Goal: Information Seeking & Learning: Learn about a topic

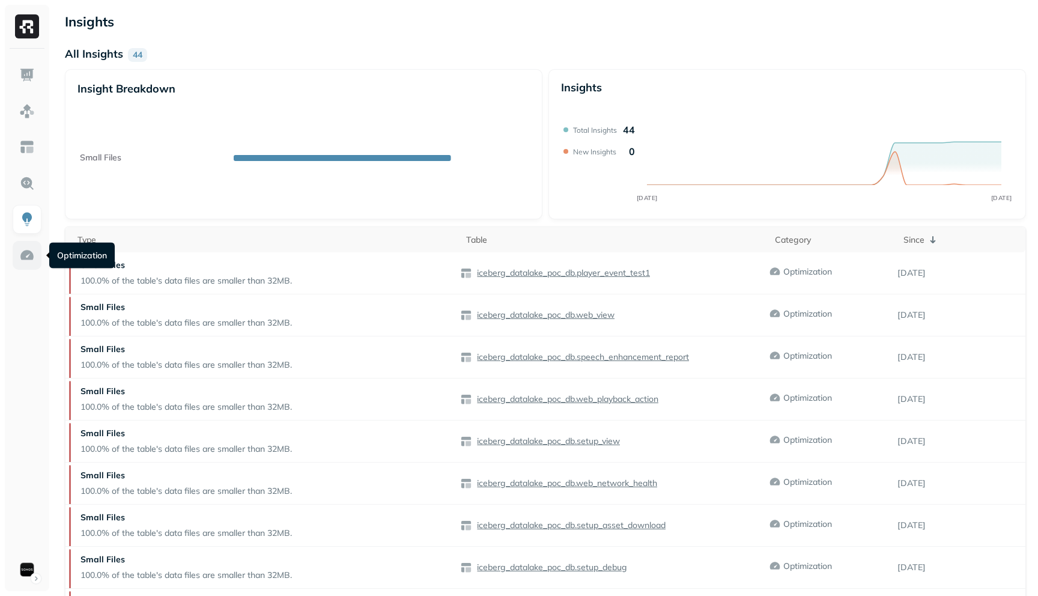
click at [25, 257] on img at bounding box center [27, 256] width 16 height 16
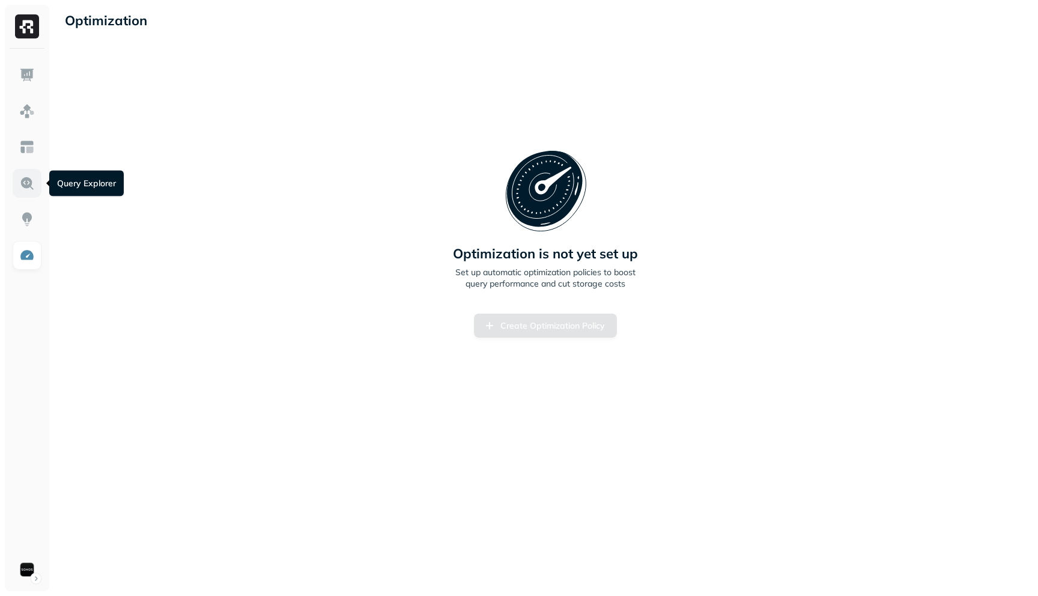
click at [29, 188] on img at bounding box center [27, 183] width 16 height 16
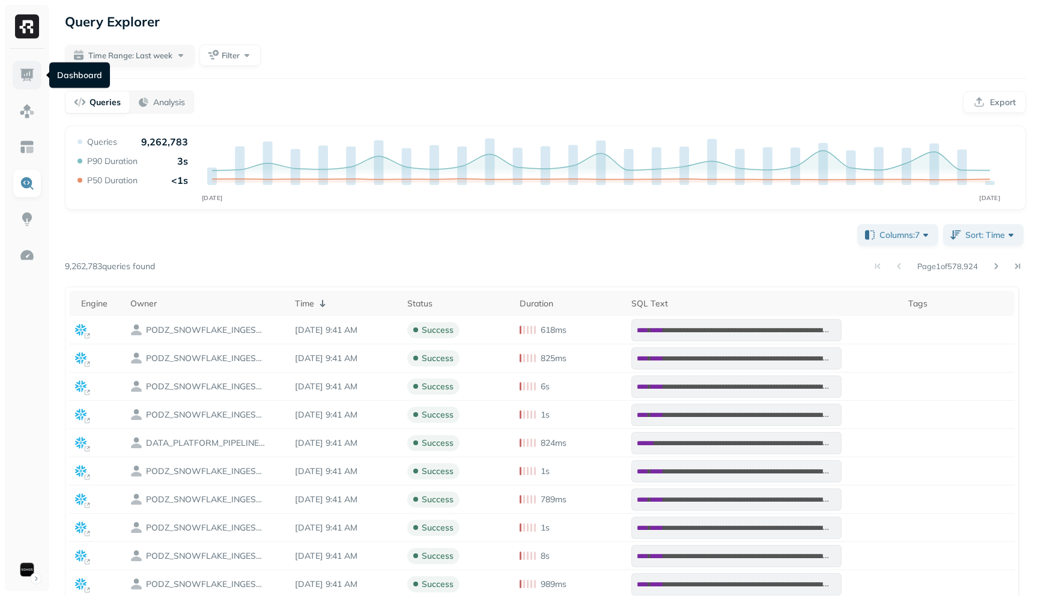
click at [16, 70] on link at bounding box center [27, 75] width 29 height 29
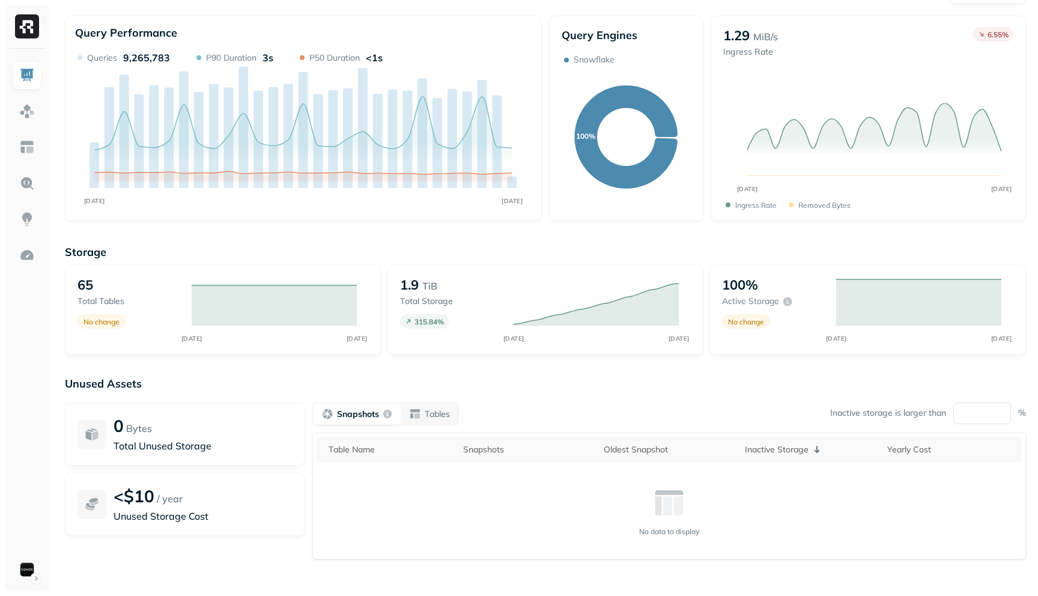
scroll to position [73, 0]
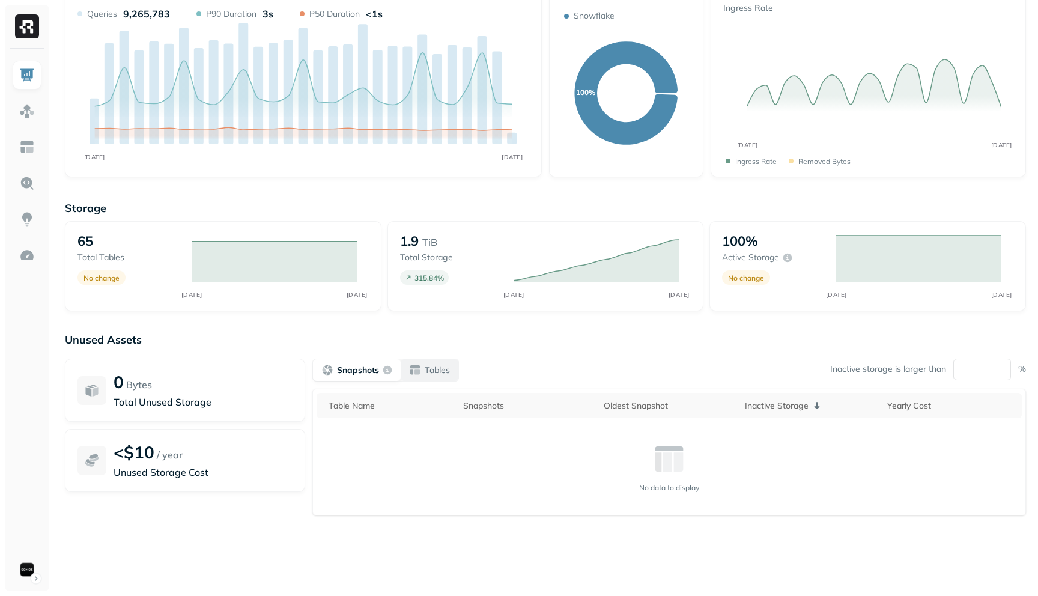
click at [422, 377] on button "Tables" at bounding box center [430, 370] width 58 height 22
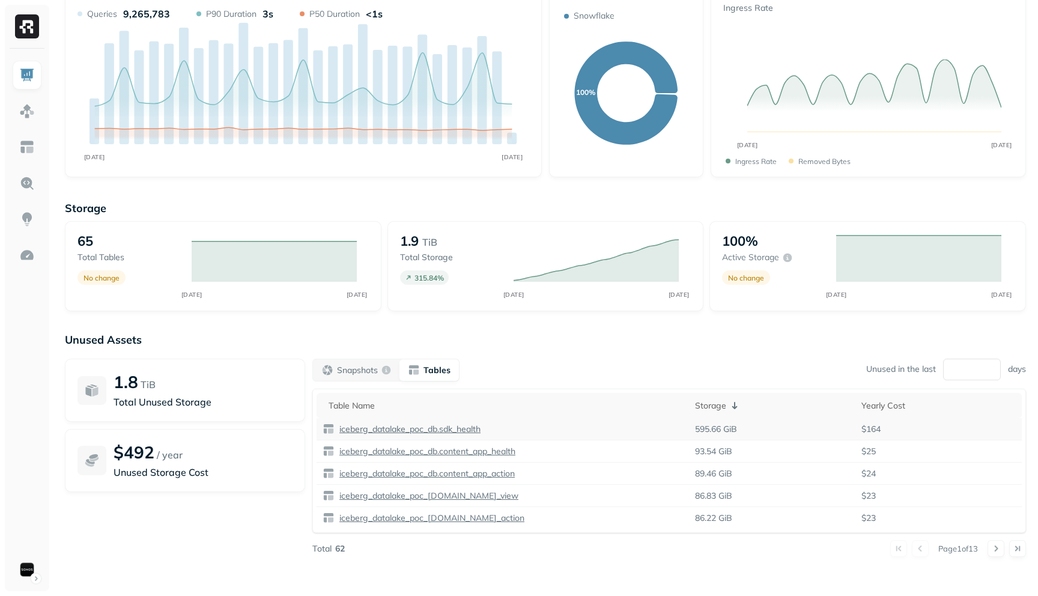
click at [425, 428] on p "iceberg_datalake_poc_db.sdk_health" at bounding box center [409, 429] width 144 height 11
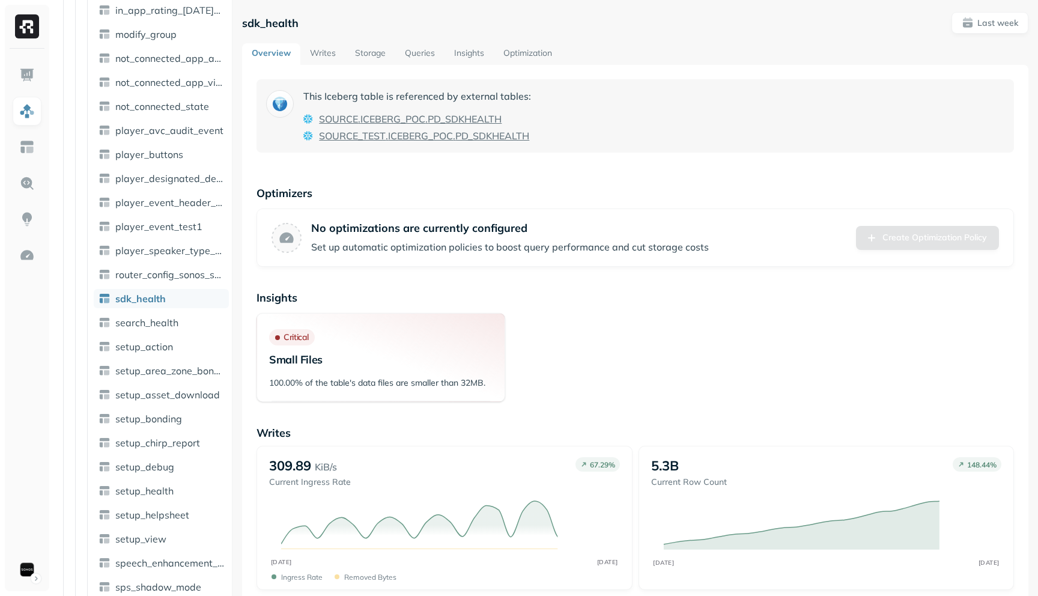
scroll to position [790, 0]
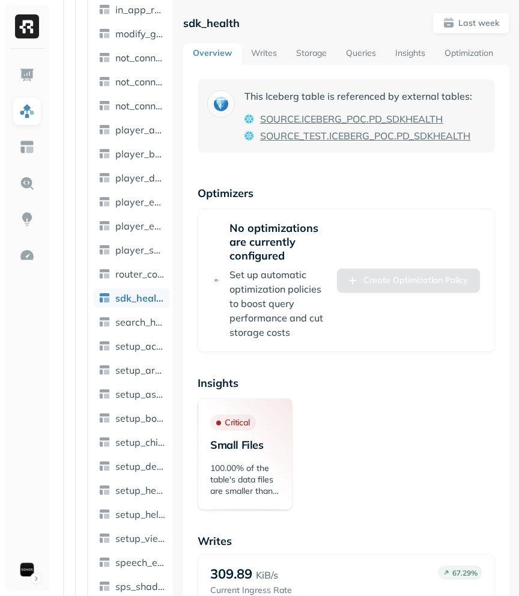
click at [276, 208] on div "Optimizers No optimizations are currently configured Set up automatic optimizat…" at bounding box center [346, 269] width 297 height 166
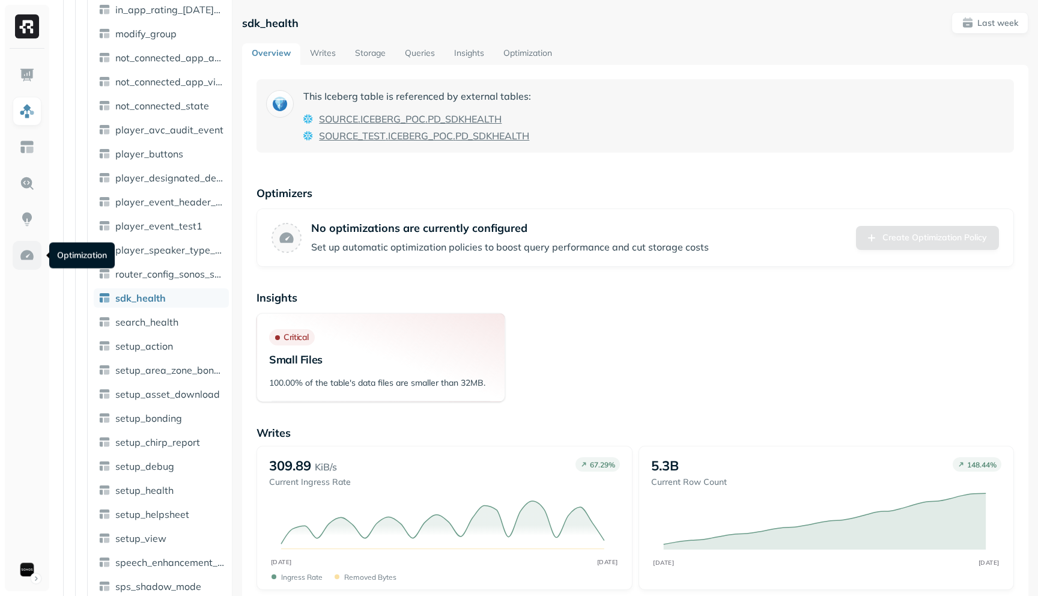
click at [22, 257] on img at bounding box center [27, 256] width 16 height 16
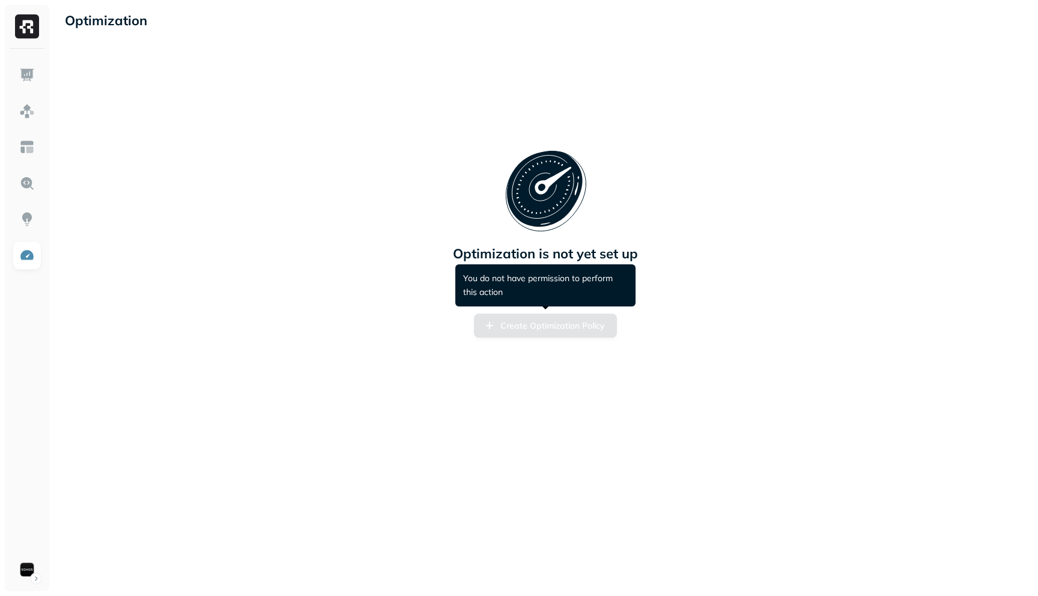
click at [495, 326] on div "Create Optimization Policy" at bounding box center [545, 326] width 143 height 24
click at [487, 326] on div "Create Optimization Policy" at bounding box center [545, 326] width 143 height 24
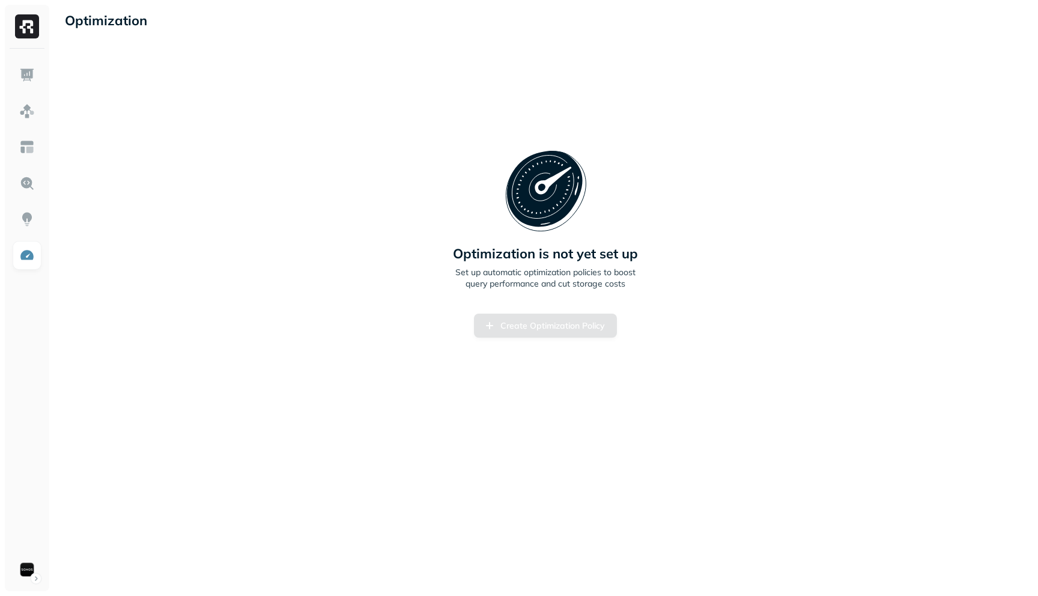
click at [447, 302] on div "Optimization is not yet set up Set up automatic optimization policies to boost …" at bounding box center [545, 243] width 240 height 189
click at [392, 326] on div "Optimization is not yet set up Set up automatic optimization policies to boost …" at bounding box center [545, 244] width 961 height 382
click at [31, 220] on img at bounding box center [27, 220] width 16 height 16
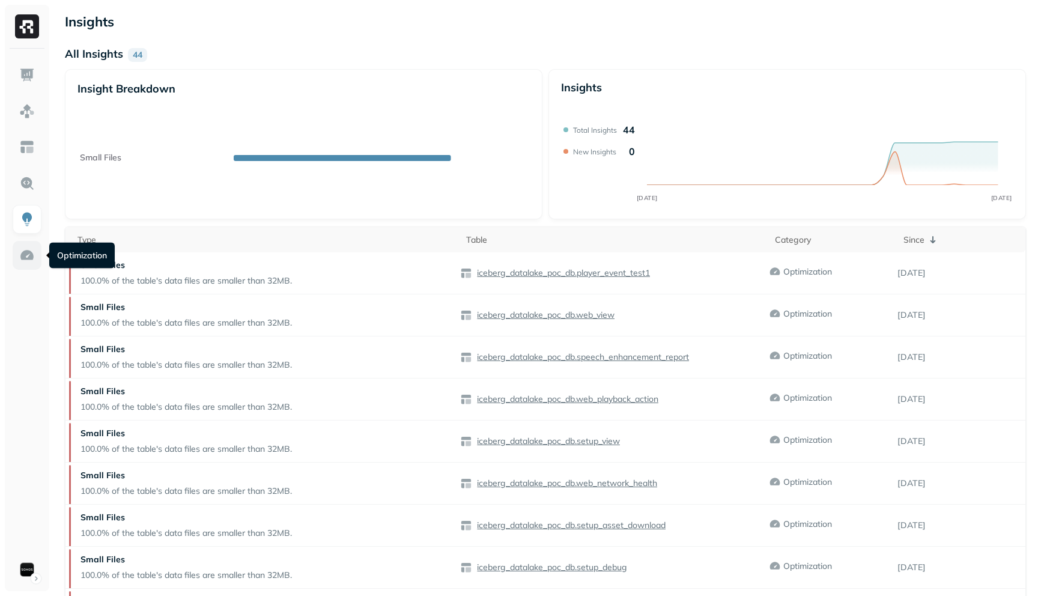
click at [21, 266] on link at bounding box center [27, 255] width 29 height 29
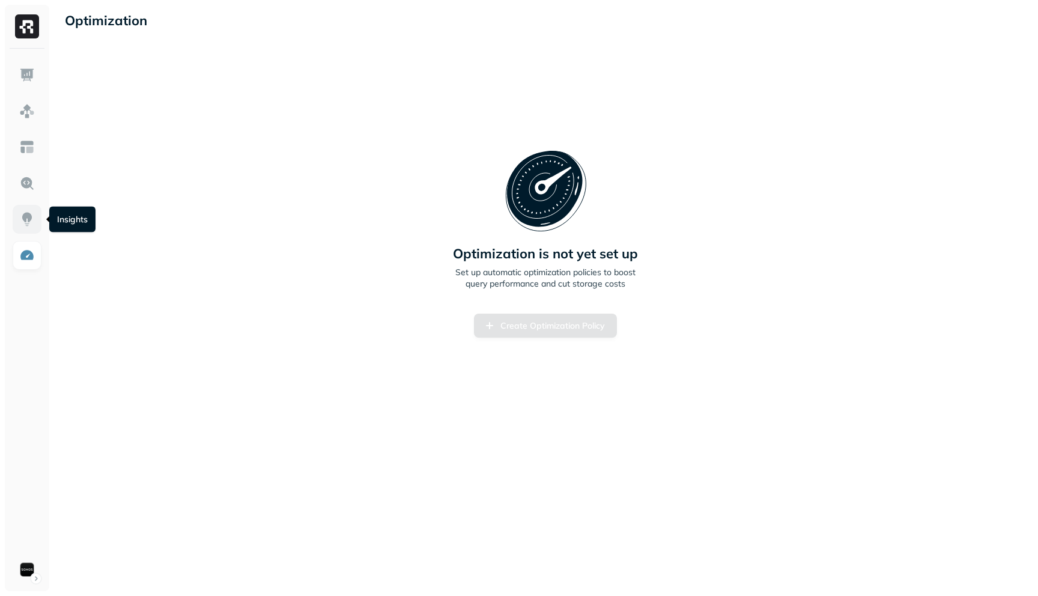
click at [29, 219] on img at bounding box center [27, 220] width 16 height 16
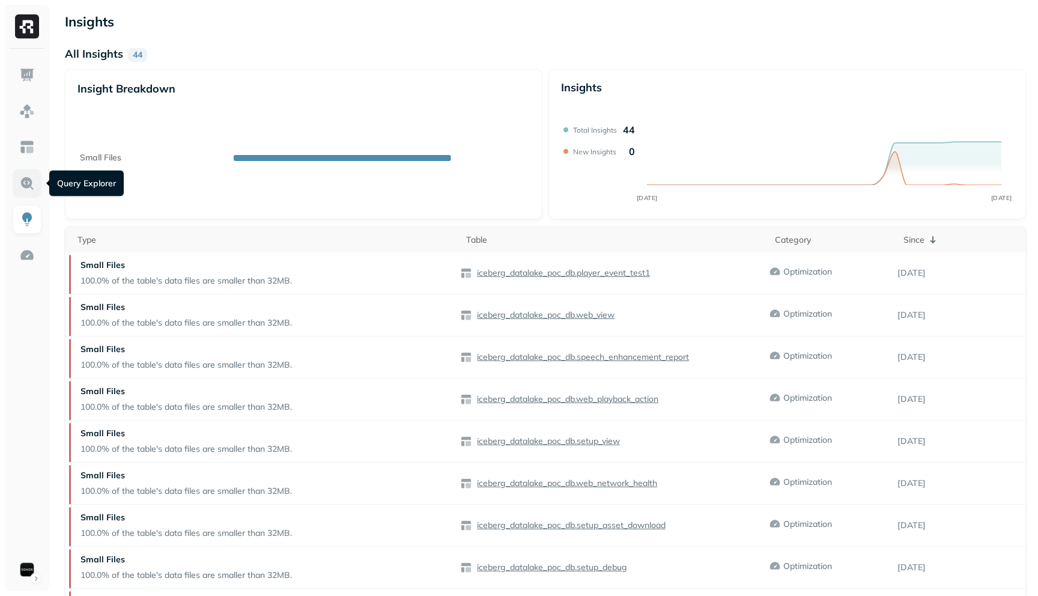
click at [23, 193] on link at bounding box center [27, 183] width 29 height 29
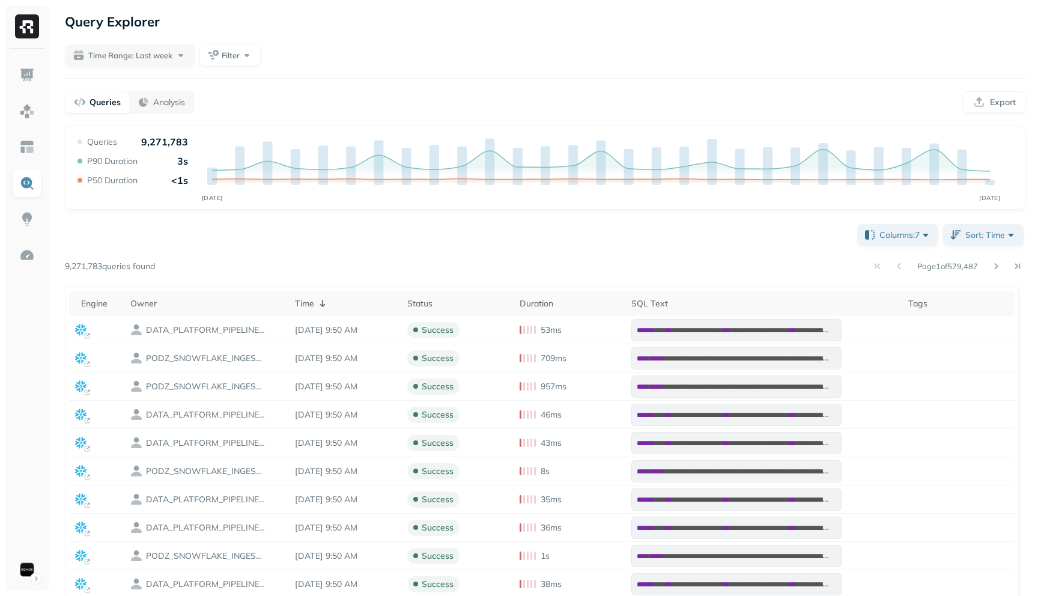
click at [165, 142] on p "9,271,783" at bounding box center [164, 142] width 47 height 12
click at [250, 55] on button "Filter" at bounding box center [229, 55] width 61 height 22
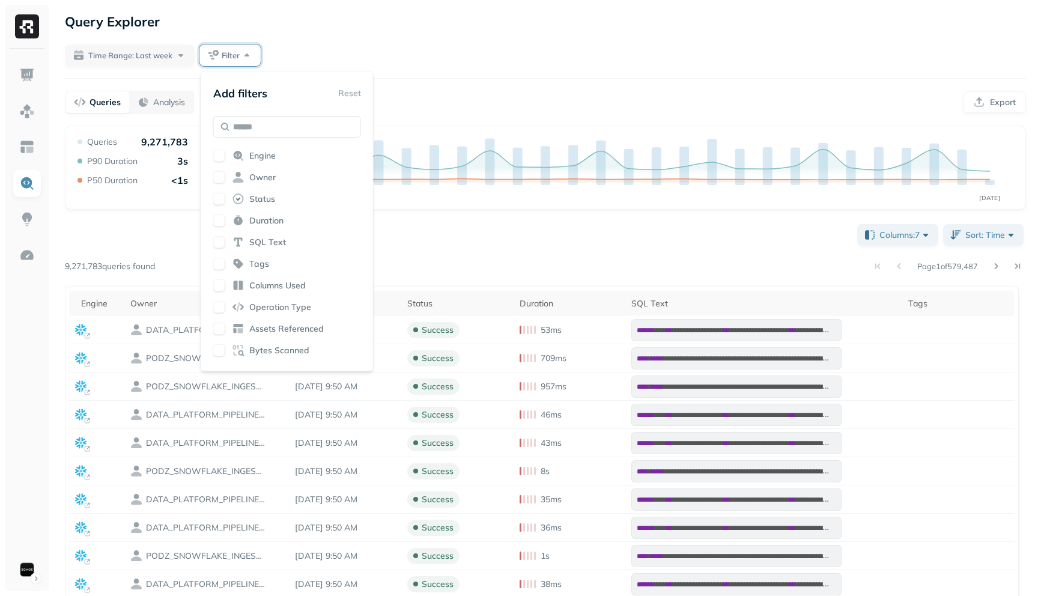
click at [218, 153] on button "button" at bounding box center [219, 156] width 12 height 12
click at [219, 155] on button "button" at bounding box center [219, 156] width 12 height 12
click at [377, 41] on div "**********" at bounding box center [545, 391] width 985 height 782
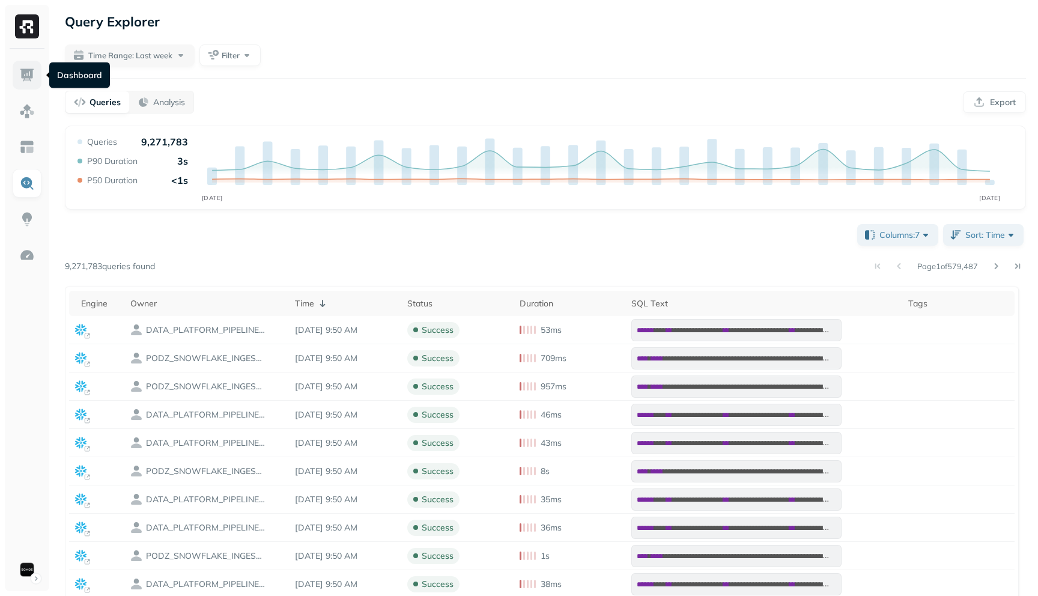
click at [36, 79] on link at bounding box center [27, 75] width 29 height 29
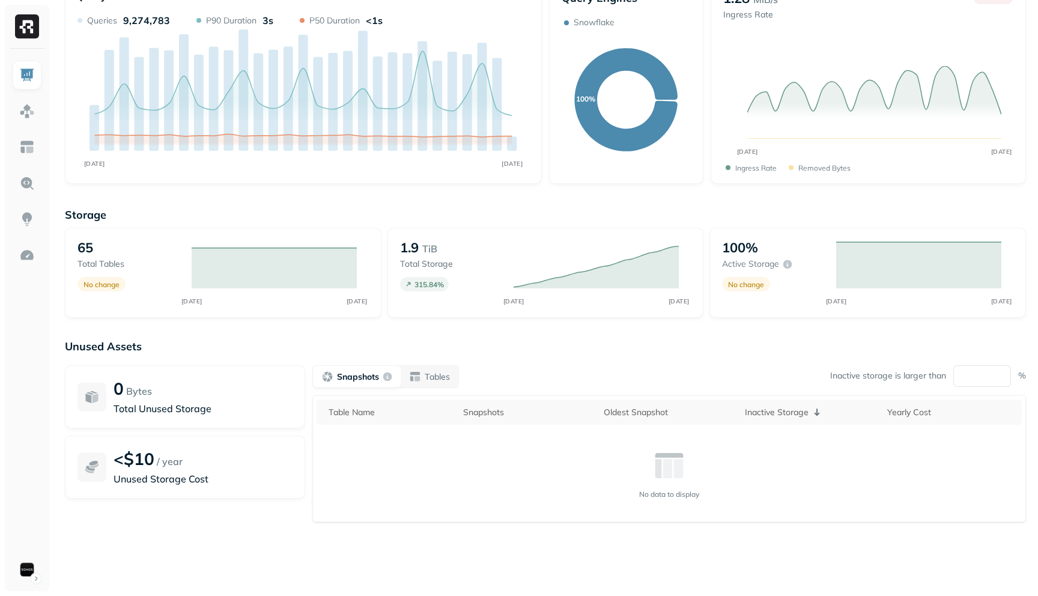
scroll to position [73, 0]
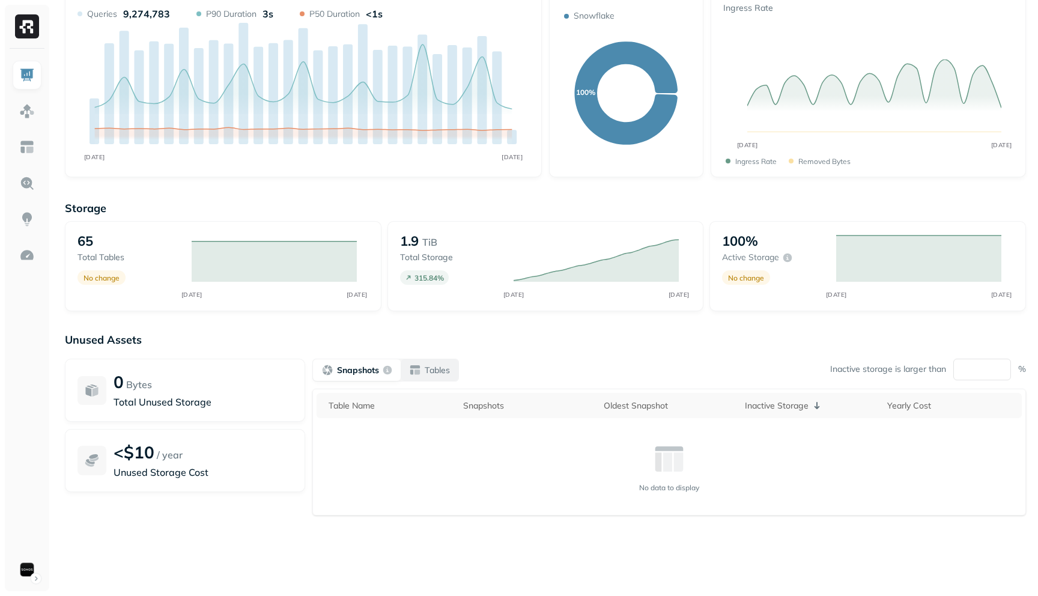
click at [413, 374] on div "Tables" at bounding box center [429, 370] width 41 height 12
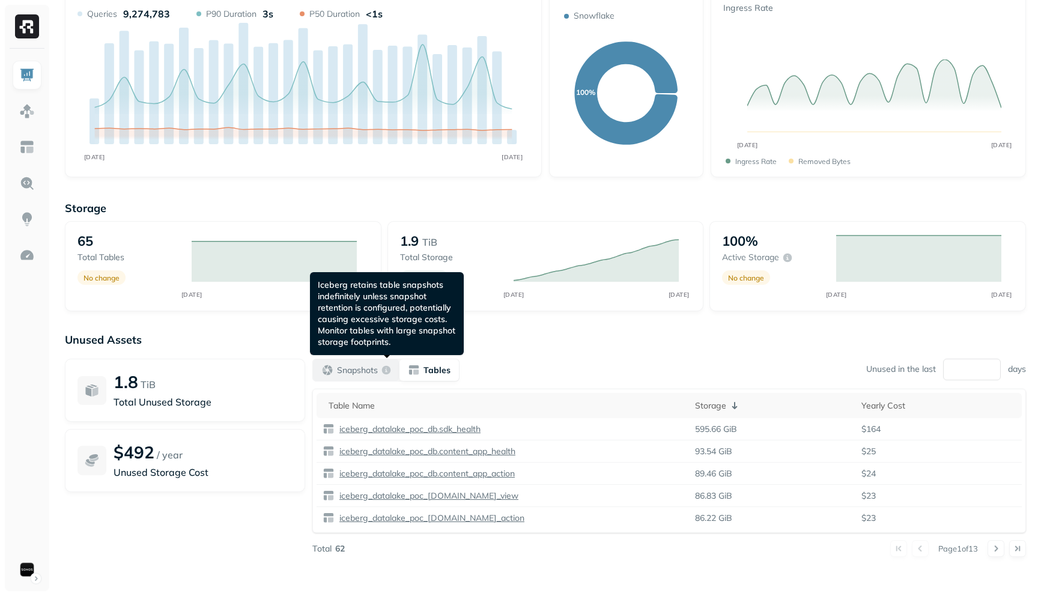
click at [367, 367] on p "Snapshots" at bounding box center [357, 370] width 41 height 11
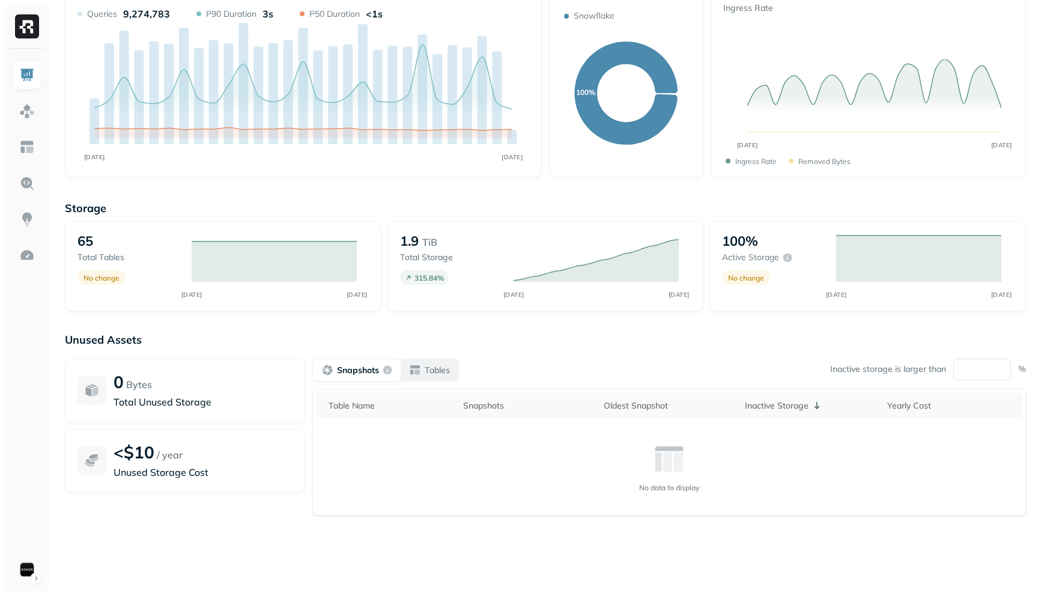
click at [421, 371] on div "Tables" at bounding box center [429, 370] width 41 height 12
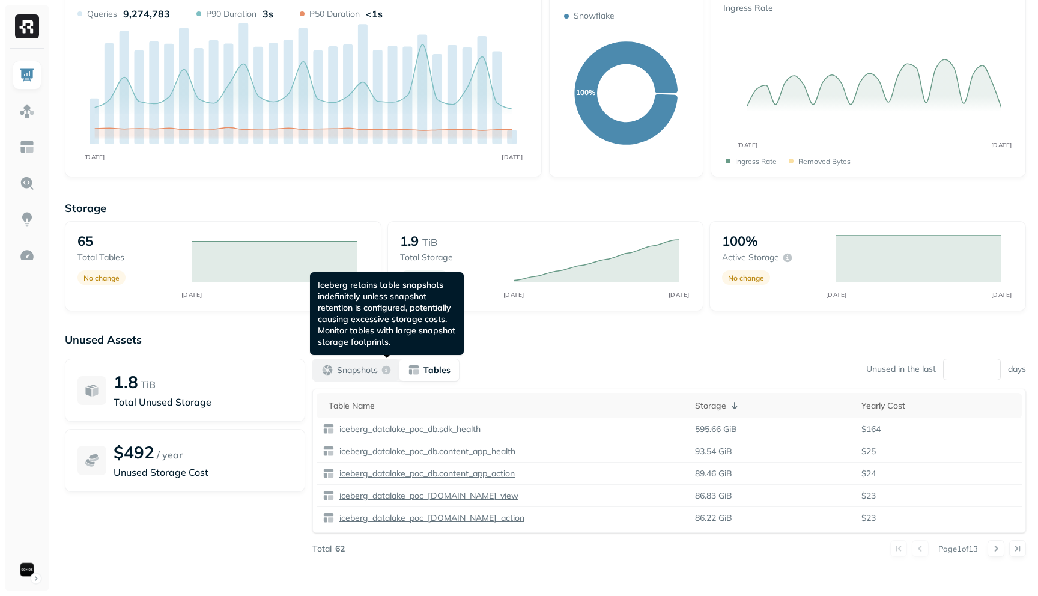
click at [382, 369] on div "Snapshots" at bounding box center [356, 370] width 70 height 12
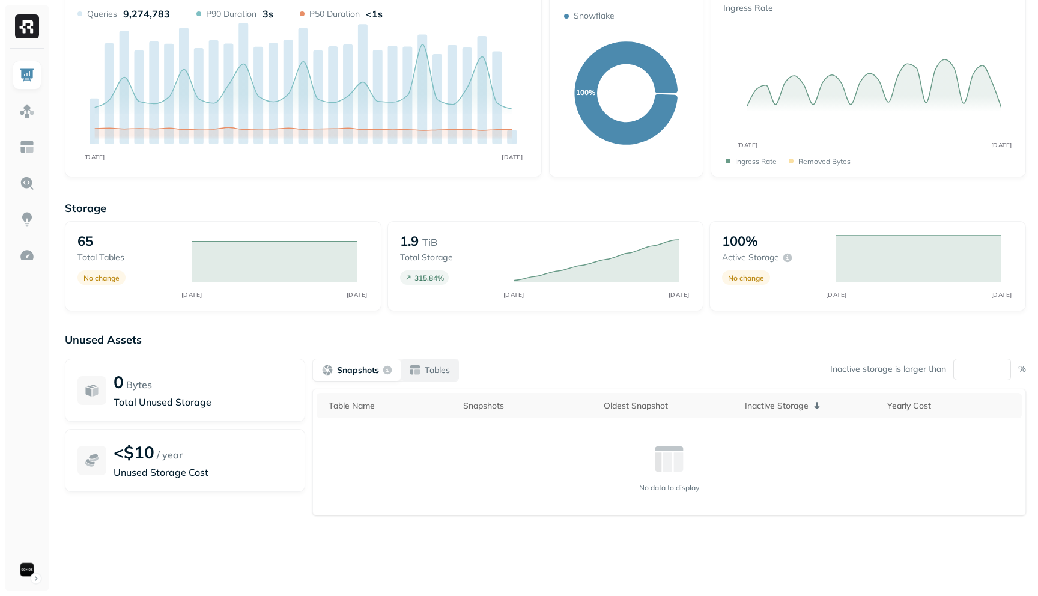
click at [428, 369] on p "Tables" at bounding box center [437, 370] width 25 height 11
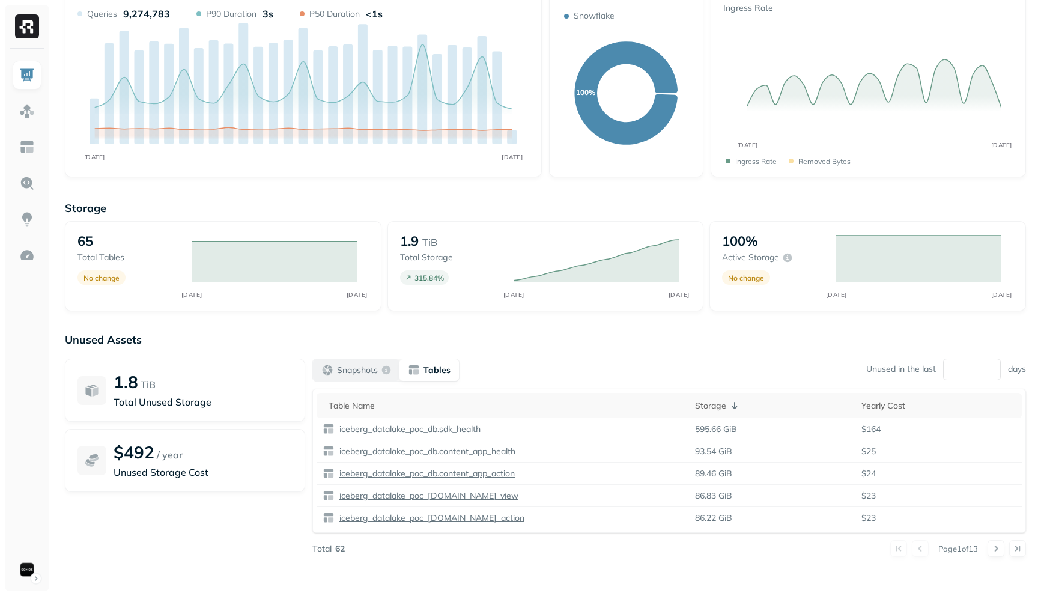
click at [370, 375] on p "Snapshots" at bounding box center [357, 370] width 41 height 11
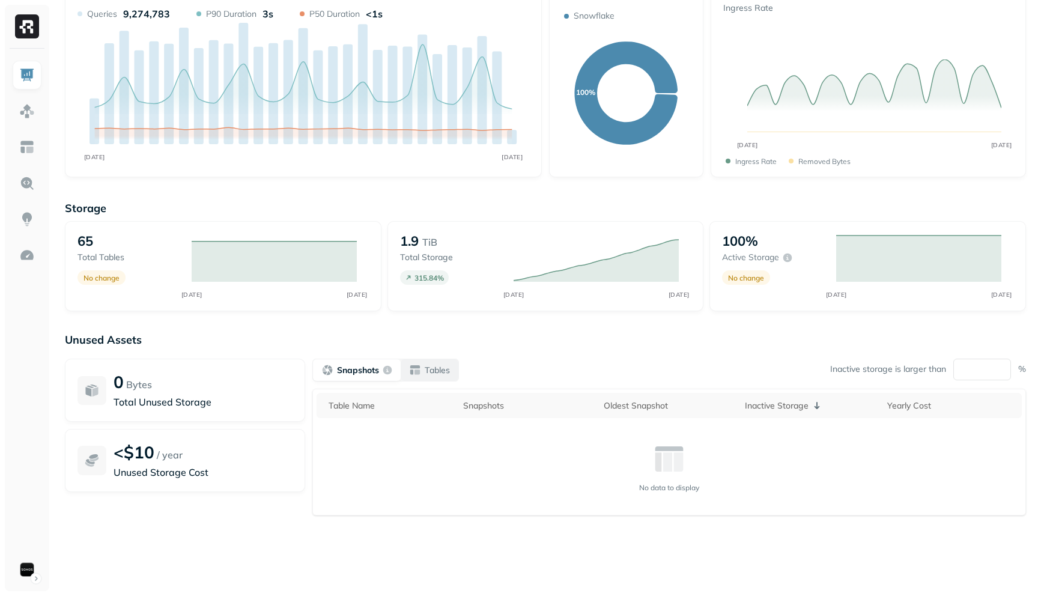
click at [427, 361] on button "Tables" at bounding box center [430, 370] width 58 height 22
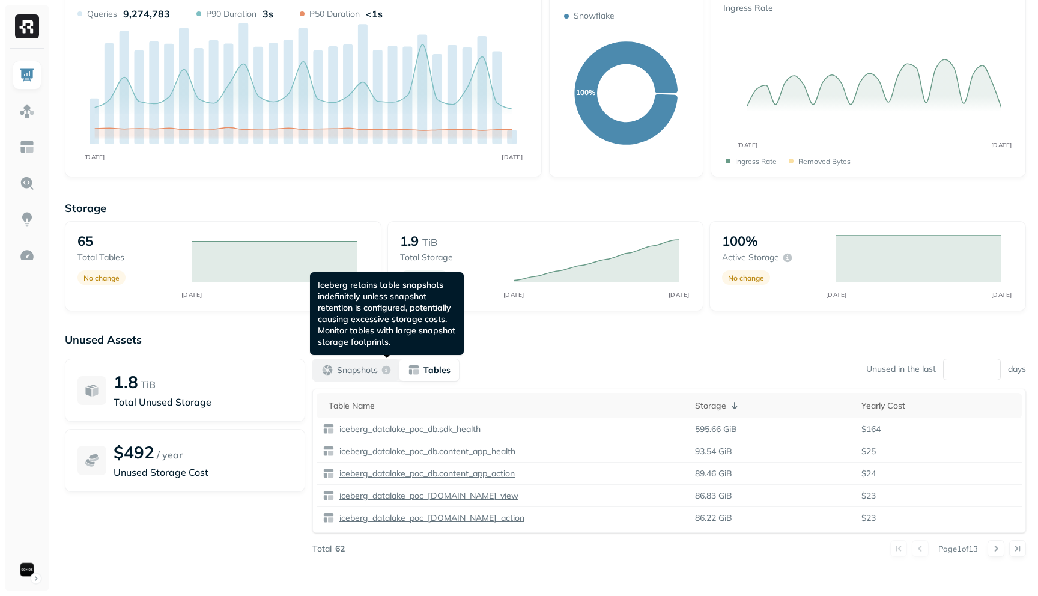
click at [381, 373] on div "Snapshots" at bounding box center [356, 370] width 70 height 12
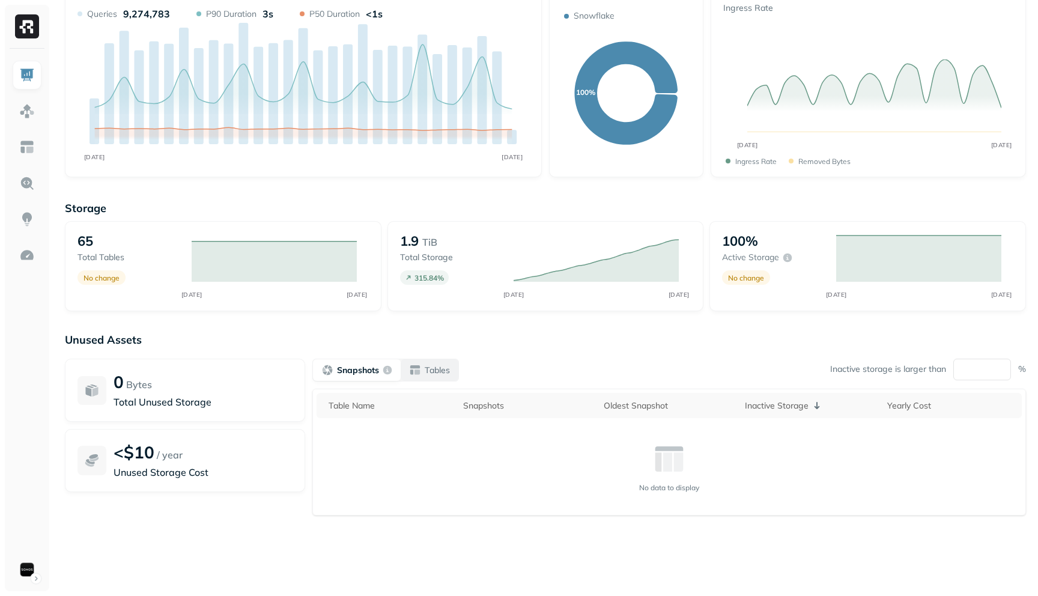
click at [428, 367] on p "Tables" at bounding box center [437, 370] width 25 height 11
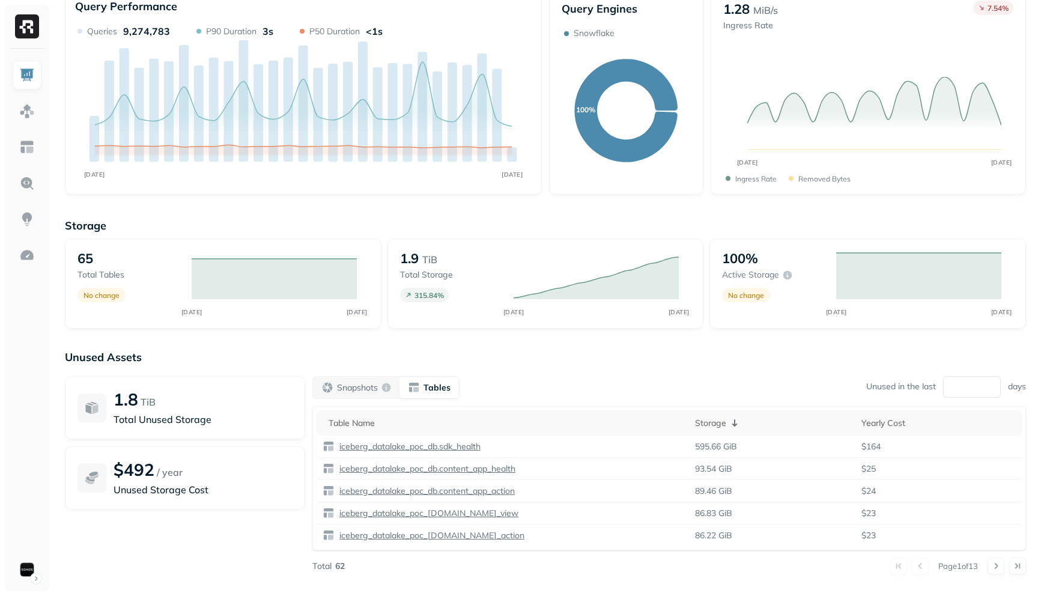
scroll to position [59, 0]
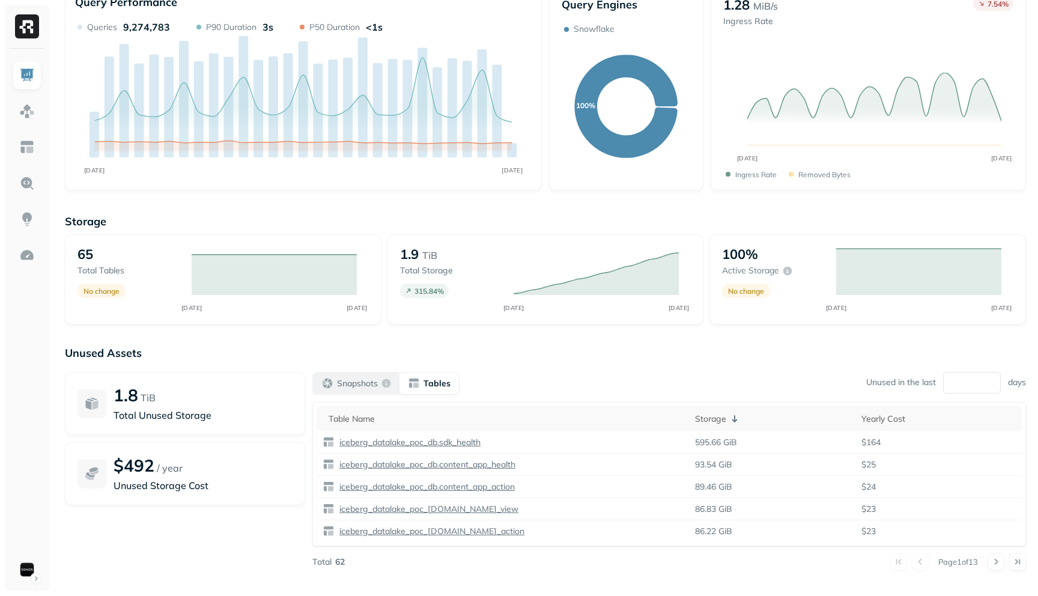
click at [350, 385] on p "Snapshots" at bounding box center [357, 383] width 41 height 11
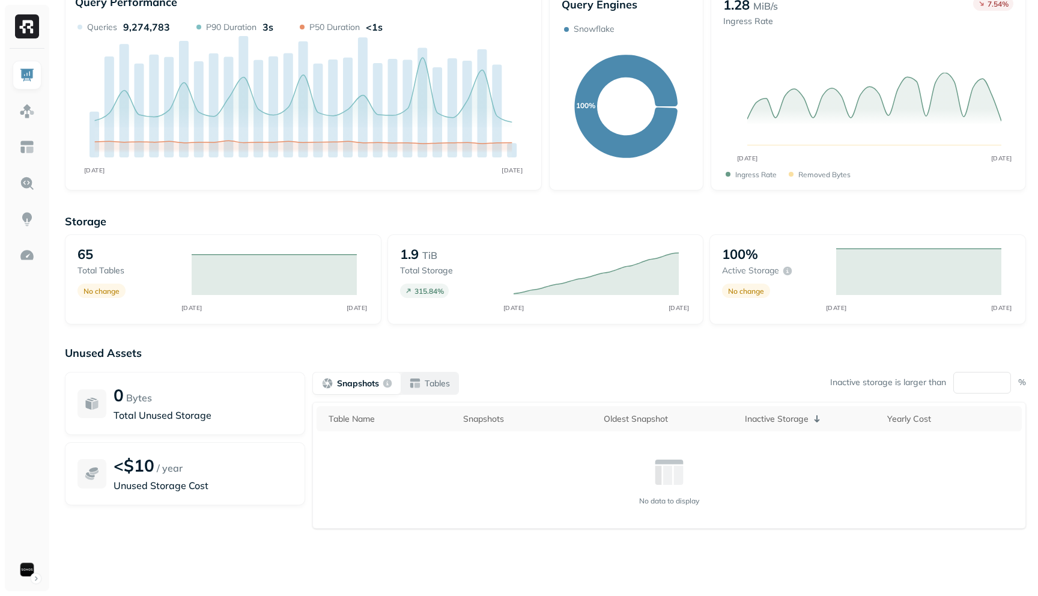
click at [420, 385] on div "Tables" at bounding box center [429, 383] width 41 height 12
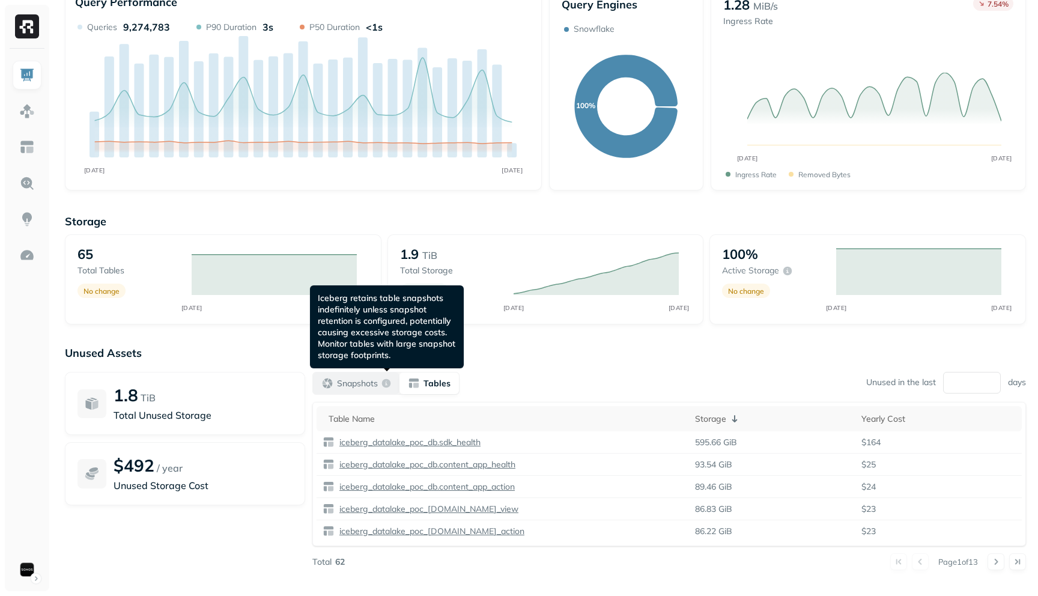
click at [365, 383] on p "Snapshots" at bounding box center [357, 383] width 41 height 11
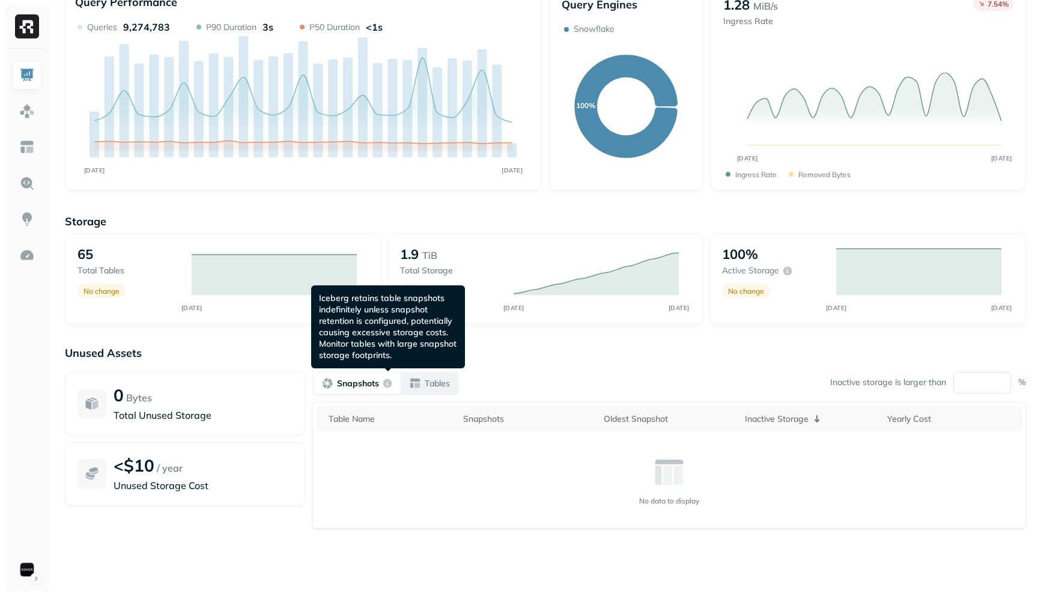
click at [416, 376] on button "Tables" at bounding box center [430, 384] width 58 height 22
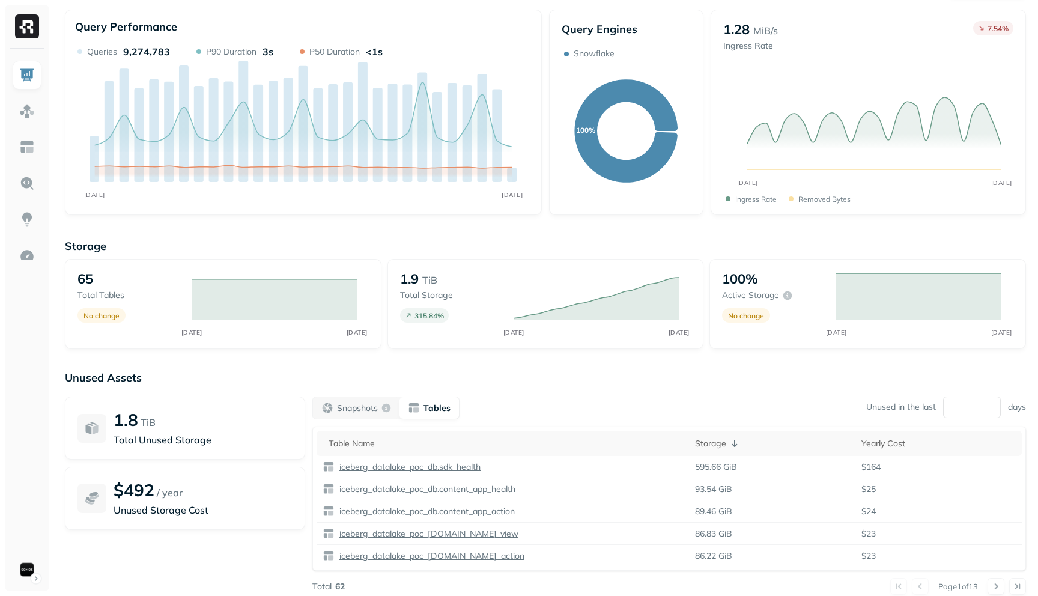
scroll to position [40, 0]
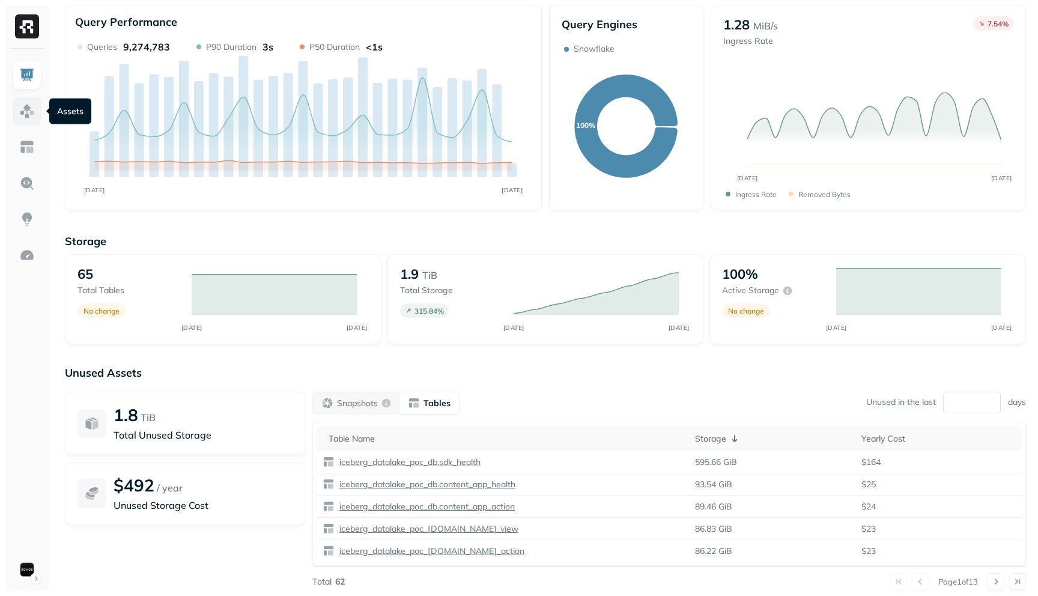
click at [34, 111] on img at bounding box center [27, 111] width 16 height 16
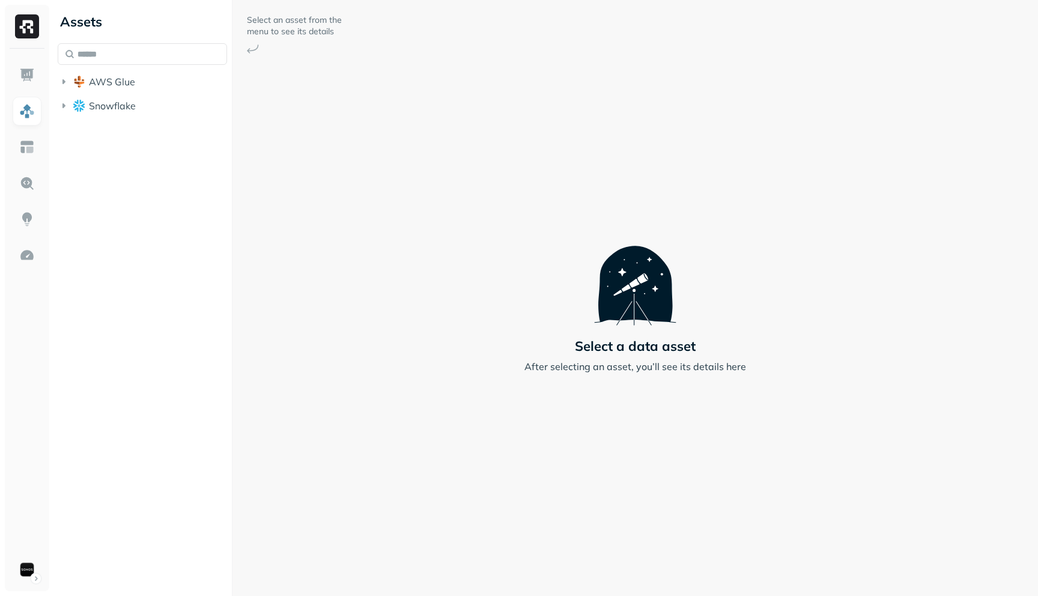
click at [55, 107] on div "Assets AWS Glue Snowflake" at bounding box center [142, 61] width 179 height 123
click at [64, 106] on icon "button" at bounding box center [63, 105] width 3 height 5
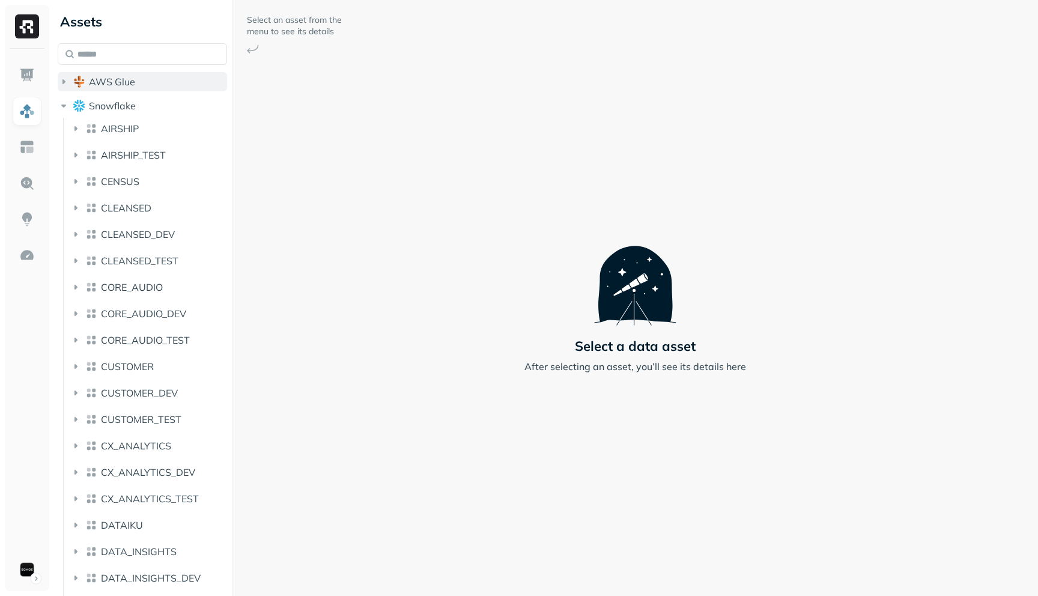
click at [65, 78] on icon "button" at bounding box center [64, 82] width 12 height 12
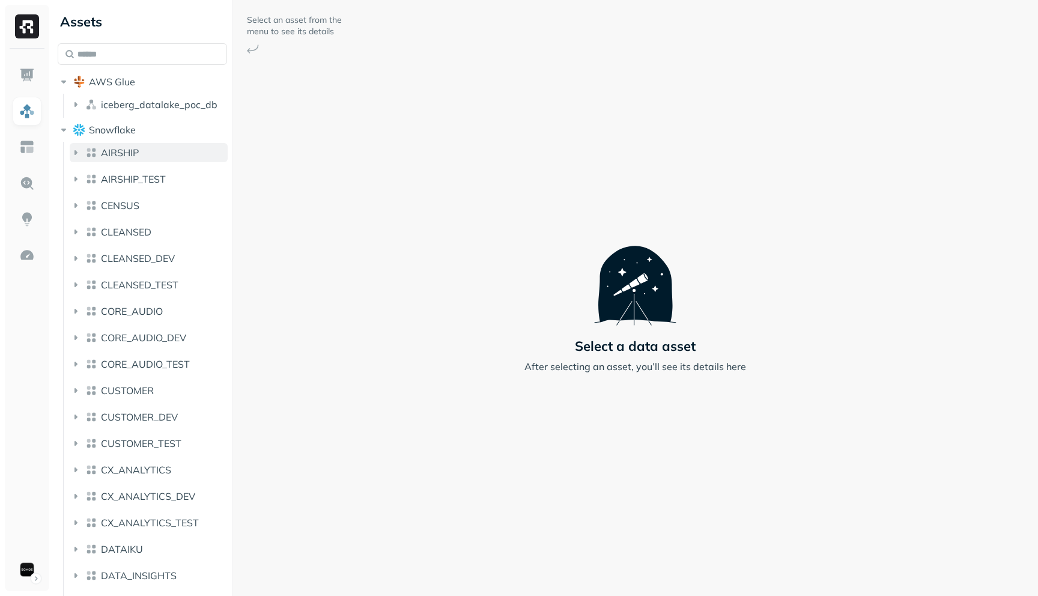
click at [76, 152] on icon "button" at bounding box center [76, 152] width 3 height 5
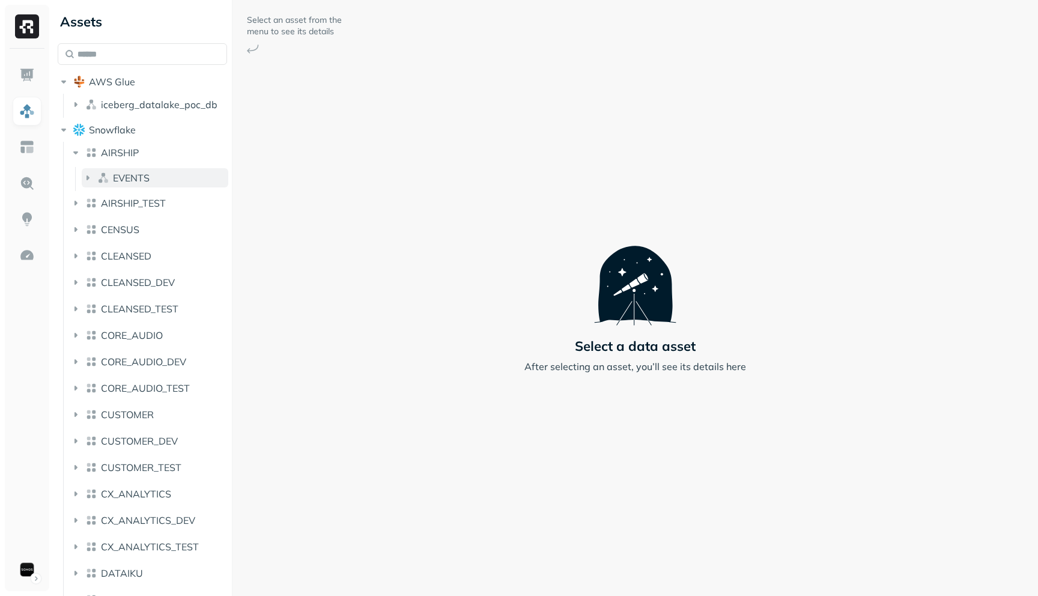
click at [115, 175] on span "EVENTS" at bounding box center [131, 178] width 37 height 12
click at [109, 143] on button "AIRSHIP" at bounding box center [149, 152] width 158 height 19
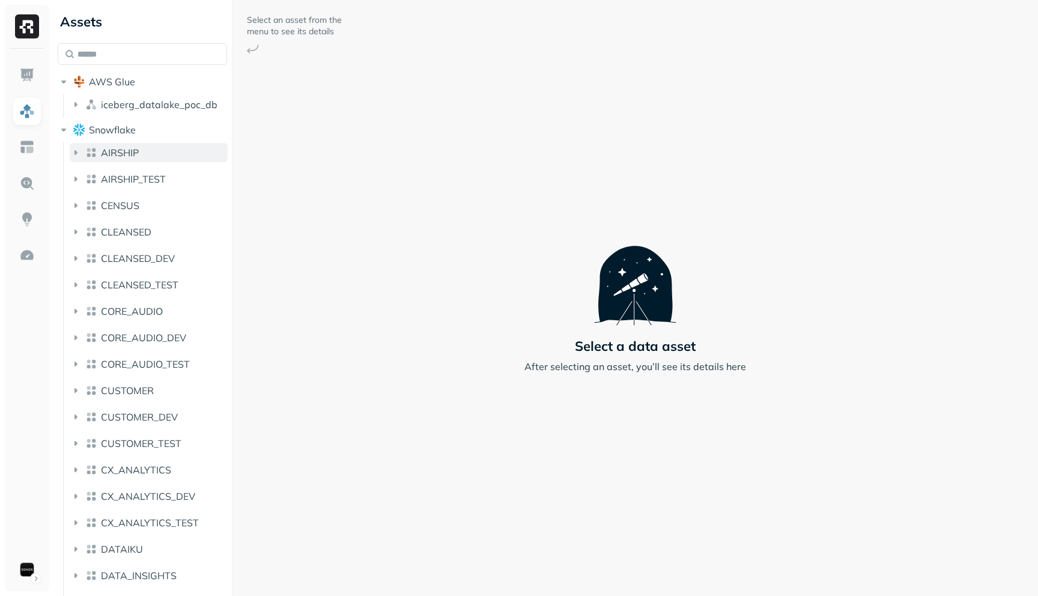
click at [110, 150] on span "AIRSHIP" at bounding box center [120, 153] width 38 height 12
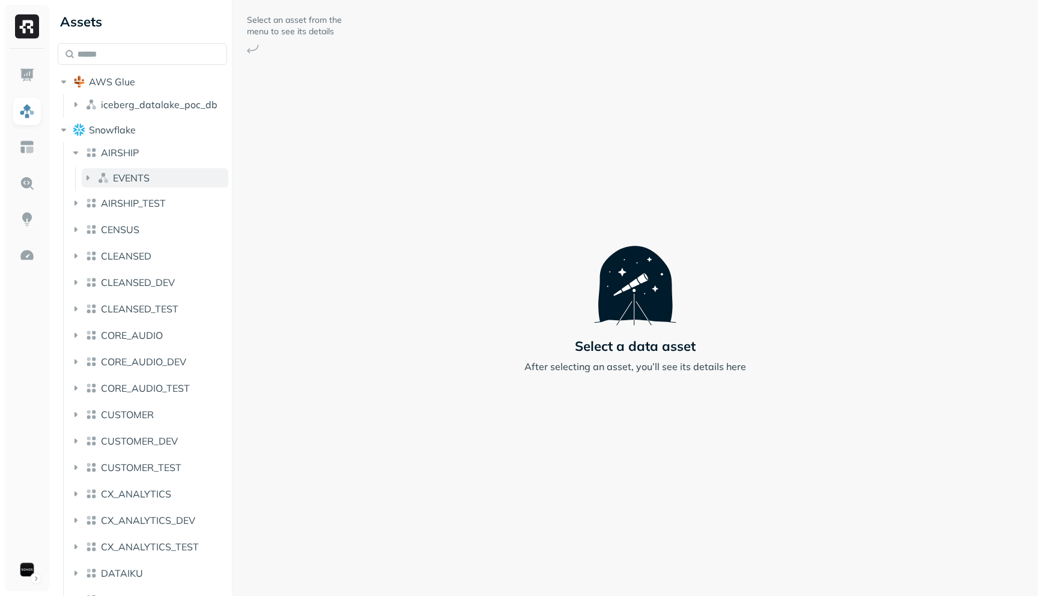
click at [115, 180] on span "EVENTS" at bounding box center [131, 178] width 37 height 12
click at [125, 202] on span "Views" at bounding box center [123, 201] width 28 height 12
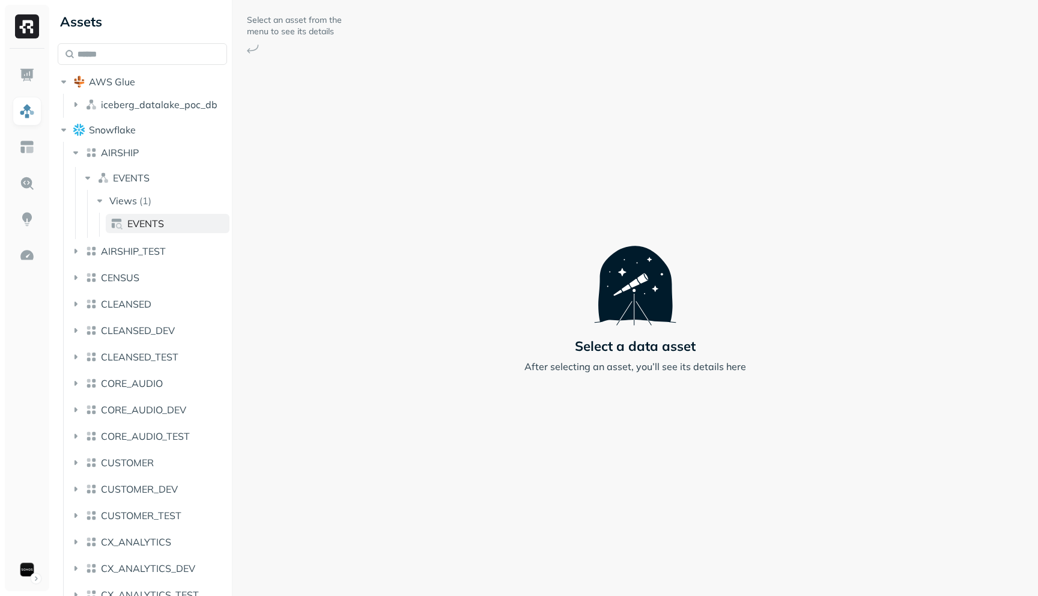
click at [150, 219] on span "EVENTS" at bounding box center [145, 224] width 37 height 12
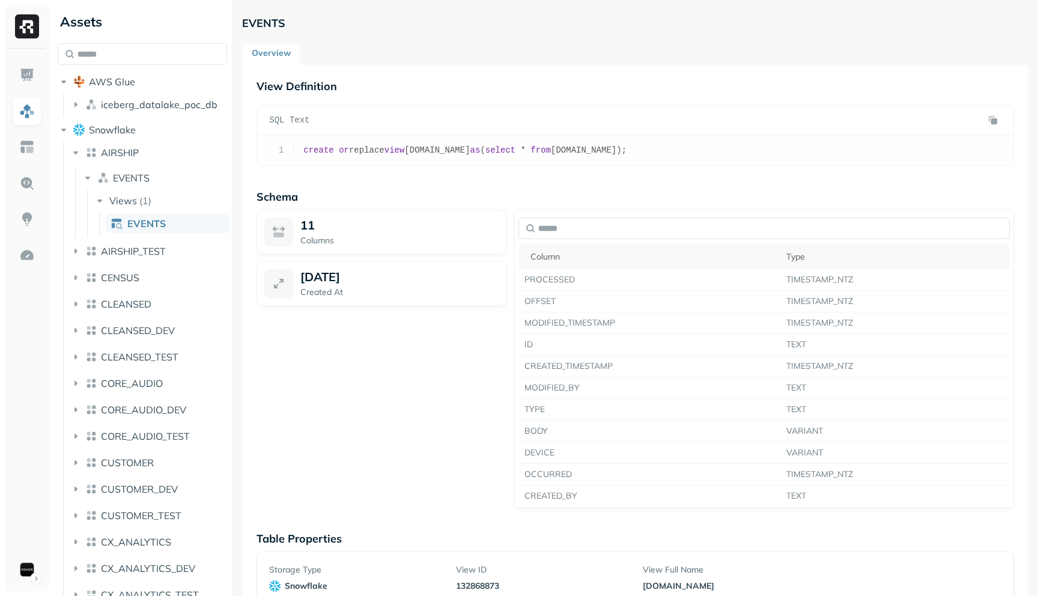
scroll to position [27, 0]
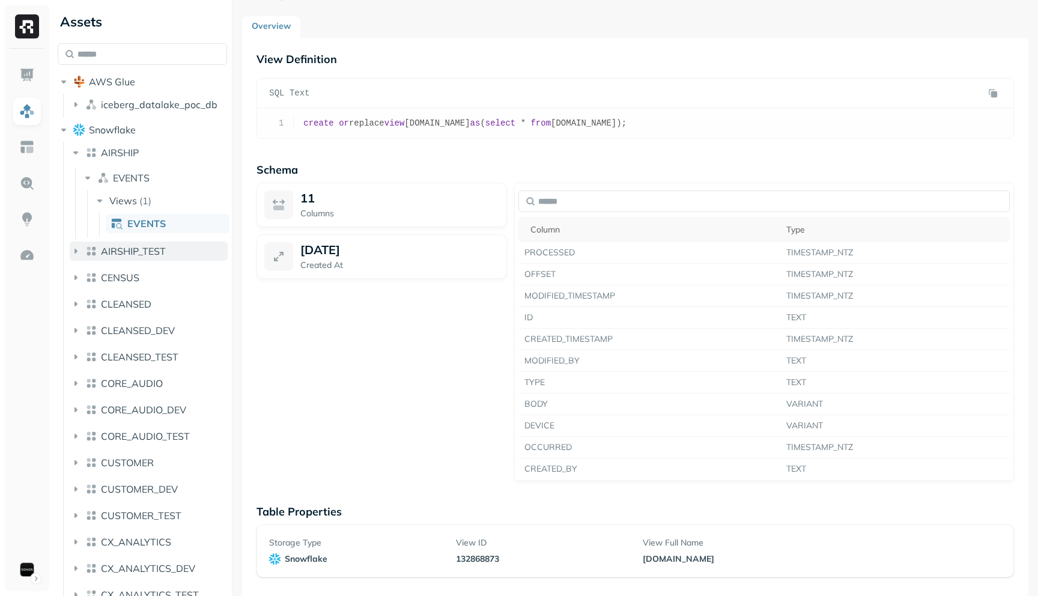
click at [81, 249] on icon "button" at bounding box center [76, 251] width 12 height 12
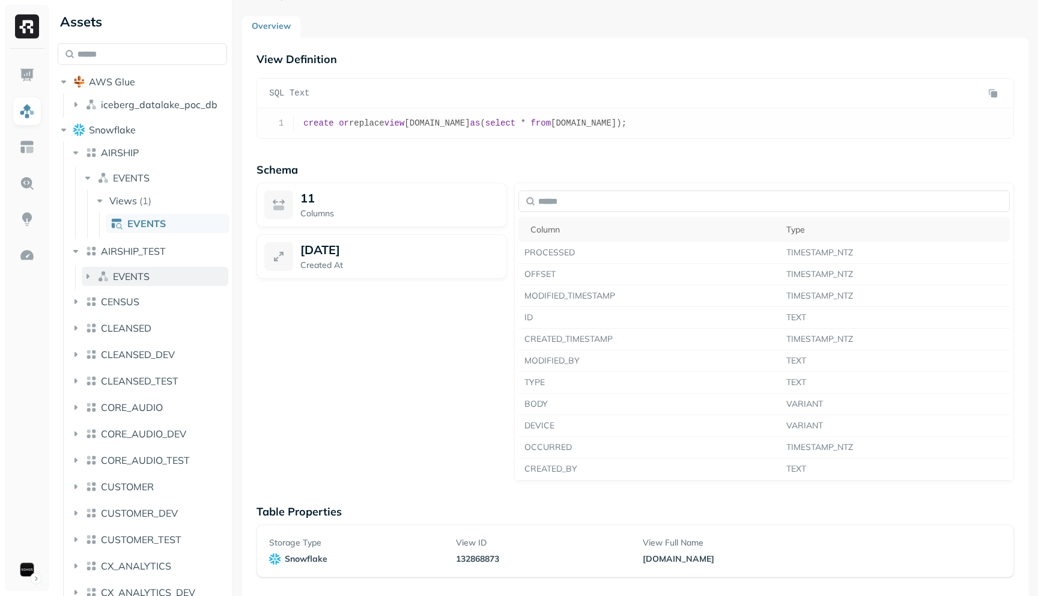
click at [86, 277] on icon "button" at bounding box center [88, 276] width 12 height 12
click at [109, 300] on span "Tables" at bounding box center [124, 299] width 30 height 12
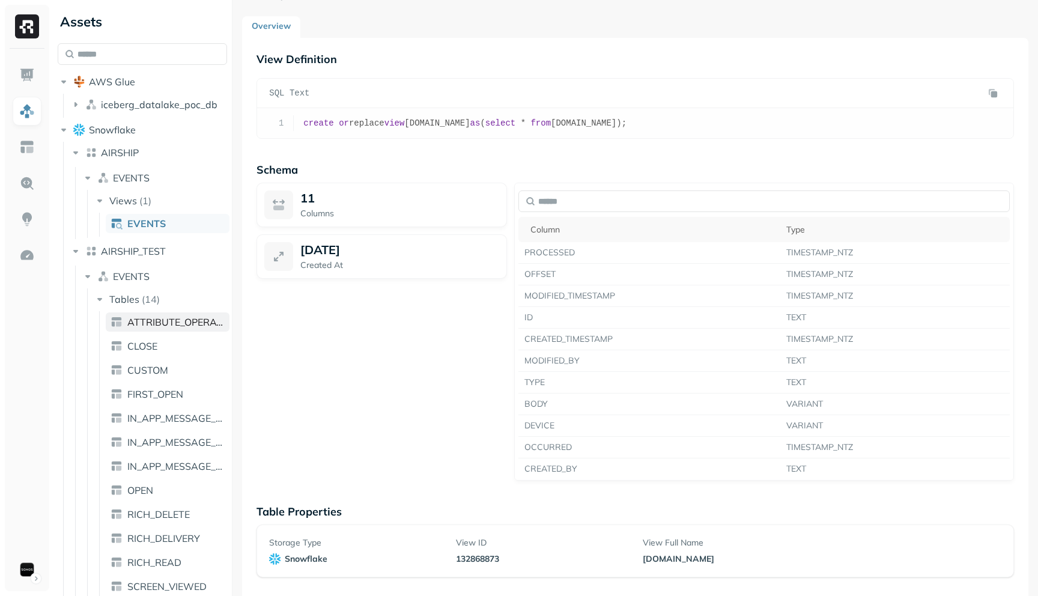
click at [130, 316] on span "ATTRIBUTE_OPERATION" at bounding box center [175, 322] width 97 height 12
click at [138, 300] on span "Tables" at bounding box center [124, 299] width 30 height 12
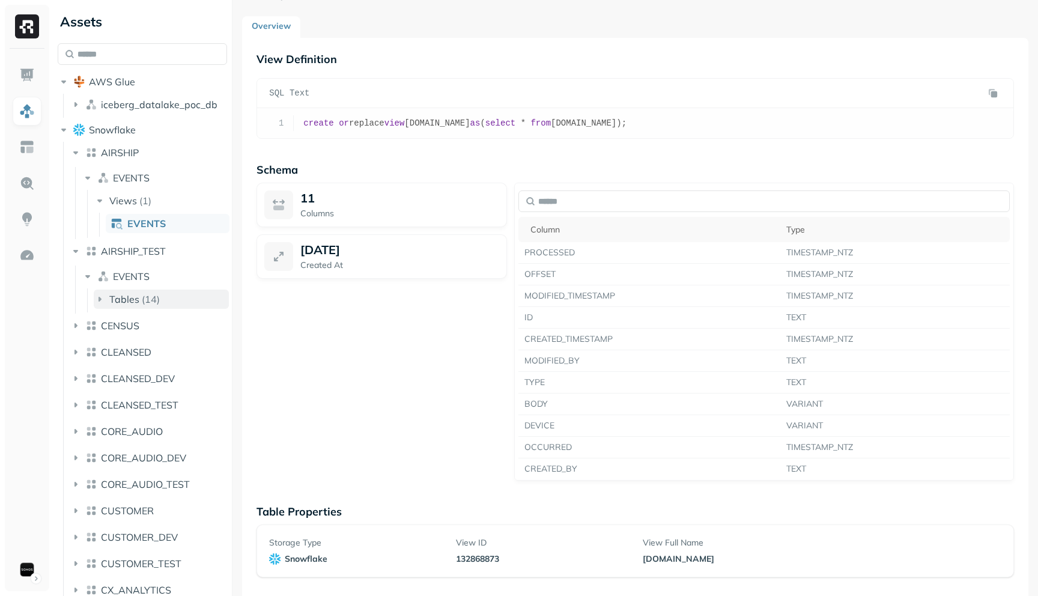
click at [138, 300] on span "Tables" at bounding box center [124, 299] width 30 height 12
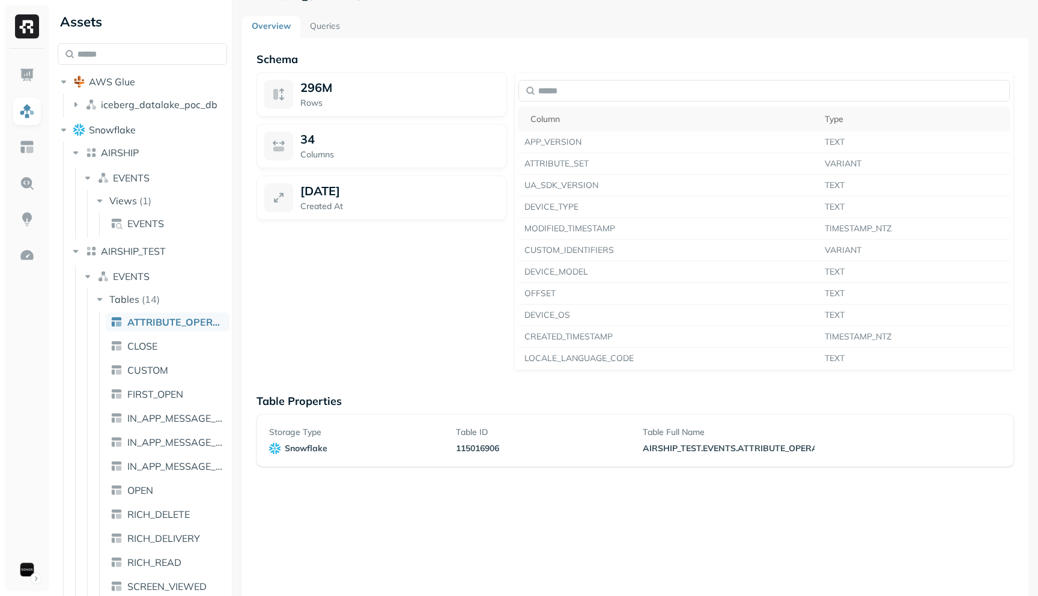
click at [142, 320] on span "ATTRIBUTE_OPERATION" at bounding box center [175, 322] width 97 height 12
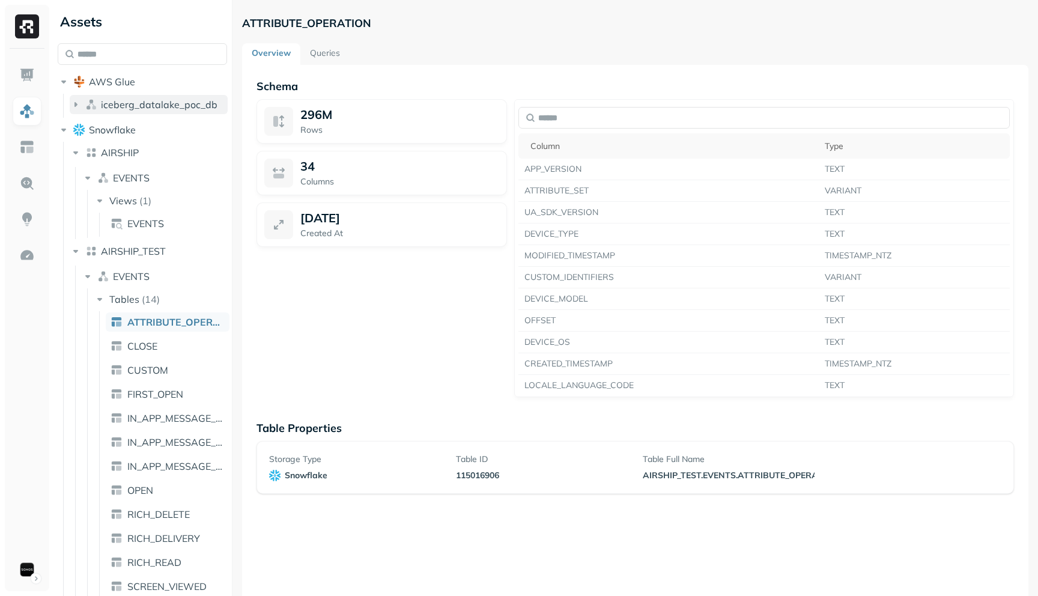
click at [133, 103] on span "iceberg_datalake_poc_db" at bounding box center [159, 105] width 117 height 12
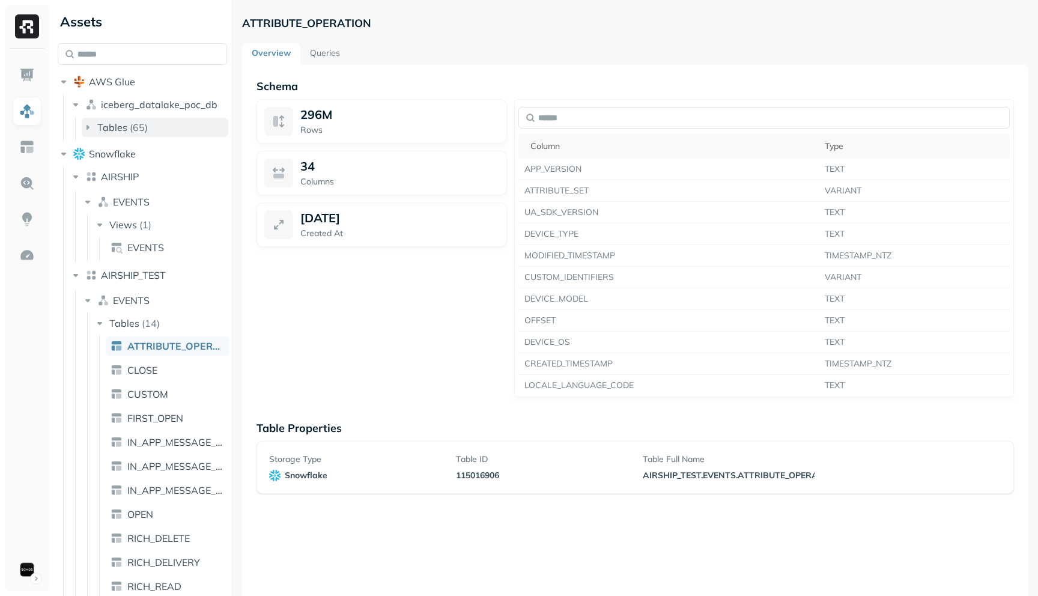
click at [112, 119] on button "Tables ( 65 )" at bounding box center [155, 127] width 147 height 19
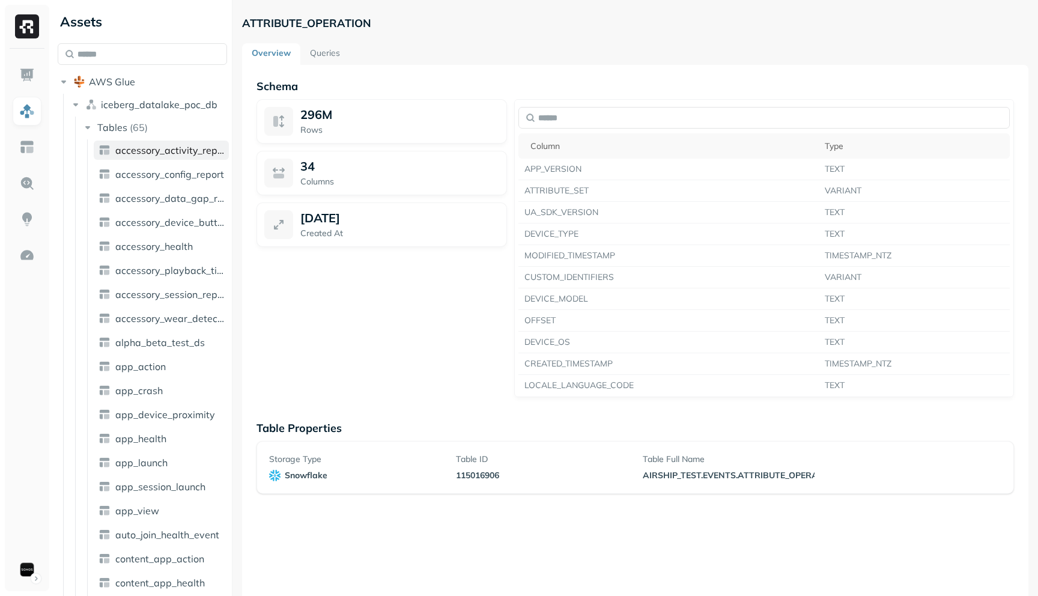
click at [108, 153] on img at bounding box center [105, 150] width 12 height 12
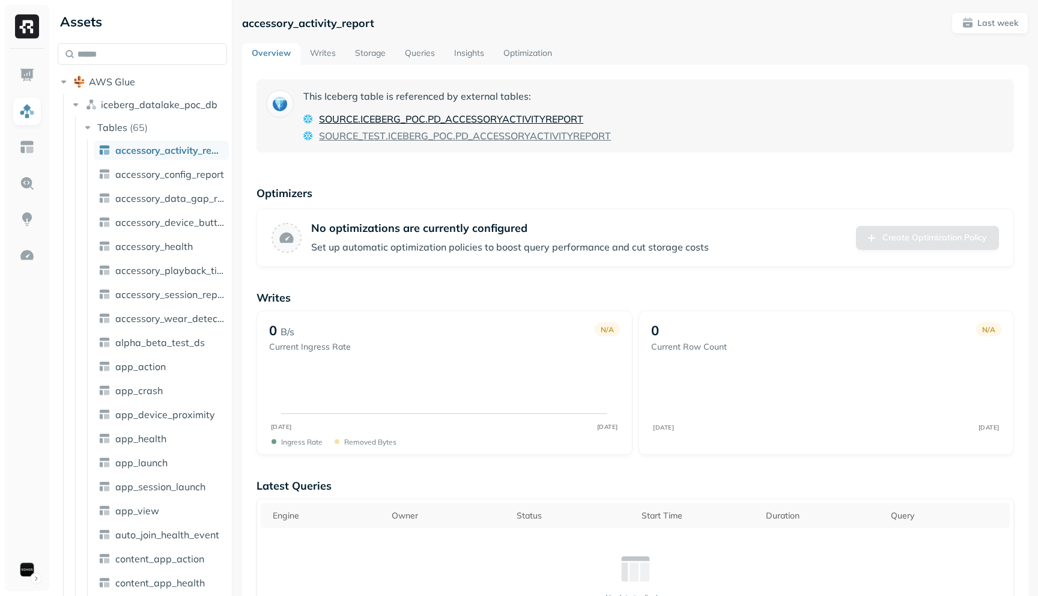
click at [342, 123] on span "SOURCE" at bounding box center [338, 119] width 39 height 14
click at [312, 52] on link "Writes" at bounding box center [322, 54] width 45 height 22
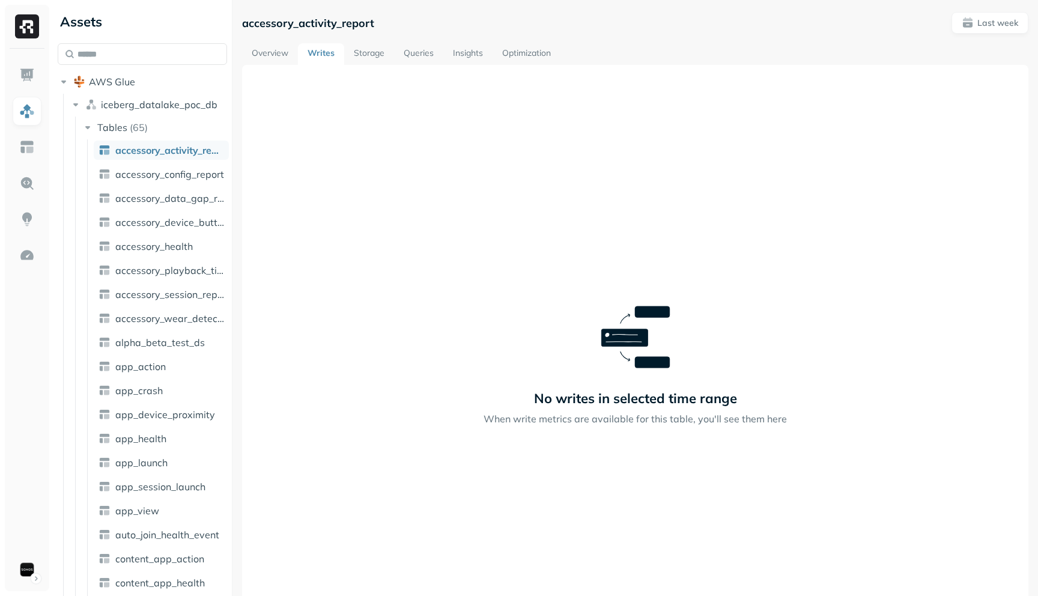
click at [375, 57] on link "Storage" at bounding box center [369, 54] width 50 height 22
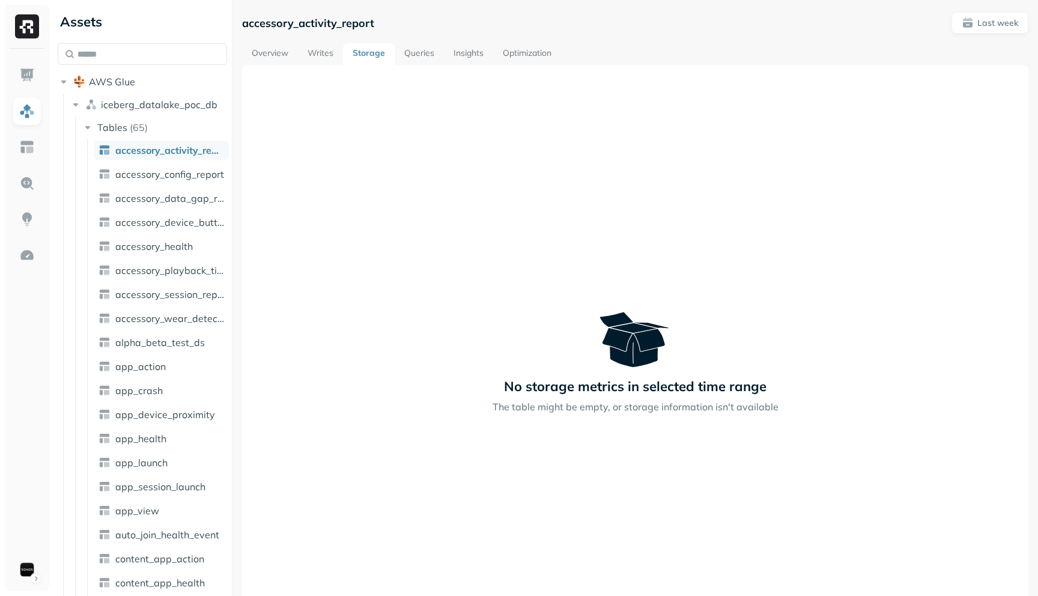
click at [276, 51] on link "Overview" at bounding box center [270, 54] width 56 height 22
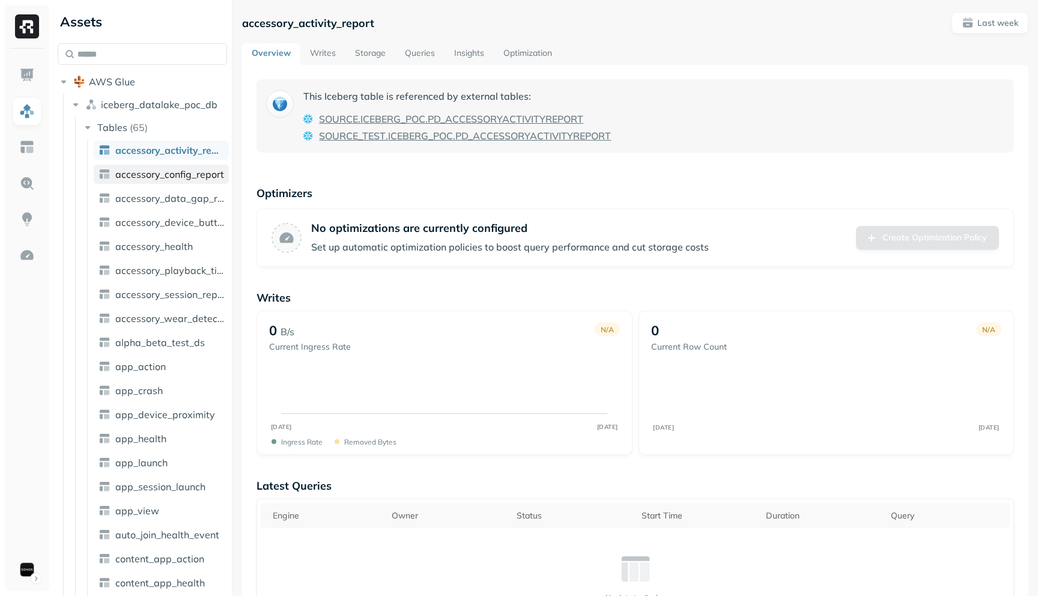
click at [137, 173] on span "accessory_config_report" at bounding box center [169, 174] width 109 height 12
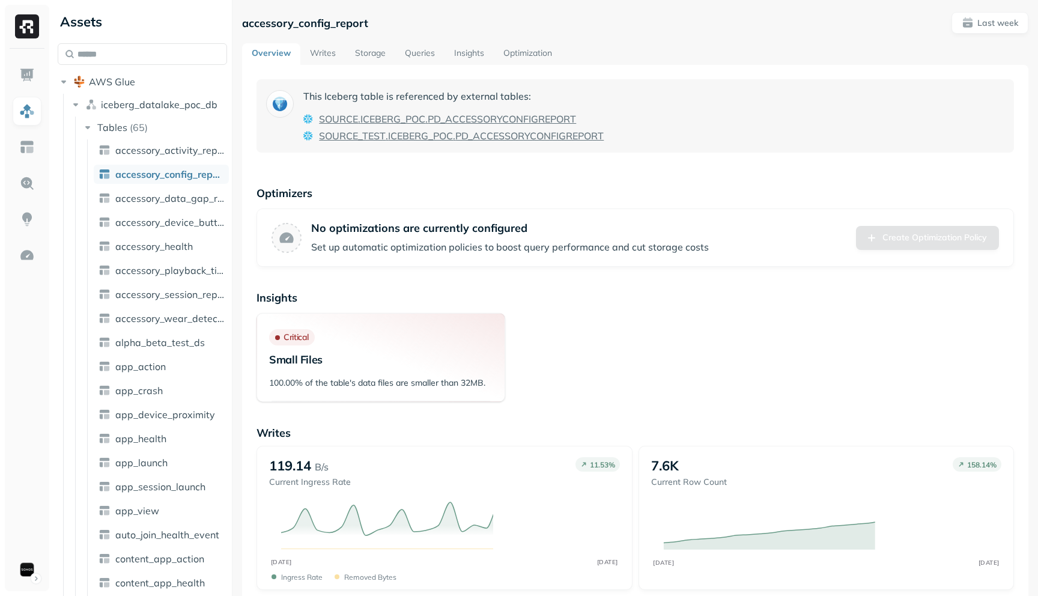
click at [316, 62] on link "Writes" at bounding box center [322, 54] width 45 height 22
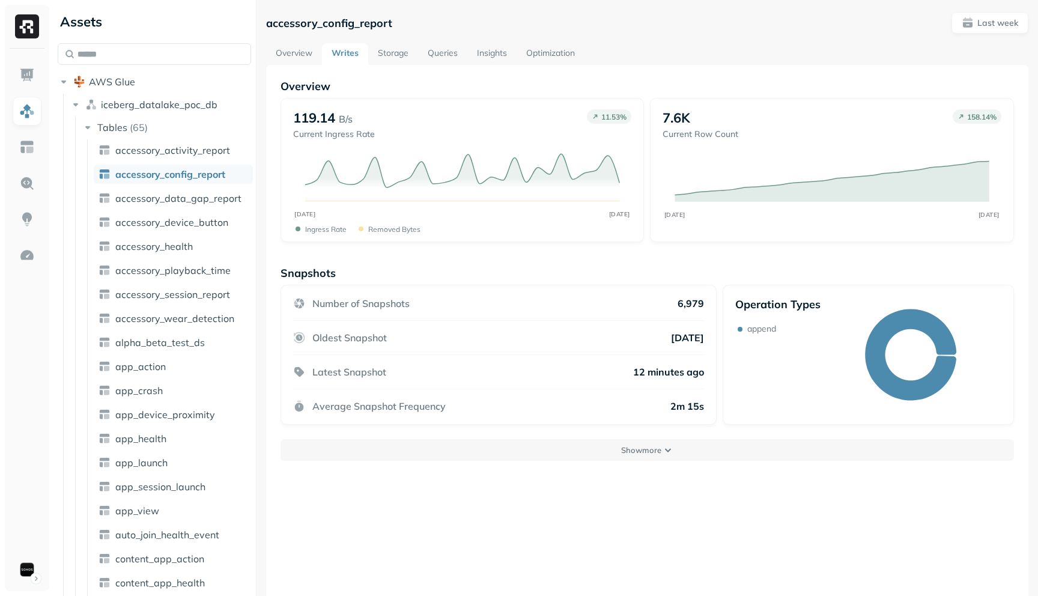
click at [256, 177] on div at bounding box center [256, 298] width 1 height 596
click at [383, 49] on link "Storage" at bounding box center [393, 54] width 50 height 22
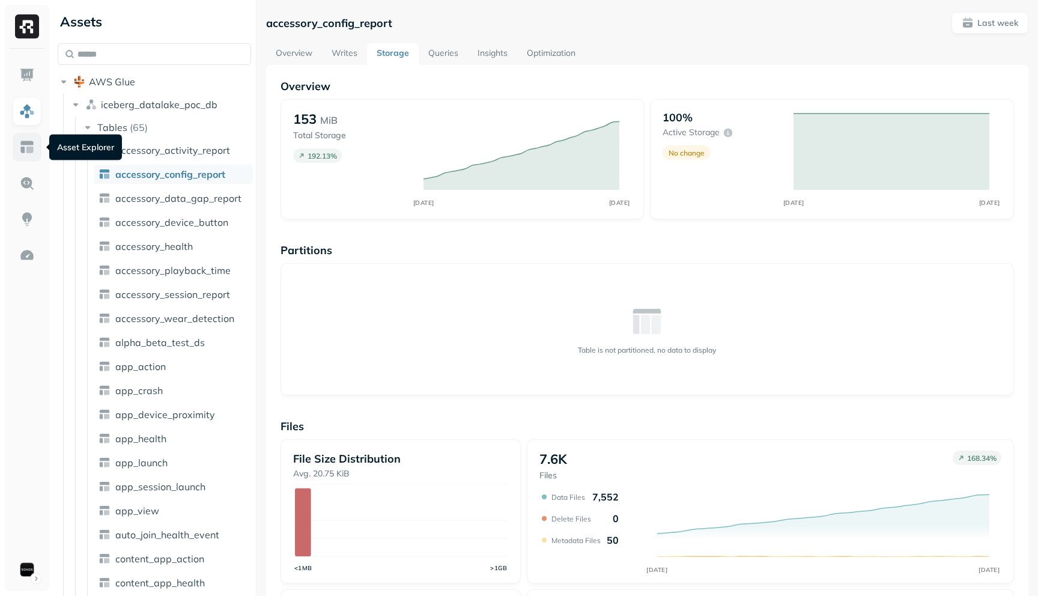
click at [25, 148] on img at bounding box center [27, 147] width 16 height 16
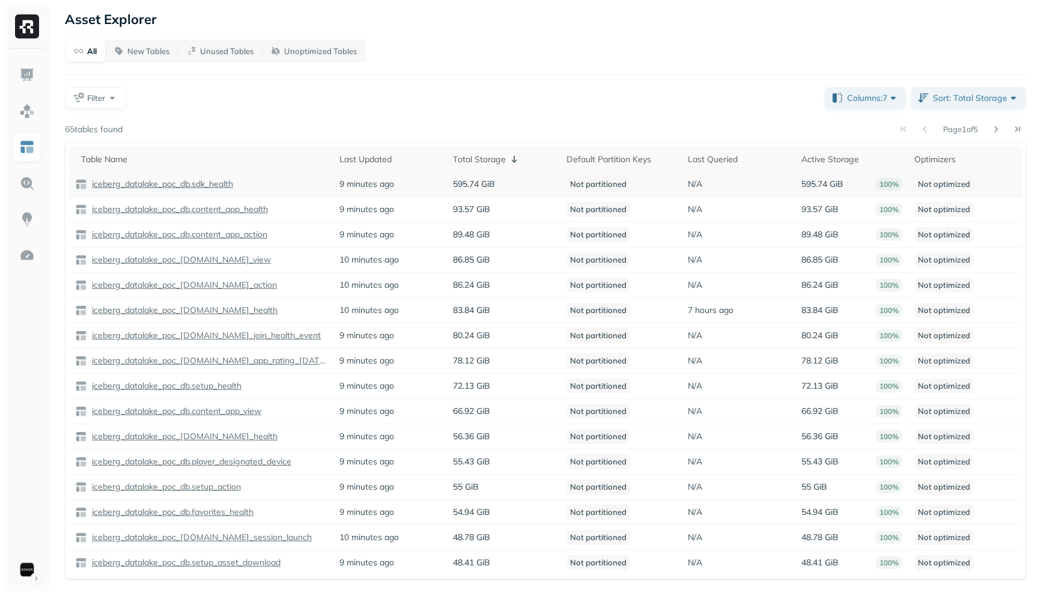
click at [122, 185] on p "iceberg_datalake_poc_db.sdk_health" at bounding box center [162, 183] width 144 height 11
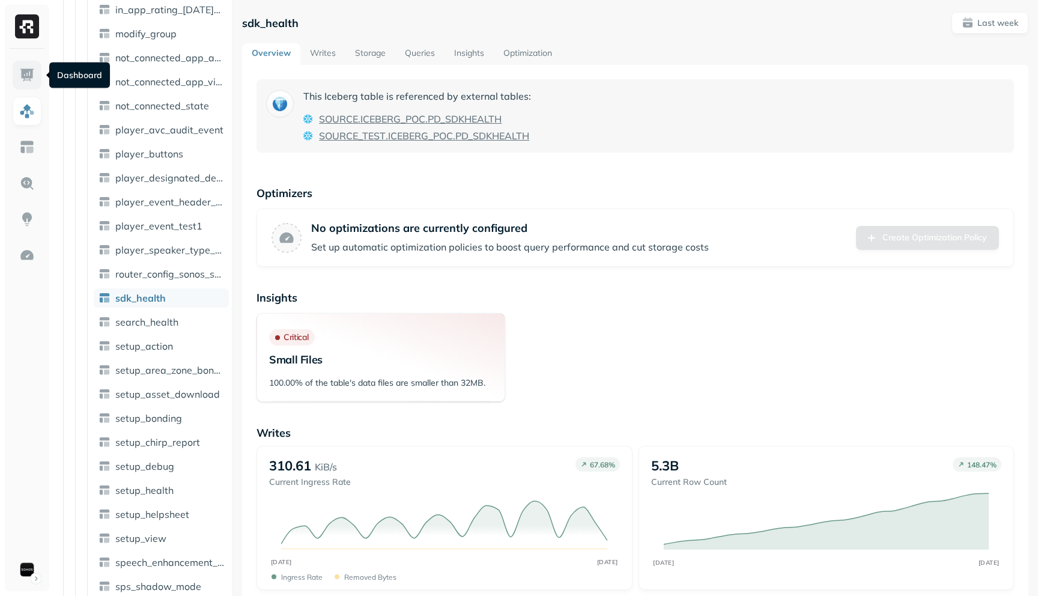
click at [31, 72] on img at bounding box center [27, 75] width 16 height 16
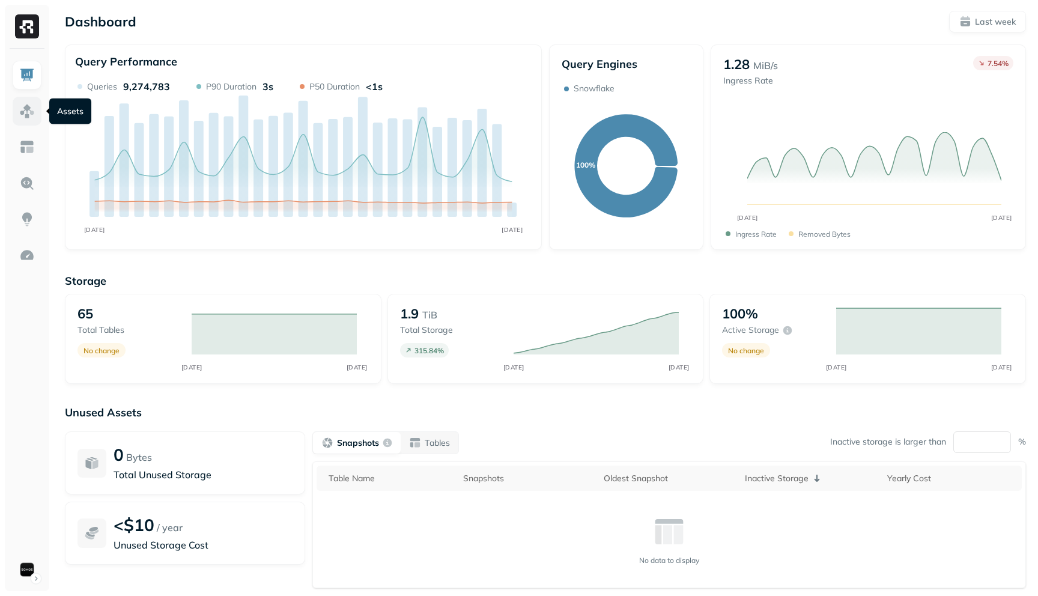
click at [36, 120] on link at bounding box center [27, 111] width 29 height 29
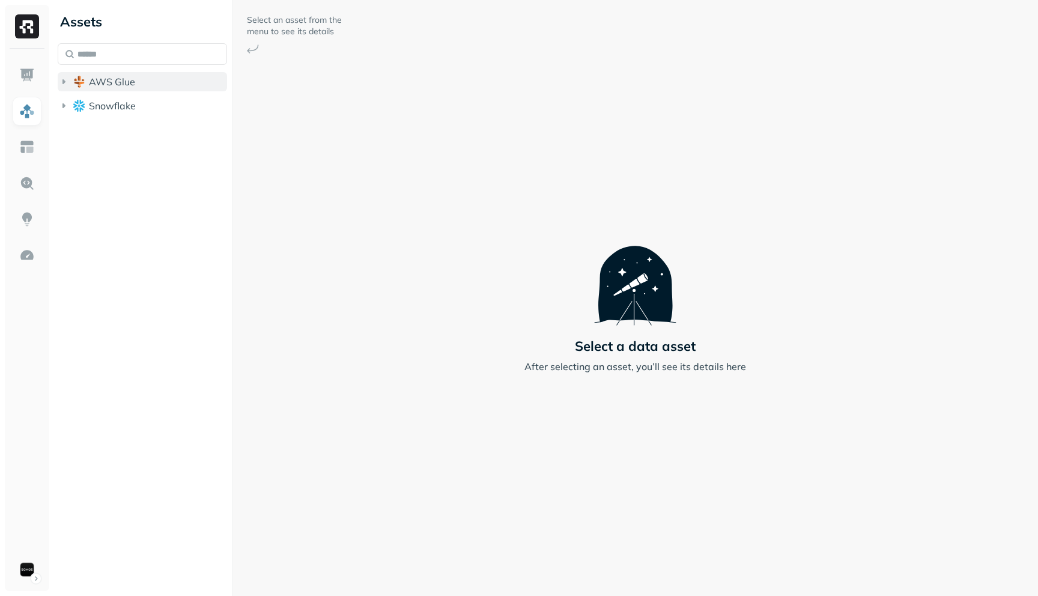
click at [59, 79] on icon "button" at bounding box center [64, 82] width 12 height 12
click at [67, 124] on icon "button" at bounding box center [64, 130] width 12 height 12
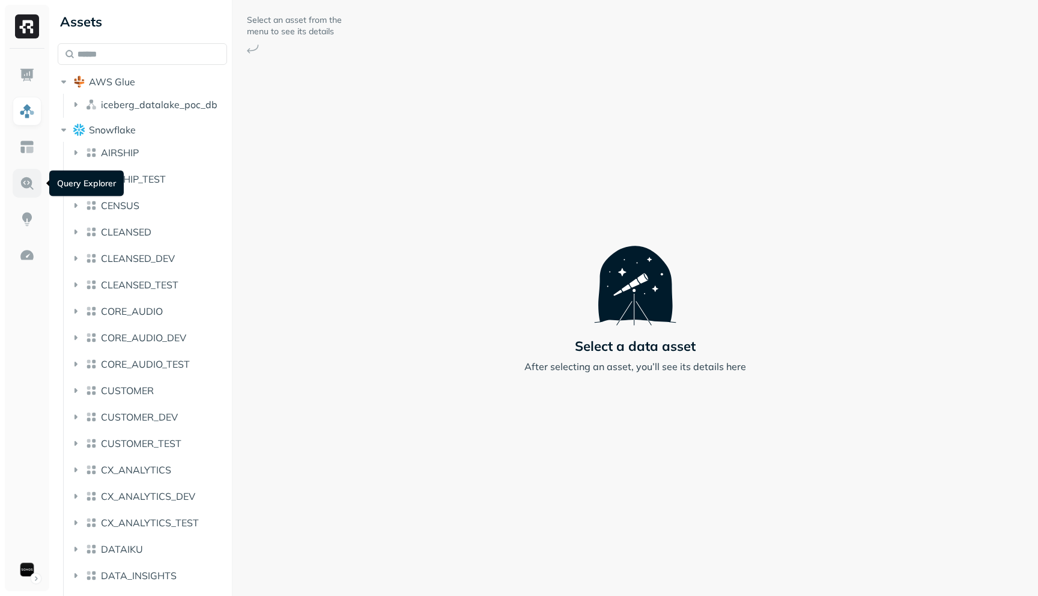
click at [20, 178] on img at bounding box center [27, 183] width 16 height 16
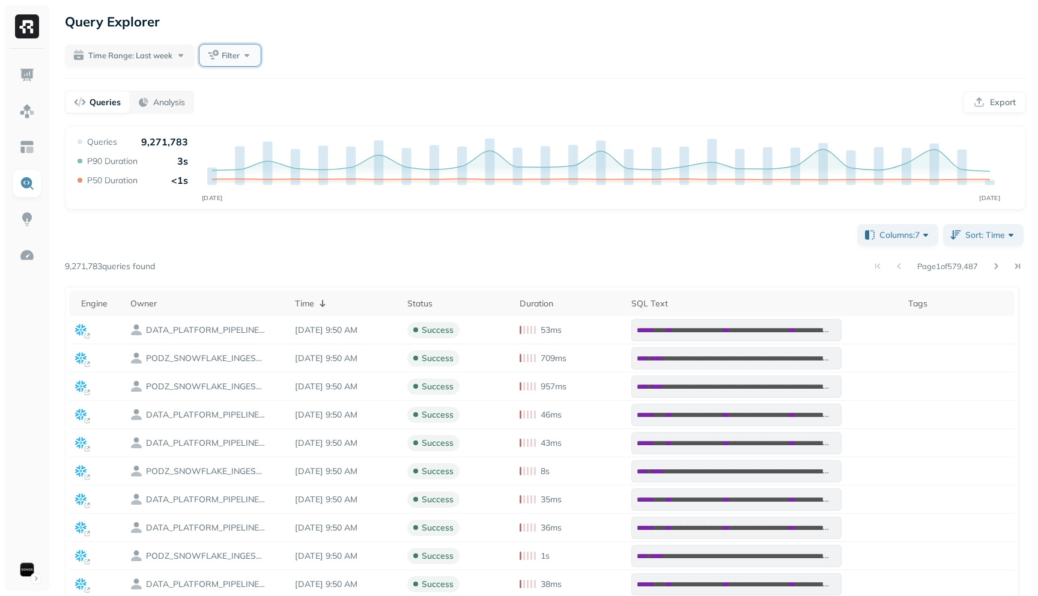
click at [245, 53] on button "Filter" at bounding box center [229, 55] width 61 height 22
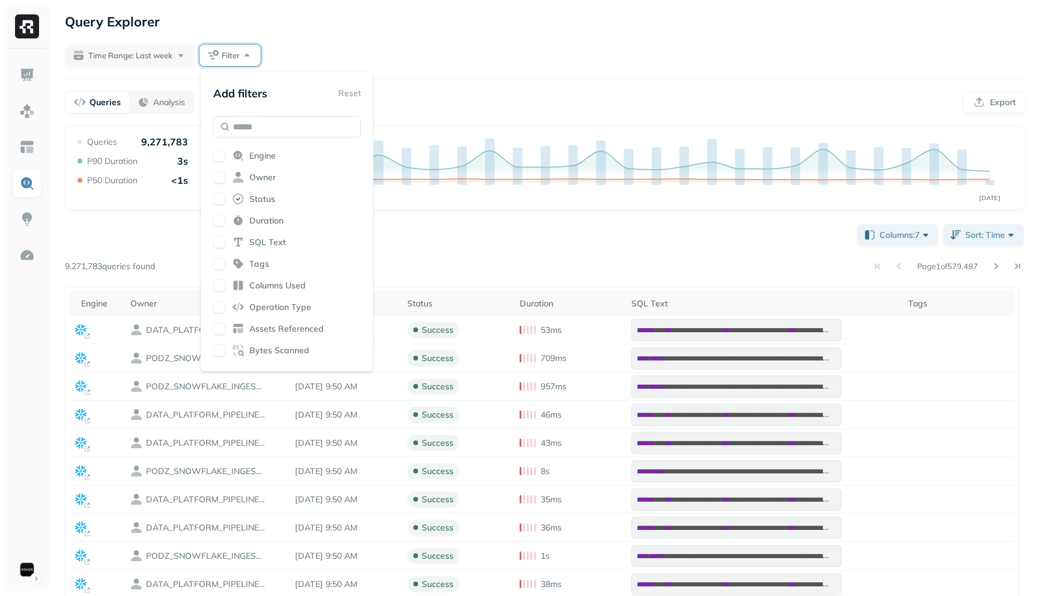
click at [261, 154] on span "Engine" at bounding box center [262, 155] width 26 height 11
click at [292, 130] on input "text" at bounding box center [287, 127] width 148 height 22
click at [220, 154] on button "button" at bounding box center [219, 156] width 12 height 12
click at [223, 154] on button "button" at bounding box center [219, 156] width 12 height 12
click at [257, 126] on input "text" at bounding box center [287, 127] width 148 height 22
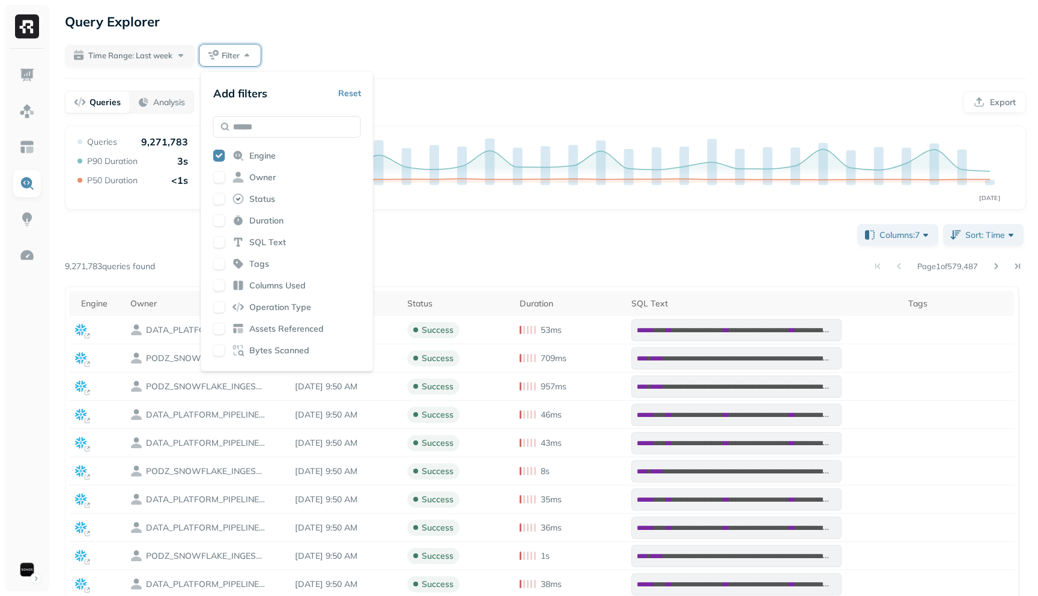
click at [372, 33] on div "**********" at bounding box center [545, 391] width 985 height 782
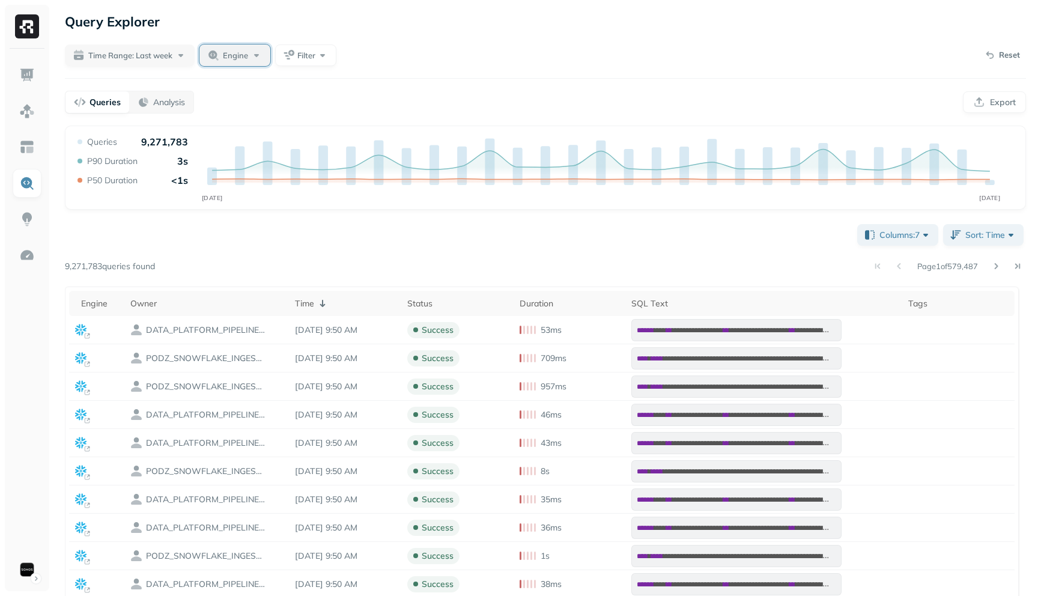
click at [253, 52] on div "Engine" at bounding box center [243, 55] width 40 height 12
click at [290, 32] on div "Query Explorer" at bounding box center [545, 22] width 961 height 22
click at [236, 67] on div "**********" at bounding box center [545, 391] width 985 height 782
click at [225, 62] on button "Engine" at bounding box center [234, 55] width 71 height 22
click at [165, 130] on button "button" at bounding box center [167, 128] width 14 height 14
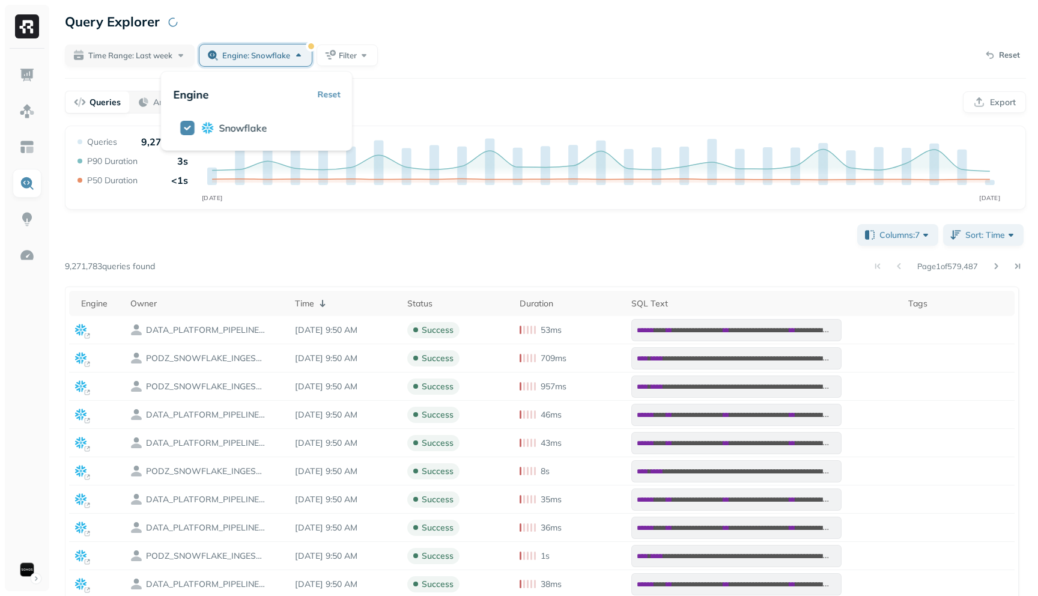
click at [304, 19] on div "Query Explorer" at bounding box center [545, 22] width 961 height 22
click at [353, 55] on span "Filter" at bounding box center [348, 55] width 18 height 11
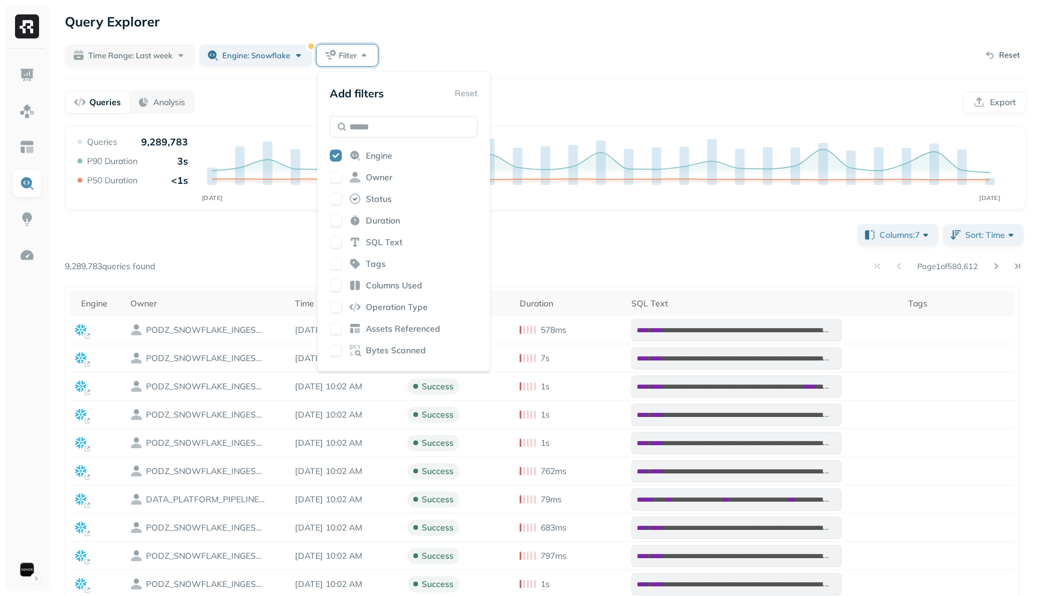
click at [333, 158] on button "button" at bounding box center [336, 156] width 12 height 12
click at [333, 169] on div "Engine Owner Status Duration SQL Text Tags Columns Used Operation Type Assets R…" at bounding box center [404, 255] width 148 height 210
click at [333, 176] on button "button" at bounding box center [336, 177] width 12 height 12
type button "on"
click at [546, 54] on div "Time Range: Last week Engine: snowflake Filter Reset" at bounding box center [545, 55] width 961 height 22
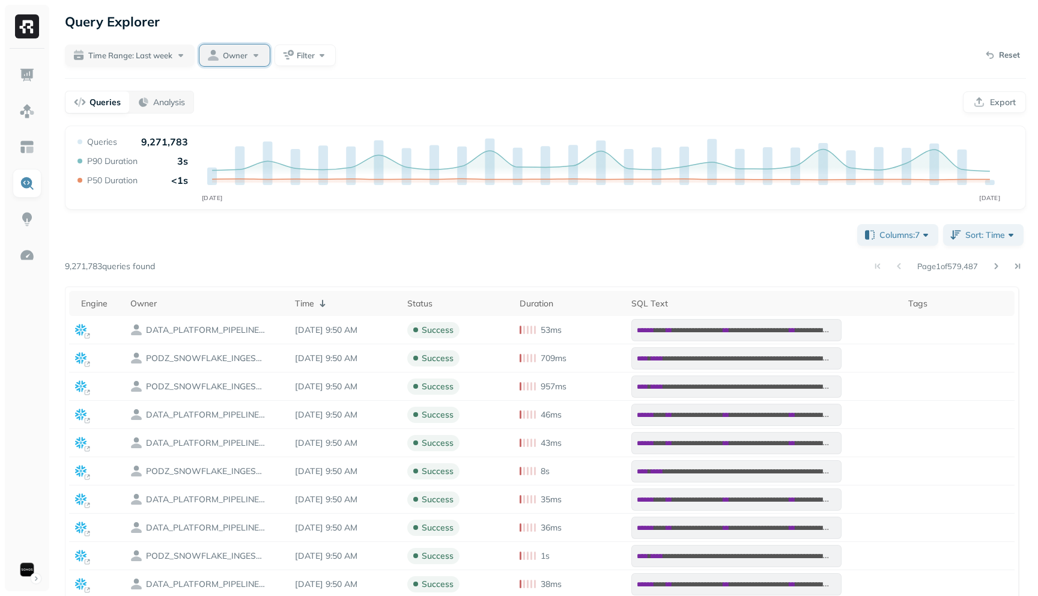
click at [261, 50] on div "Owner" at bounding box center [242, 55] width 39 height 12
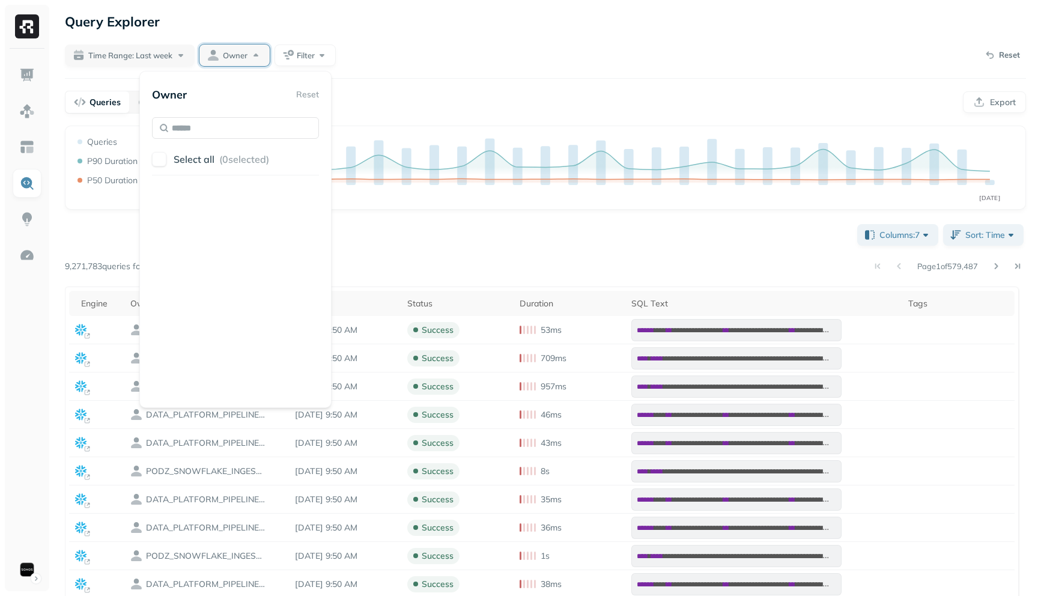
scroll to position [203, 0]
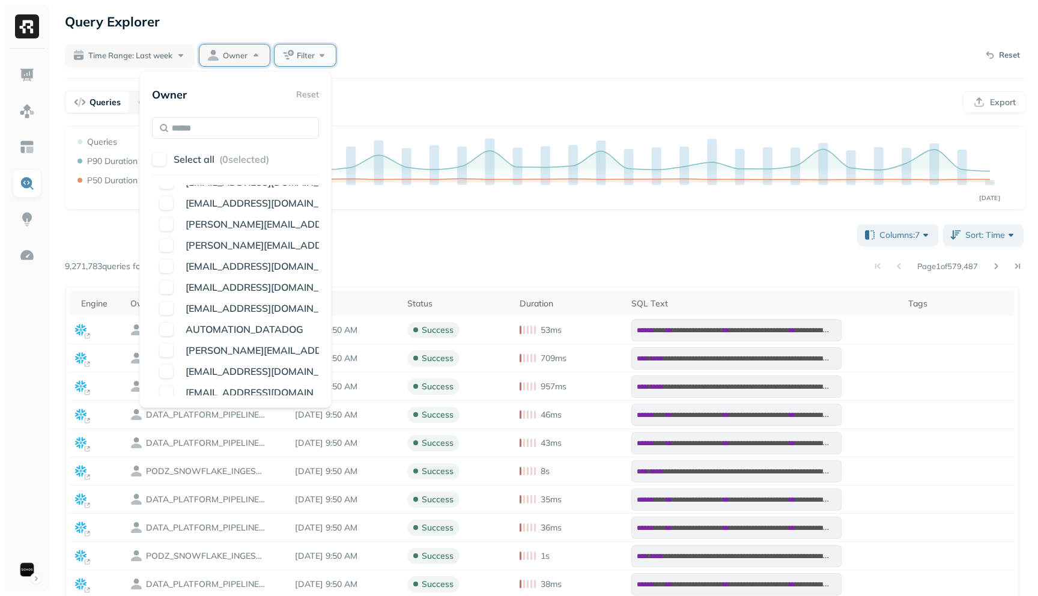
click at [292, 51] on button "Filter" at bounding box center [305, 55] width 61 height 22
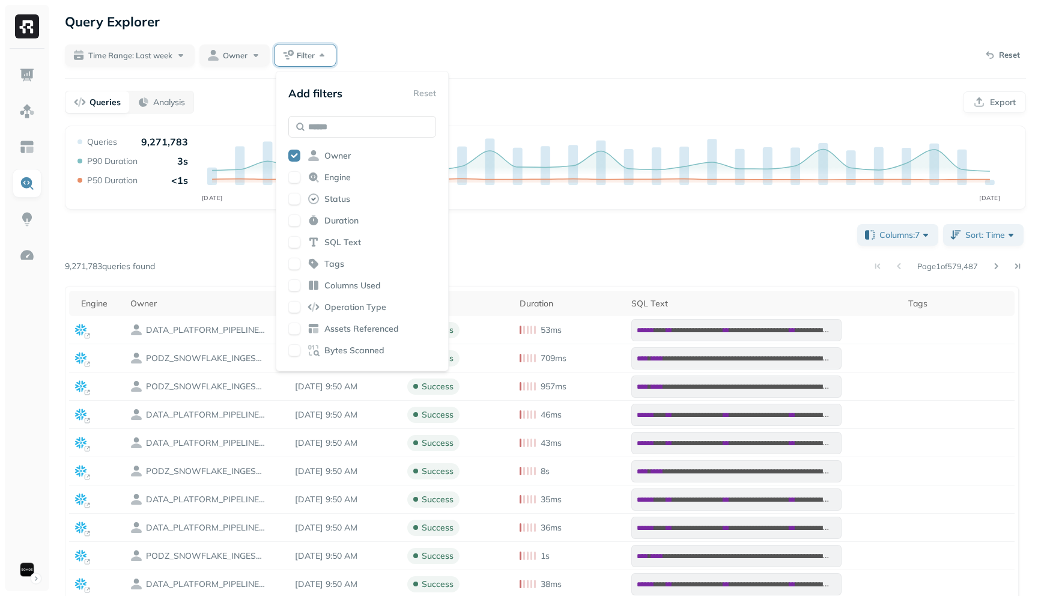
click at [294, 158] on button "button" at bounding box center [294, 156] width 12 height 12
click at [501, 239] on div "**********" at bounding box center [545, 497] width 961 height 550
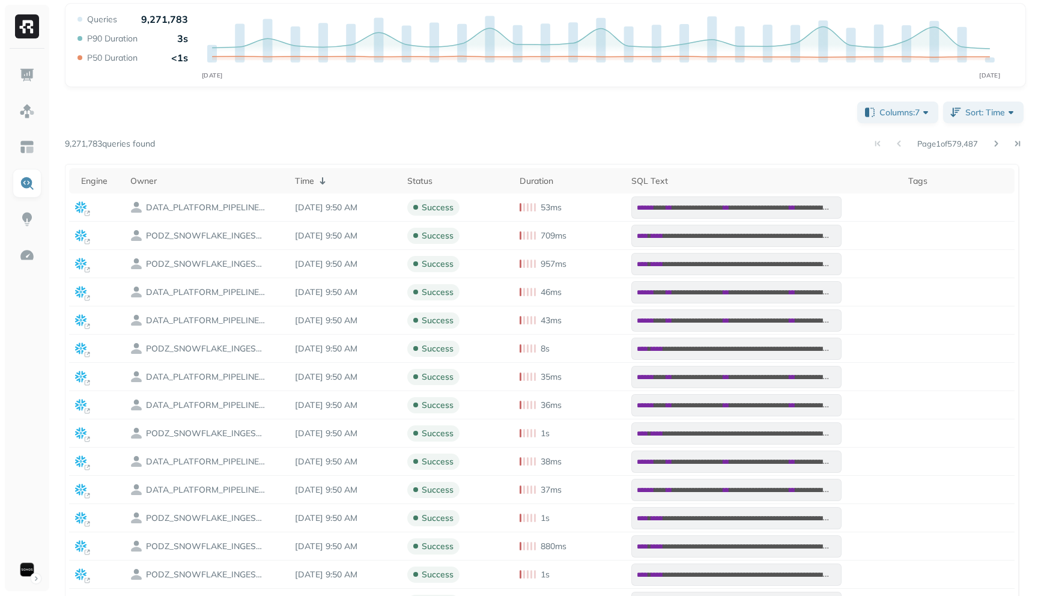
scroll to position [129, 0]
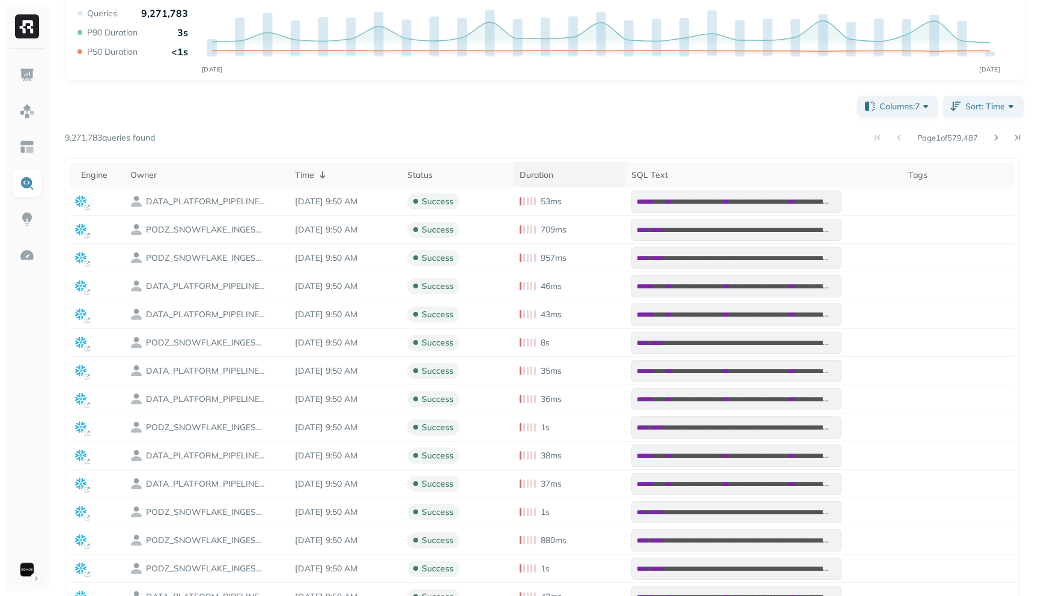
click at [543, 172] on div "Duration" at bounding box center [570, 174] width 100 height 11
click at [543, 172] on div "Duration" at bounding box center [570, 175] width 100 height 14
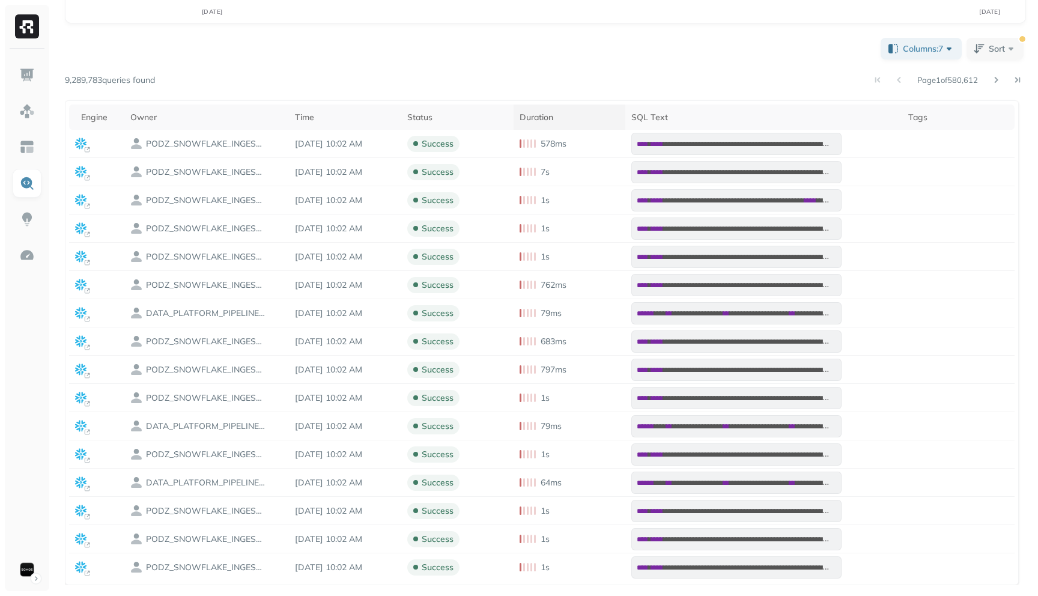
click at [538, 121] on div "Duration" at bounding box center [570, 117] width 100 height 11
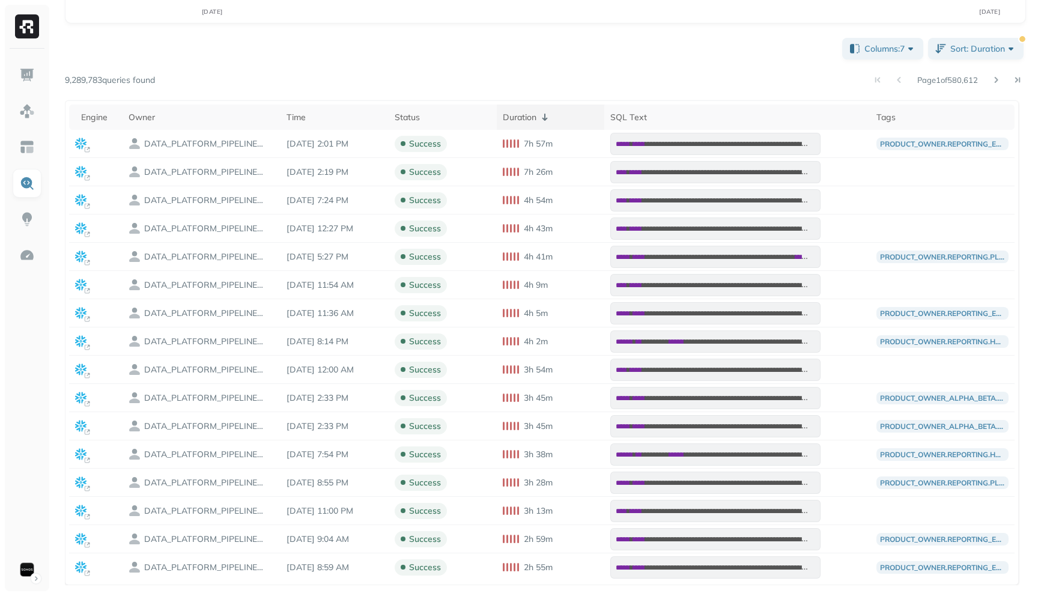
click at [541, 114] on div "Duration" at bounding box center [551, 117] width 96 height 14
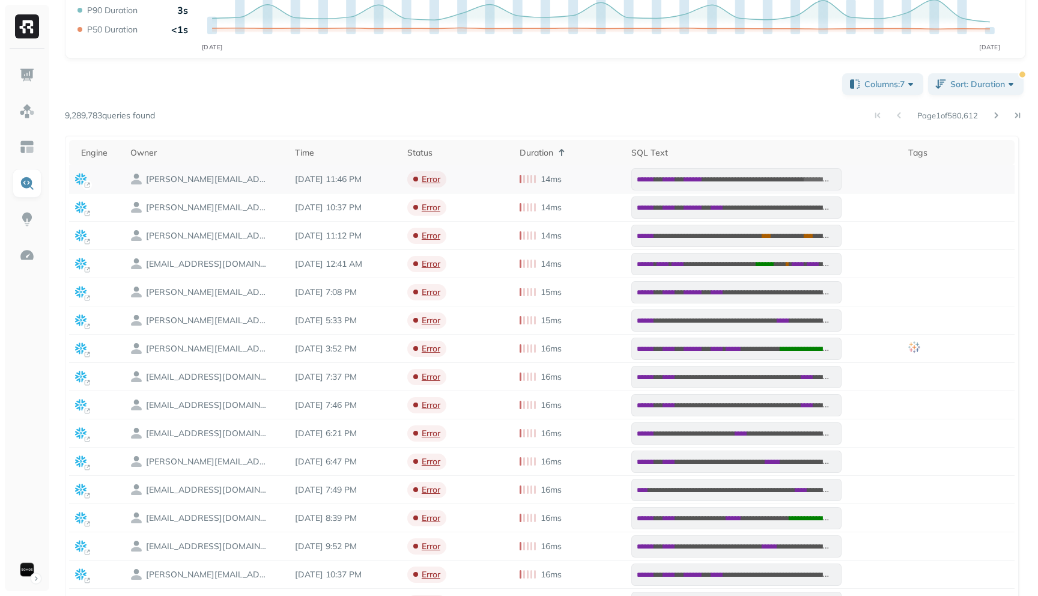
scroll to position [148, 0]
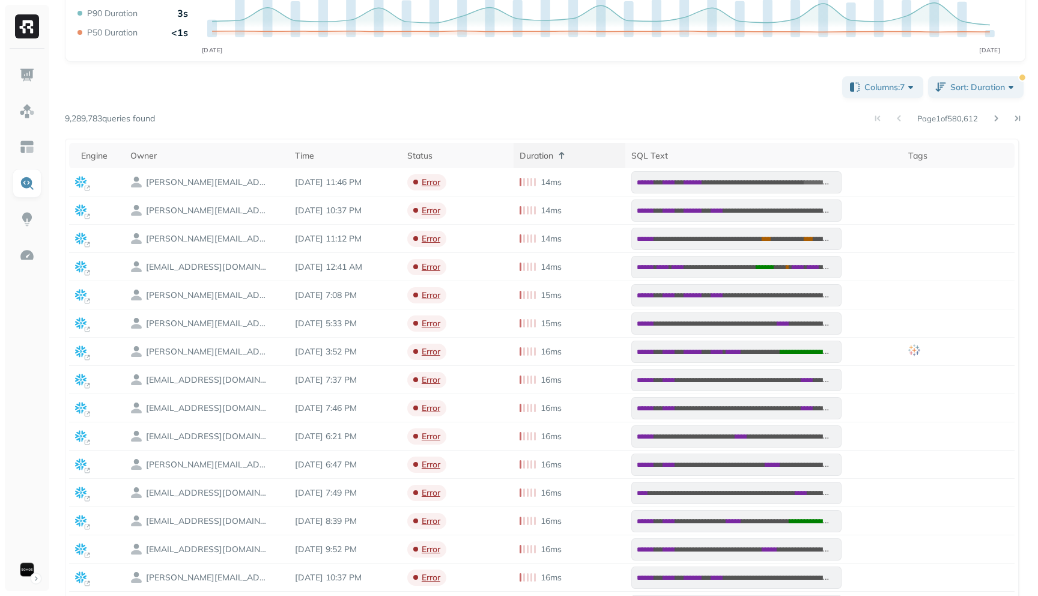
click at [557, 153] on div "Duration" at bounding box center [570, 155] width 100 height 14
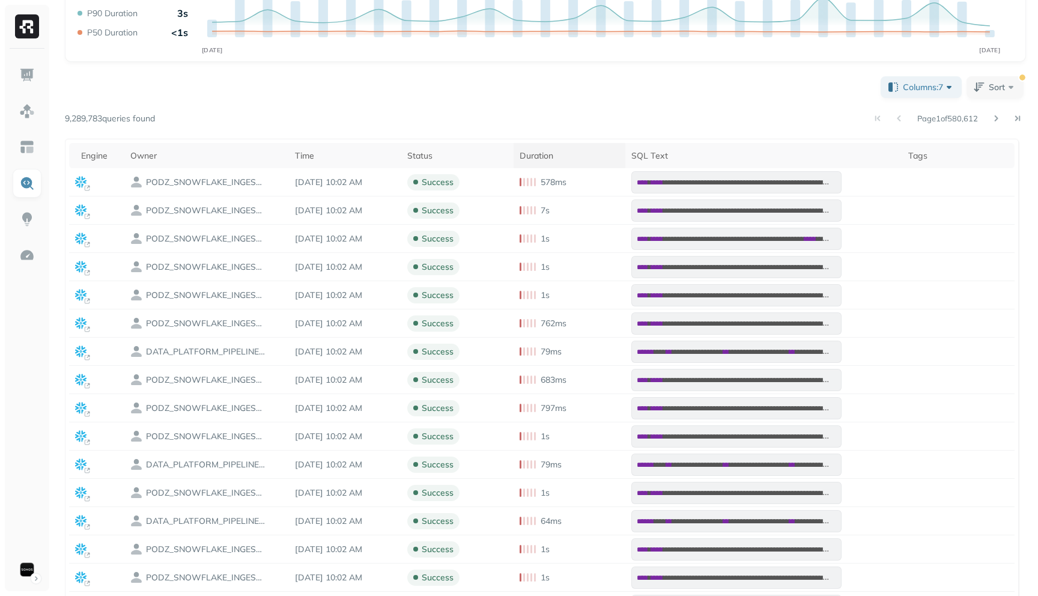
scroll to position [186, 0]
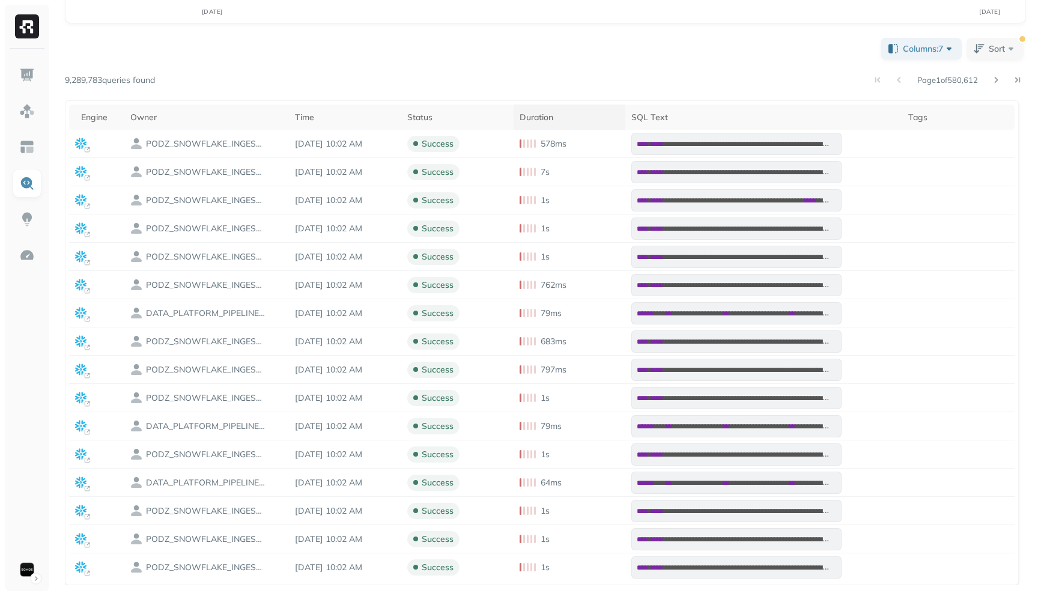
click at [571, 117] on div "Duration" at bounding box center [570, 117] width 100 height 11
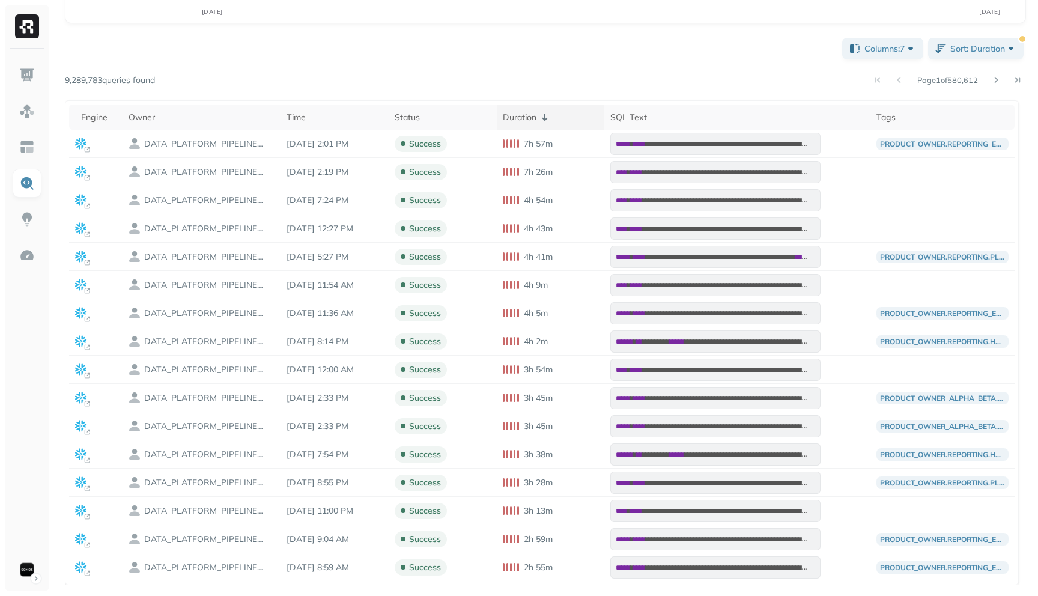
click at [571, 117] on div "Duration" at bounding box center [551, 117] width 96 height 14
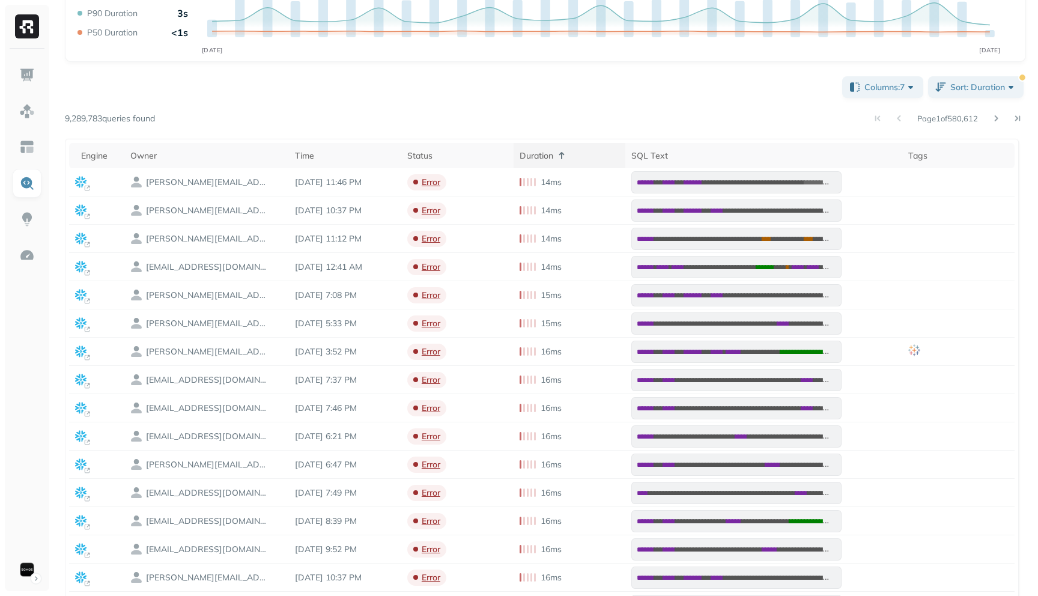
scroll to position [145, 0]
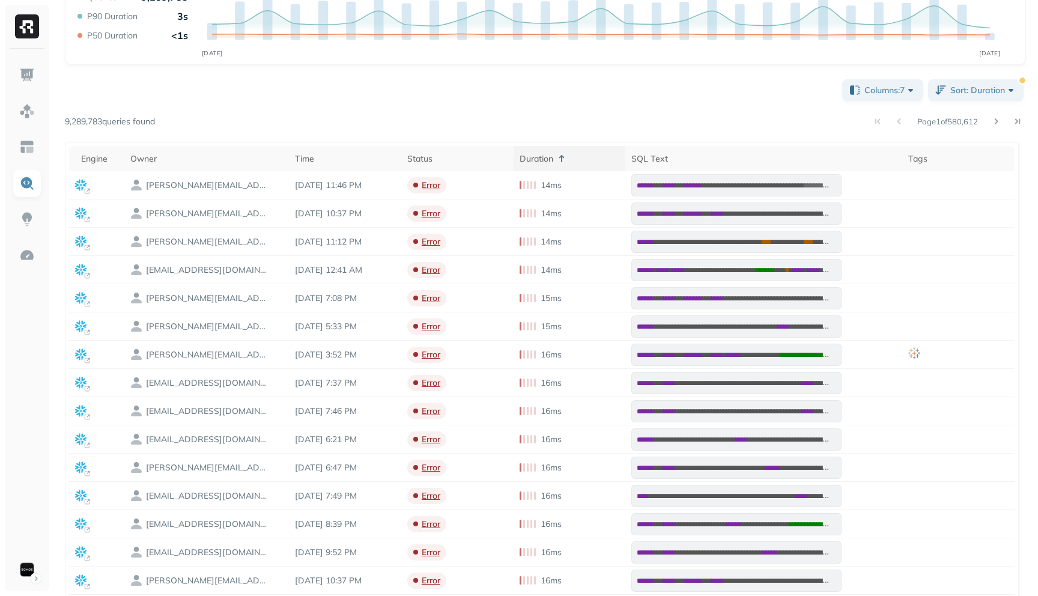
click at [559, 159] on div "Duration" at bounding box center [570, 158] width 100 height 14
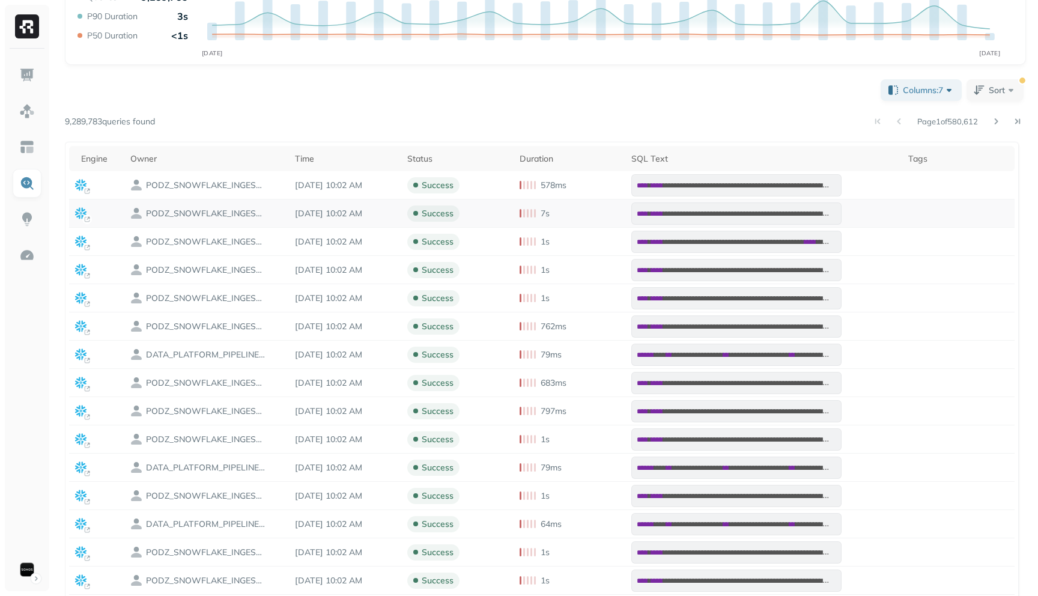
scroll to position [186, 0]
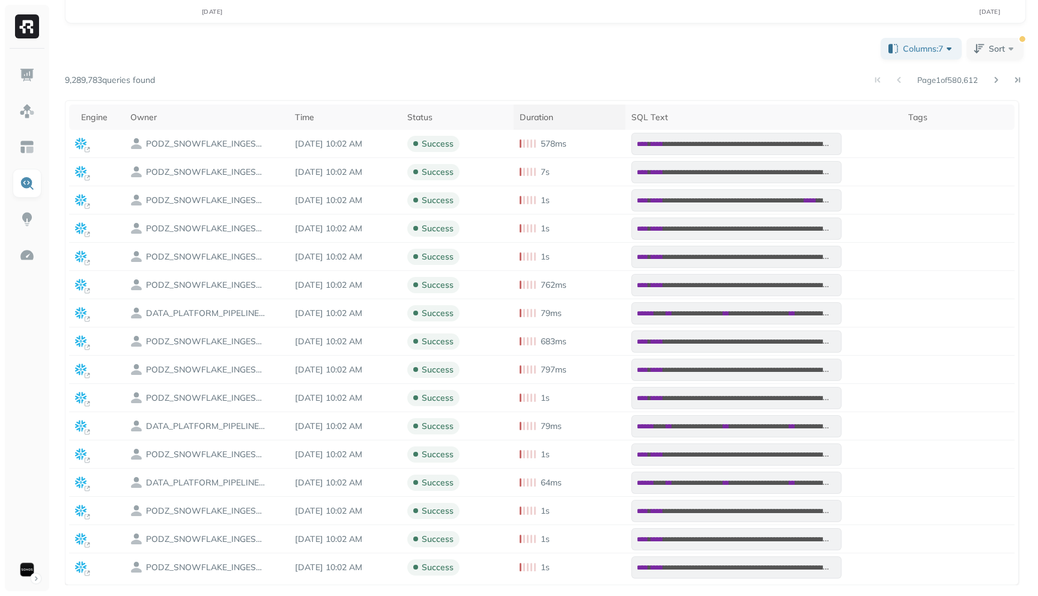
click at [559, 124] on th "Duration" at bounding box center [570, 117] width 112 height 25
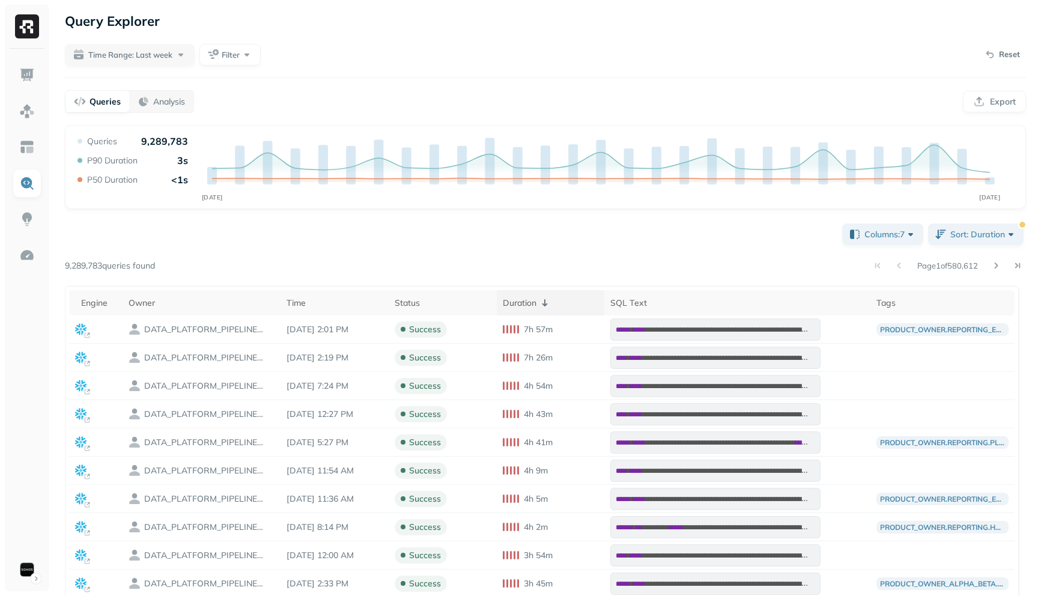
scroll to position [0, 0]
click at [178, 303] on div "Owner" at bounding box center [202, 303] width 147 height 11
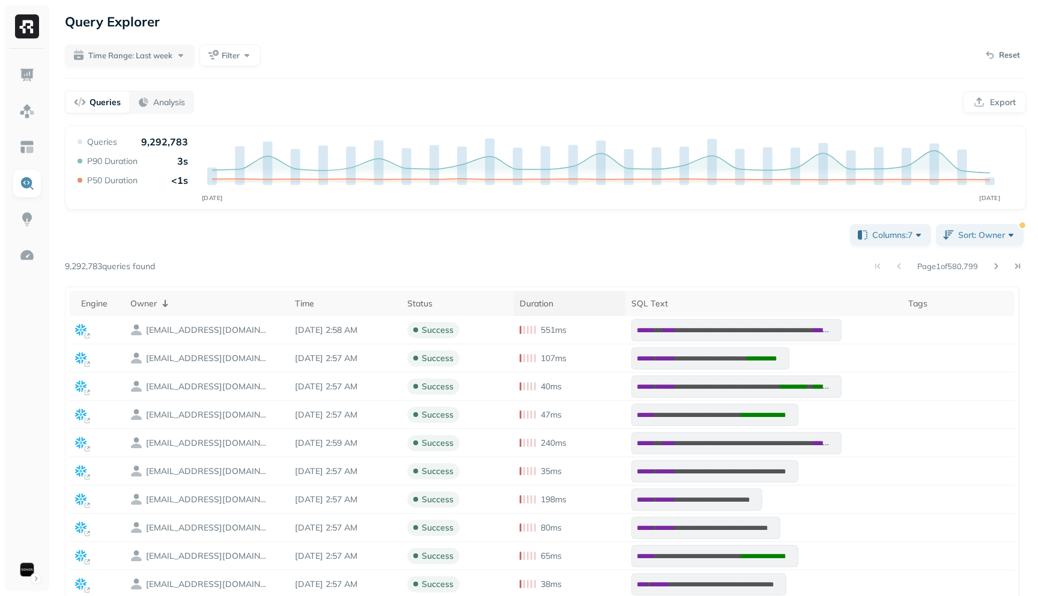
click at [544, 299] on div "Duration" at bounding box center [570, 303] width 100 height 11
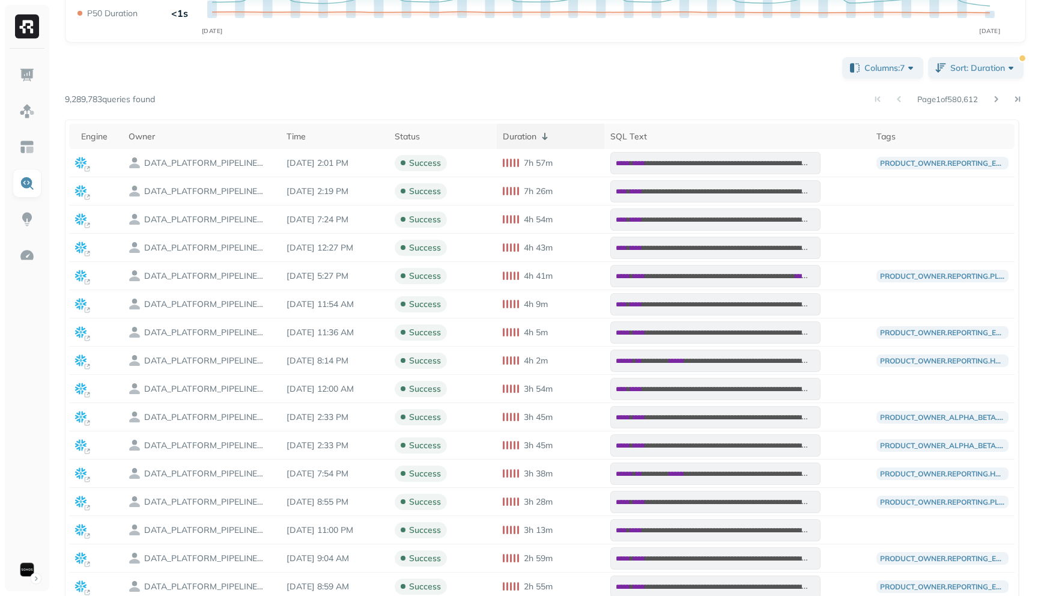
scroll to position [186, 0]
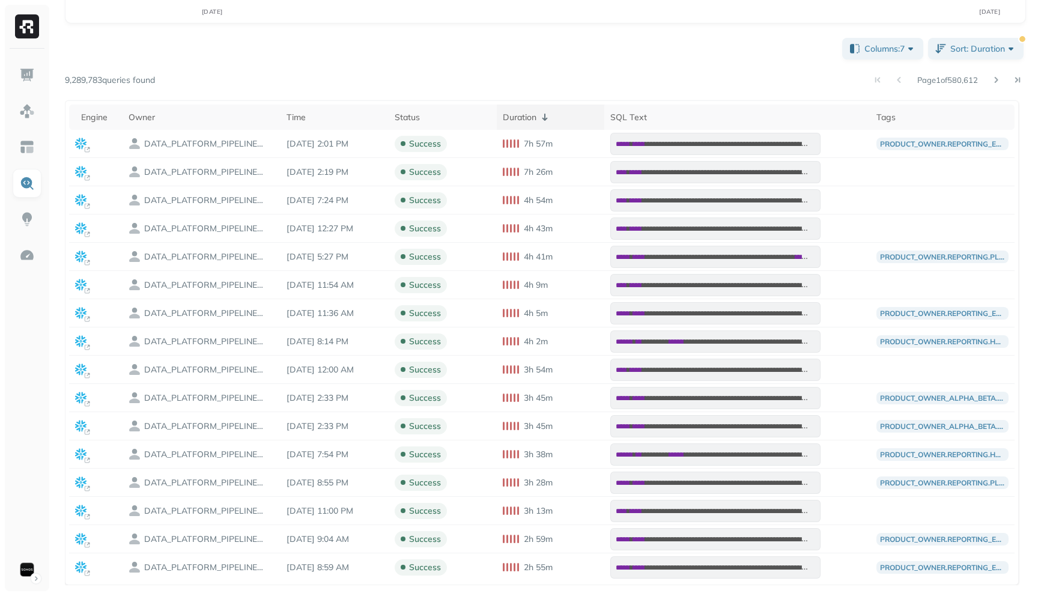
click at [541, 111] on div "Duration" at bounding box center [551, 117] width 96 height 14
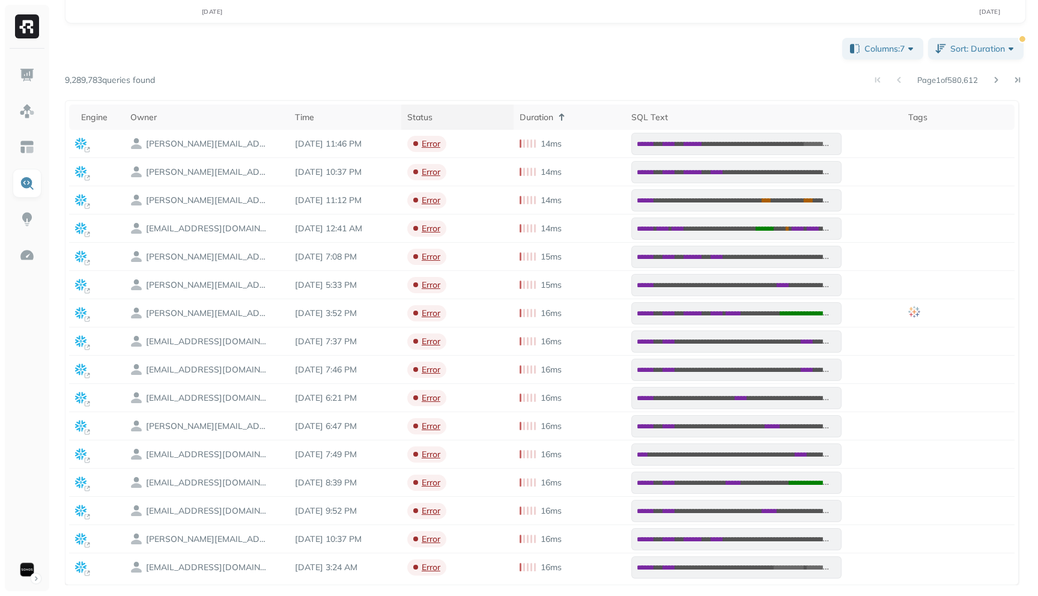
click at [433, 114] on div "Status" at bounding box center [457, 117] width 100 height 11
click at [433, 114] on div "Status" at bounding box center [457, 117] width 100 height 14
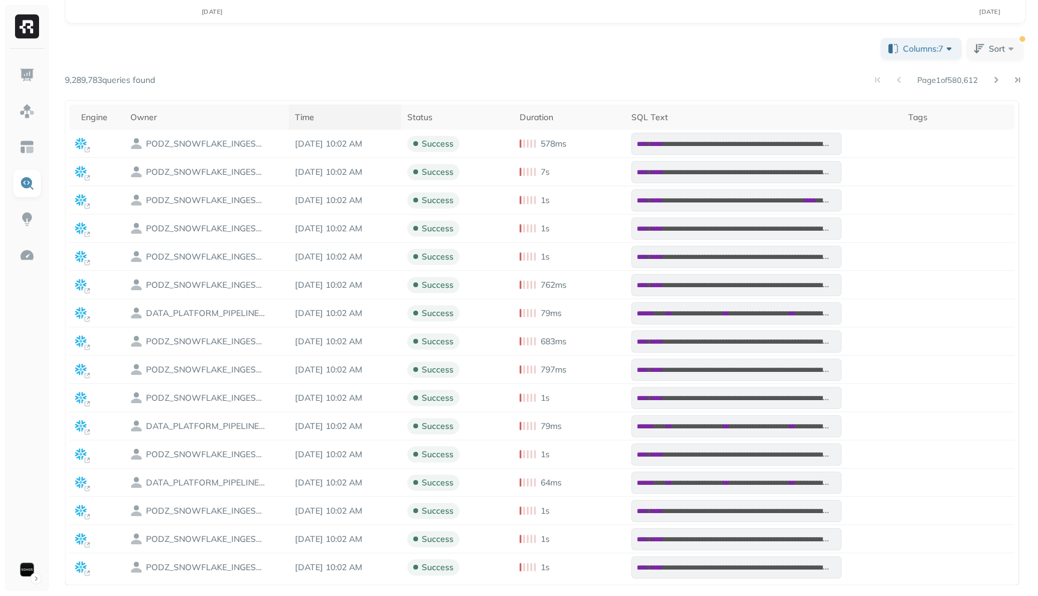
click at [318, 114] on div "Time" at bounding box center [345, 117] width 100 height 11
click at [338, 112] on div "Time" at bounding box center [345, 117] width 100 height 14
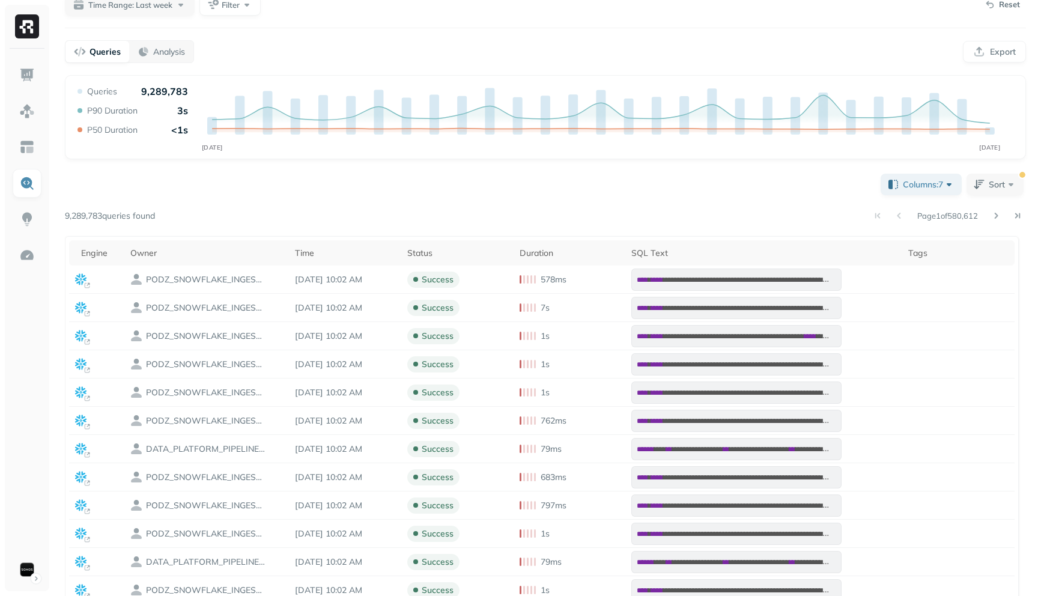
scroll to position [40, 0]
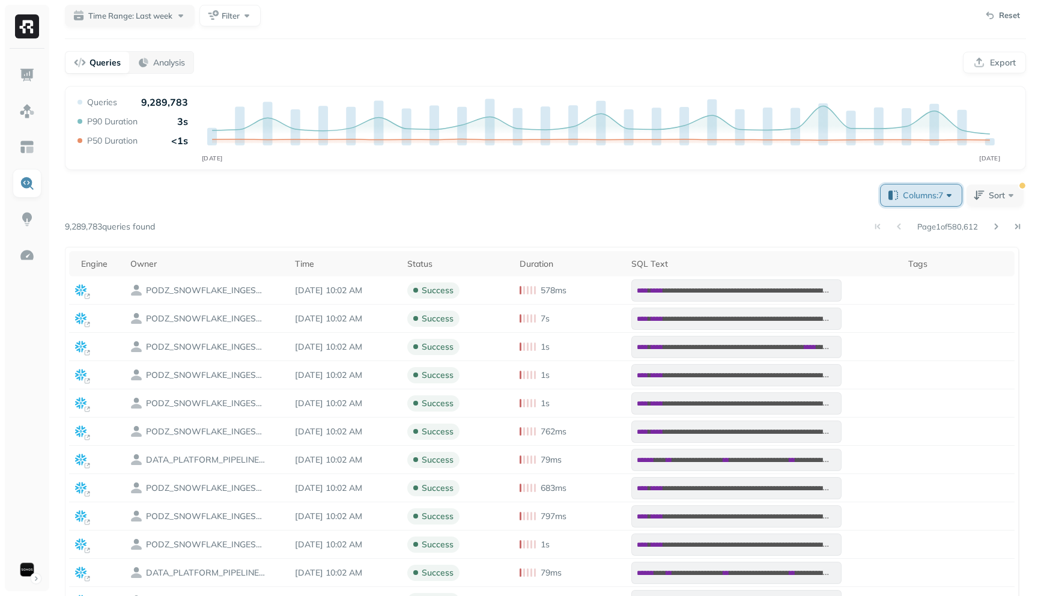
click at [940, 197] on span "Columns: 7" at bounding box center [929, 195] width 52 height 12
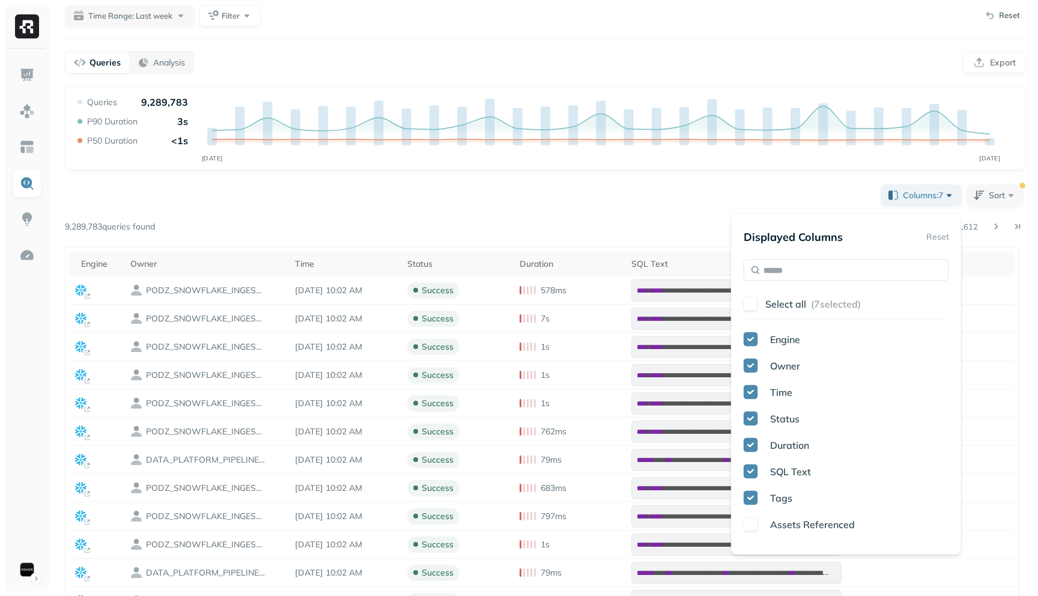
click at [789, 196] on div "**********" at bounding box center [545, 457] width 961 height 550
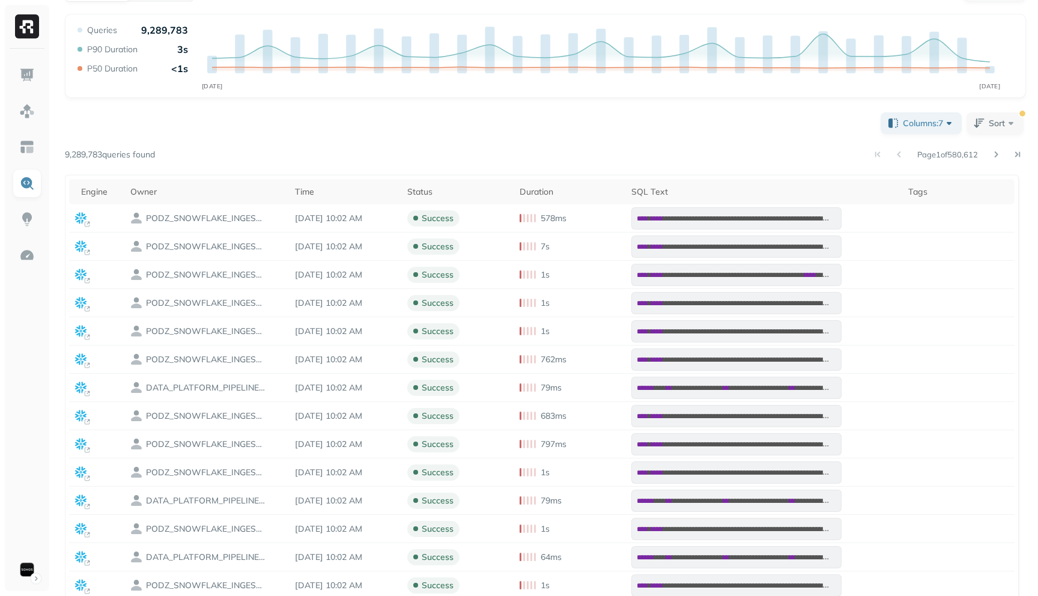
scroll to position [119, 0]
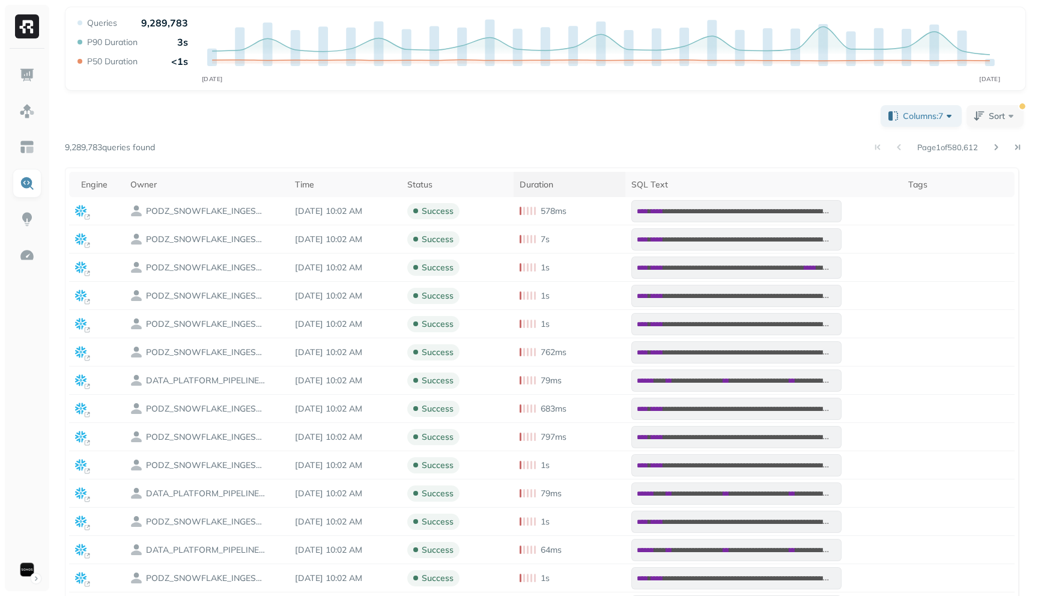
click at [561, 187] on div "Duration" at bounding box center [570, 184] width 100 height 11
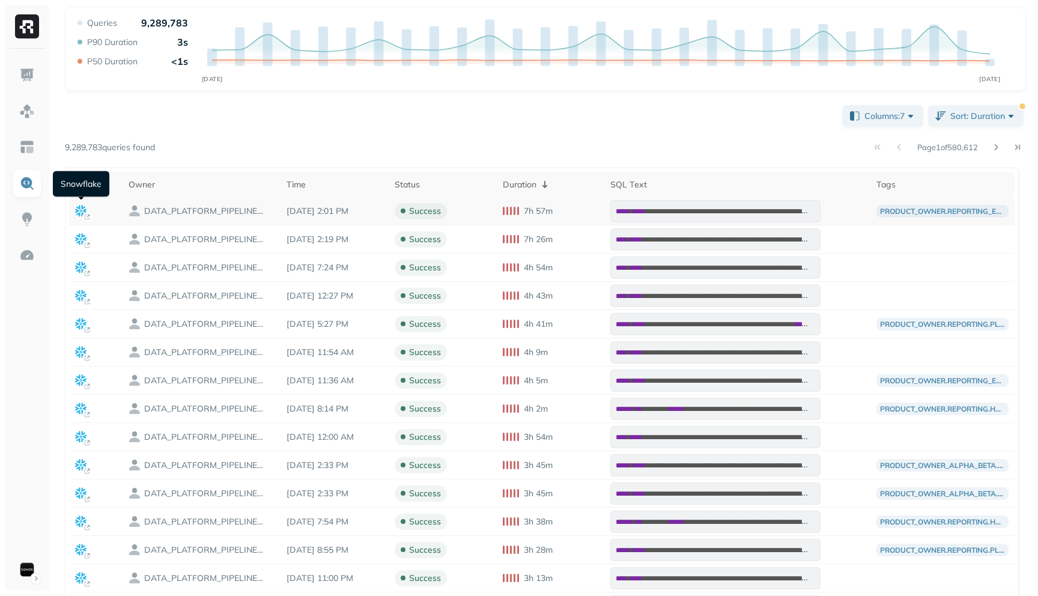
click at [77, 212] on icon at bounding box center [81, 211] width 12 height 12
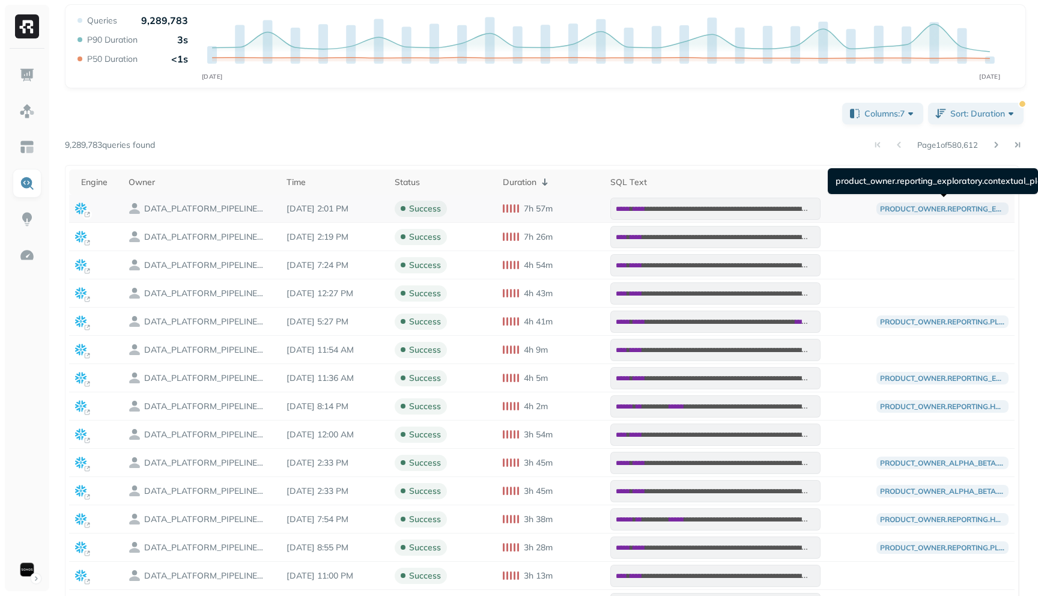
scroll to position [123, 0]
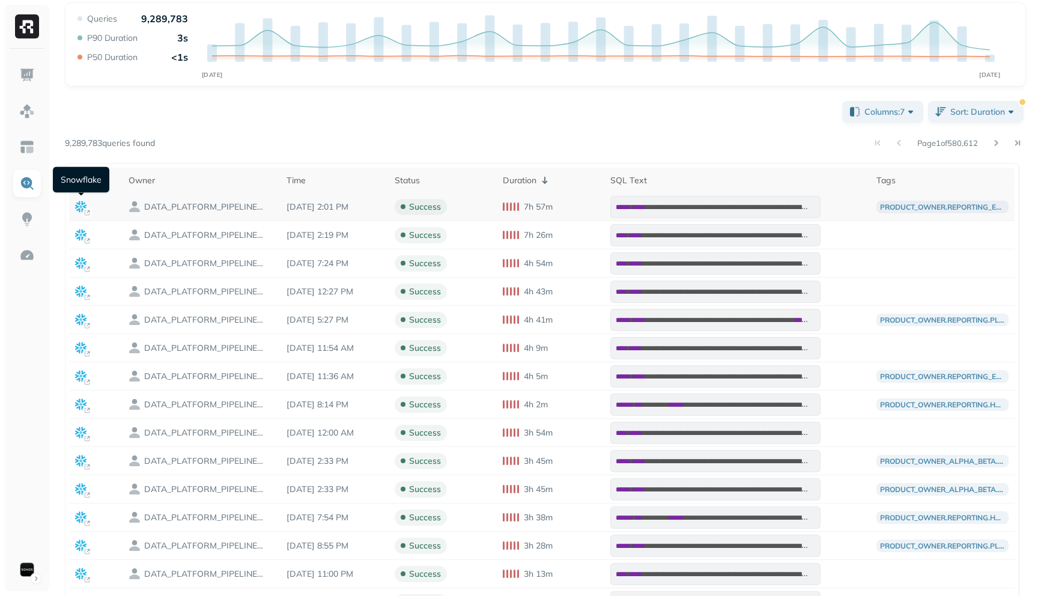
click at [84, 208] on icon at bounding box center [87, 213] width 10 height 10
click at [914, 108] on span "Columns: 7" at bounding box center [891, 112] width 52 height 12
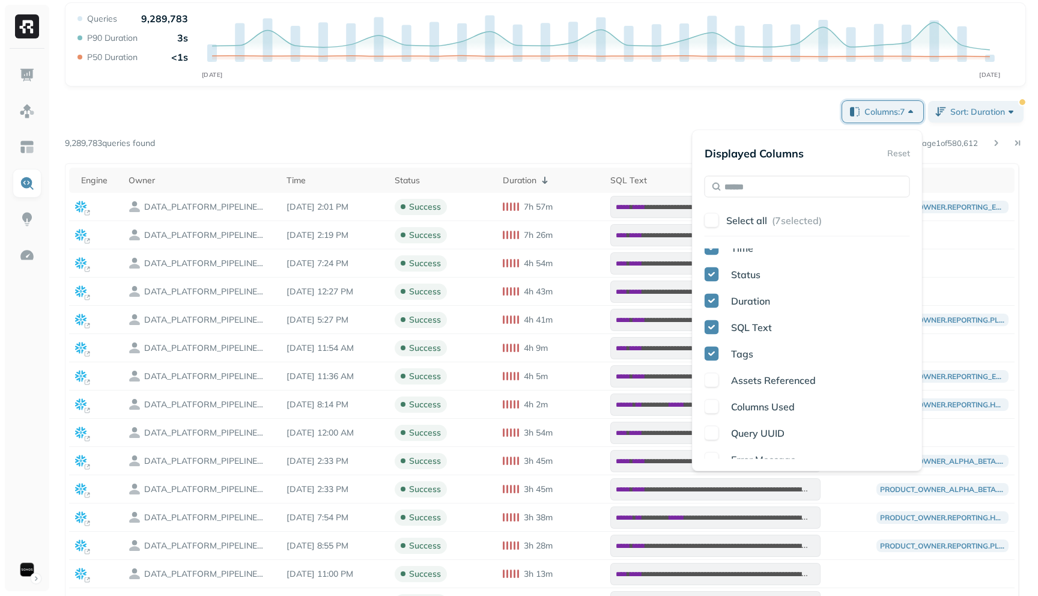
scroll to position [67, 0]
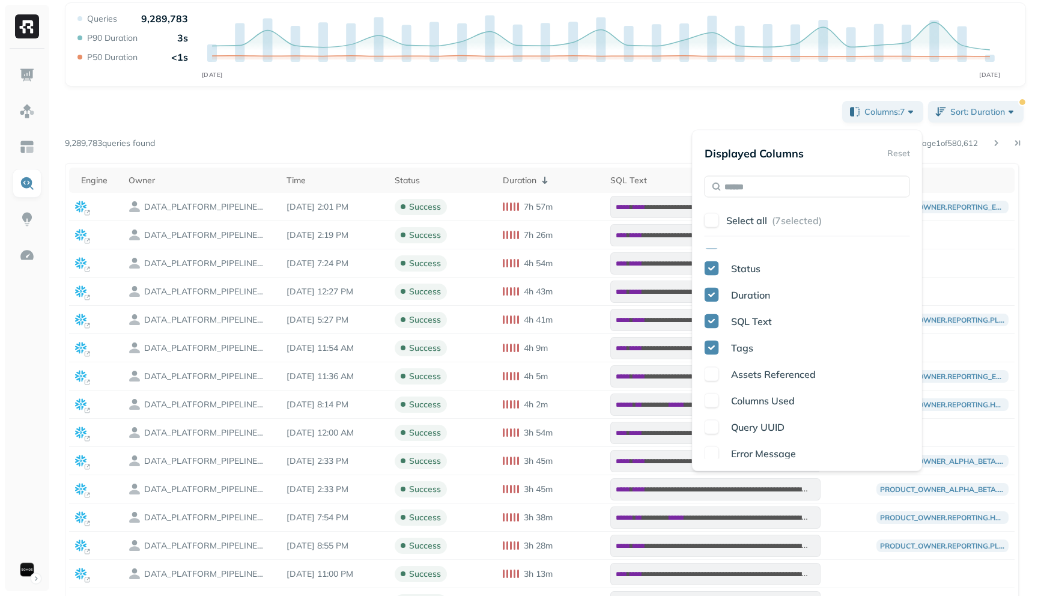
click at [629, 108] on div "**********" at bounding box center [545, 374] width 961 height 550
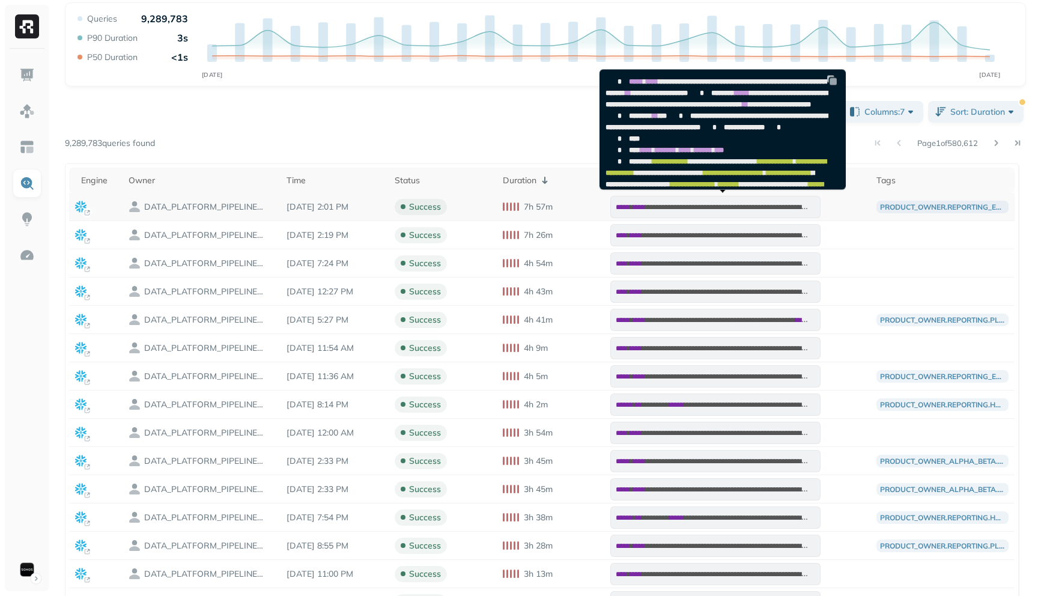
click at [645, 207] on span "****" at bounding box center [639, 207] width 12 height 7
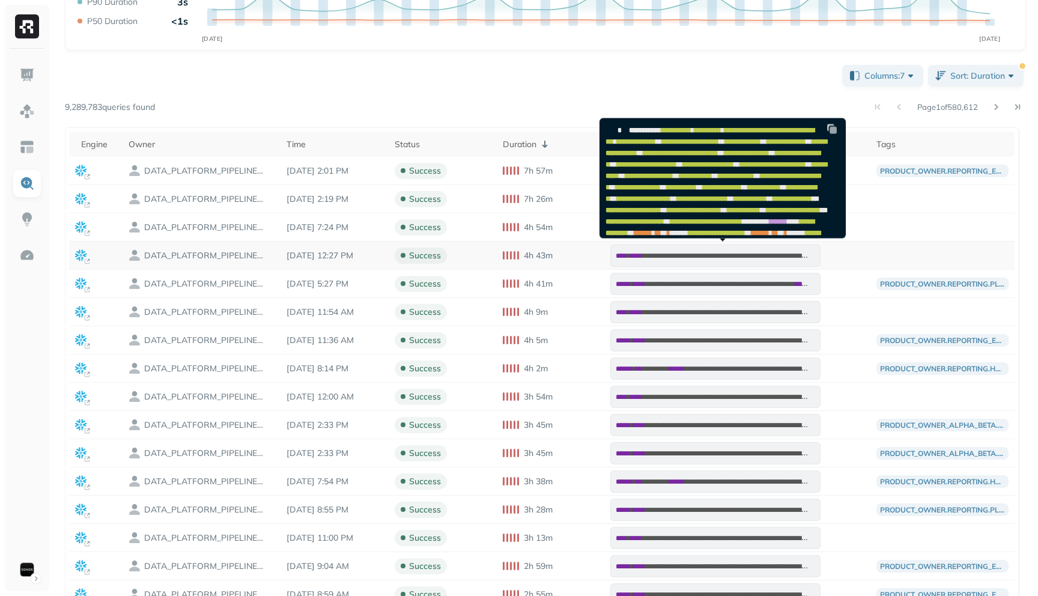
scroll to position [186, 0]
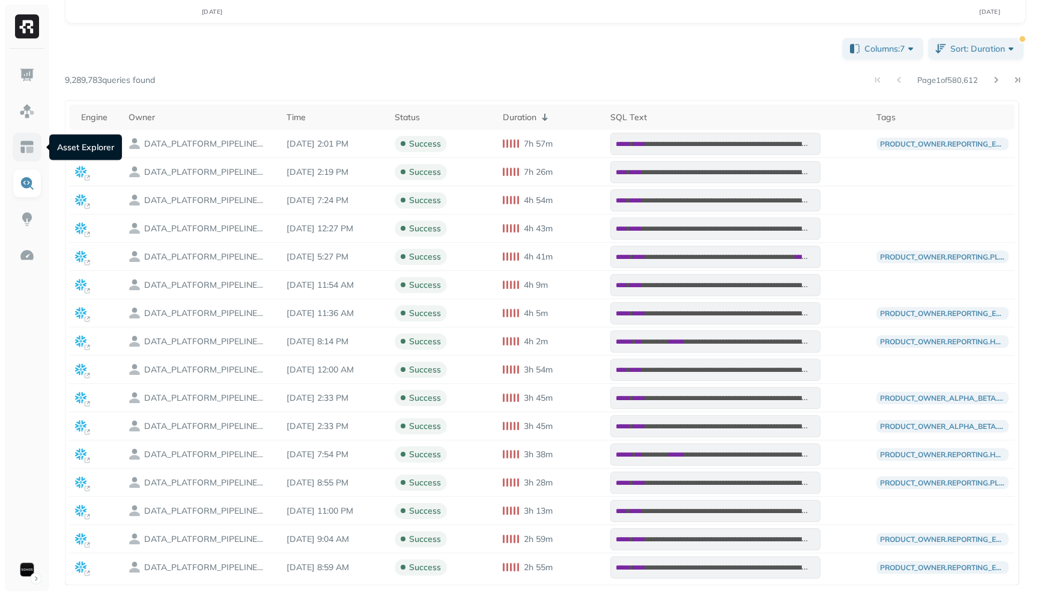
click at [22, 138] on link at bounding box center [27, 147] width 29 height 29
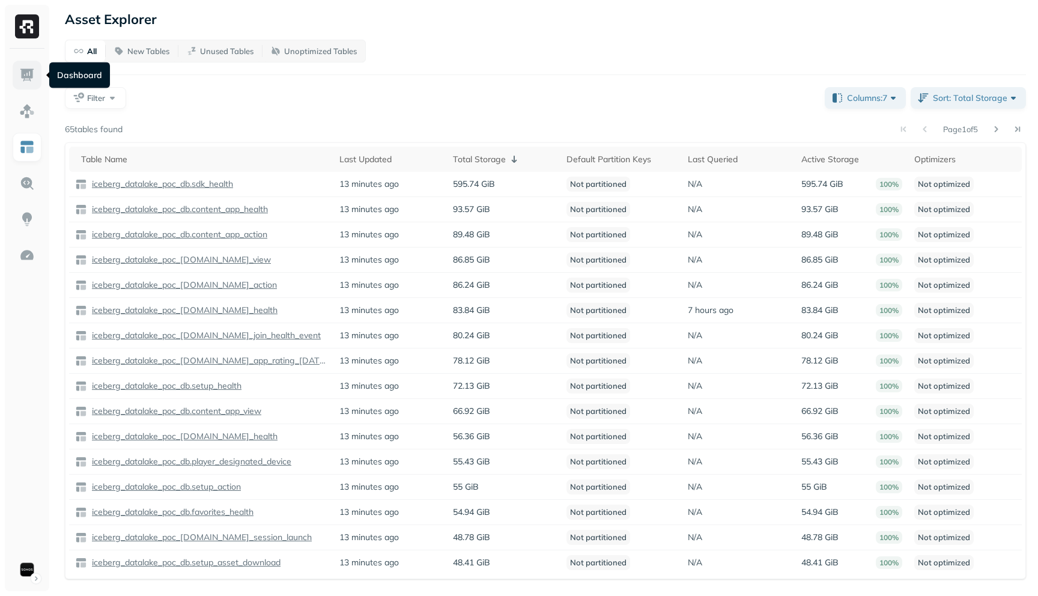
click at [21, 73] on img at bounding box center [27, 75] width 16 height 16
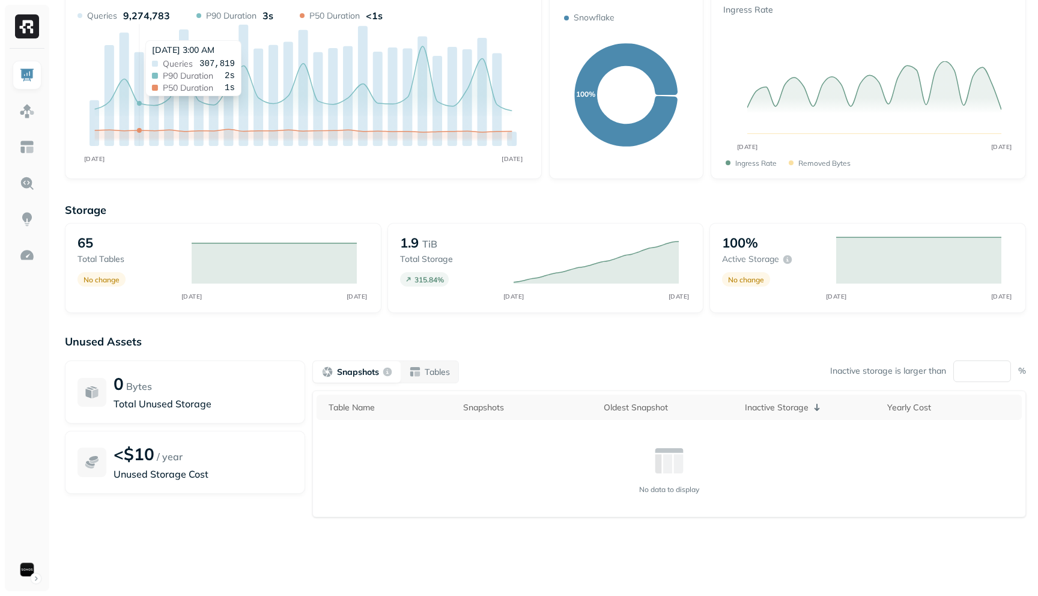
scroll to position [73, 0]
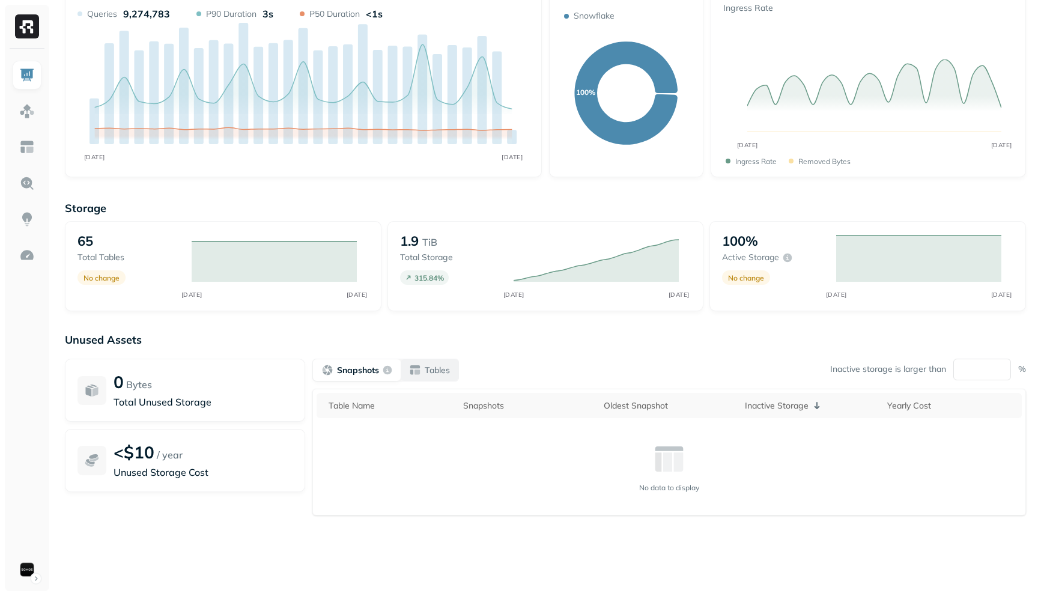
click at [416, 370] on div "Tables" at bounding box center [429, 370] width 41 height 12
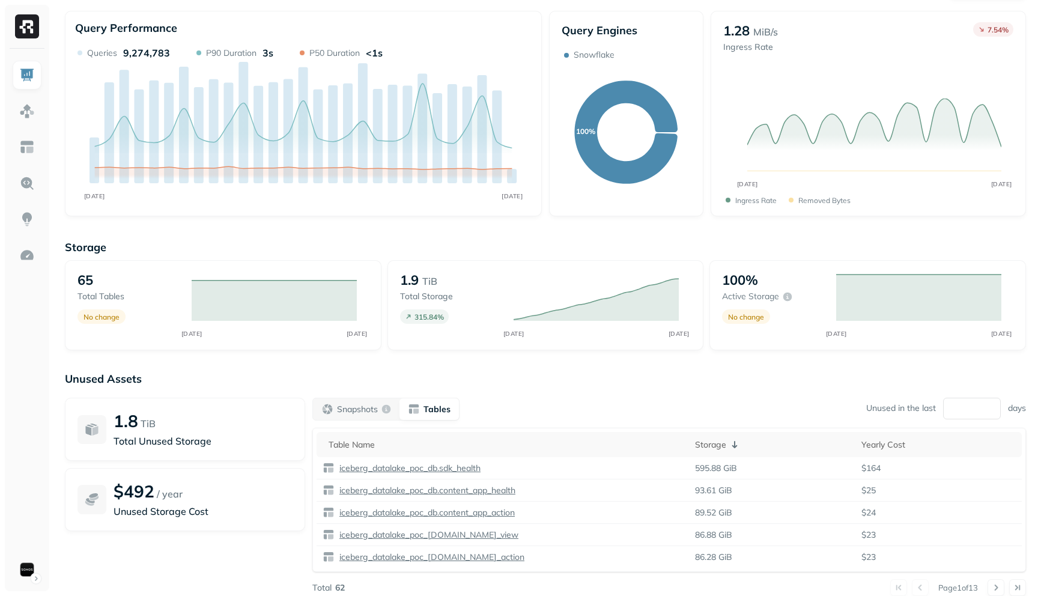
scroll to position [0, 0]
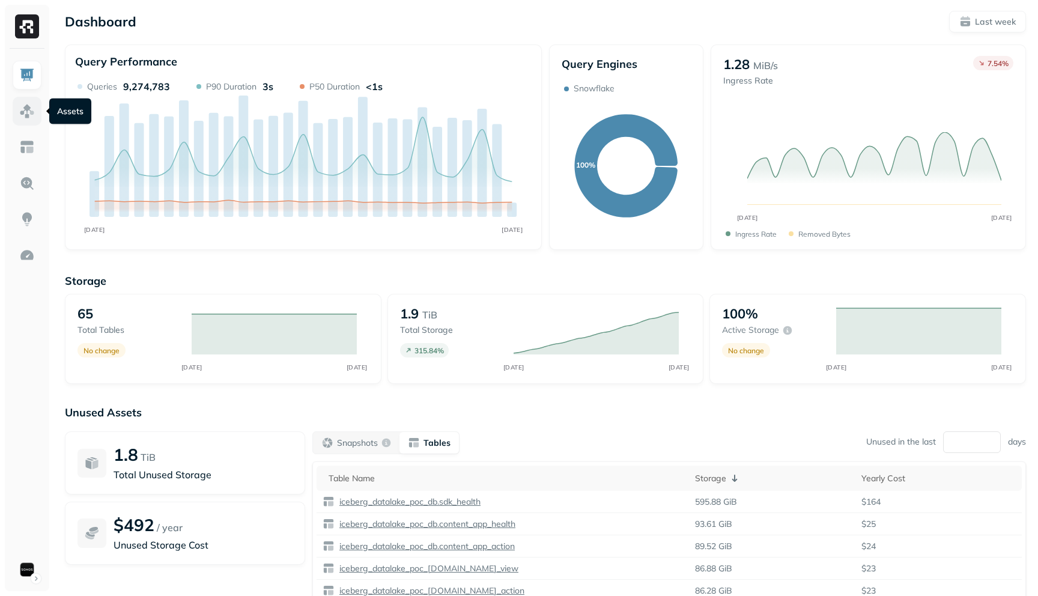
click at [21, 111] on img at bounding box center [27, 111] width 16 height 16
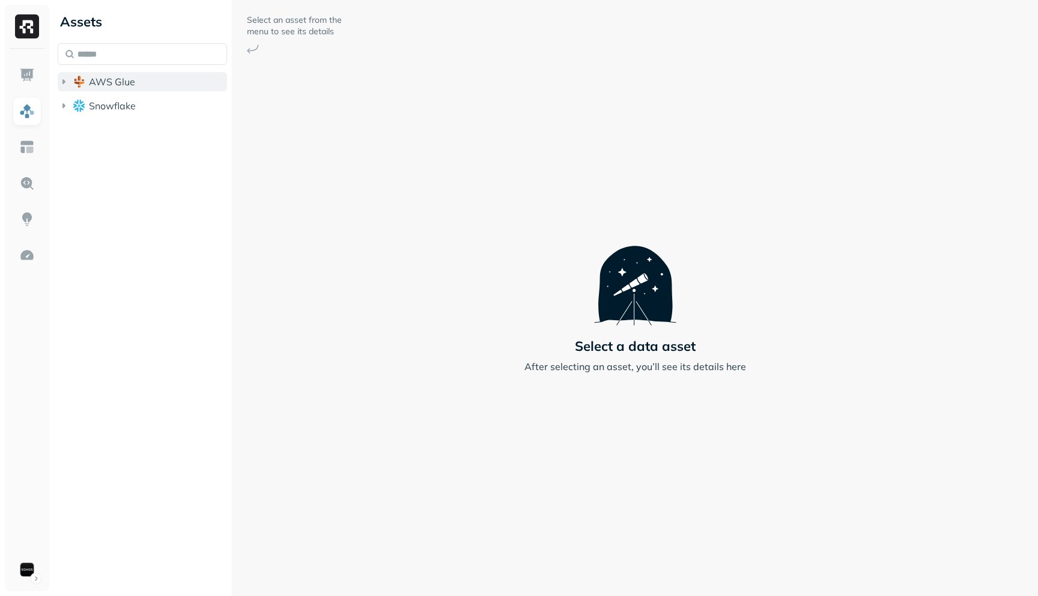
click at [59, 83] on icon "button" at bounding box center [64, 82] width 12 height 12
click at [76, 103] on icon "button" at bounding box center [76, 104] width 3 height 5
click at [87, 123] on icon "button" at bounding box center [88, 127] width 12 height 12
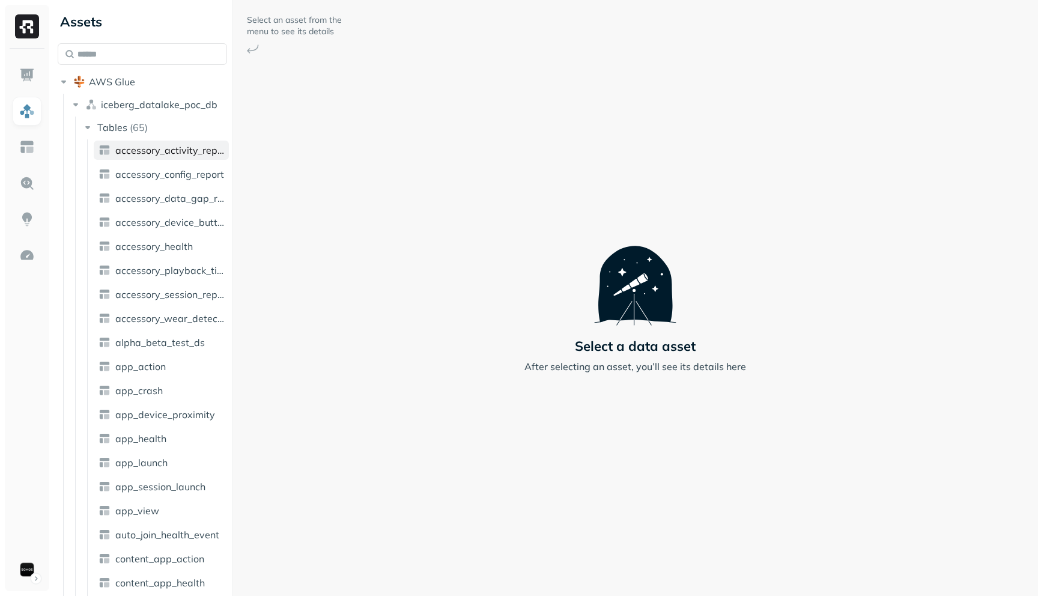
click at [111, 149] on link "accessory_activity_report" at bounding box center [161, 150] width 135 height 19
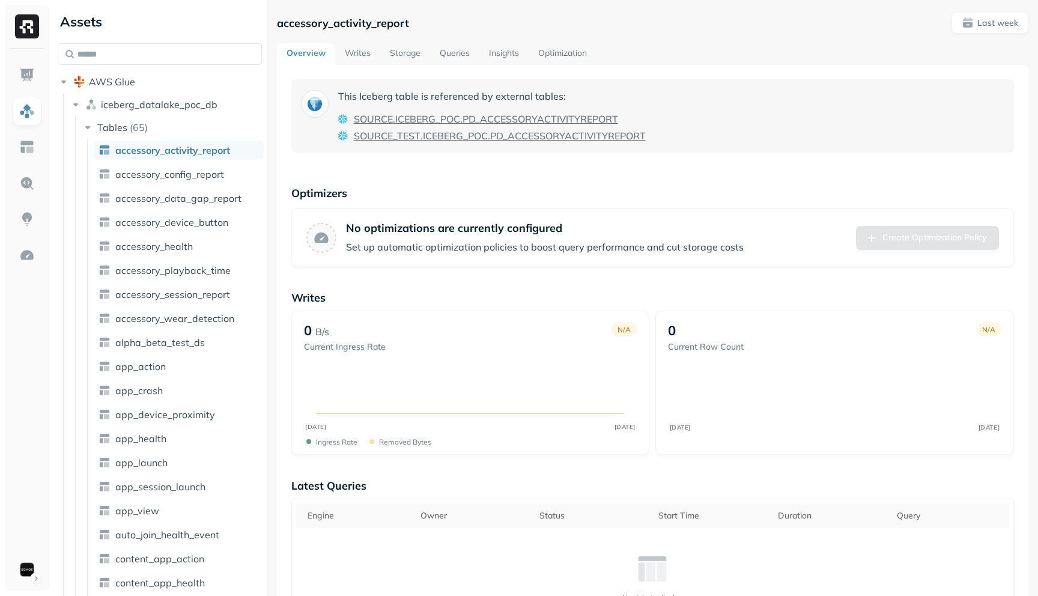
click at [269, 169] on div "Assets AWS Glue iceberg_datalake_poc_db Tables ( 65 ) accessory_activity_report…" at bounding box center [545, 298] width 985 height 596
click at [260, 169] on div "Assets AWS Glue iceberg_datalake_poc_db Tables ( 65 ) accessory_activity_report…" at bounding box center [545, 298] width 985 height 596
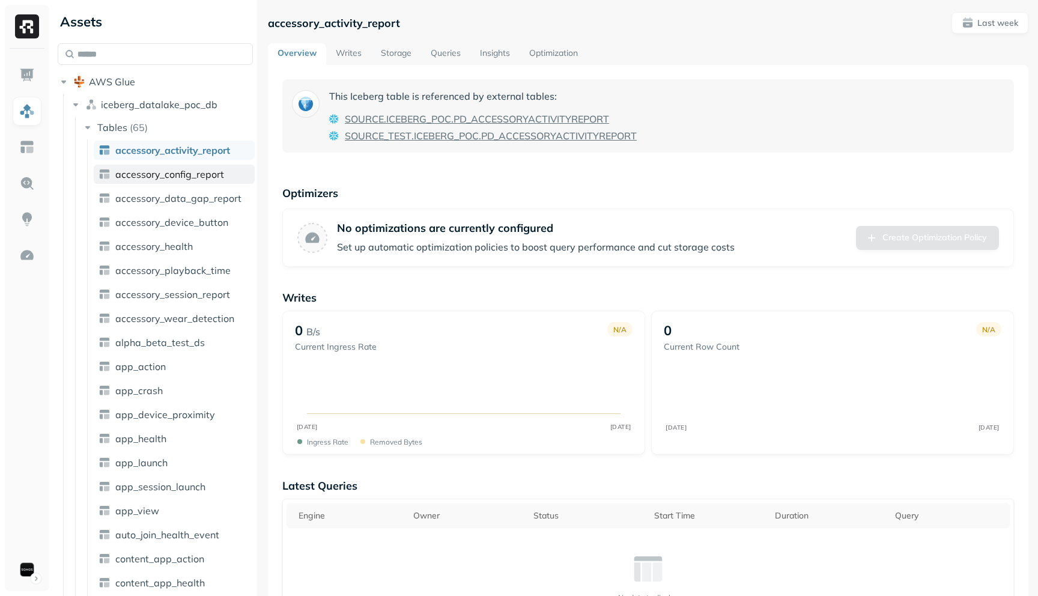
click at [202, 165] on link "accessory_config_report" at bounding box center [174, 174] width 161 height 19
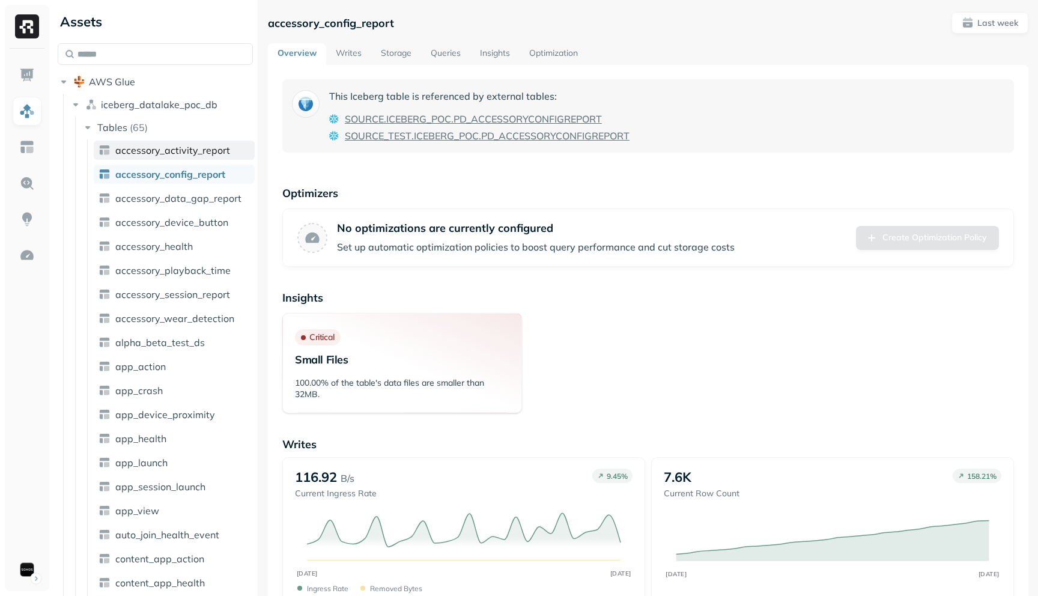
click at [165, 152] on span "accessory_activity_report" at bounding box center [172, 150] width 115 height 12
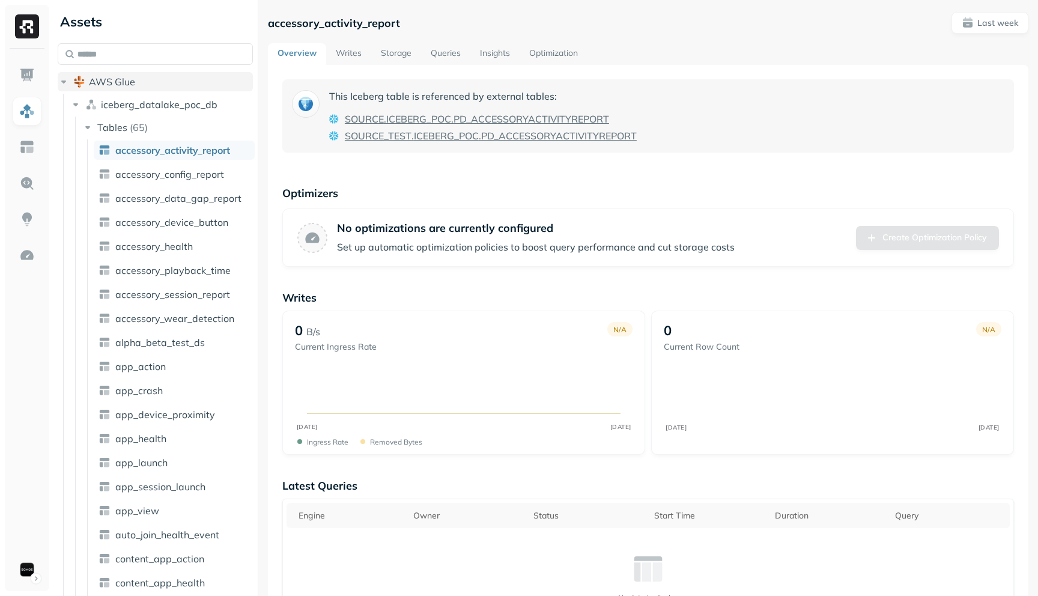
click at [65, 82] on icon "button" at bounding box center [64, 82] width 12 height 12
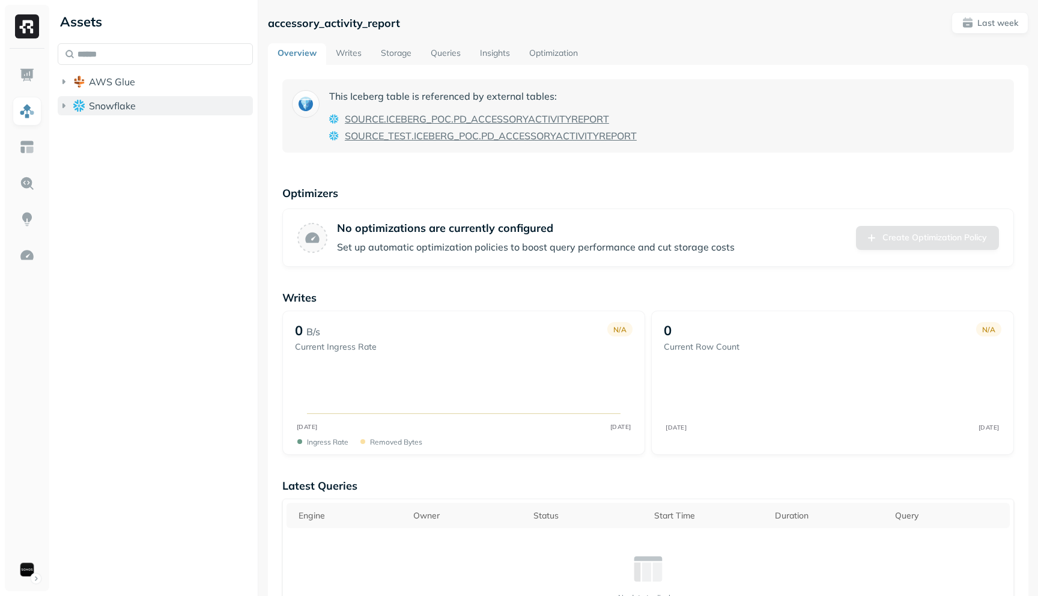
click at [64, 103] on icon "button" at bounding box center [64, 106] width 12 height 12
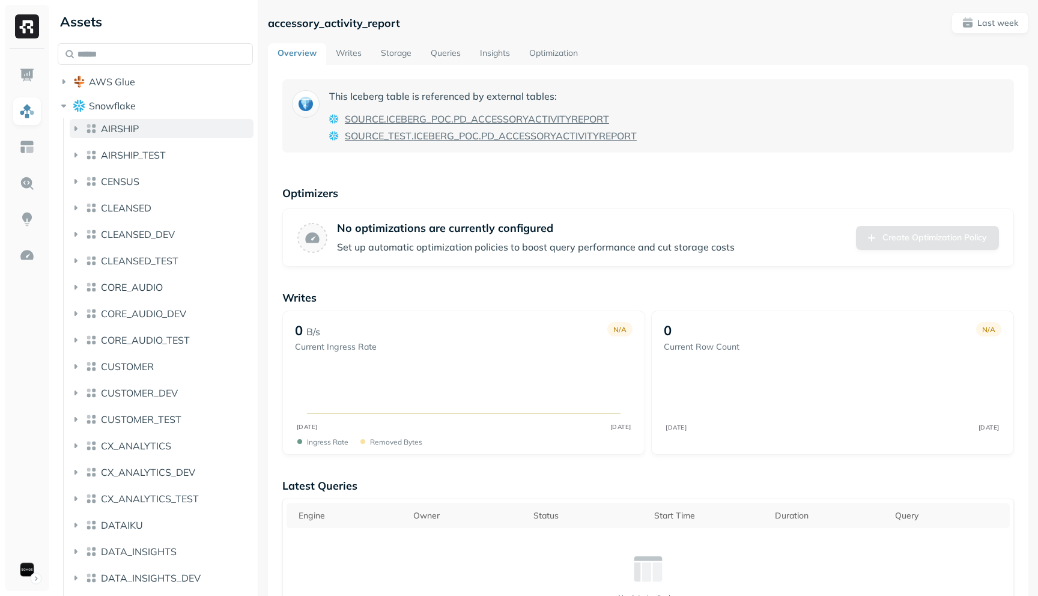
click at [72, 126] on icon "button" at bounding box center [76, 129] width 12 height 12
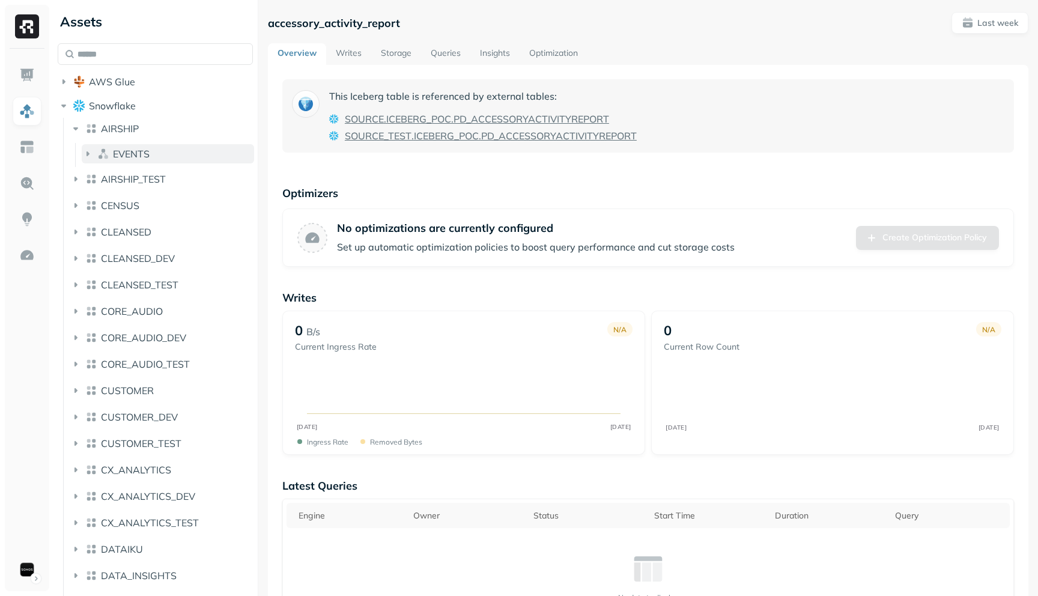
click at [88, 150] on icon "button" at bounding box center [88, 154] width 12 height 12
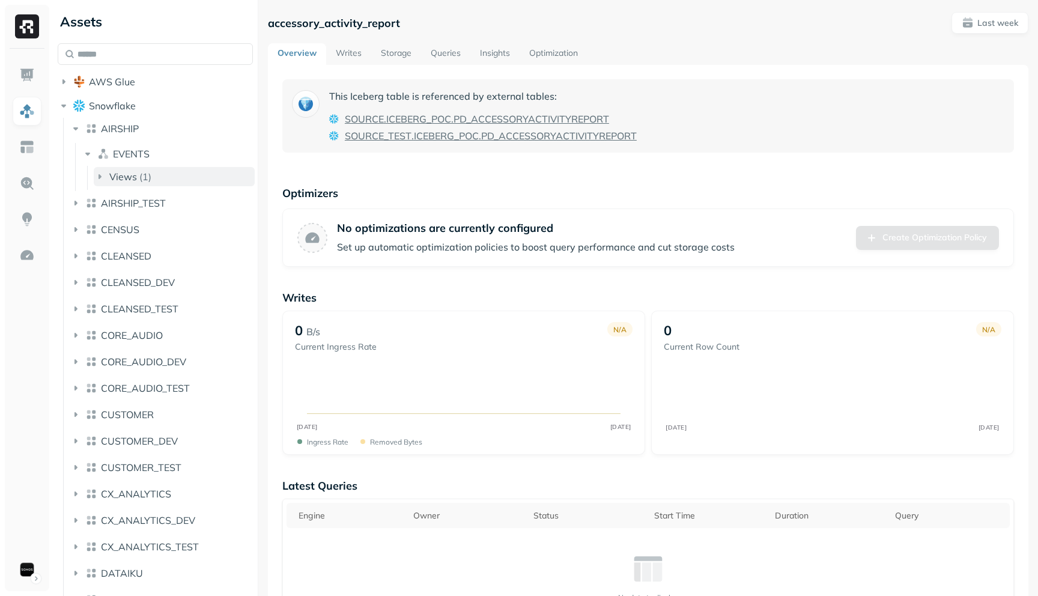
click at [98, 179] on icon "button" at bounding box center [100, 177] width 12 height 12
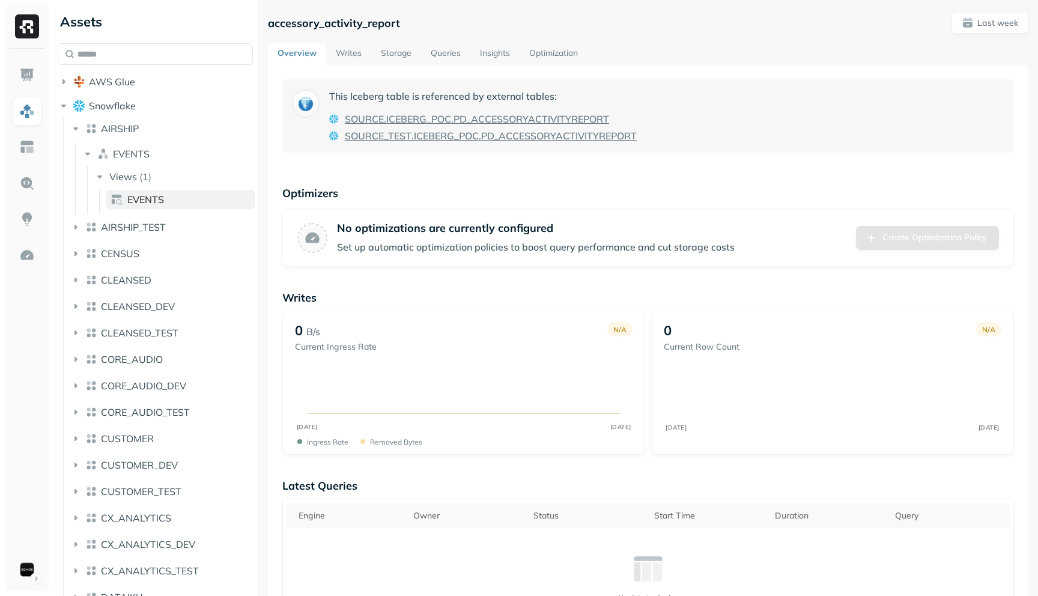
click at [124, 195] on link "EVENTS" at bounding box center [181, 199] width 150 height 19
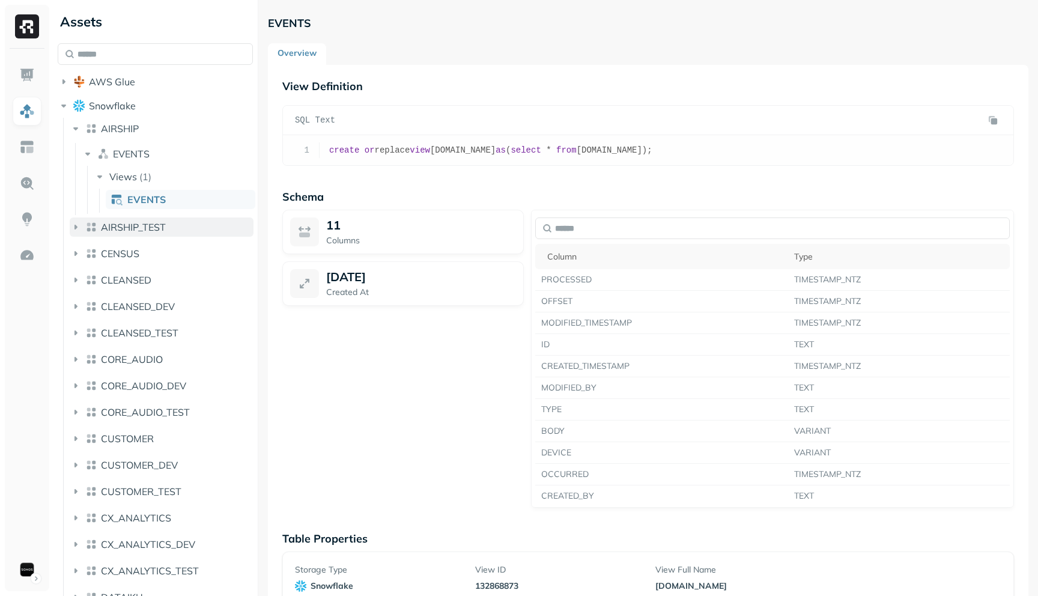
click at [75, 227] on icon "button" at bounding box center [76, 227] width 3 height 5
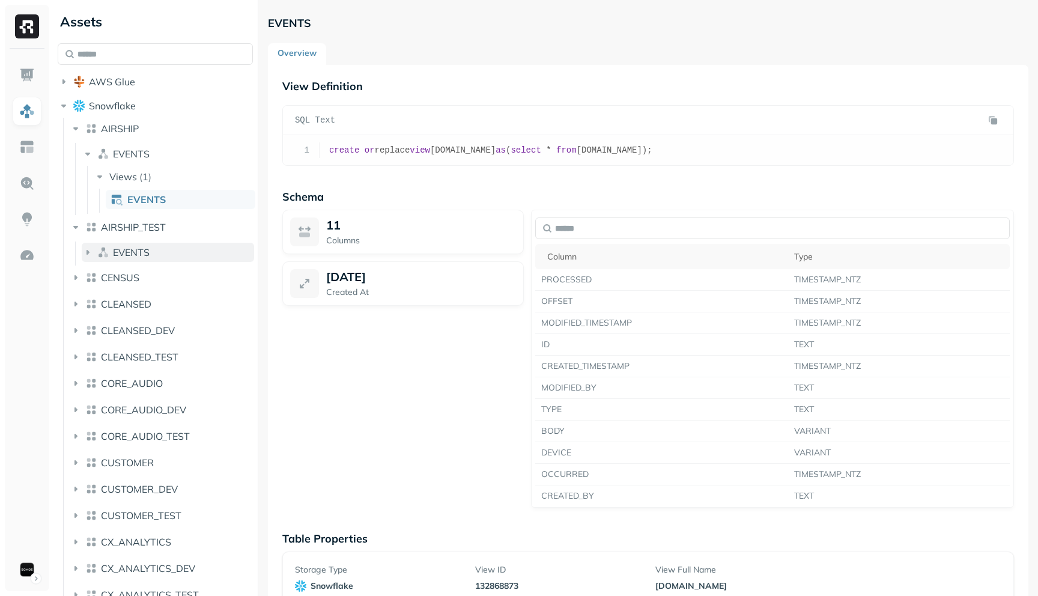
click at [85, 252] on icon "button" at bounding box center [88, 252] width 12 height 12
click at [99, 276] on icon "button" at bounding box center [100, 275] width 3 height 5
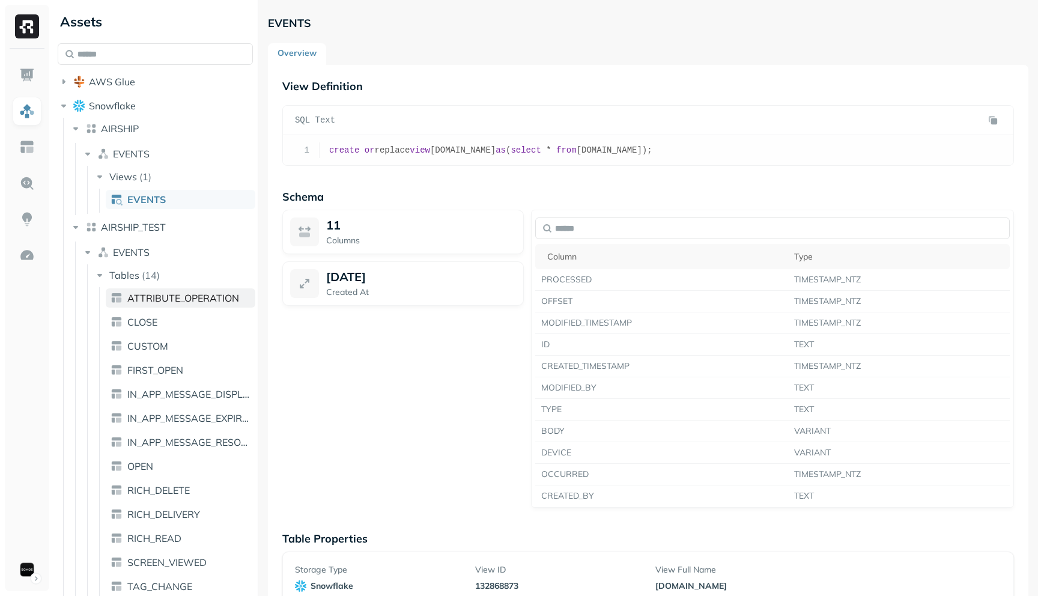
click at [130, 299] on span "ATTRIBUTE_OPERATION" at bounding box center [183, 298] width 112 height 12
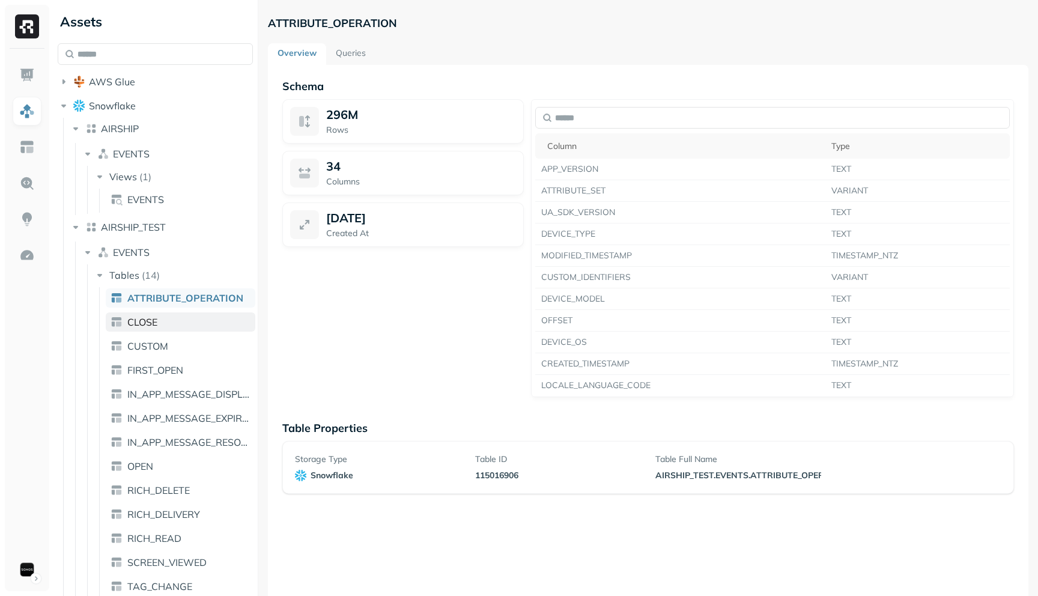
click at [135, 326] on span "CLOSE" at bounding box center [142, 322] width 30 height 12
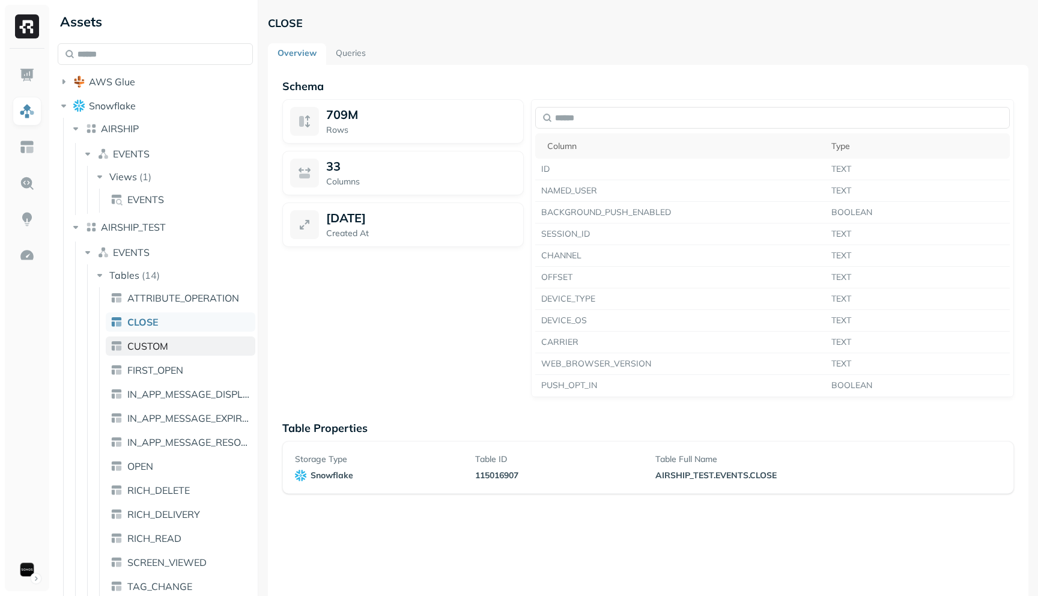
click at [164, 340] on span "CUSTOM" at bounding box center [147, 346] width 41 height 12
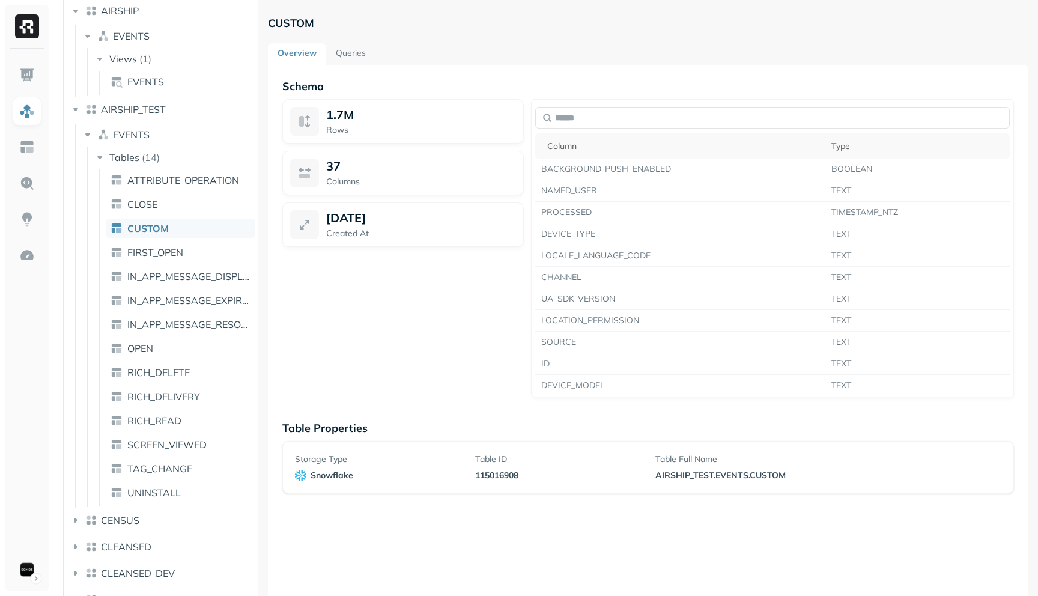
scroll to position [118, 0]
click at [138, 252] on span "FIRST_OPEN" at bounding box center [155, 252] width 56 height 12
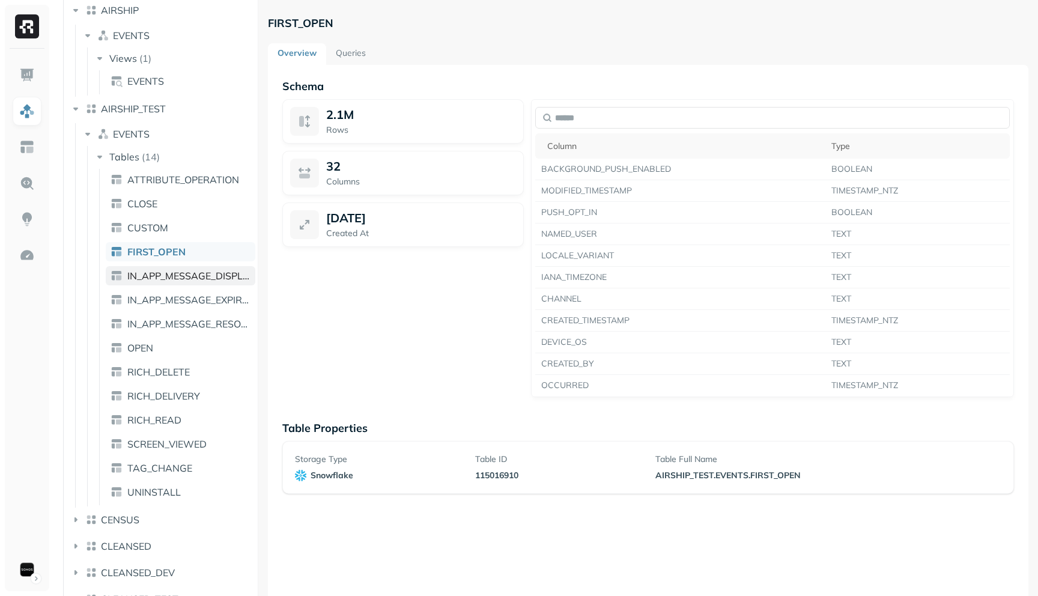
click at [141, 272] on span "IN_APP_MESSAGE_DISPLAY" at bounding box center [188, 276] width 123 height 12
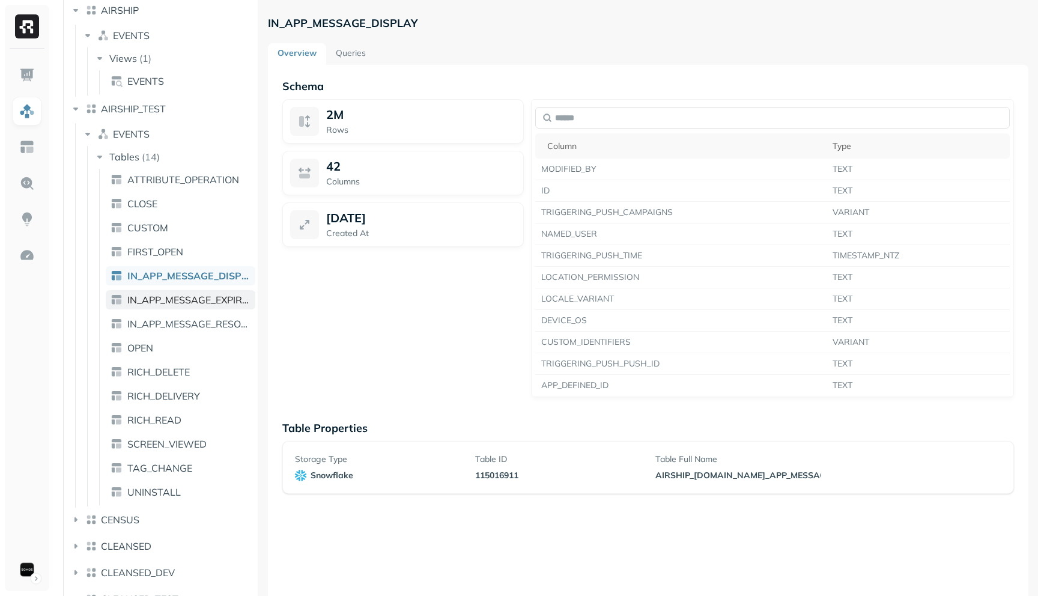
click at [144, 299] on span "IN_APP_MESSAGE_EXPIRATION" at bounding box center [188, 300] width 123 height 12
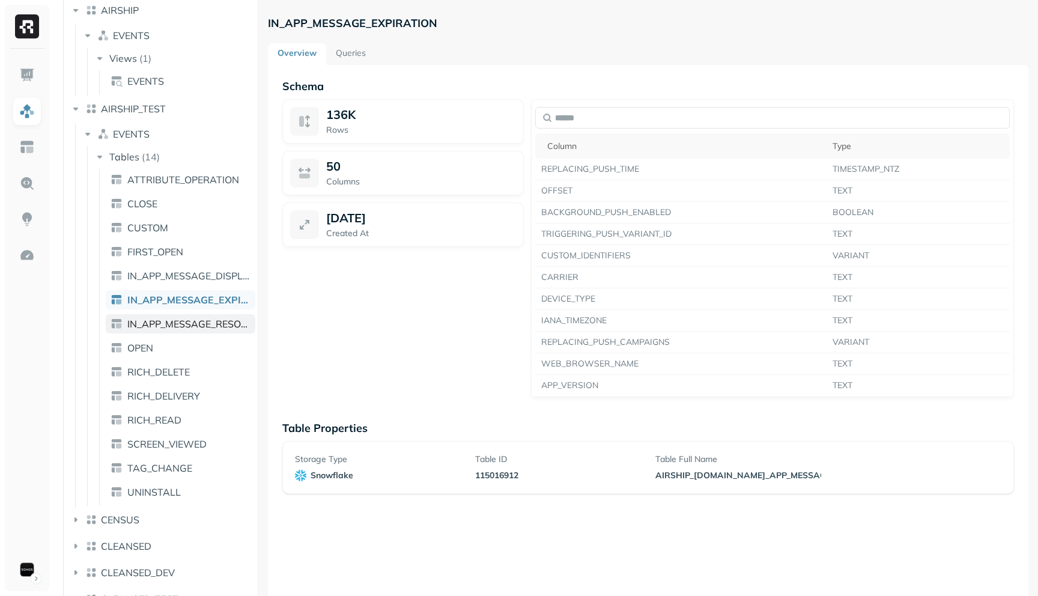
click at [142, 323] on span "IN_APP_MESSAGE_RESOLUTION" at bounding box center [188, 324] width 123 height 12
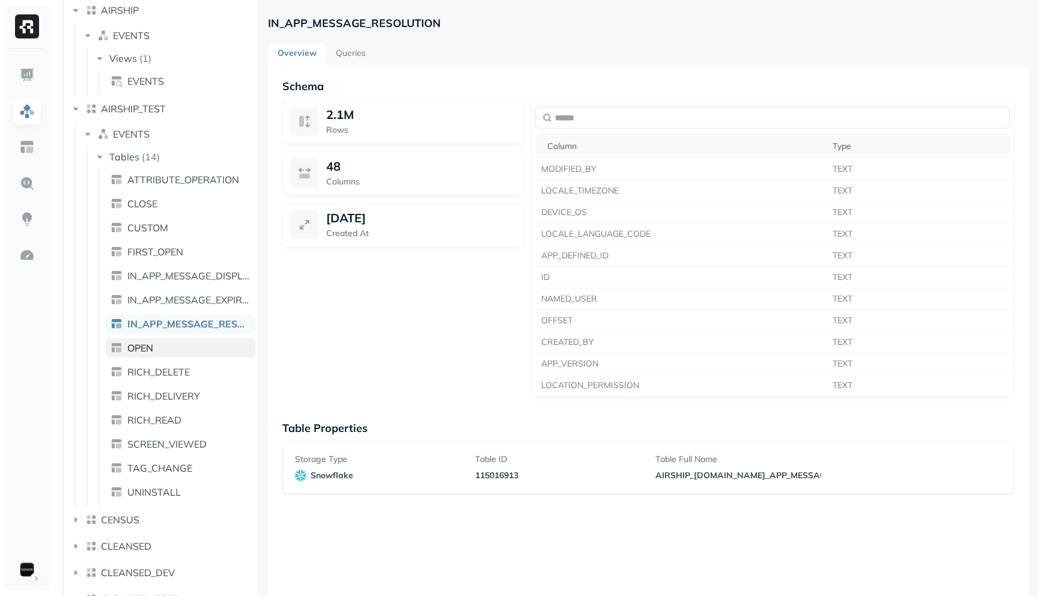
click at [141, 350] on span "OPEN" at bounding box center [140, 348] width 26 height 12
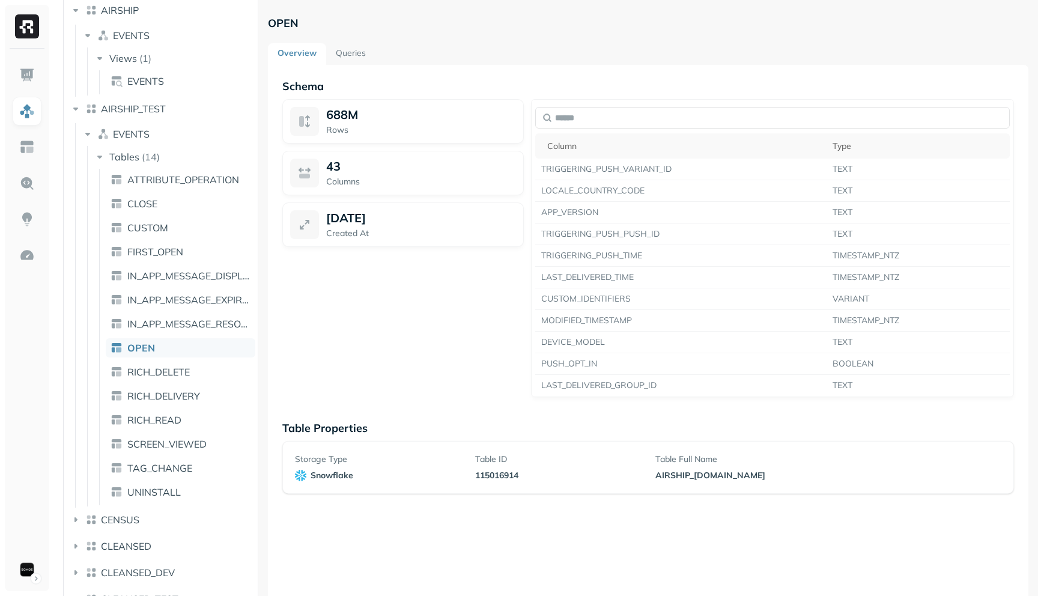
click at [130, 347] on span "OPEN" at bounding box center [141, 348] width 28 height 12
click at [138, 364] on link "RICH_DELETE" at bounding box center [181, 371] width 150 height 19
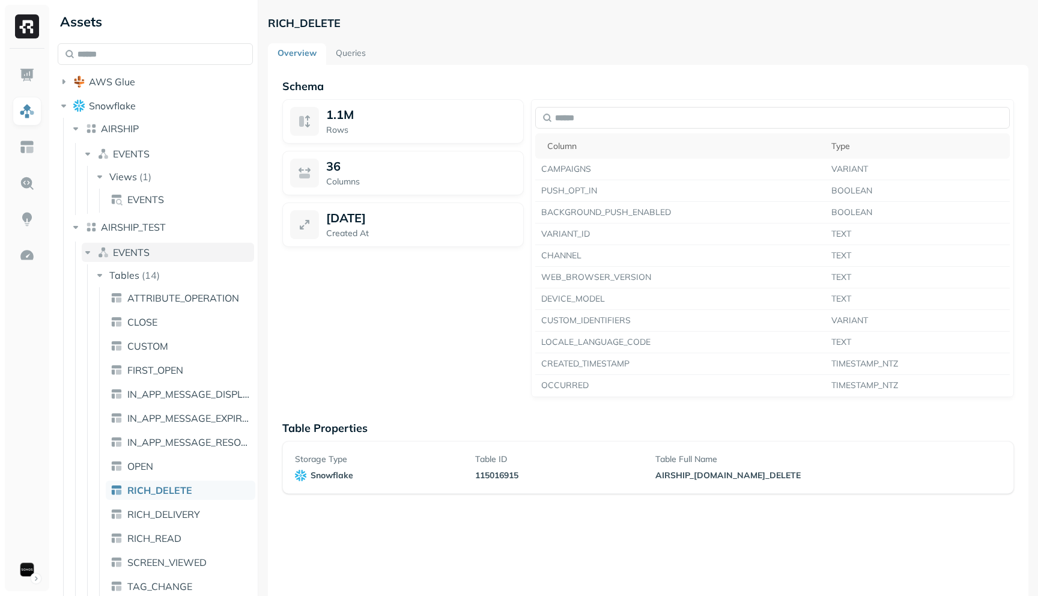
click at [90, 251] on icon "button" at bounding box center [88, 252] width 12 height 12
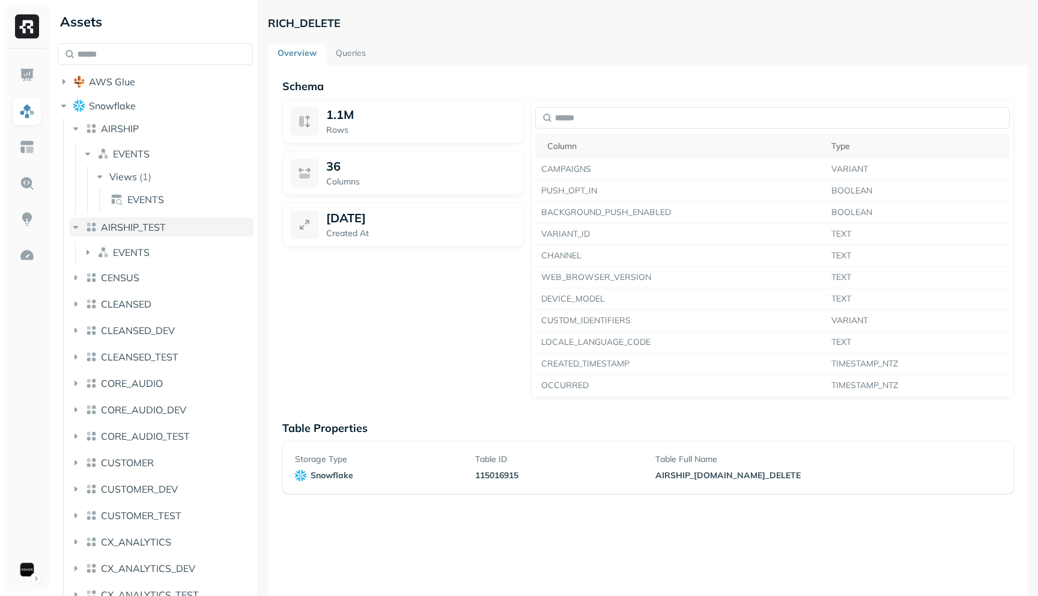
click at [74, 228] on icon "button" at bounding box center [76, 227] width 12 height 12
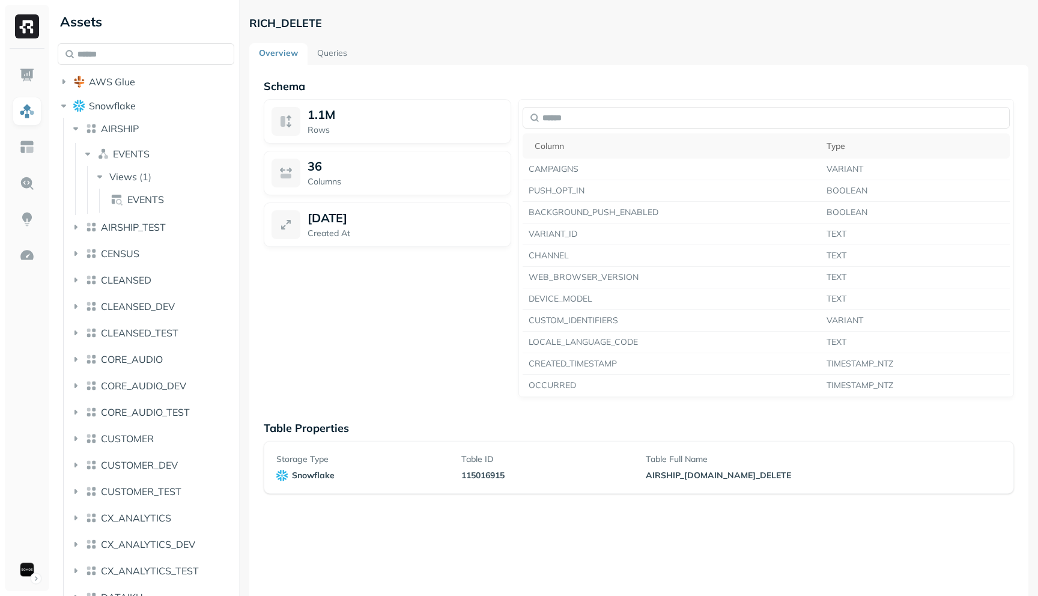
click at [239, 123] on div at bounding box center [239, 298] width 1 height 596
click at [28, 161] on link at bounding box center [27, 147] width 29 height 29
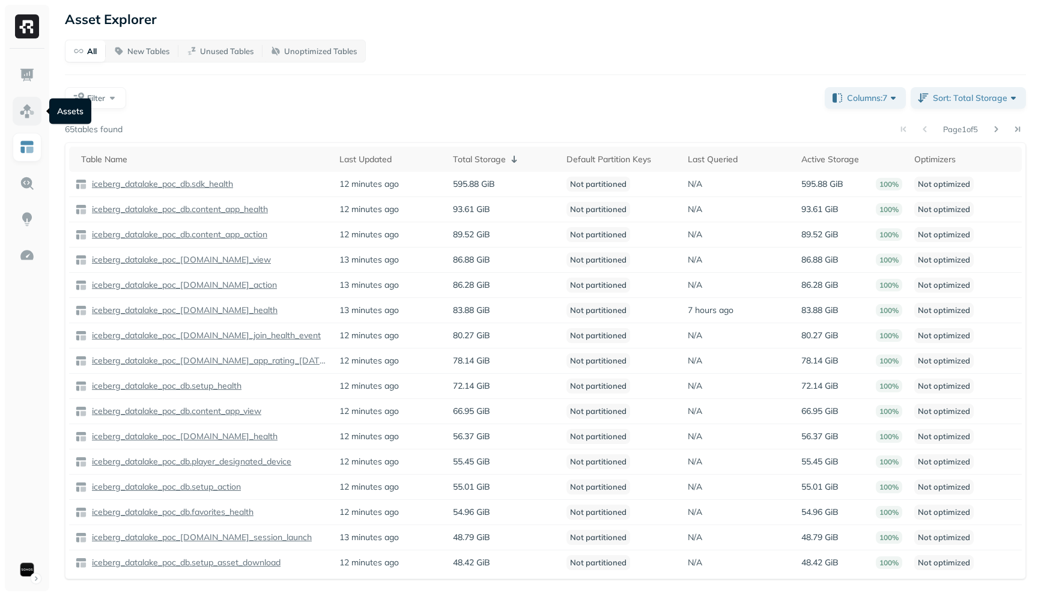
click at [25, 99] on link at bounding box center [27, 111] width 29 height 29
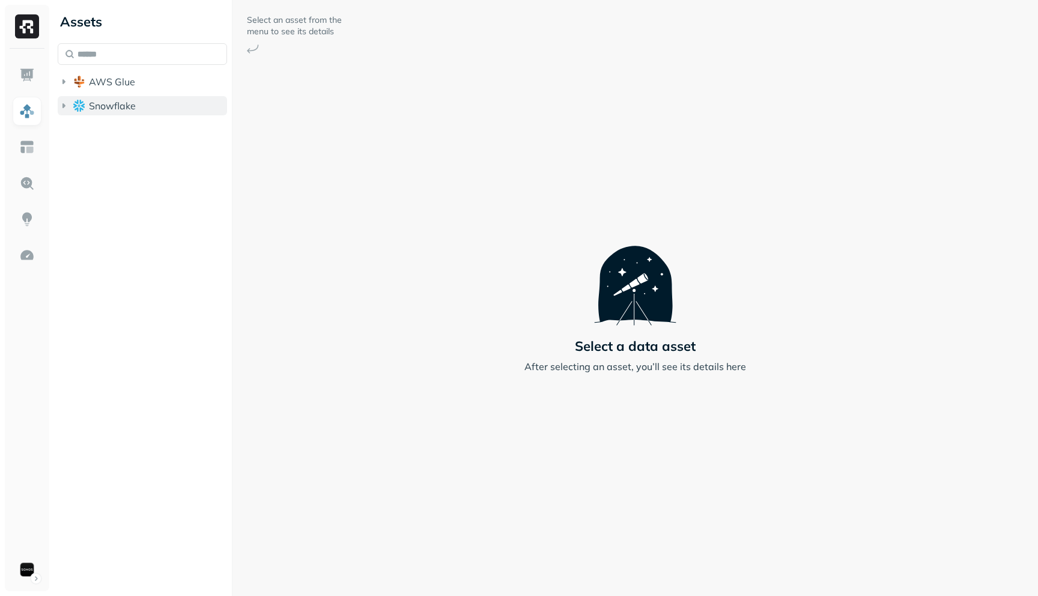
click at [61, 106] on icon "button" at bounding box center [64, 106] width 12 height 12
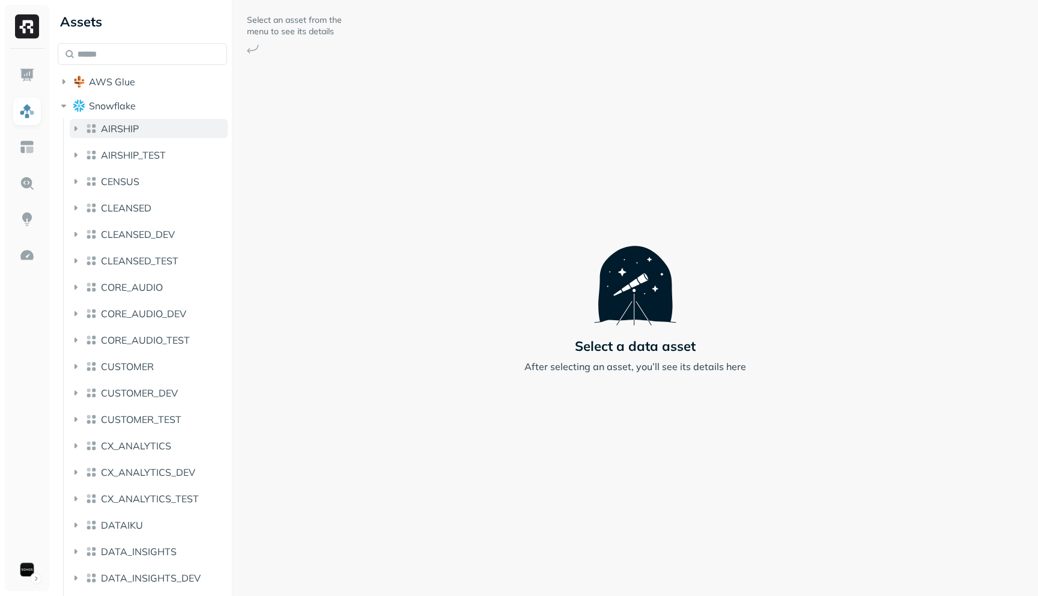
click at [74, 127] on icon "button" at bounding box center [76, 129] width 12 height 12
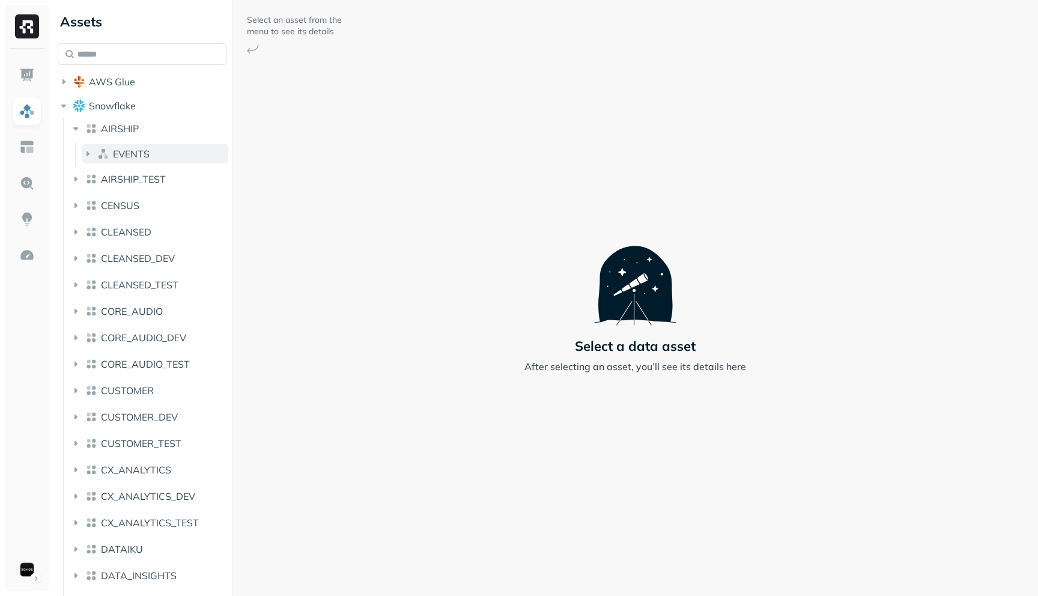
click at [82, 149] on icon "button" at bounding box center [88, 154] width 12 height 12
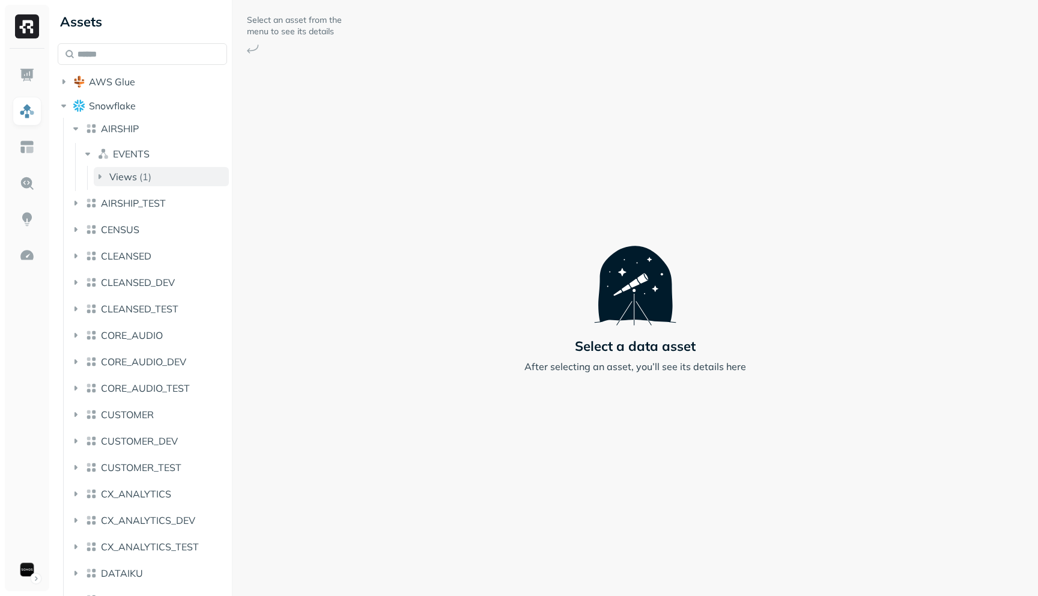
click at [100, 175] on icon "button" at bounding box center [100, 176] width 3 height 5
click at [115, 193] on img at bounding box center [117, 199] width 12 height 12
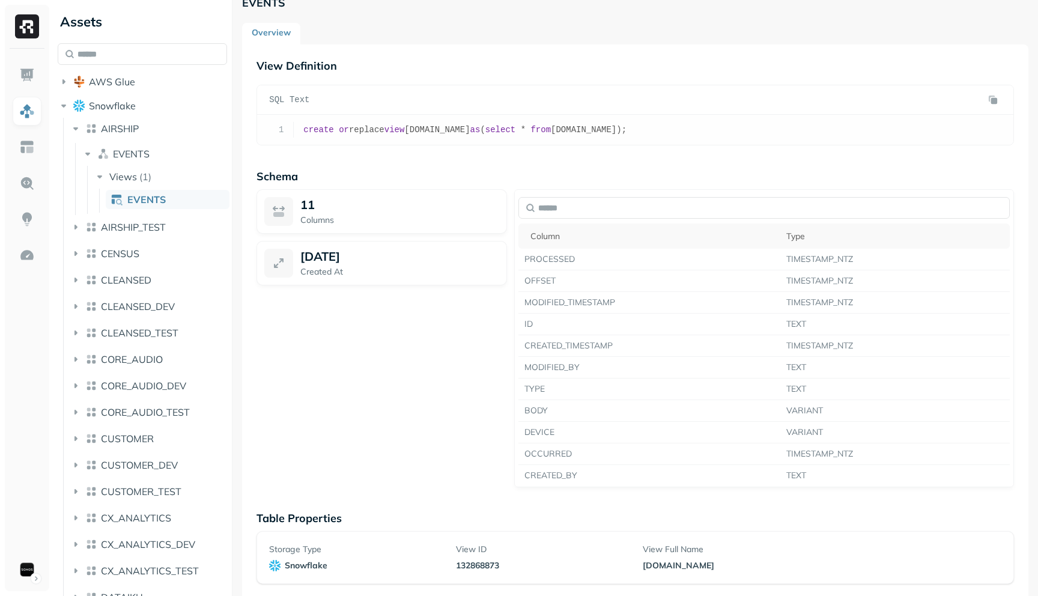
scroll to position [34, 0]
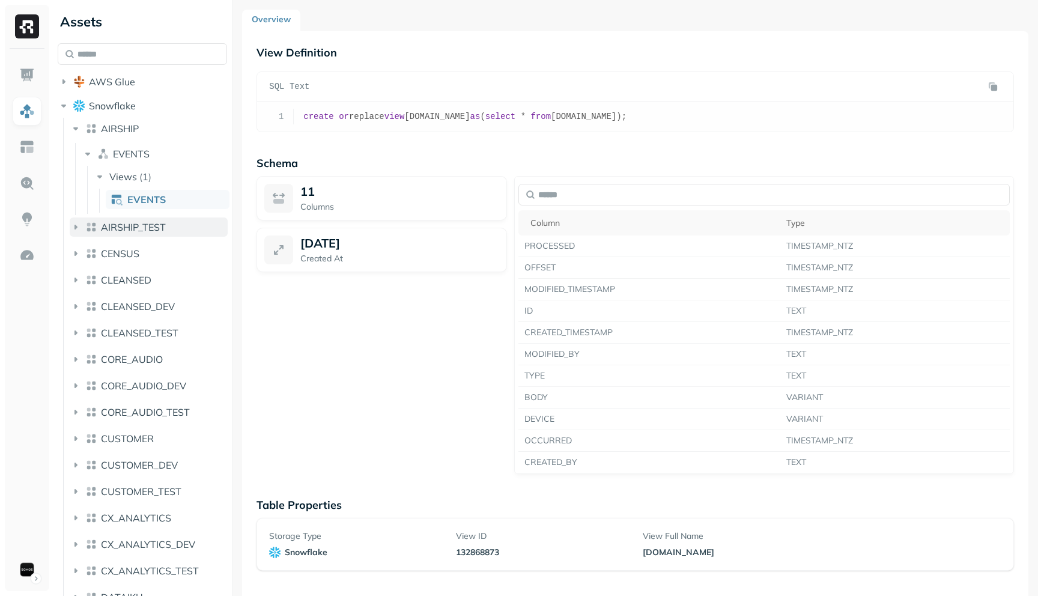
click at [77, 222] on icon "button" at bounding box center [76, 227] width 12 height 12
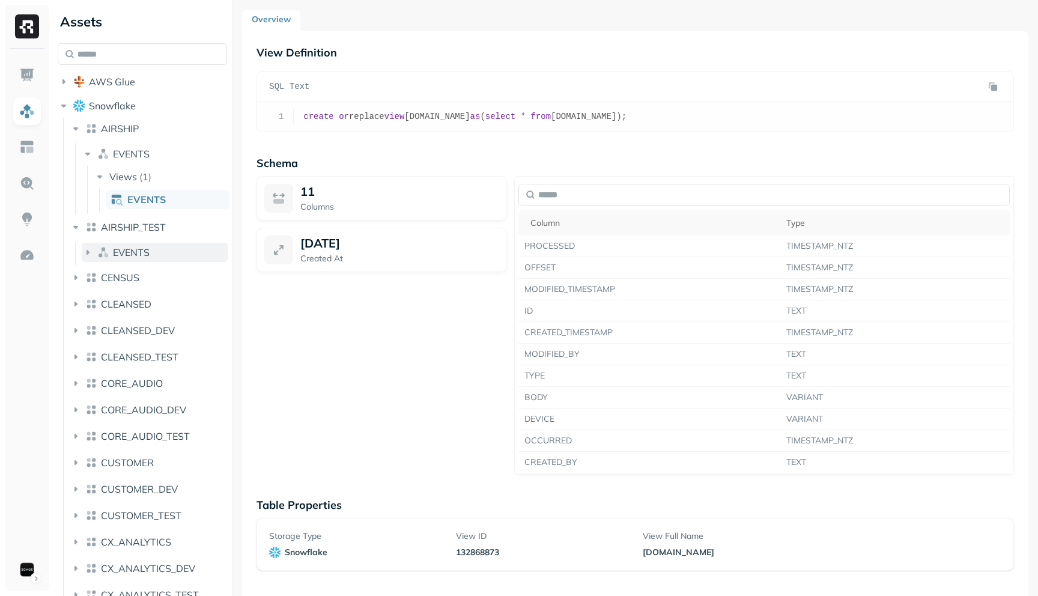
click at [89, 248] on icon "button" at bounding box center [88, 252] width 12 height 12
click at [97, 272] on icon "button" at bounding box center [100, 275] width 12 height 12
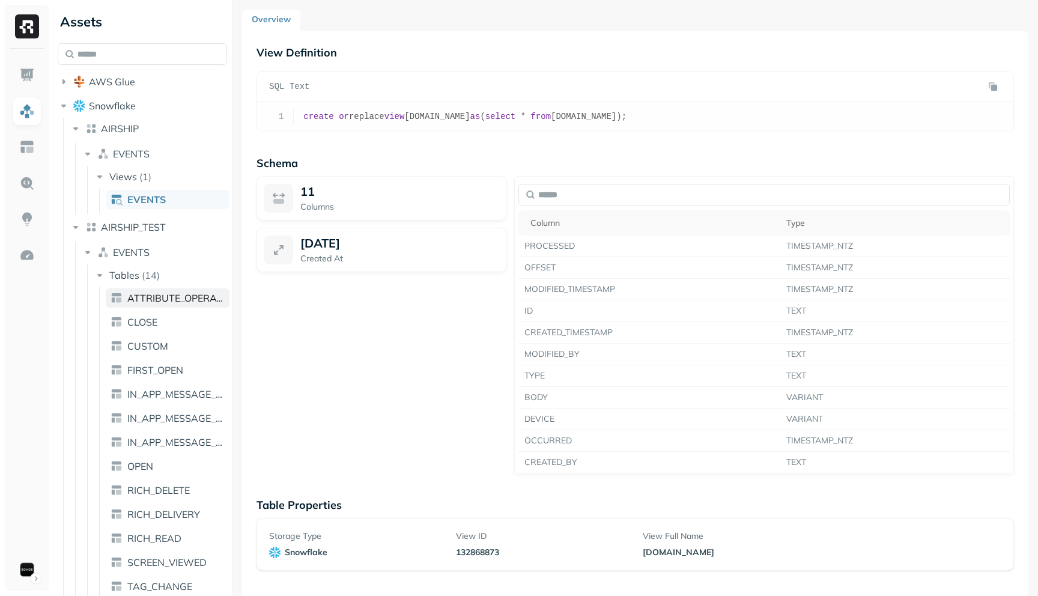
click at [127, 304] on link "ATTRIBUTE_OPERATION" at bounding box center [168, 297] width 124 height 19
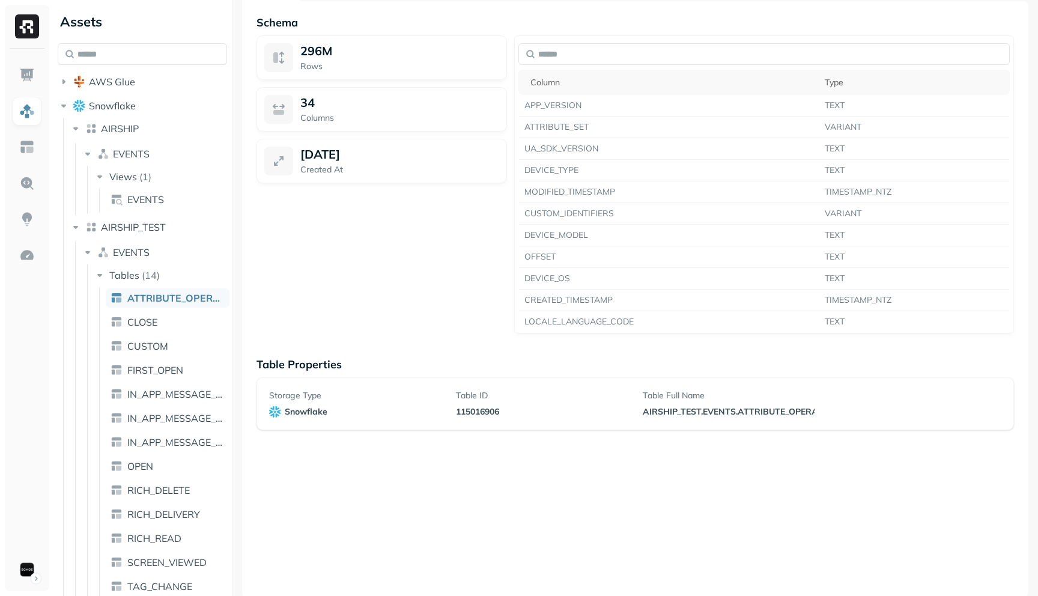
scroll to position [65, 0]
click at [141, 324] on span "CLOSE" at bounding box center [142, 322] width 30 height 12
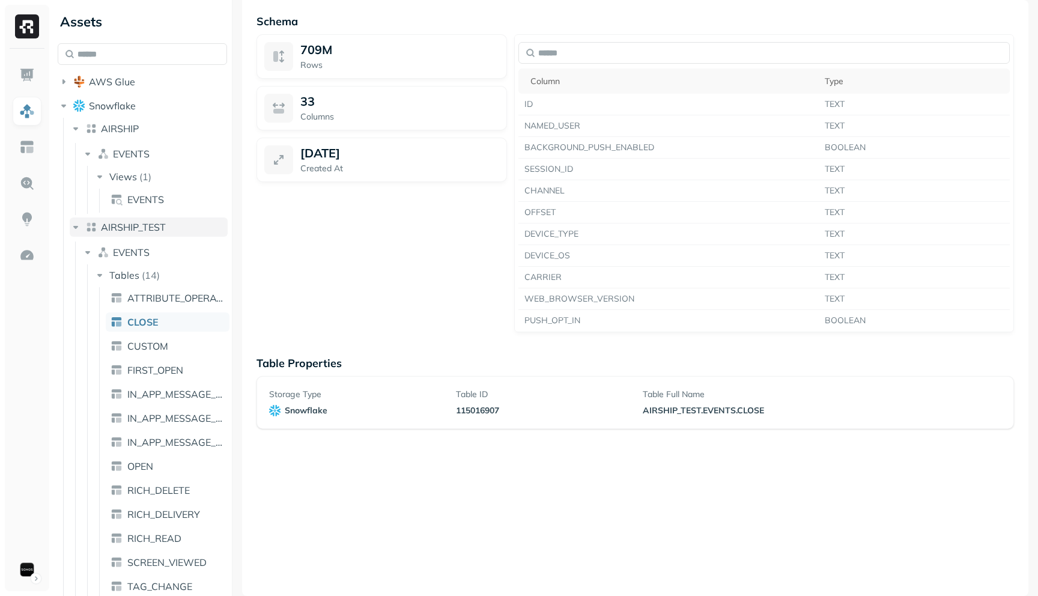
click at [82, 227] on button "AIRSHIP_TEST" at bounding box center [149, 227] width 158 height 19
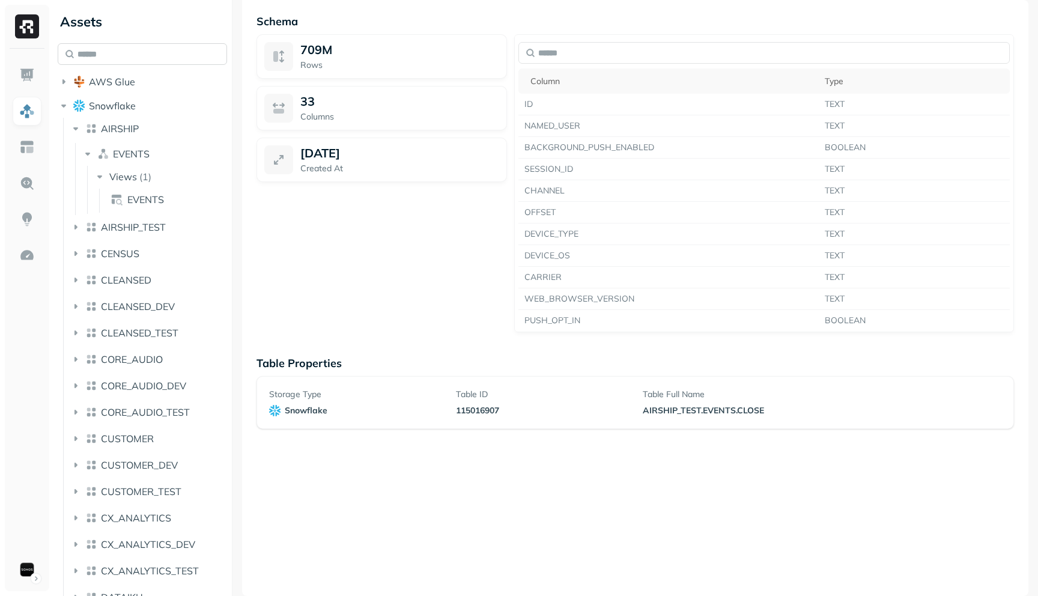
click at [88, 54] on input "text" at bounding box center [142, 54] width 169 height 22
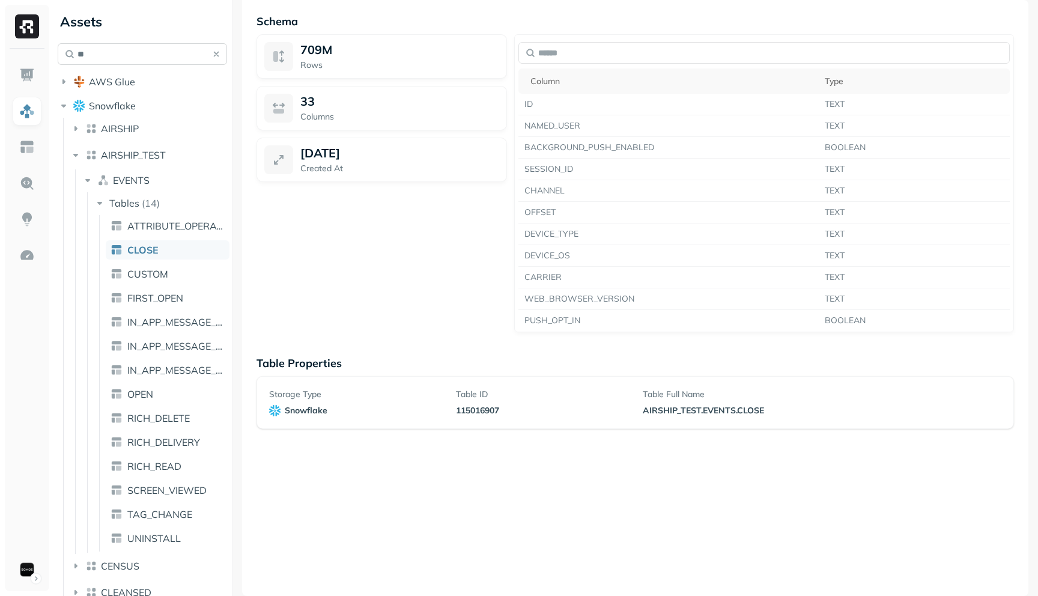
type input "*"
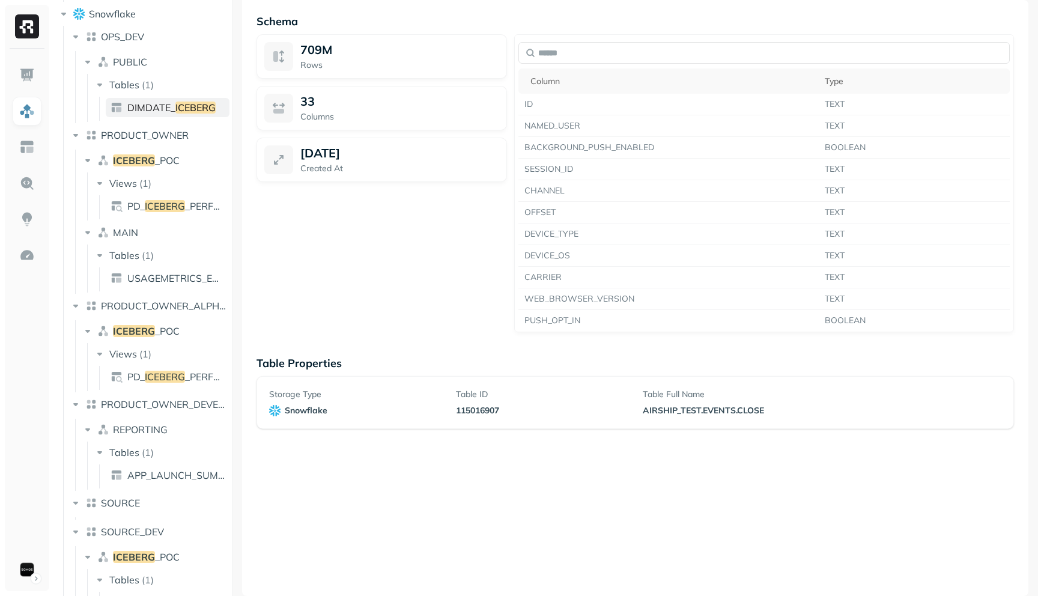
scroll to position [99, 0]
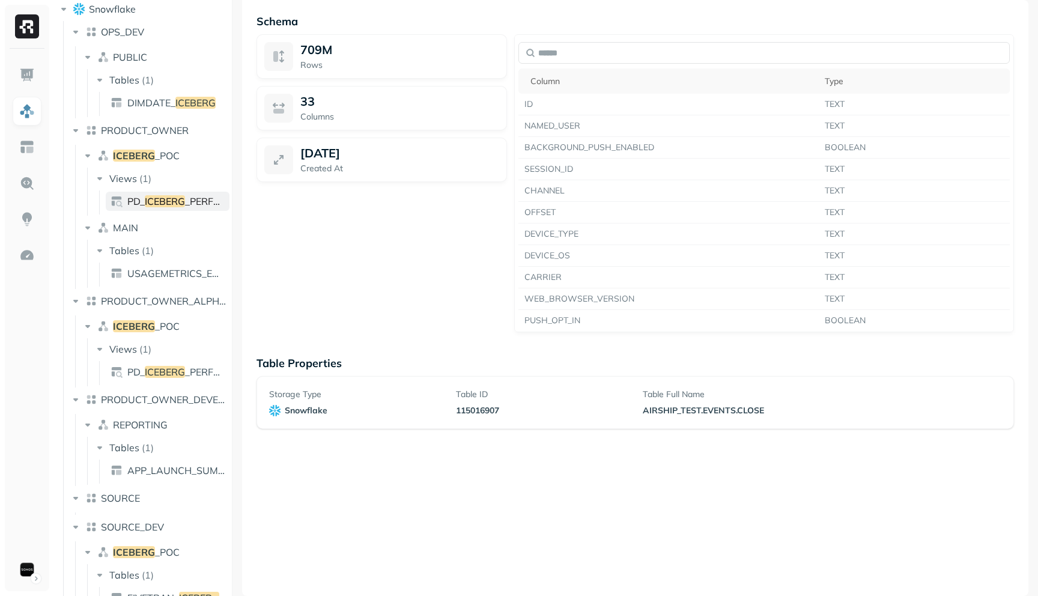
type input "*******"
click at [142, 203] on span "PD_" at bounding box center [135, 201] width 17 height 12
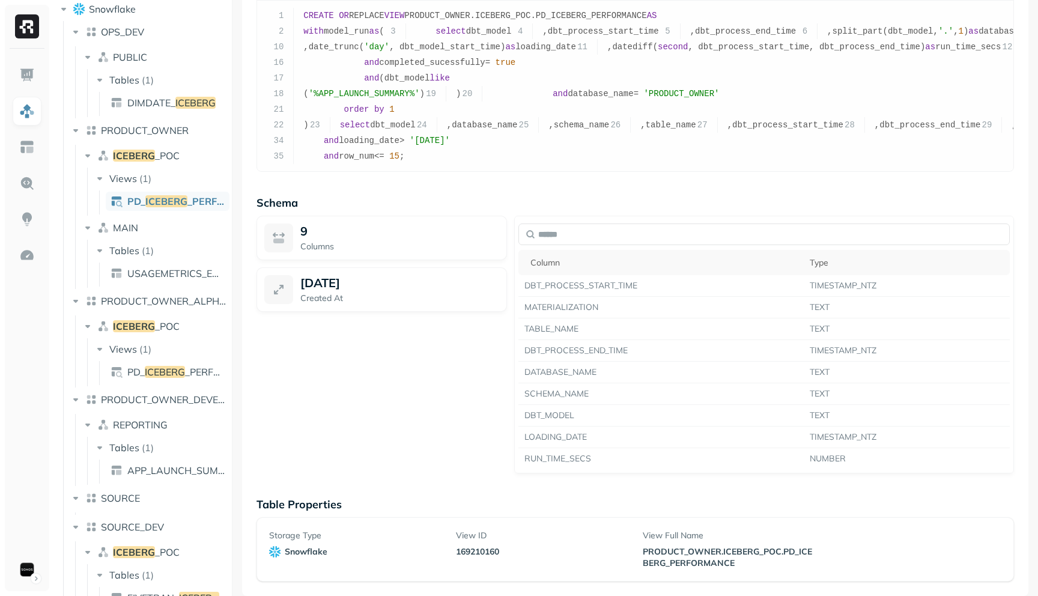
scroll to position [294, 0]
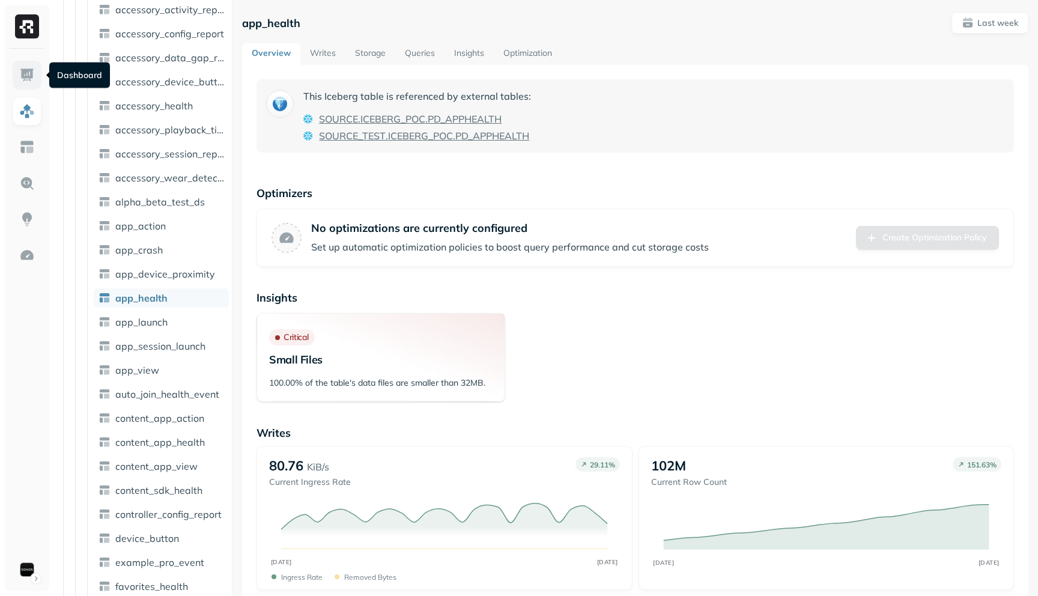
click at [17, 75] on link at bounding box center [27, 75] width 29 height 29
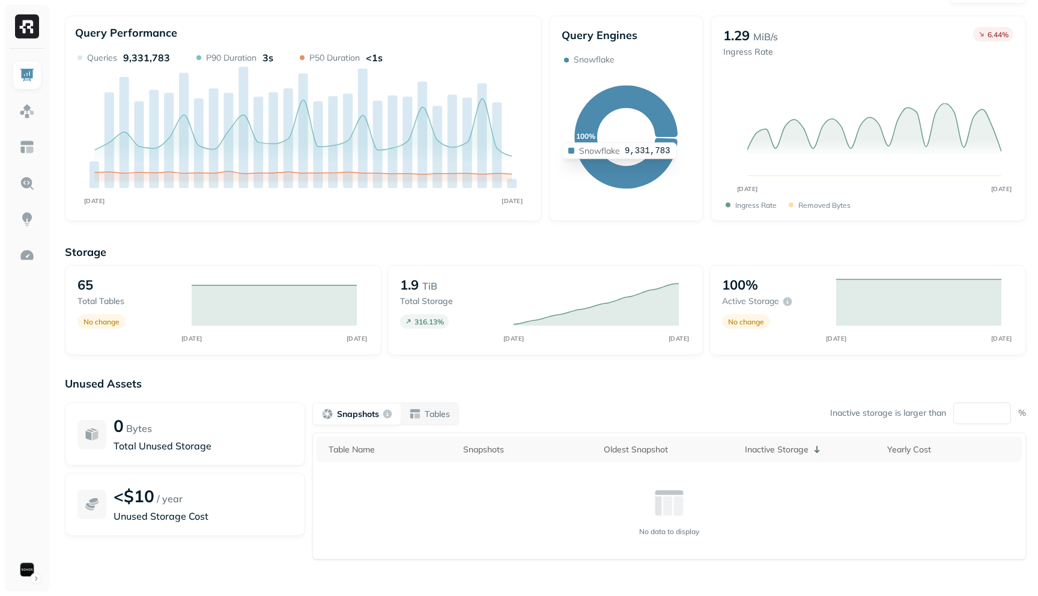
scroll to position [22, 0]
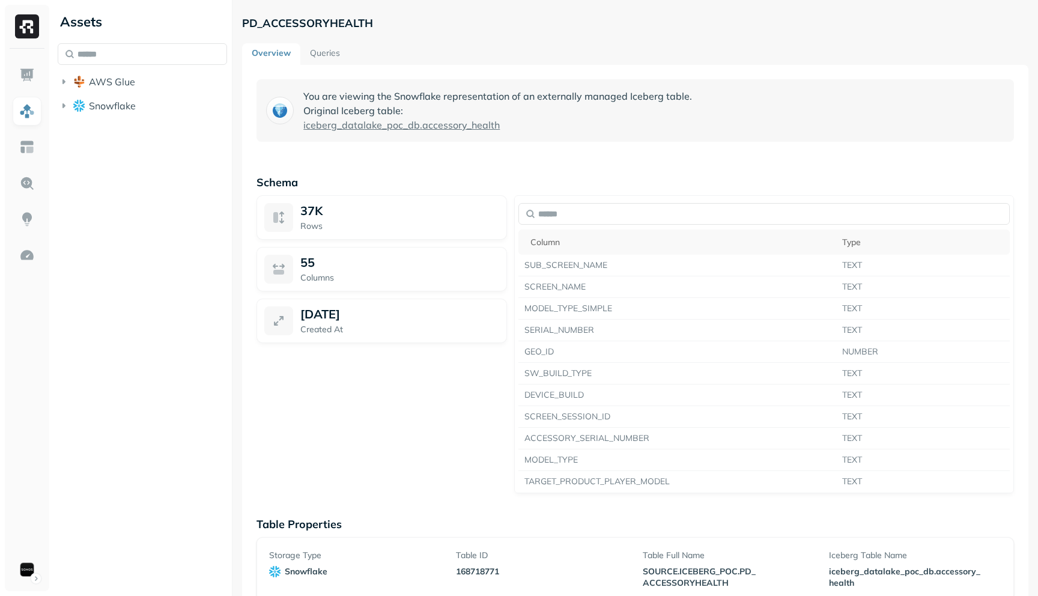
click at [317, 48] on link "Queries" at bounding box center [324, 54] width 49 height 22
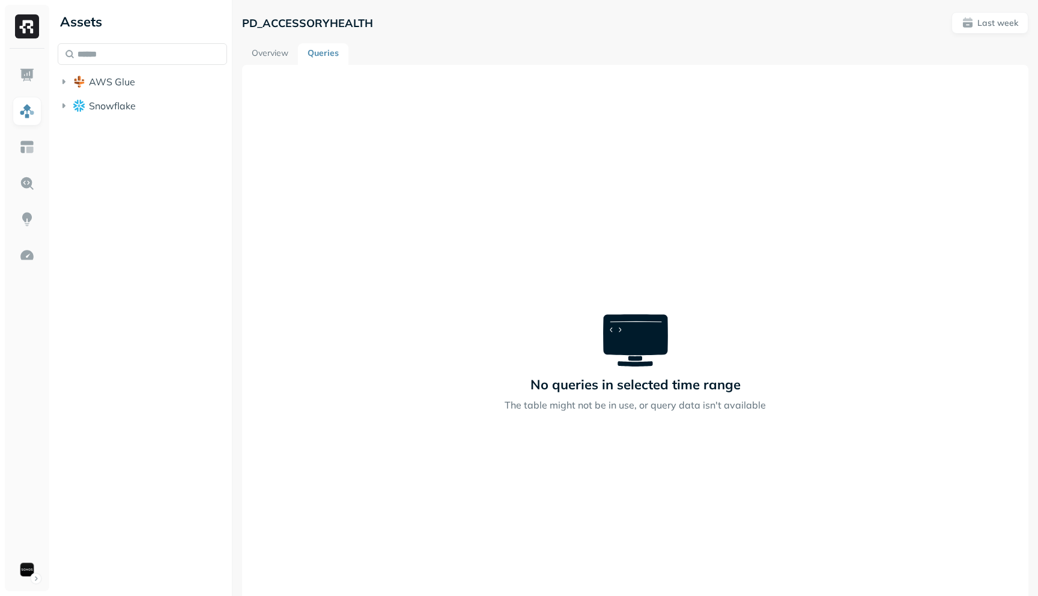
click at [275, 46] on link "Overview" at bounding box center [270, 54] width 56 height 22
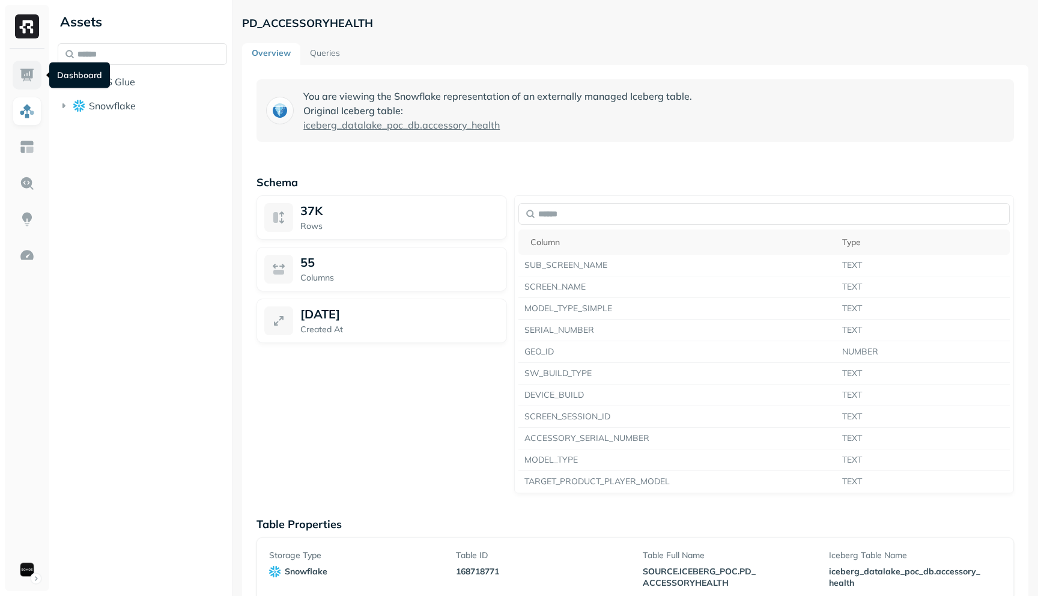
click at [23, 78] on img at bounding box center [27, 75] width 16 height 16
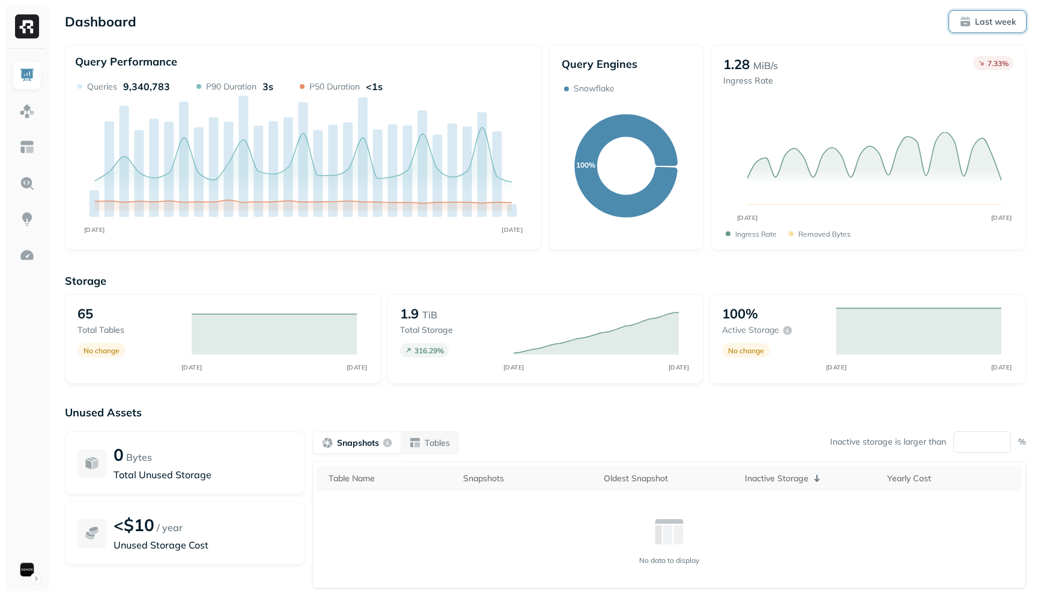
click at [991, 28] on button "Last week" at bounding box center [987, 22] width 77 height 22
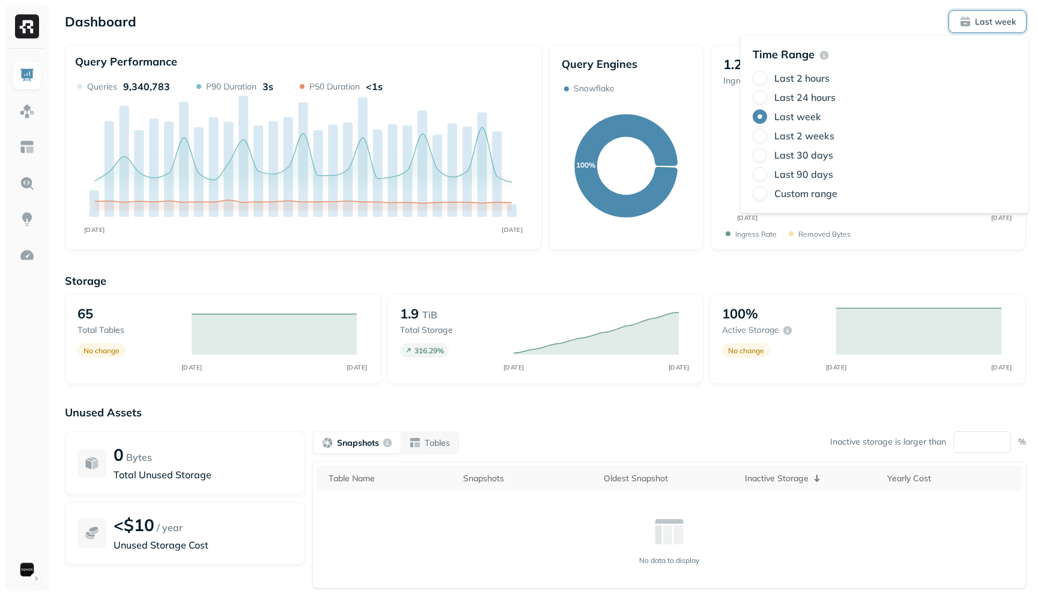
click at [813, 94] on label "Last 24 hours" at bounding box center [805, 97] width 61 height 12
click at [767, 94] on button "Last 24 hours" at bounding box center [760, 97] width 14 height 14
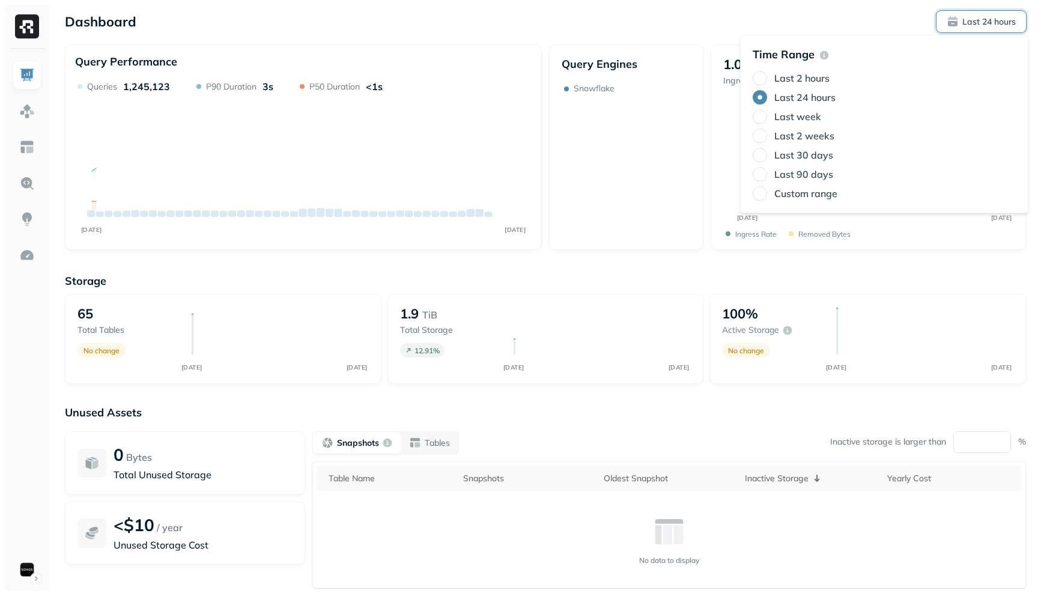
click at [819, 31] on div "Dashboard Last 24 hours" at bounding box center [545, 22] width 961 height 22
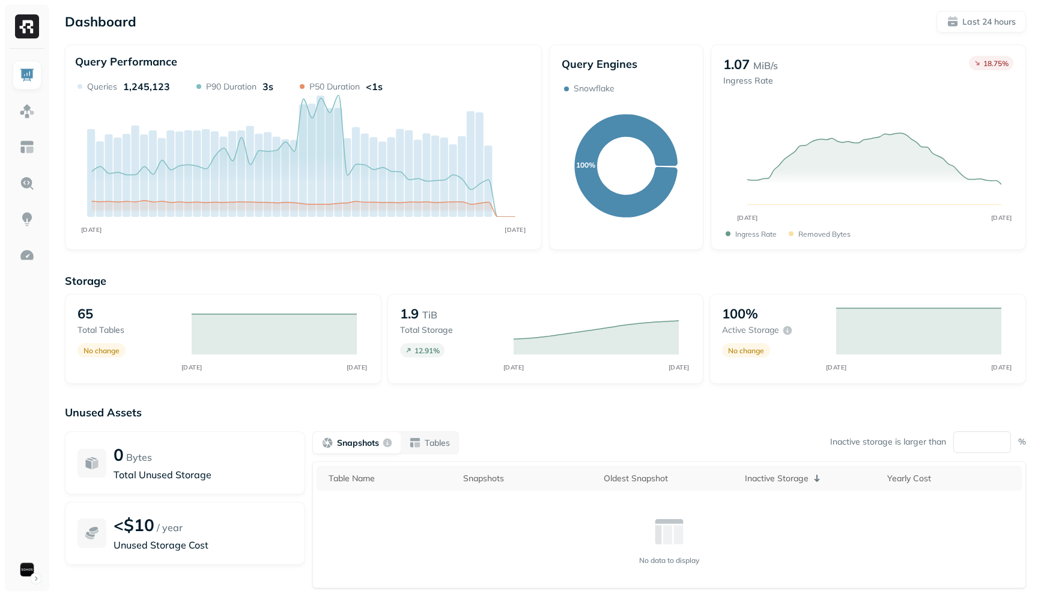
click at [960, 32] on div "Dashboard Last 24 hours Query Performance OCT 05 OCT 06 Queries 1,245,123 P90 D…" at bounding box center [545, 334] width 985 height 669
click at [960, 22] on span "Last 24 hours" at bounding box center [981, 22] width 69 height 12
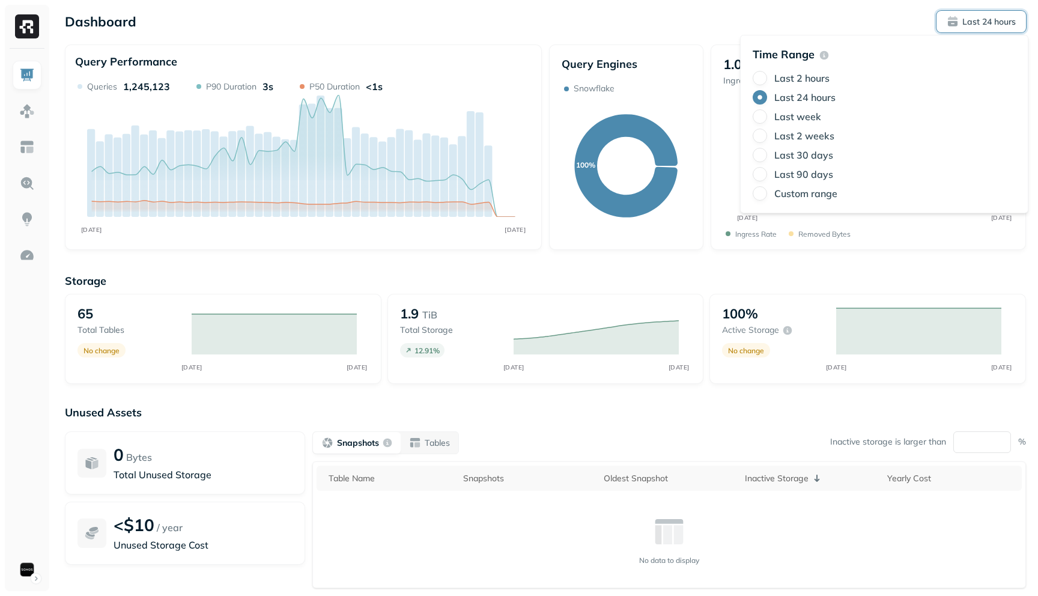
click at [770, 136] on div "Last 2 weeks" at bounding box center [884, 136] width 263 height 14
click at [759, 135] on button "Last 2 weeks" at bounding box center [760, 136] width 14 height 14
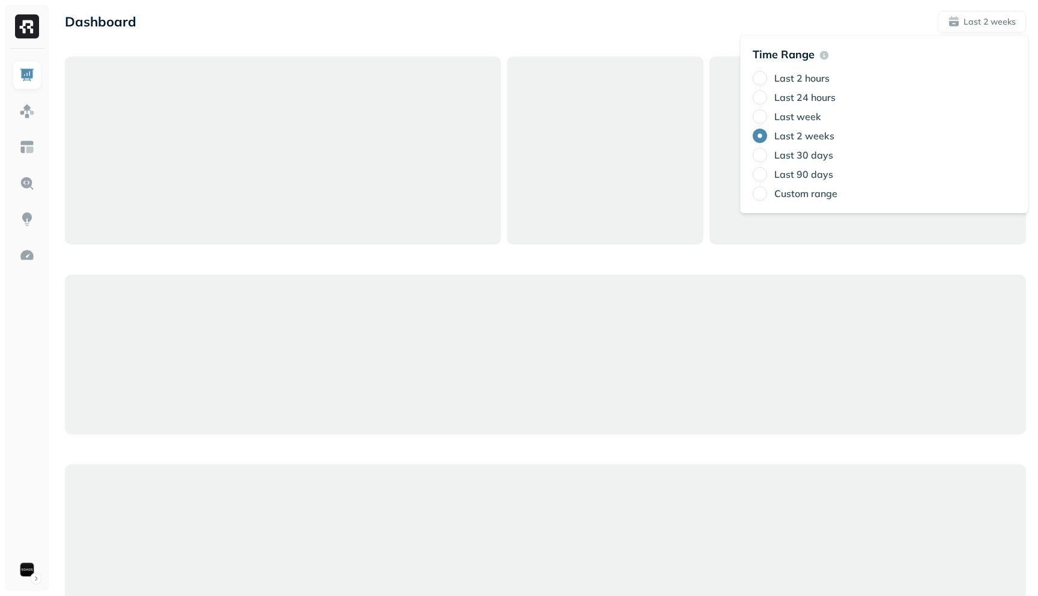
click at [738, 38] on div "Dashboard Last 2 weeks" at bounding box center [545, 331] width 985 height 663
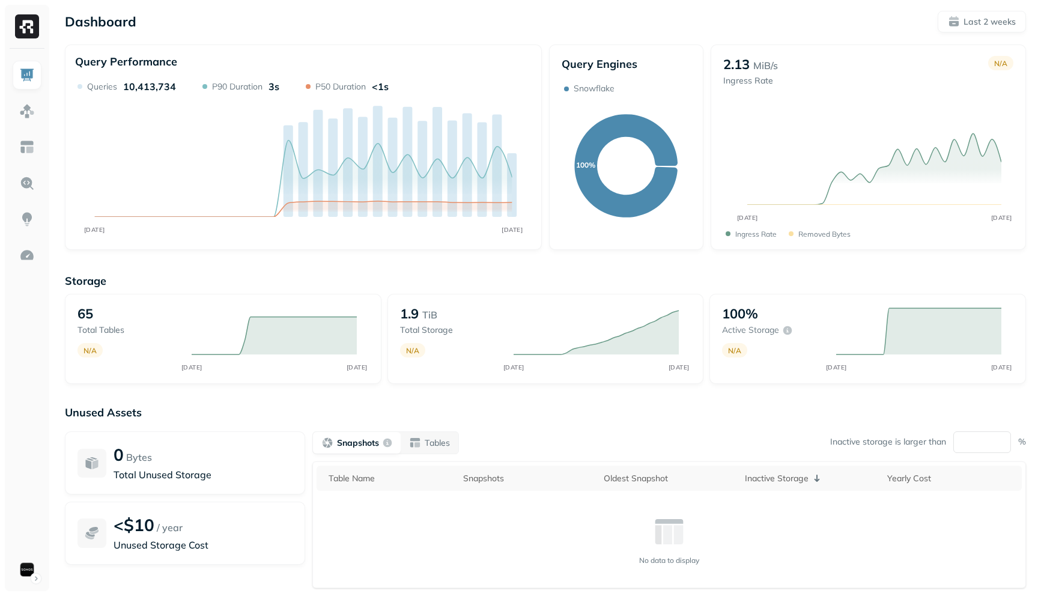
click at [26, 31] on img at bounding box center [27, 26] width 24 height 24
click at [28, 115] on img at bounding box center [27, 111] width 16 height 16
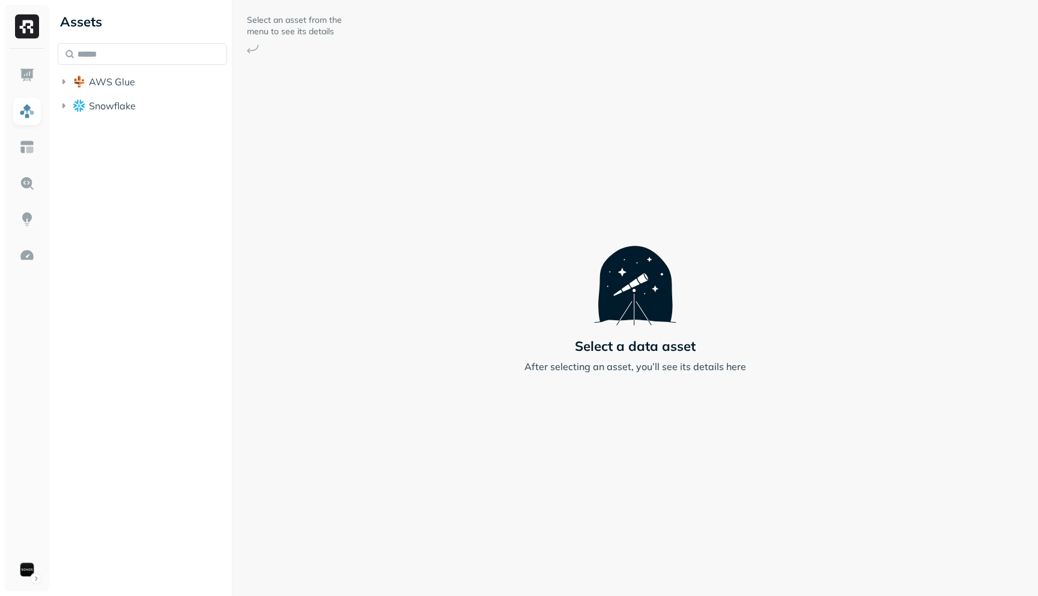
click at [55, 79] on div "Assets AWS Glue Snowflake" at bounding box center [142, 61] width 179 height 123
click at [61, 78] on icon "button" at bounding box center [64, 82] width 12 height 12
click at [70, 129] on button "Snowflake" at bounding box center [142, 129] width 169 height 19
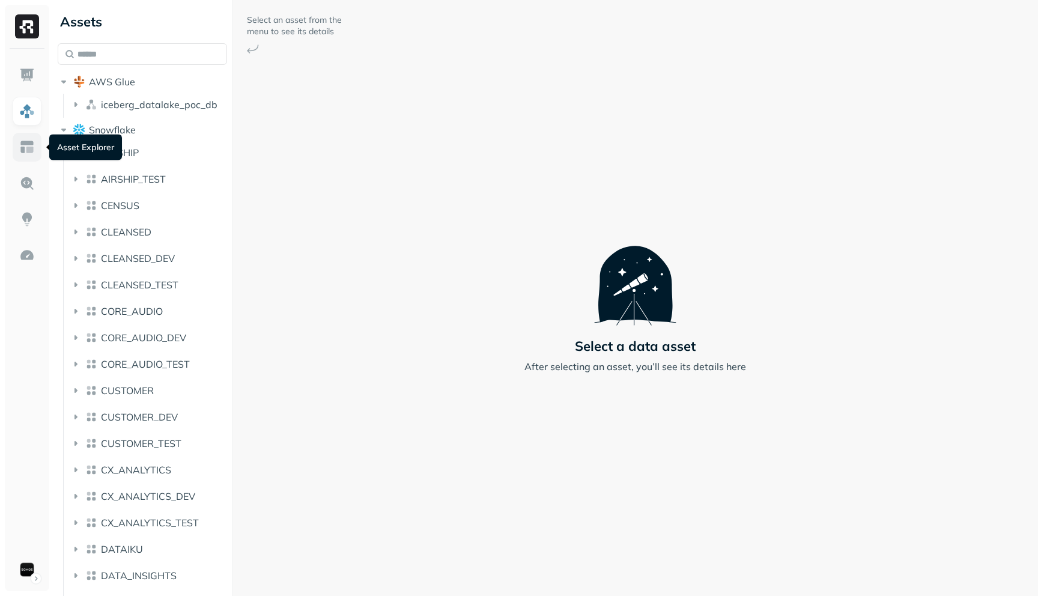
click at [35, 150] on link at bounding box center [27, 147] width 29 height 29
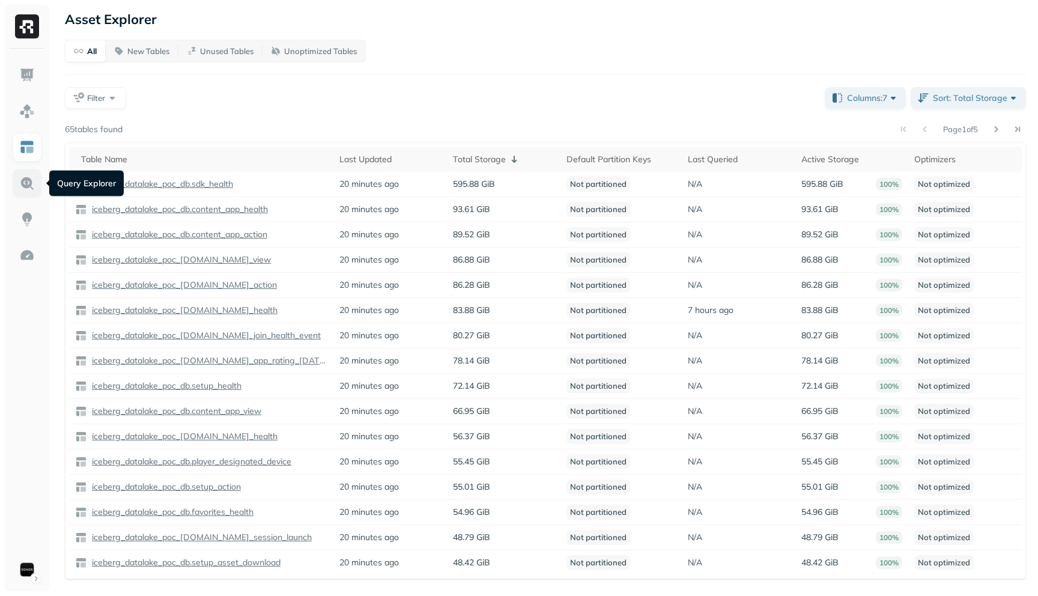
click at [28, 180] on img at bounding box center [27, 183] width 16 height 16
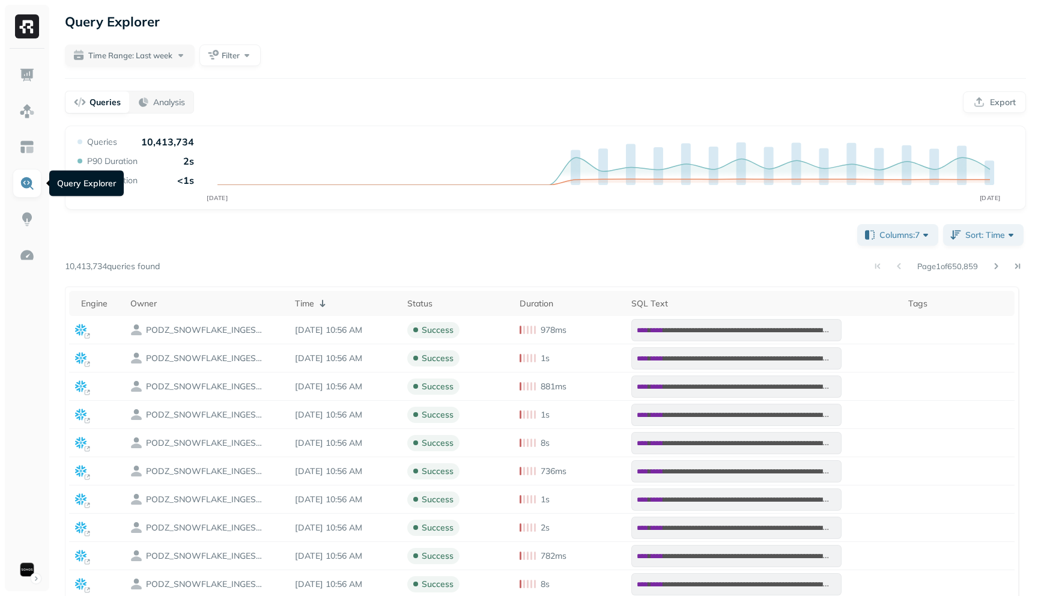
click at [24, 186] on img at bounding box center [27, 183] width 16 height 16
click at [158, 104] on p "Analysis" at bounding box center [169, 102] width 32 height 11
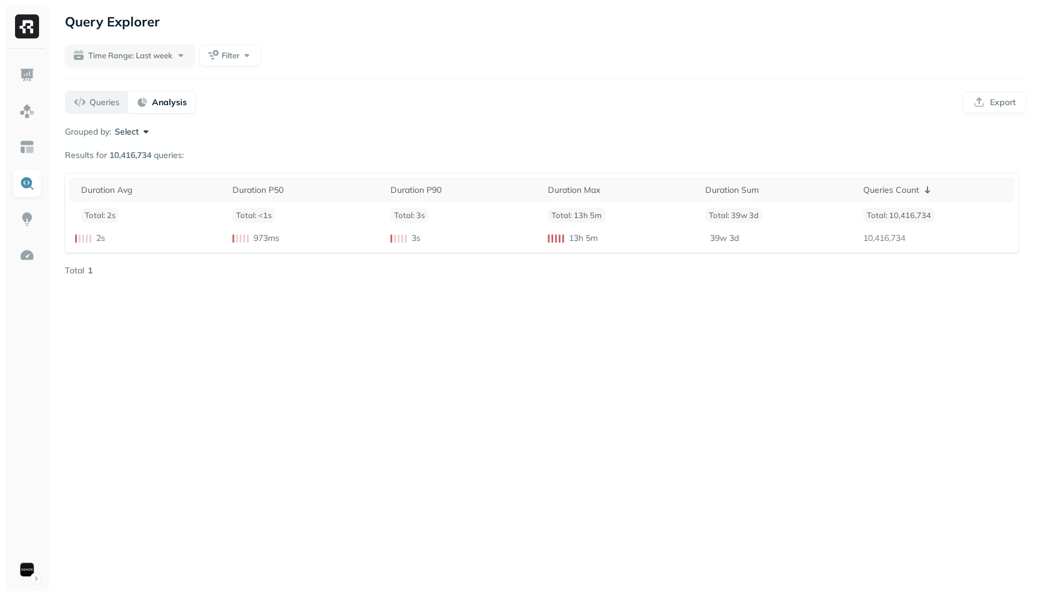
click at [95, 106] on p "Queries" at bounding box center [105, 102] width 30 height 11
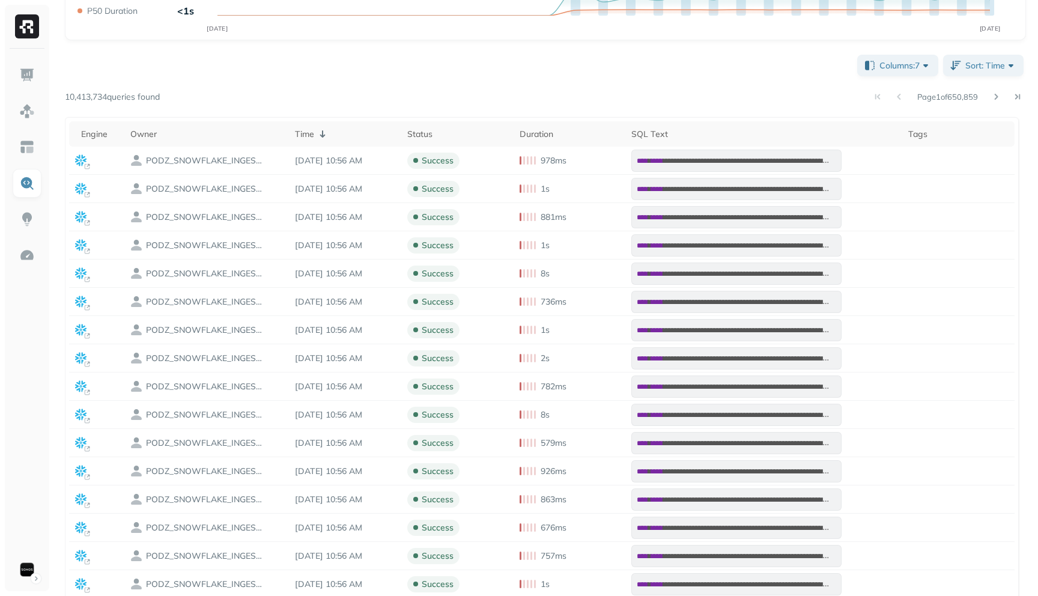
scroll to position [175, 0]
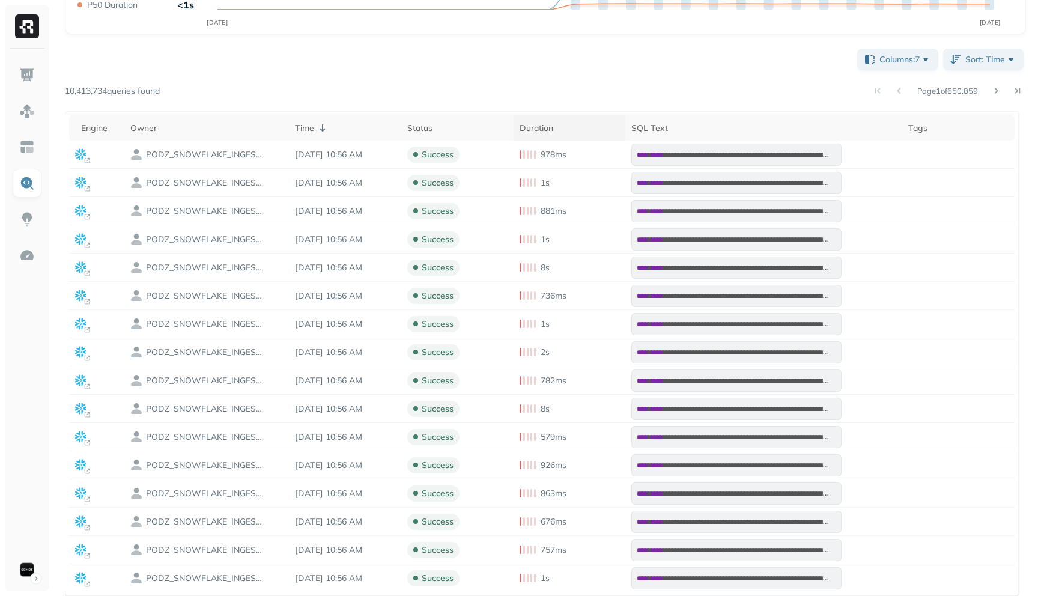
click at [537, 131] on div "Duration" at bounding box center [570, 128] width 100 height 11
click at [594, 76] on div "**********" at bounding box center [545, 321] width 961 height 550
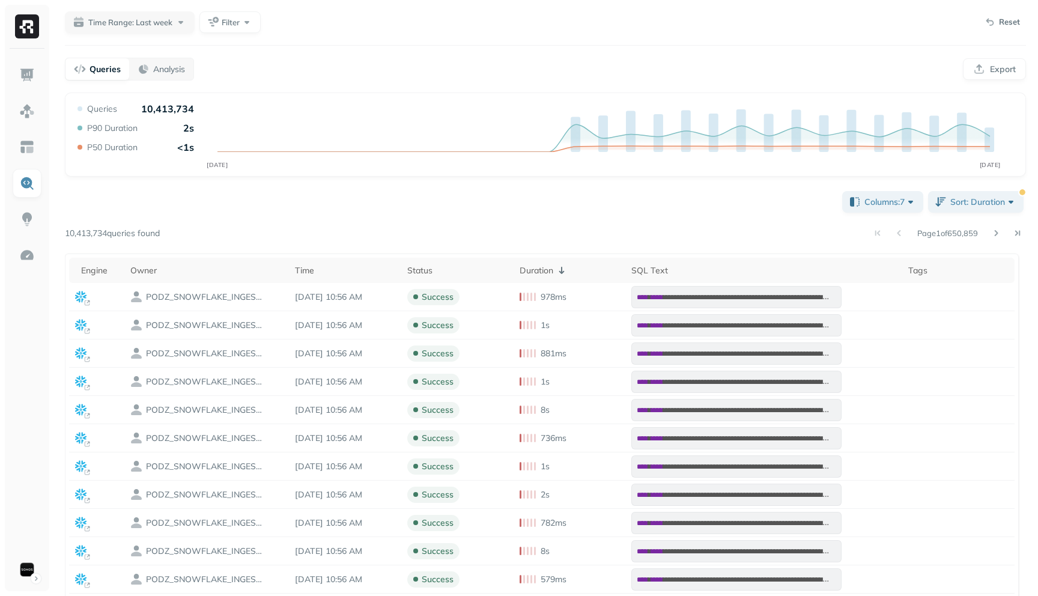
scroll to position [22, 0]
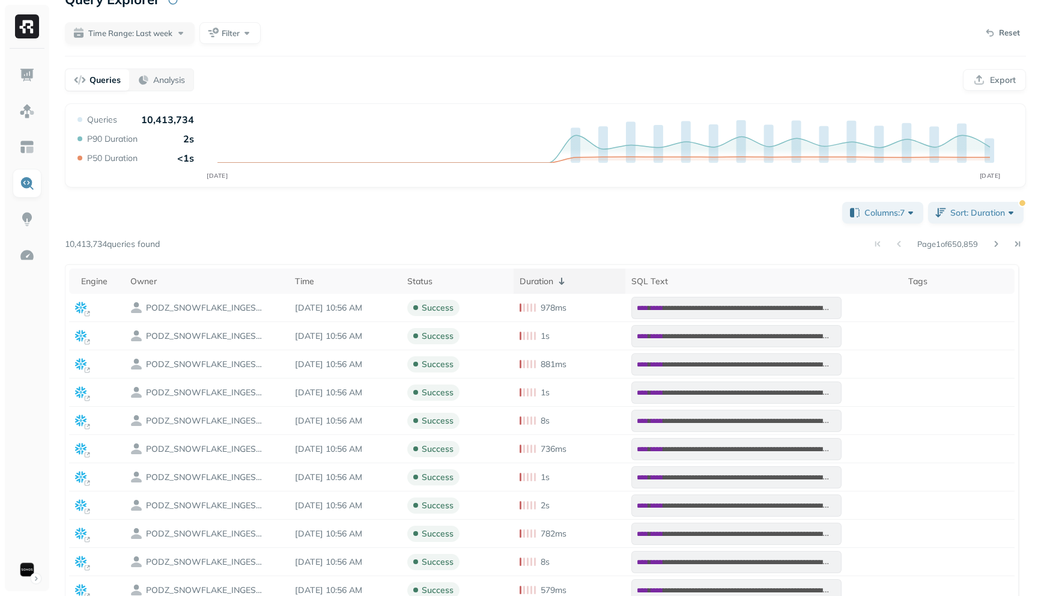
click at [551, 275] on div "Duration" at bounding box center [570, 281] width 100 height 14
click at [541, 281] on div "Duration" at bounding box center [570, 281] width 100 height 11
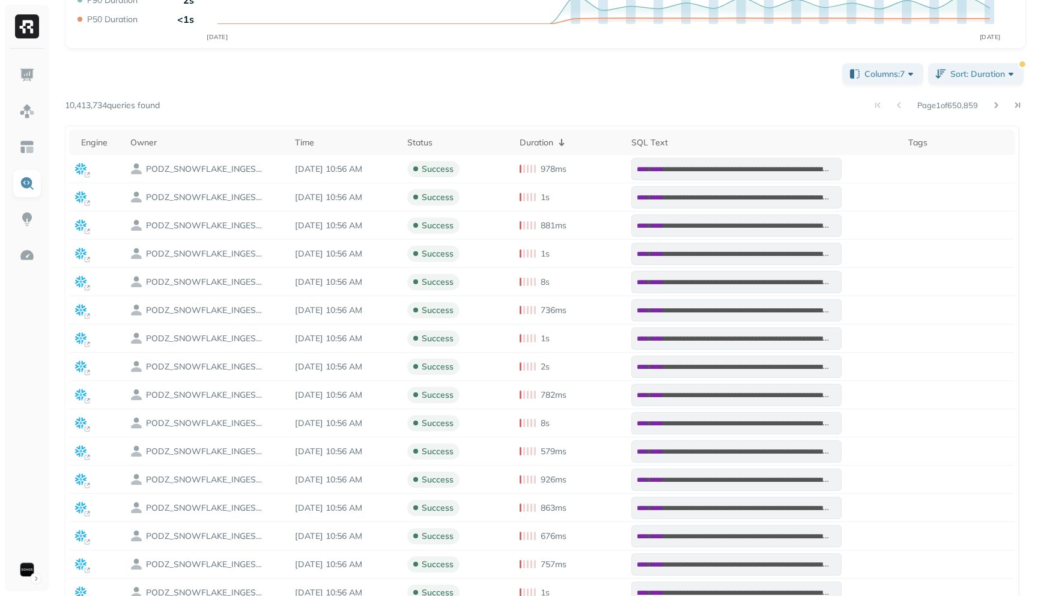
scroll to position [160, 0]
click at [556, 139] on div "Duration" at bounding box center [570, 143] width 100 height 14
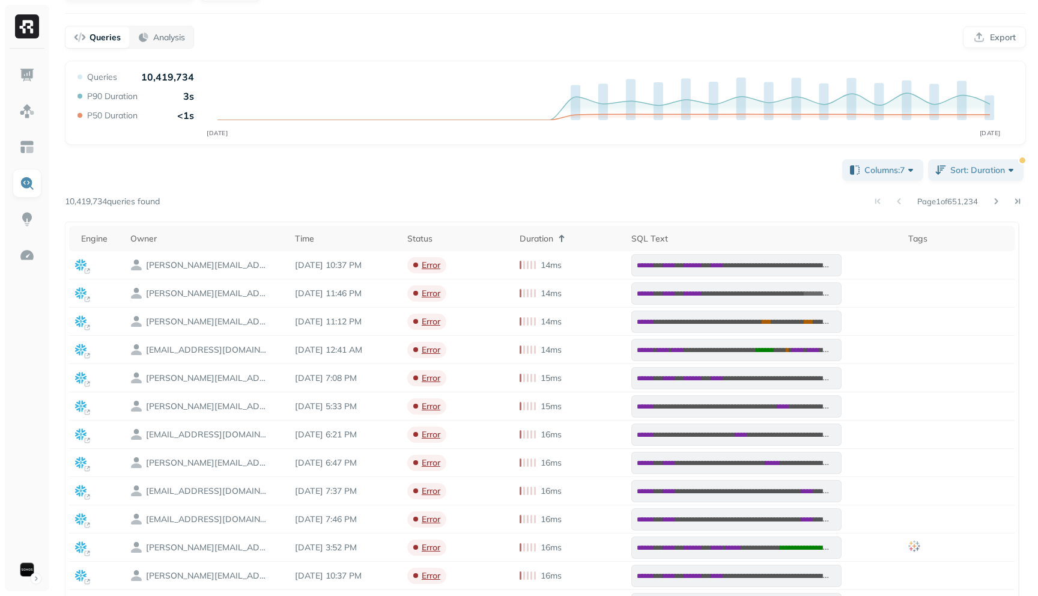
scroll to position [0, 0]
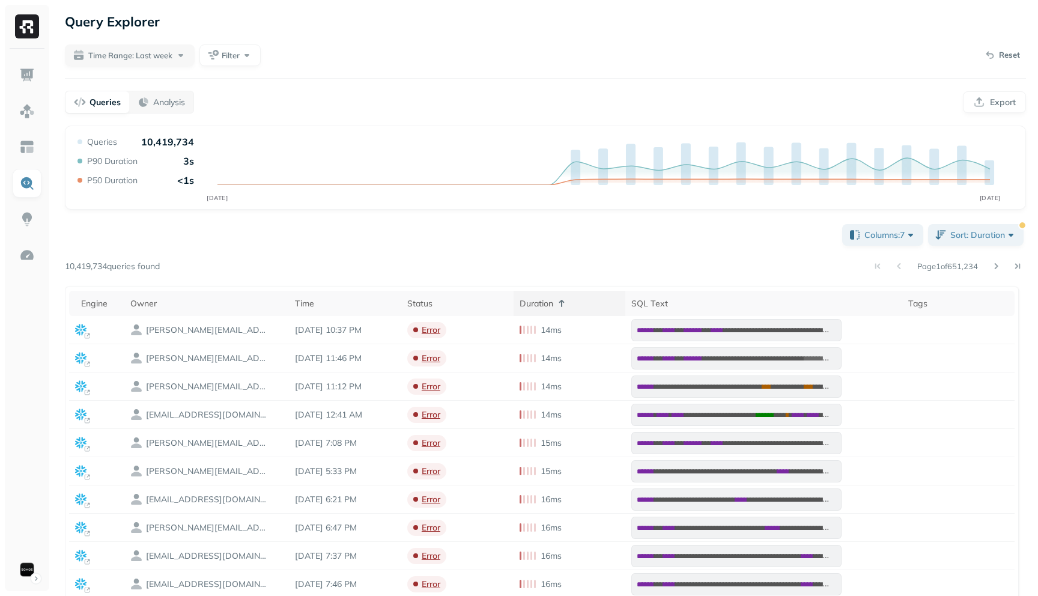
click at [552, 303] on div "Duration" at bounding box center [570, 303] width 100 height 14
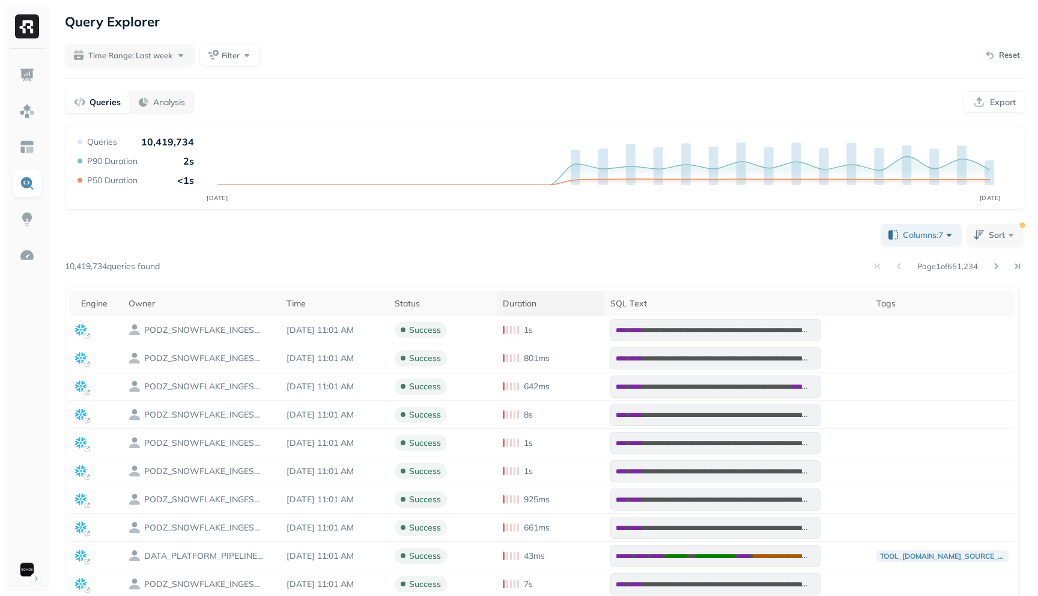
click at [535, 306] on div "Duration" at bounding box center [551, 303] width 96 height 11
click at [550, 303] on div "Duration" at bounding box center [551, 303] width 96 height 11
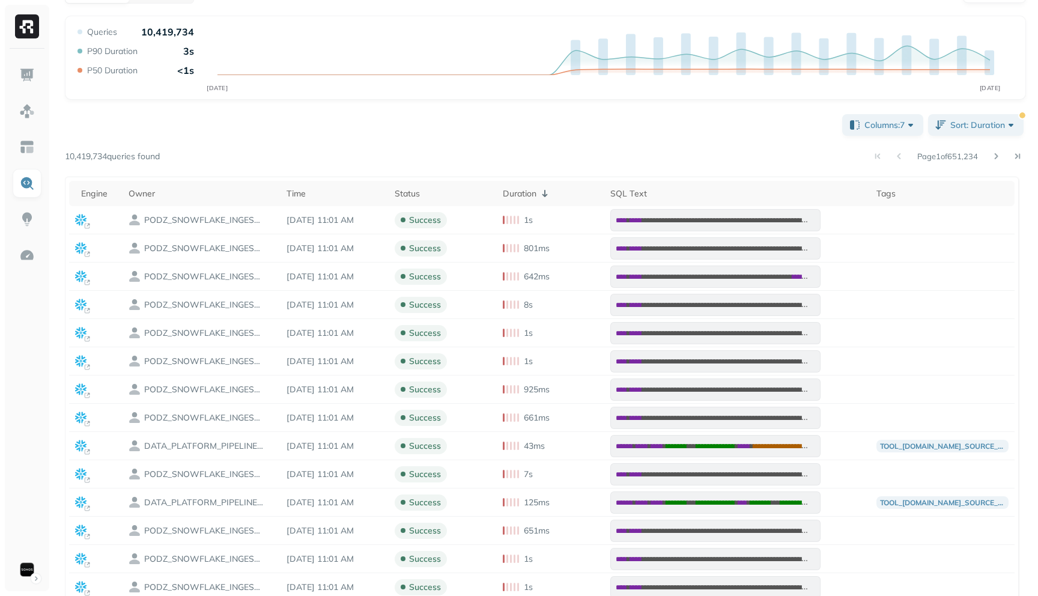
scroll to position [115, 0]
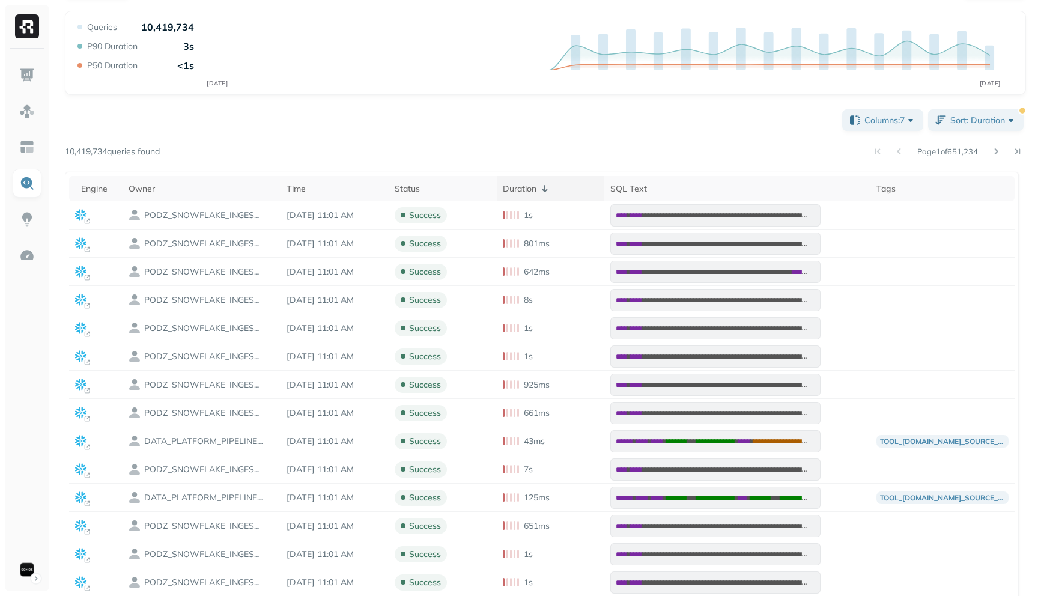
click at [538, 179] on th "Duration" at bounding box center [551, 188] width 108 height 25
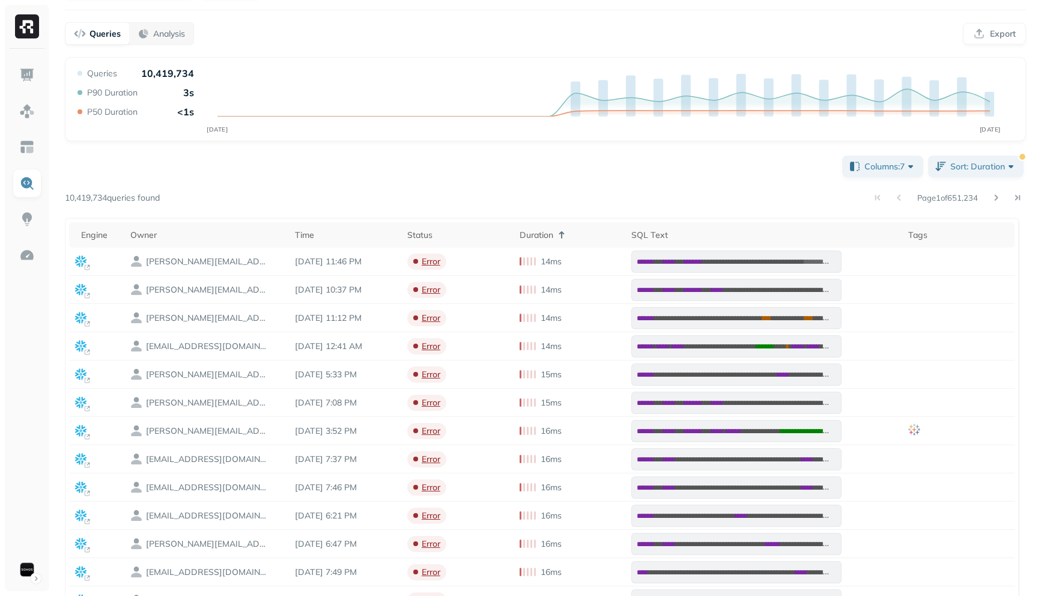
scroll to position [57, 0]
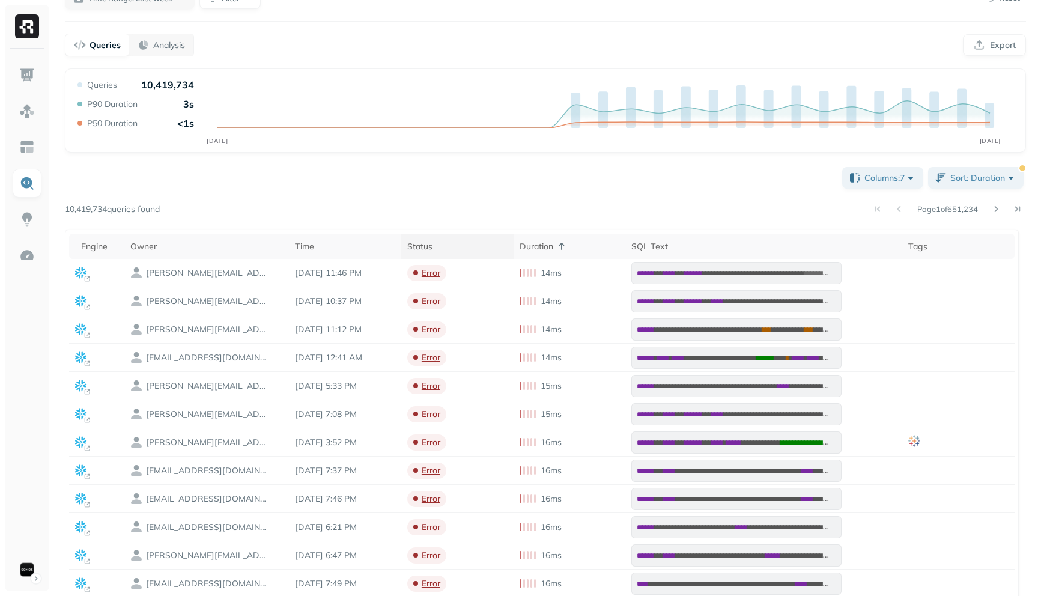
click at [434, 243] on div "Status" at bounding box center [457, 246] width 100 height 11
click at [352, 246] on div "Time" at bounding box center [345, 246] width 100 height 11
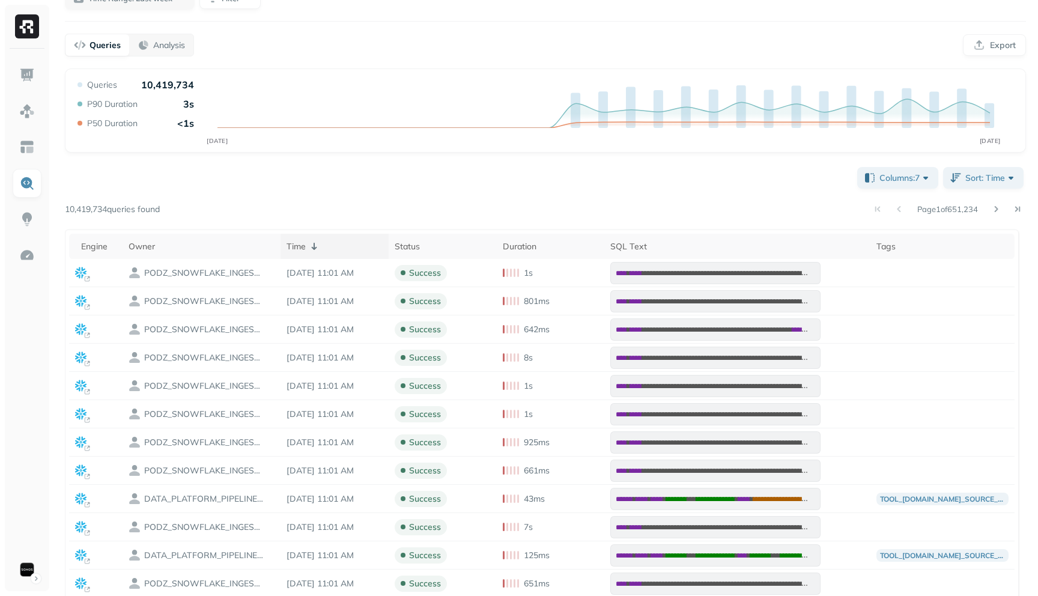
click at [352, 246] on div "Time" at bounding box center [335, 246] width 96 height 14
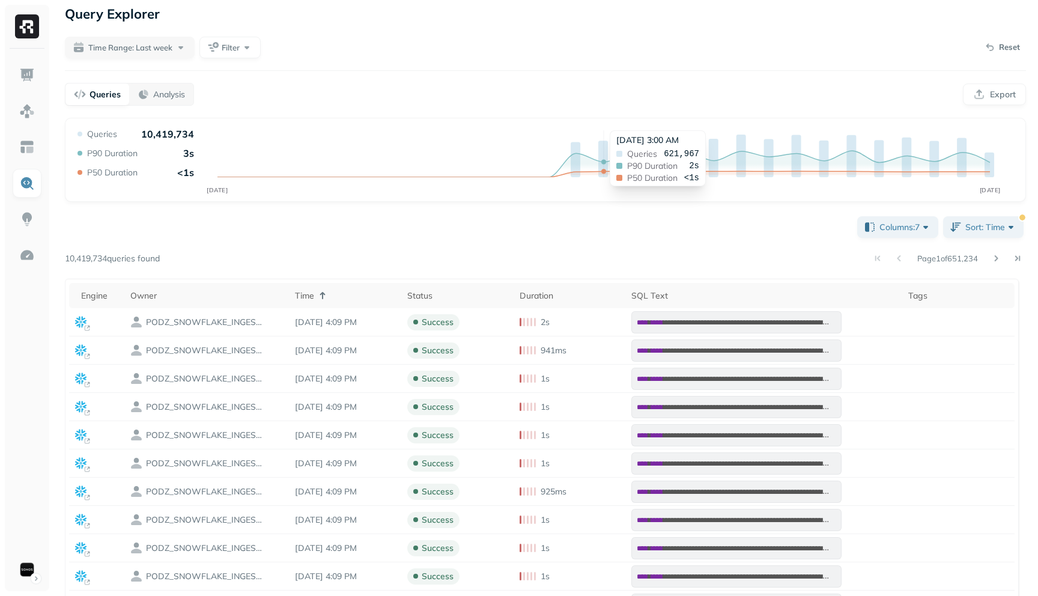
scroll to position [0, 0]
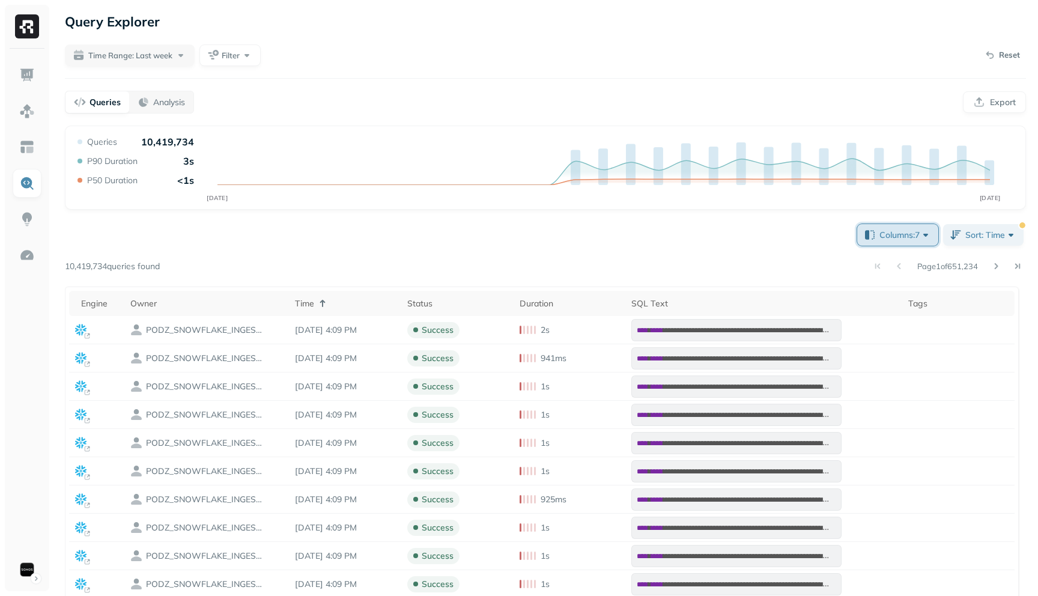
click at [923, 240] on span "Columns: 7" at bounding box center [906, 235] width 52 height 12
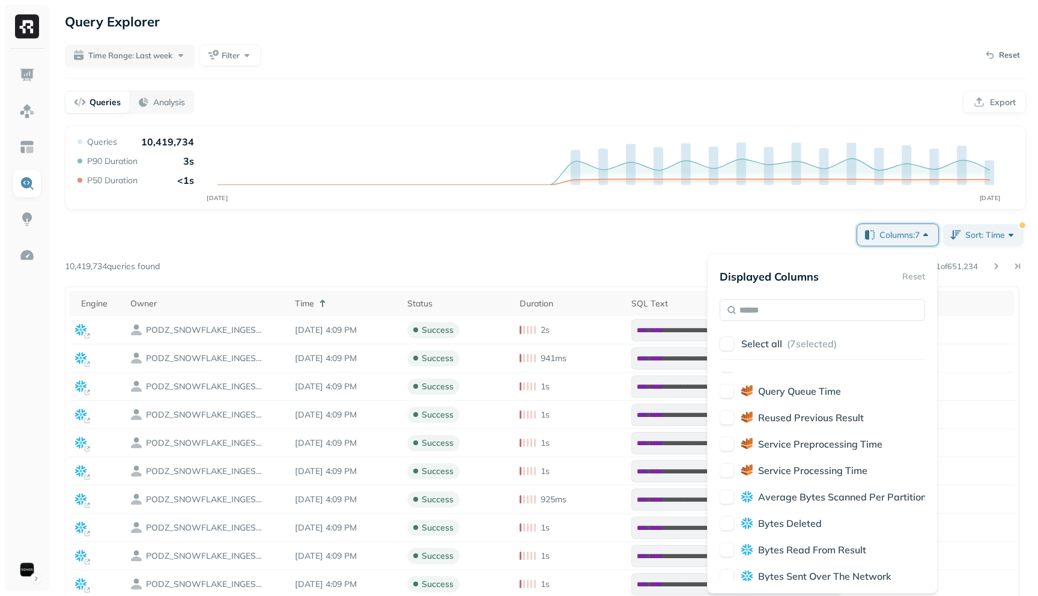
scroll to position [419, 0]
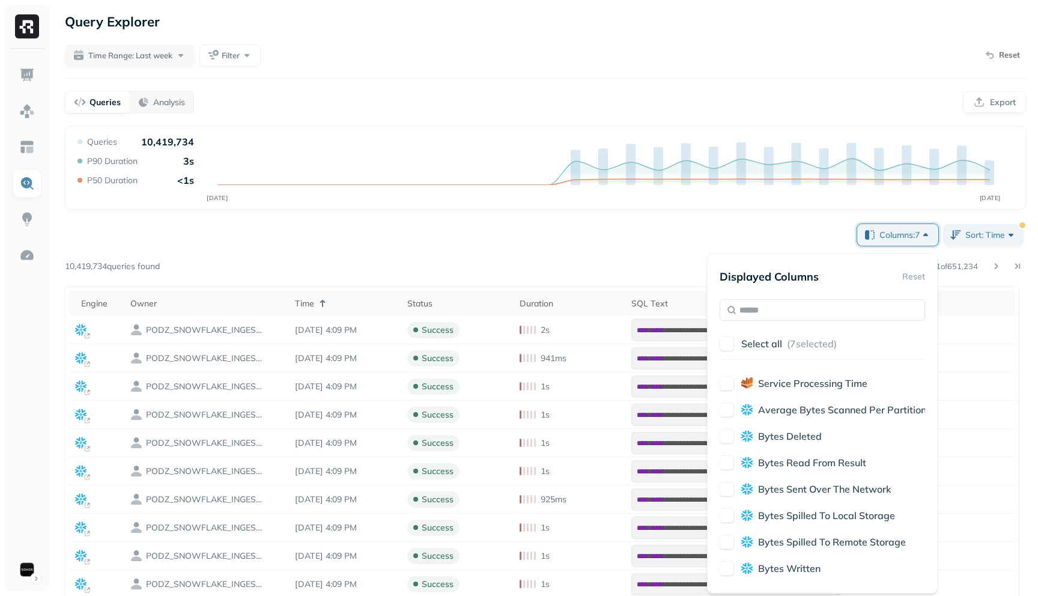
click at [726, 384] on button "button" at bounding box center [727, 383] width 14 height 14
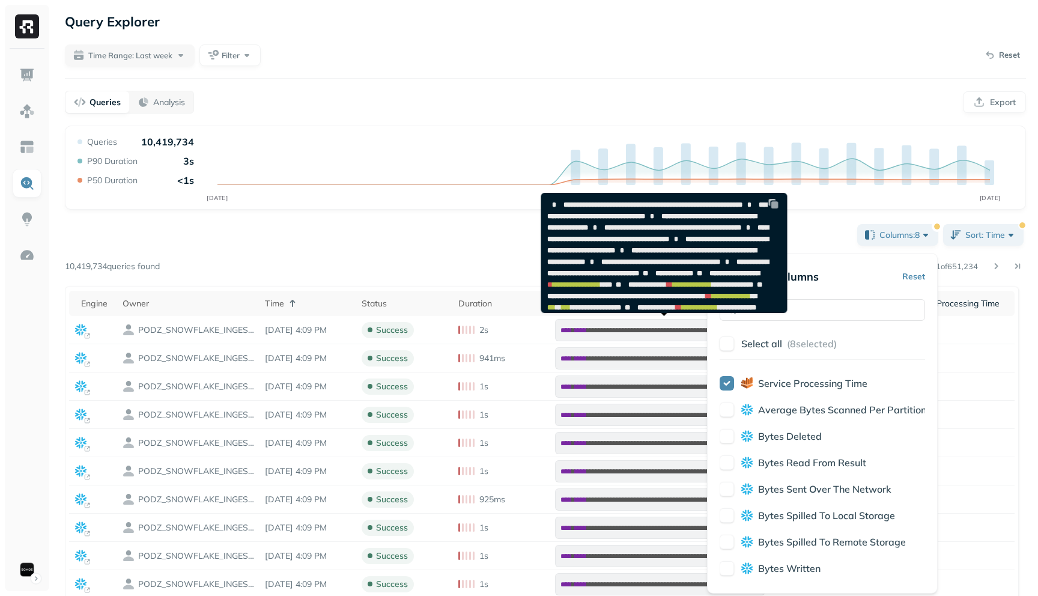
click at [678, 209] on span "**********" at bounding box center [653, 204] width 179 height 7
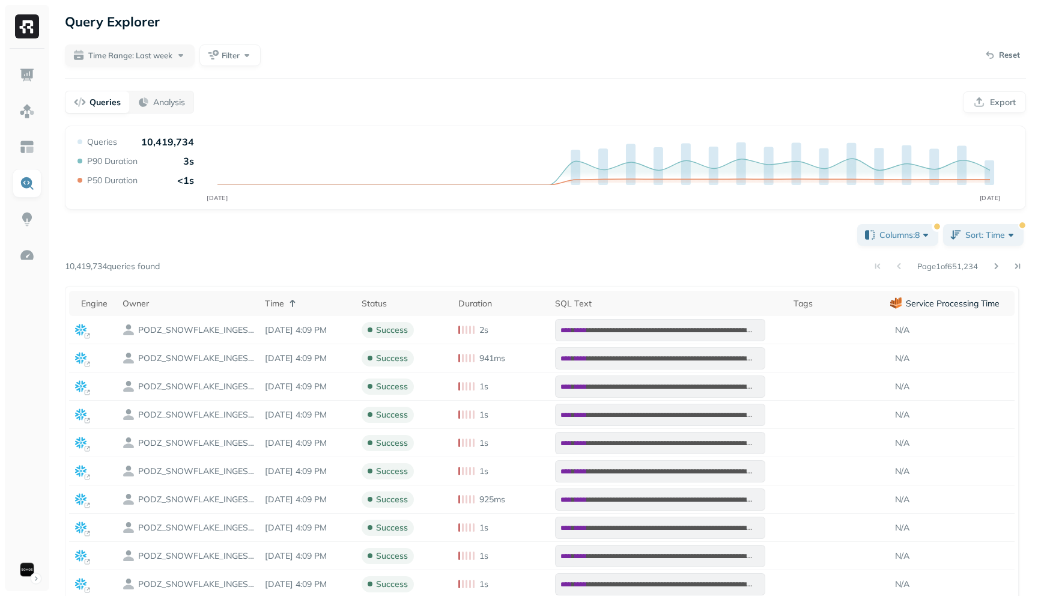
click at [812, 249] on div "**********" at bounding box center [545, 497] width 961 height 550
click at [908, 306] on p "Service Processing Time" at bounding box center [953, 303] width 94 height 11
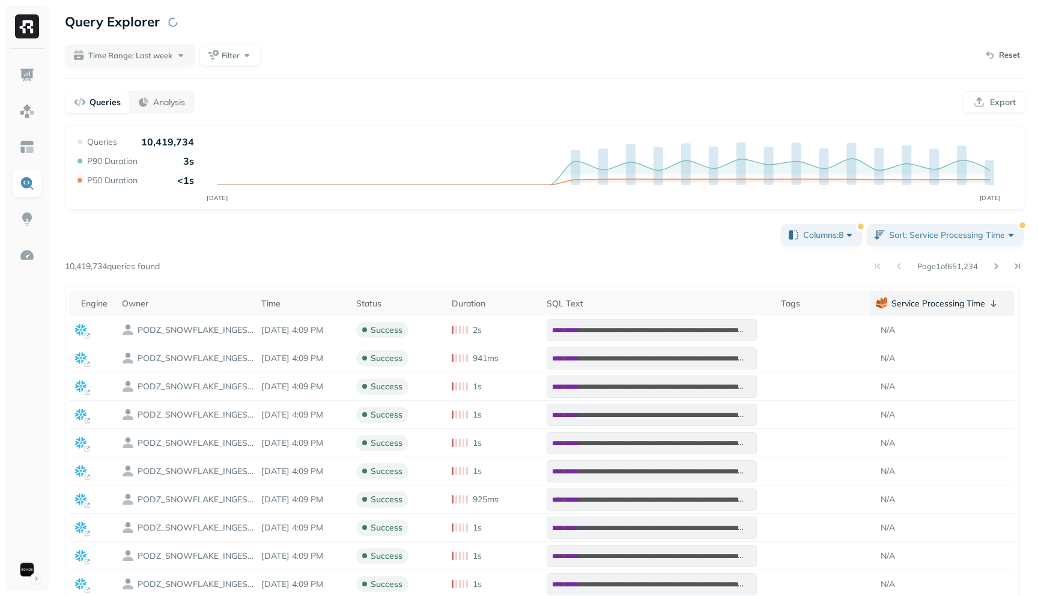
click at [908, 306] on p "Service Processing Time" at bounding box center [939, 303] width 94 height 11
click at [26, 69] on img at bounding box center [27, 75] width 16 height 16
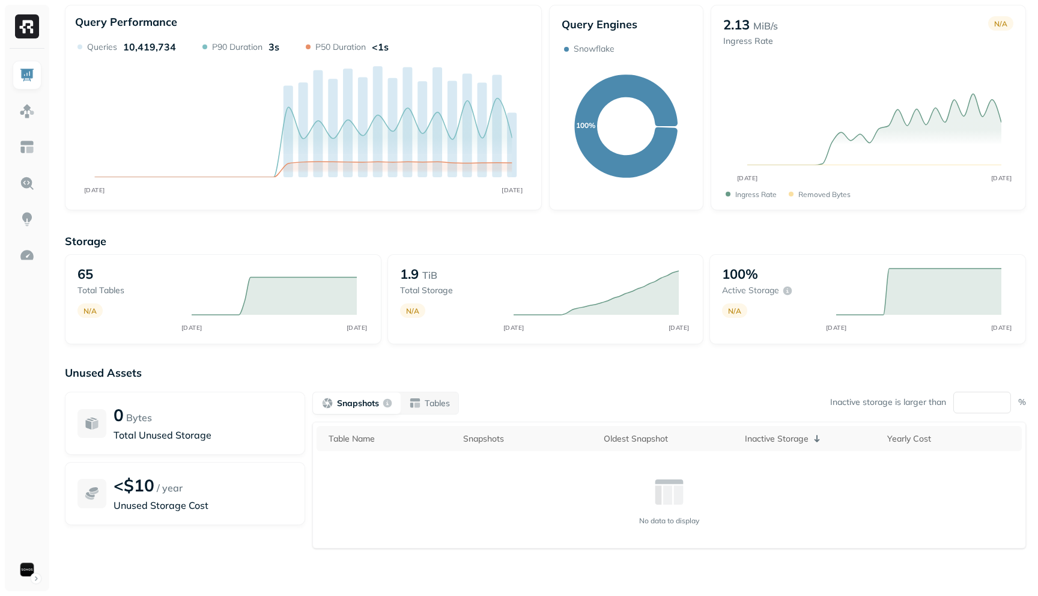
scroll to position [43, 0]
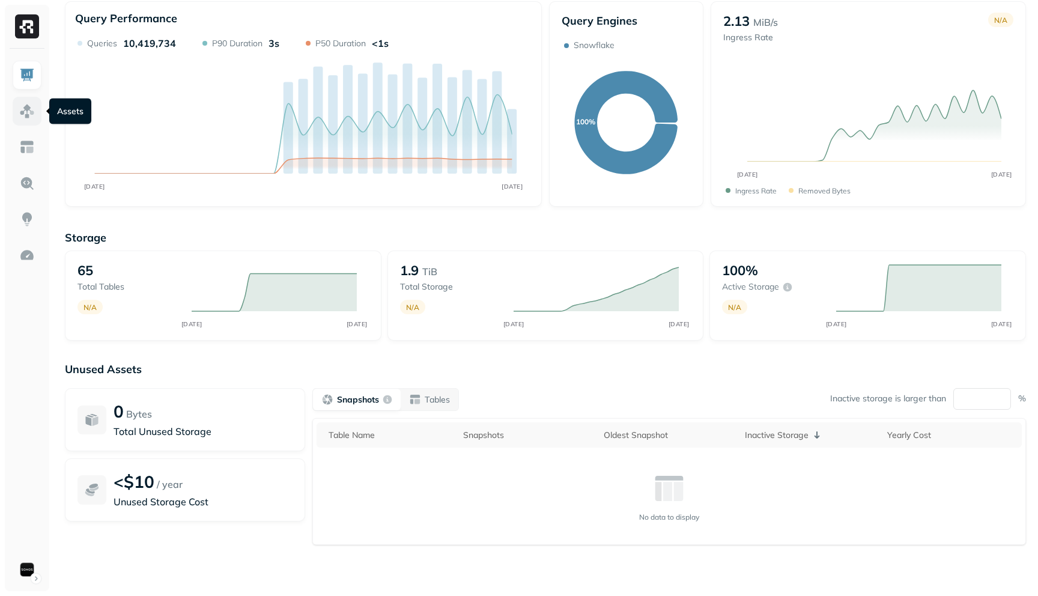
click at [20, 109] on img at bounding box center [27, 111] width 16 height 16
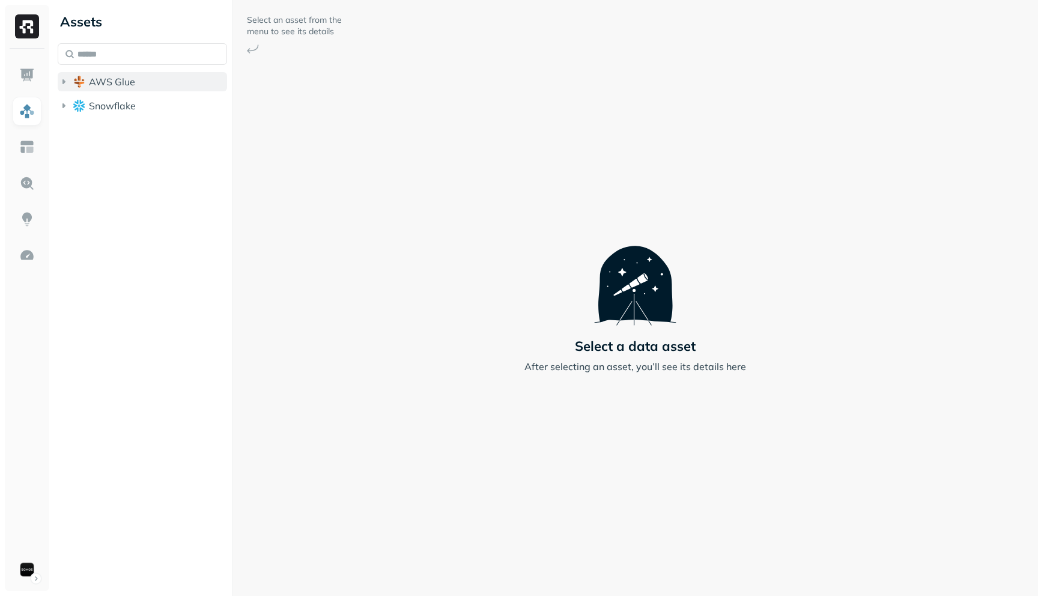
click at [63, 84] on icon "button" at bounding box center [63, 81] width 3 height 5
click at [67, 132] on icon "button" at bounding box center [64, 130] width 12 height 12
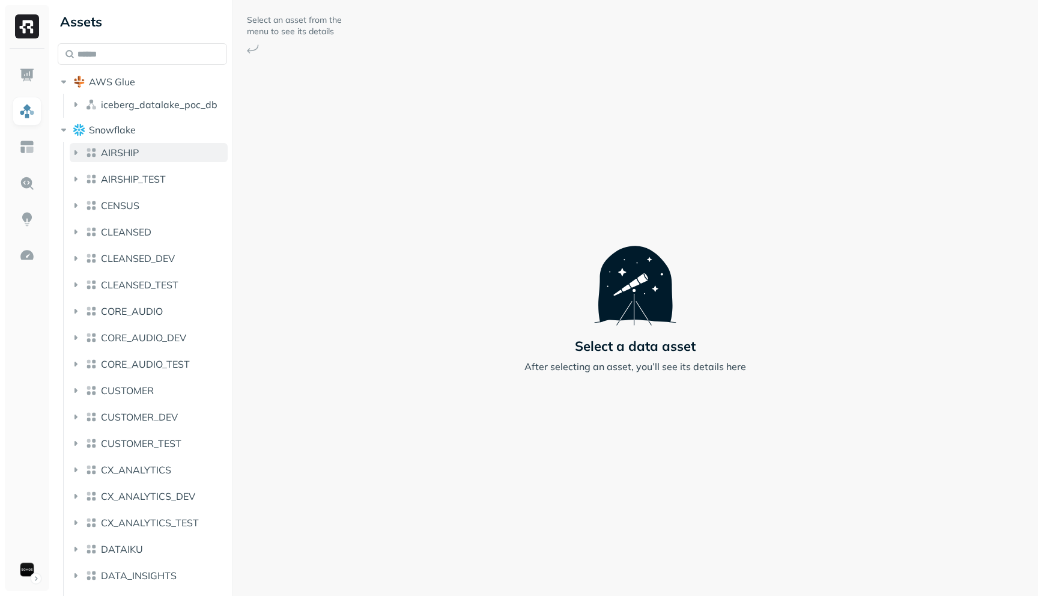
click at [73, 147] on icon "button" at bounding box center [76, 153] width 12 height 12
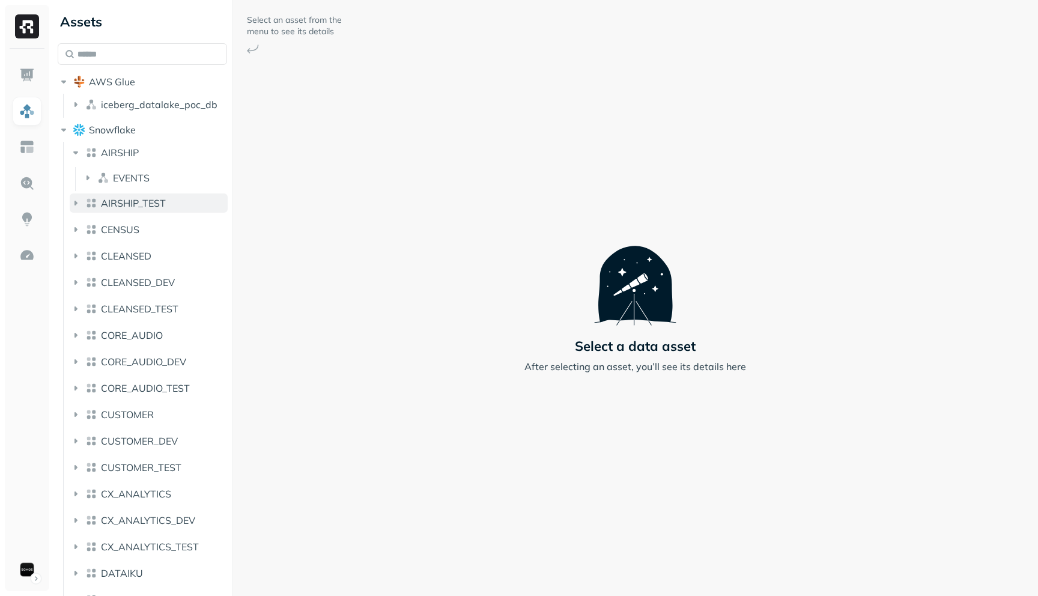
click at [75, 203] on icon "button" at bounding box center [76, 203] width 3 height 5
click at [86, 229] on icon "button" at bounding box center [88, 228] width 12 height 12
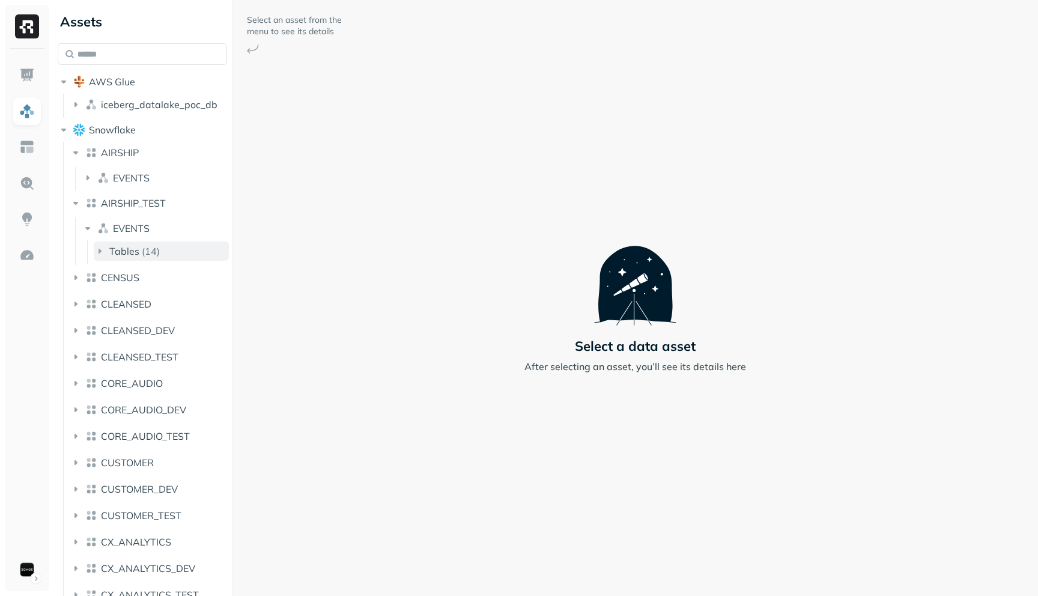
click at [94, 250] on icon "button" at bounding box center [100, 251] width 12 height 12
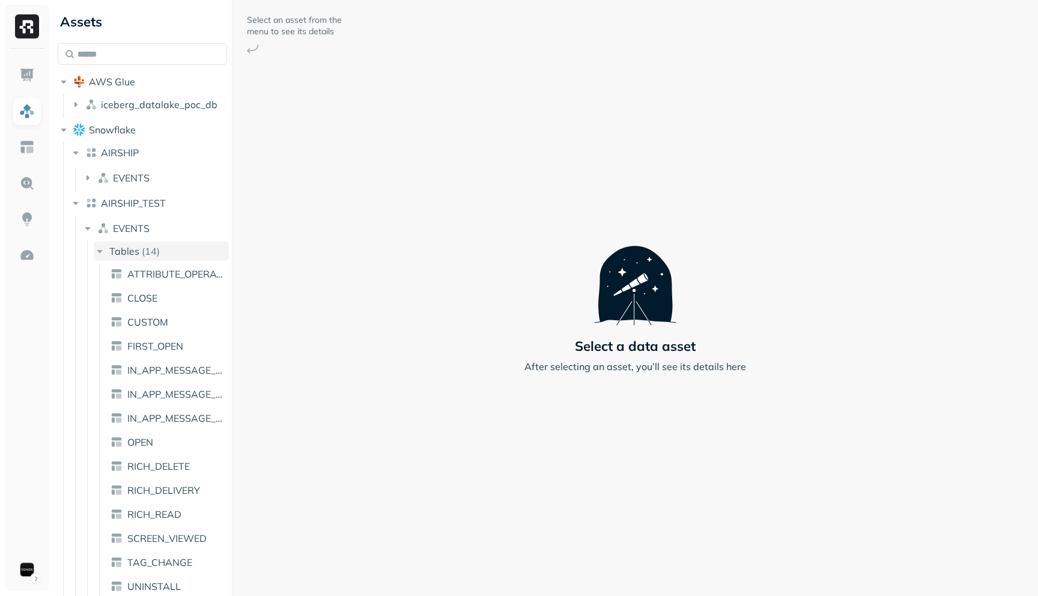
click at [128, 254] on span "Tables" at bounding box center [124, 251] width 30 height 12
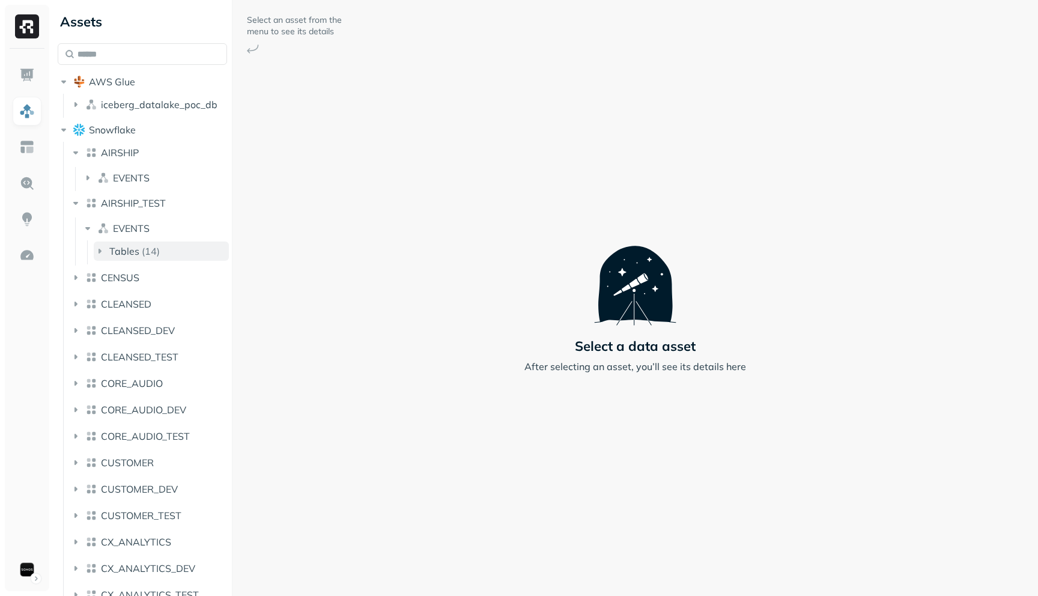
click at [128, 254] on span "Tables" at bounding box center [124, 251] width 30 height 12
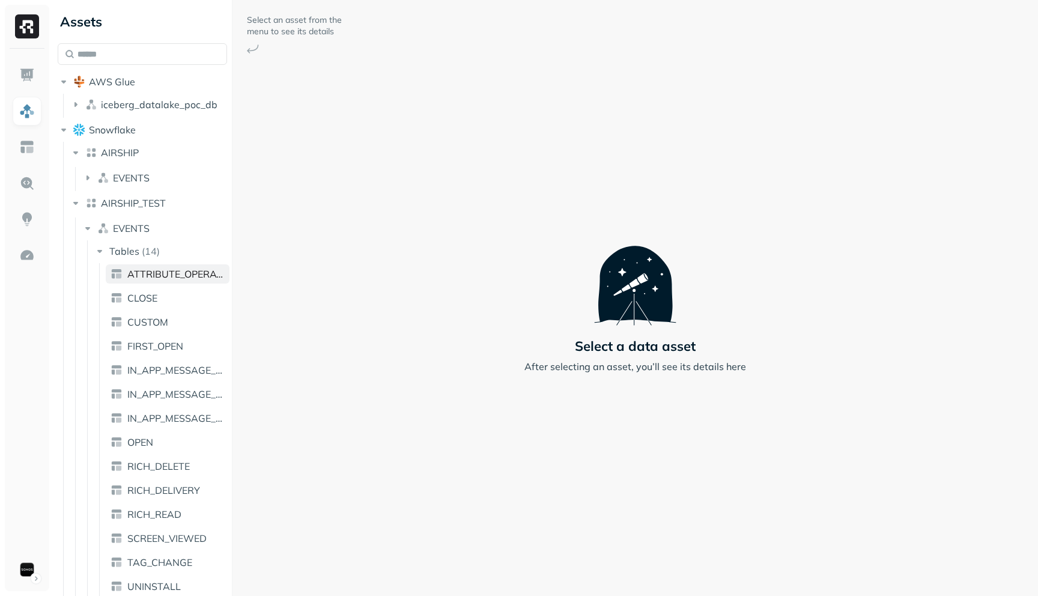
click at [128, 273] on span "ATTRIBUTE_OPERATION" at bounding box center [175, 274] width 97 height 12
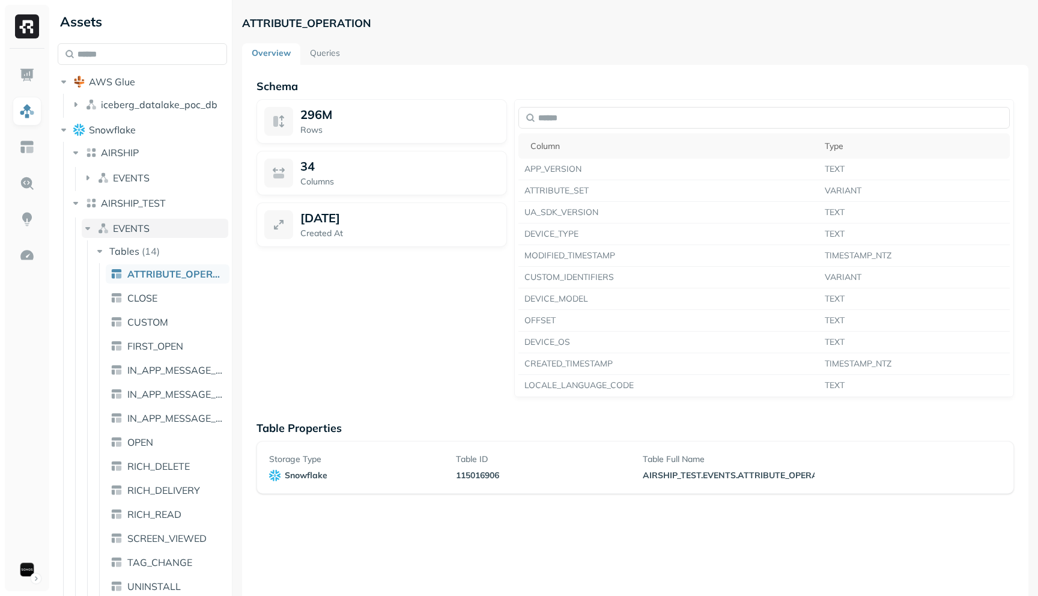
click at [115, 230] on span "EVENTS" at bounding box center [131, 228] width 37 height 12
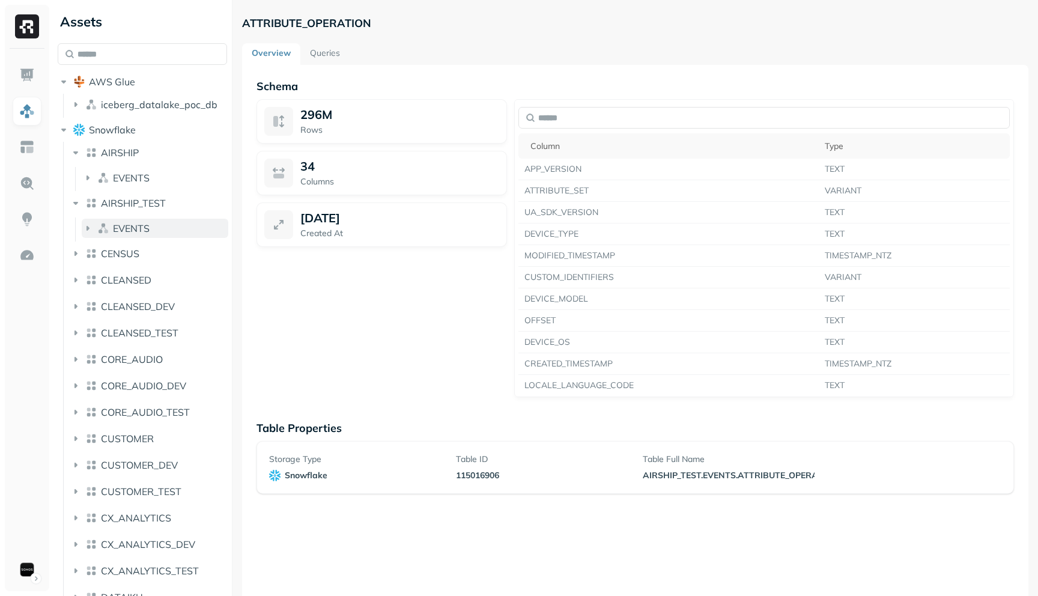
click at [115, 230] on span "EVENTS" at bounding box center [131, 228] width 37 height 12
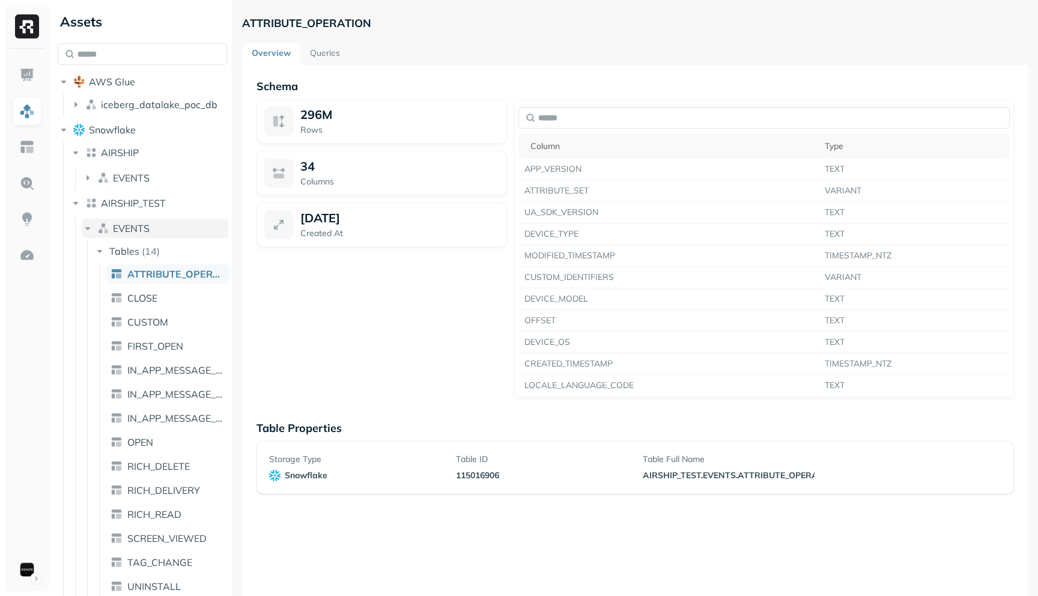
click at [113, 231] on span "EVENTS" at bounding box center [131, 228] width 37 height 12
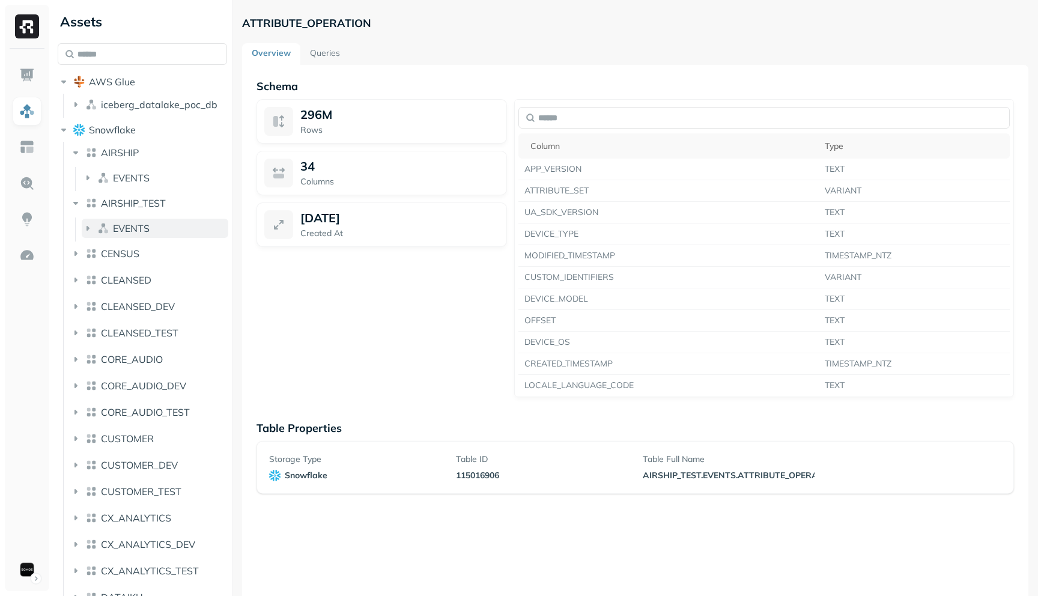
click at [118, 229] on span "EVENTS" at bounding box center [131, 228] width 37 height 12
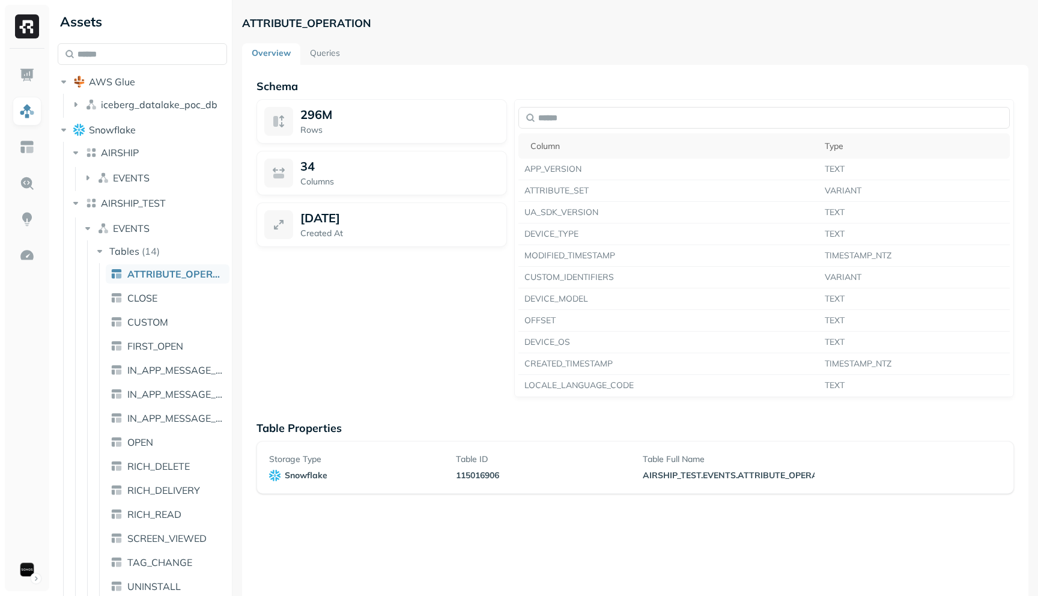
click at [368, 237] on p "Created At" at bounding box center [399, 233] width 198 height 11
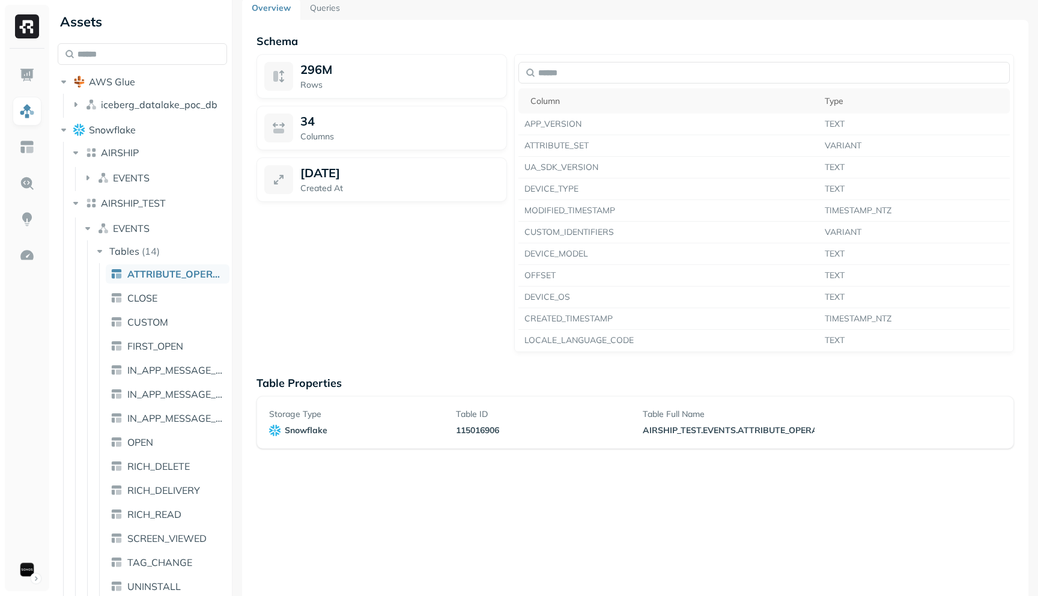
scroll to position [65, 0]
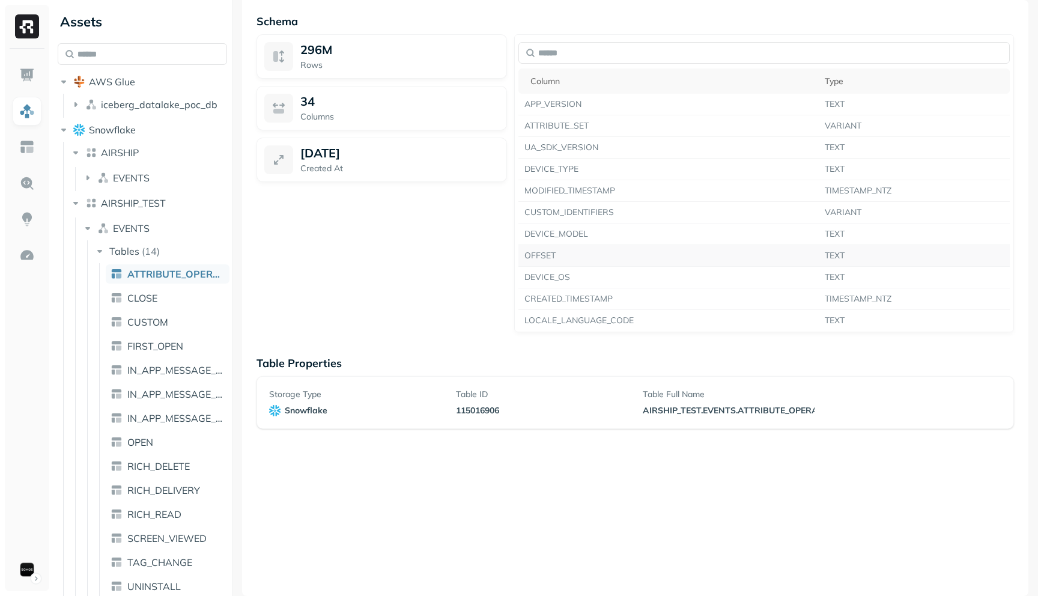
click at [540, 254] on td "OFFSET" at bounding box center [669, 256] width 300 height 22
click at [552, 159] on td "DEVICE_TYPE" at bounding box center [669, 170] width 300 height 22
click at [558, 90] on th "Column" at bounding box center [669, 80] width 300 height 25
click at [555, 90] on th "Column" at bounding box center [669, 80] width 300 height 25
click at [173, 310] on ul "ATTRIBUTE_OPERATION CLOSE CUSTOM FIRST_OPEN IN_APP_MESSAGE_DISPLAY IN_APP_MESSA…" at bounding box center [164, 431] width 130 height 336
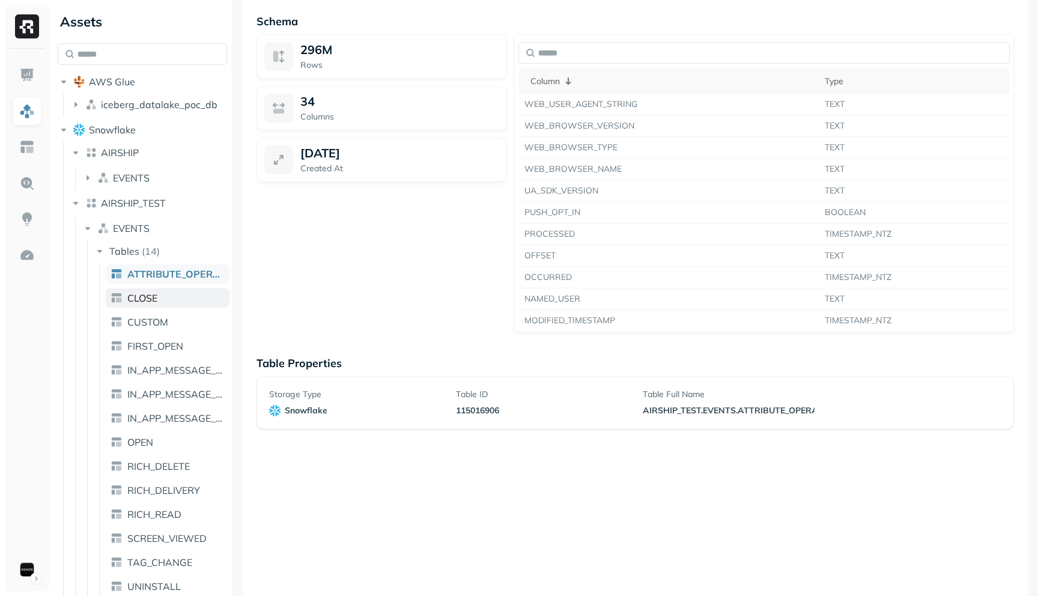
click at [149, 300] on span "CLOSE" at bounding box center [142, 298] width 30 height 12
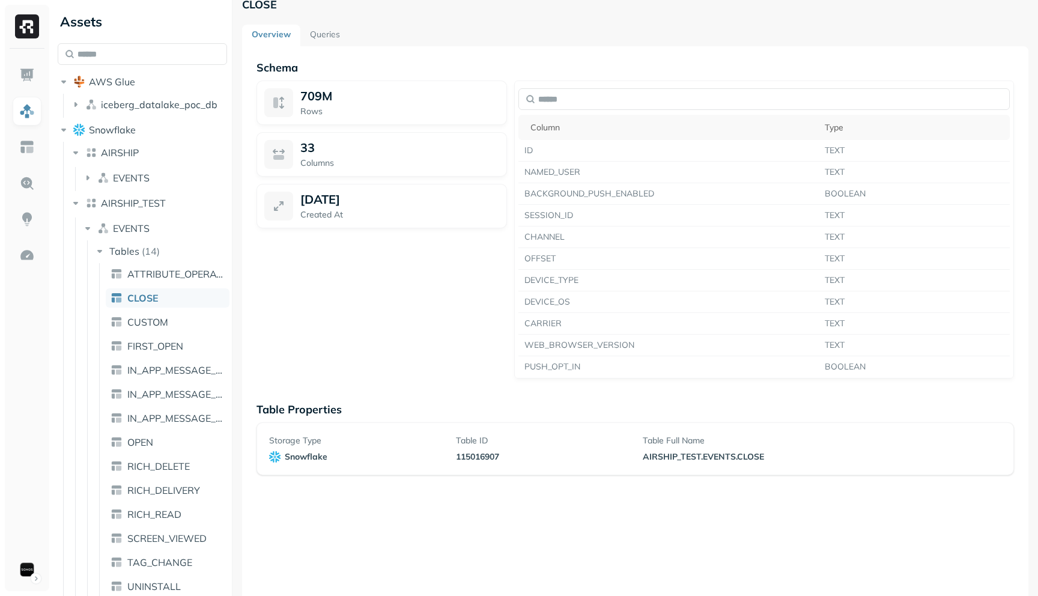
scroll to position [11, 0]
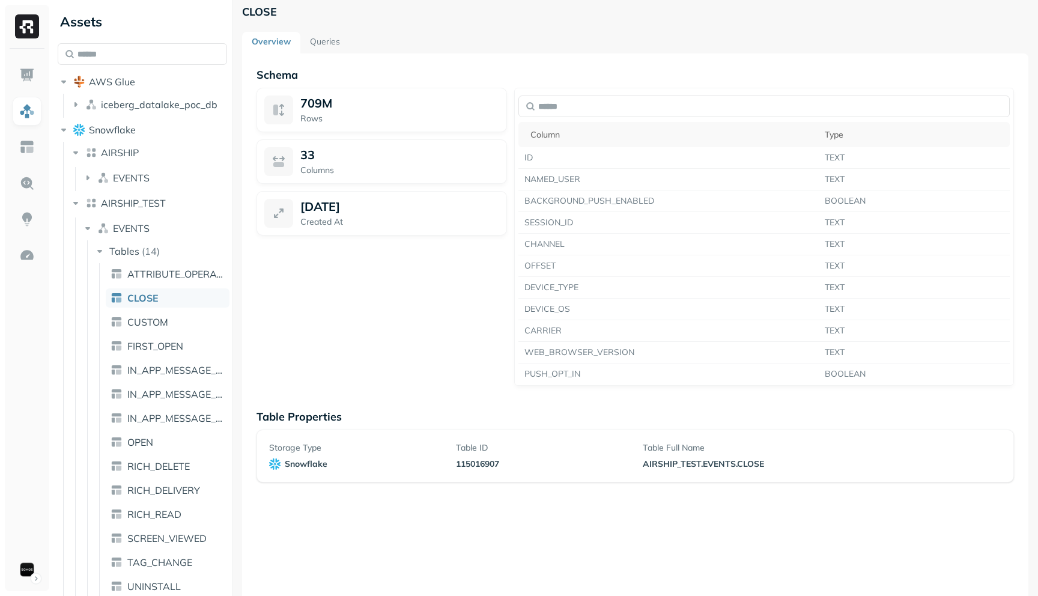
click at [315, 44] on link "Queries" at bounding box center [324, 43] width 49 height 22
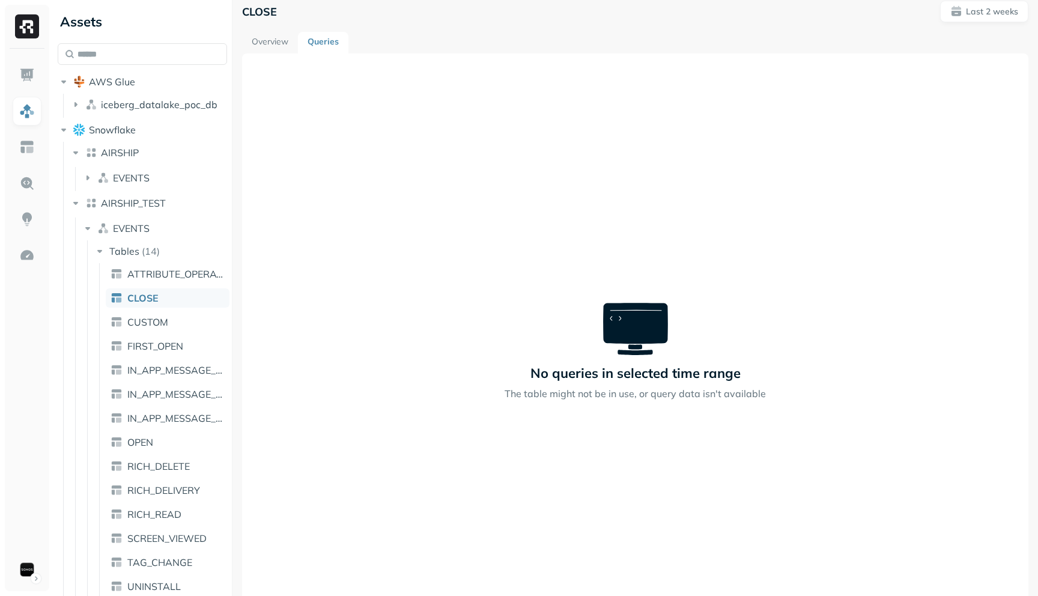
click at [264, 36] on link "Overview" at bounding box center [270, 43] width 56 height 22
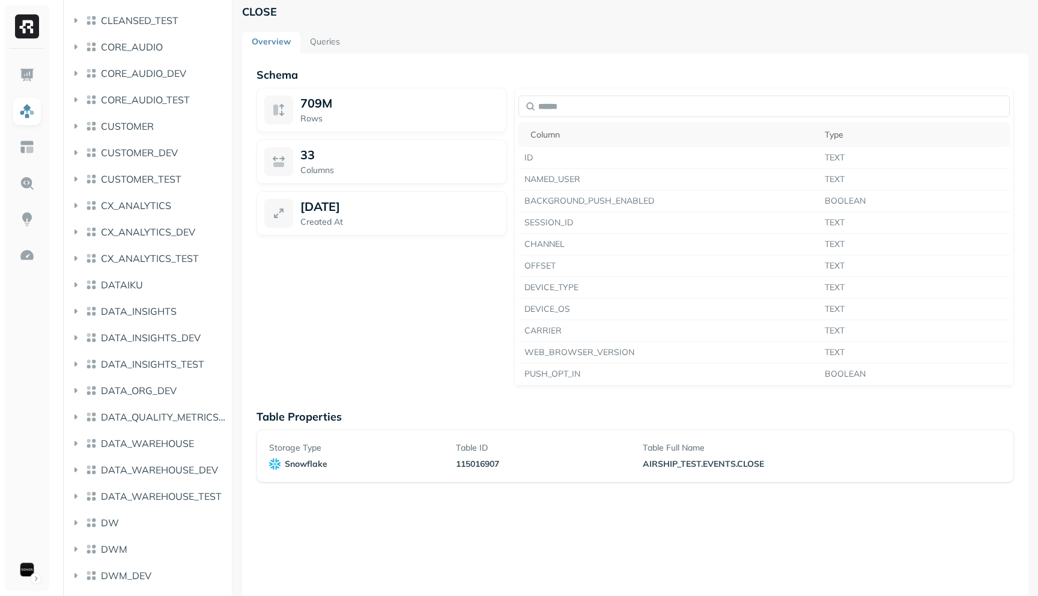
scroll to position [674, 0]
click at [147, 202] on span "CX_ANALYTICS" at bounding box center [136, 204] width 70 height 12
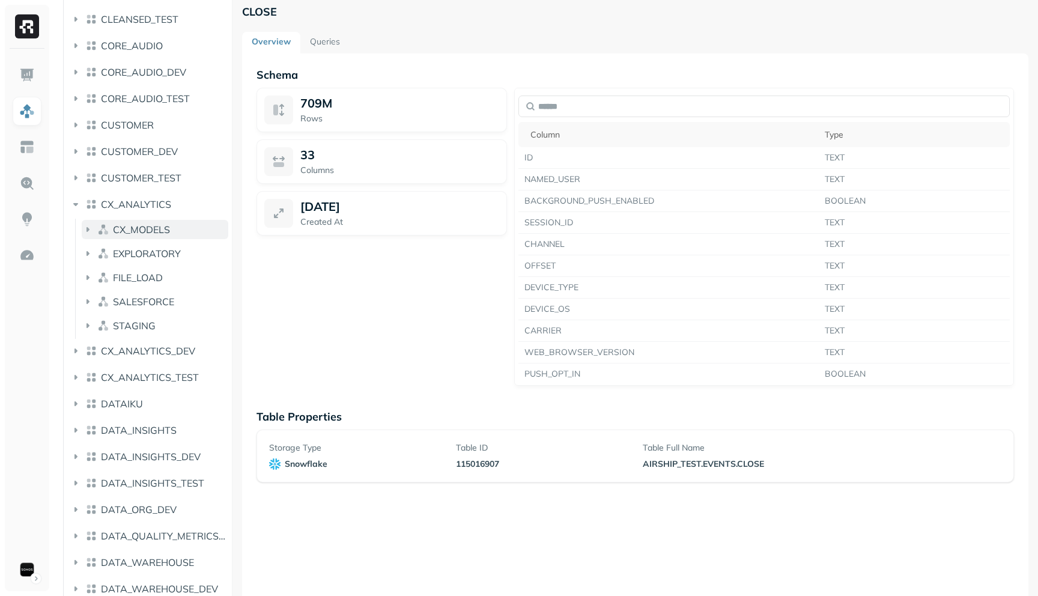
click at [139, 226] on span "CX_MODELS" at bounding box center [141, 230] width 57 height 12
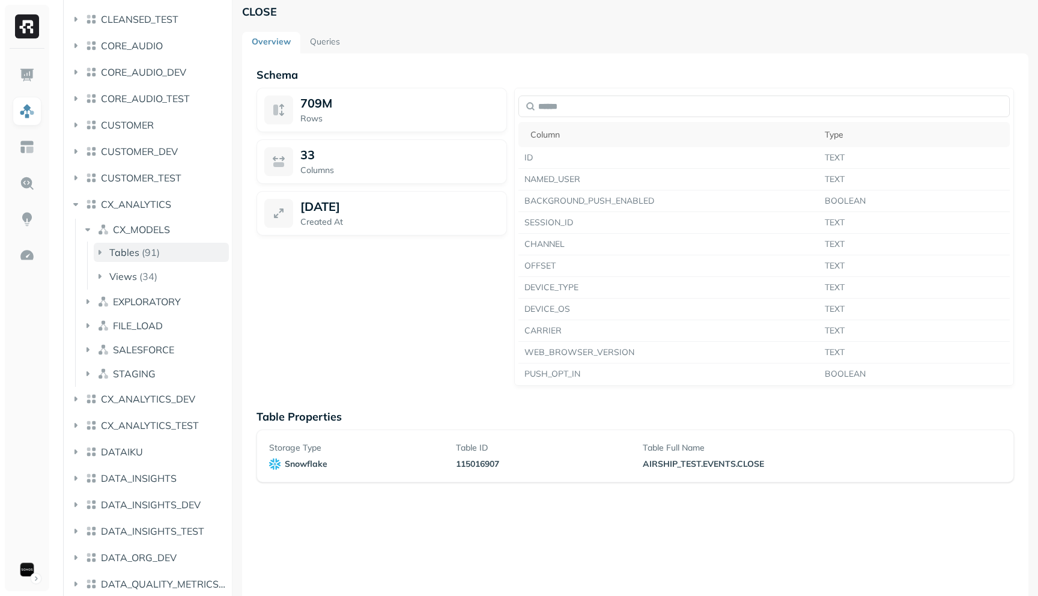
click at [132, 251] on span "Tables" at bounding box center [124, 252] width 30 height 12
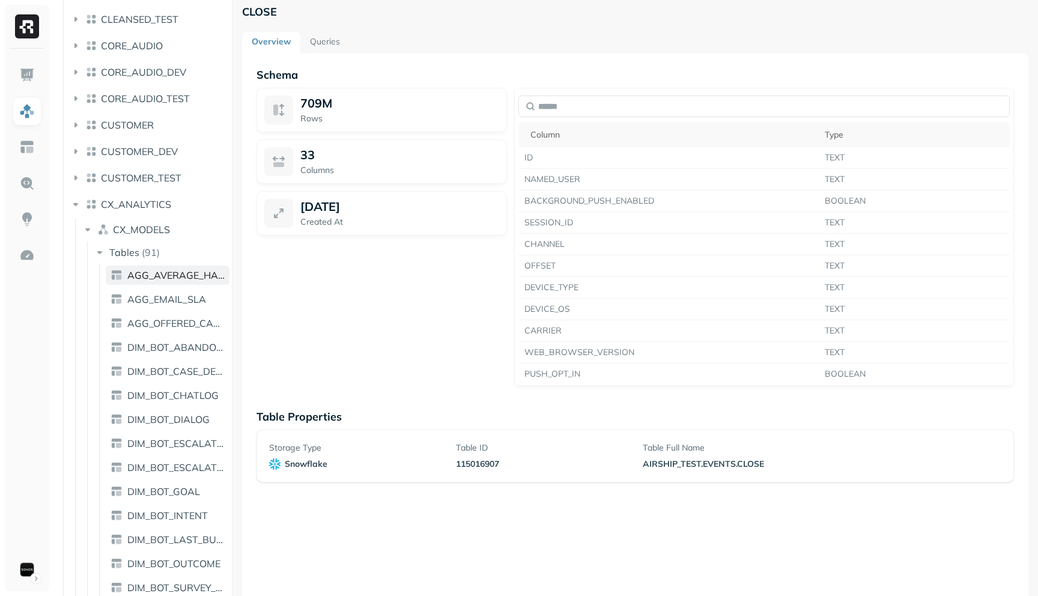
click at [127, 270] on span "AGG_AVERAGE_HANDLE_TIME" at bounding box center [175, 275] width 97 height 12
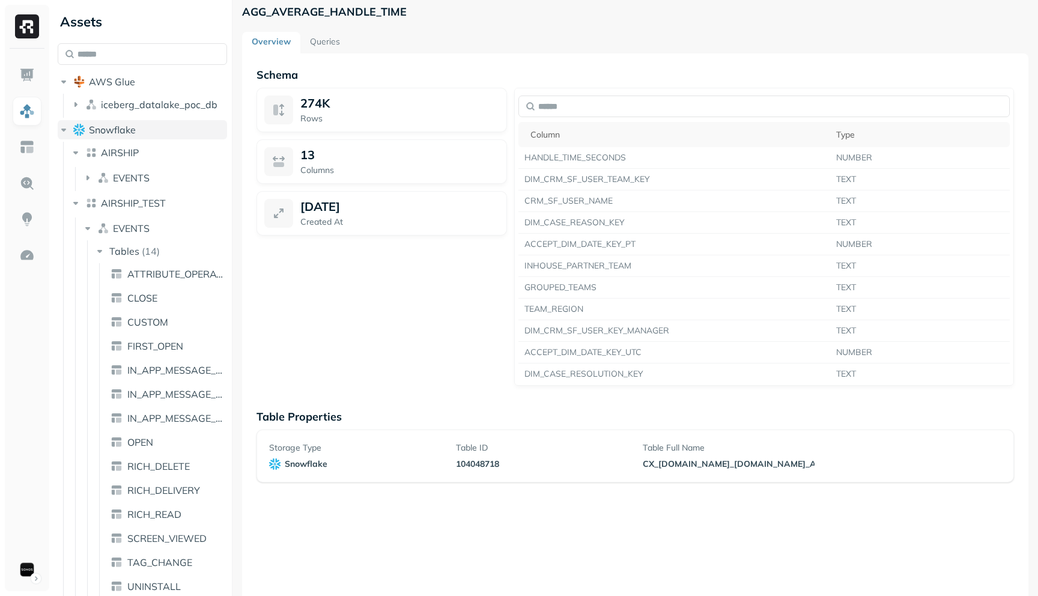
click at [68, 133] on icon "button" at bounding box center [64, 130] width 12 height 12
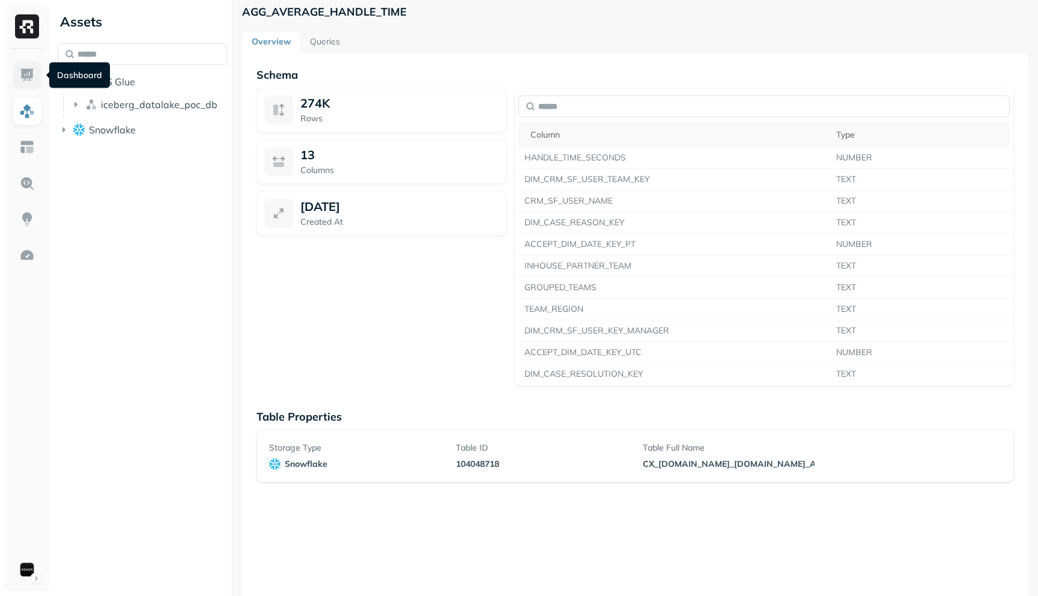
click at [20, 70] on img at bounding box center [27, 75] width 16 height 16
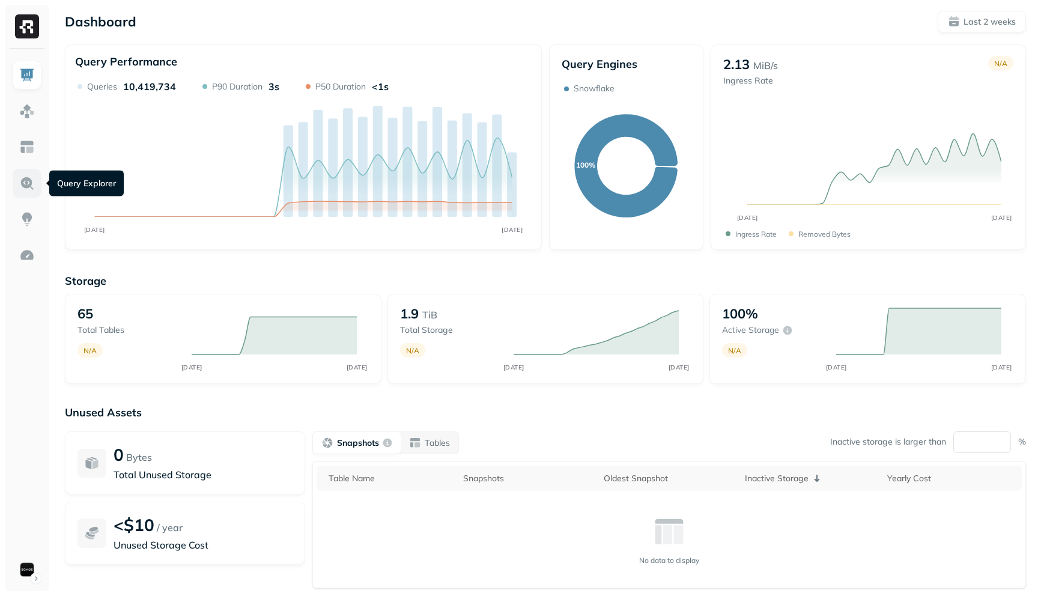
click at [22, 184] on img at bounding box center [27, 183] width 16 height 16
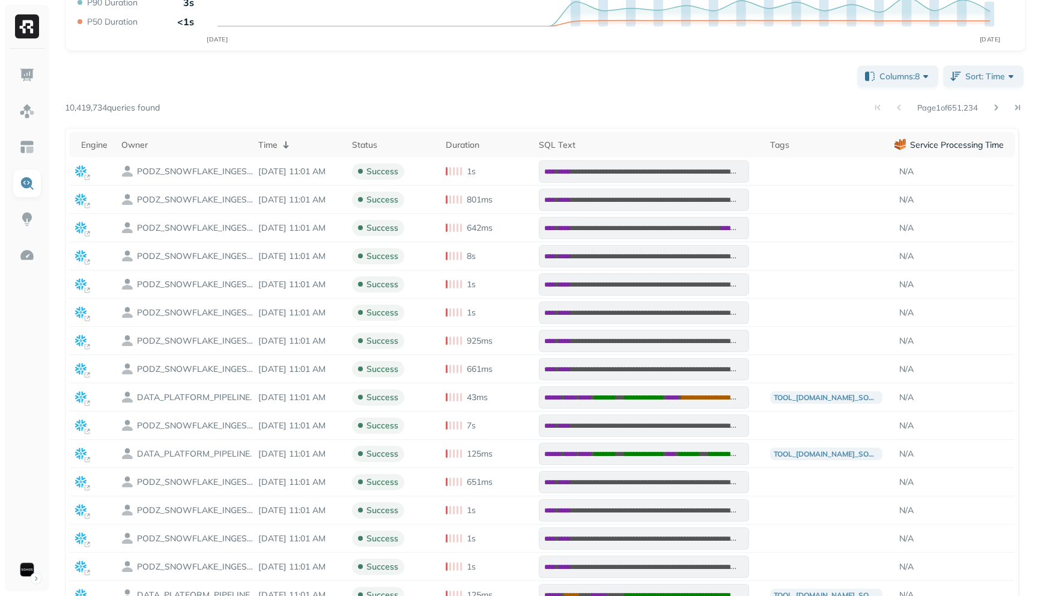
scroll to position [186, 0]
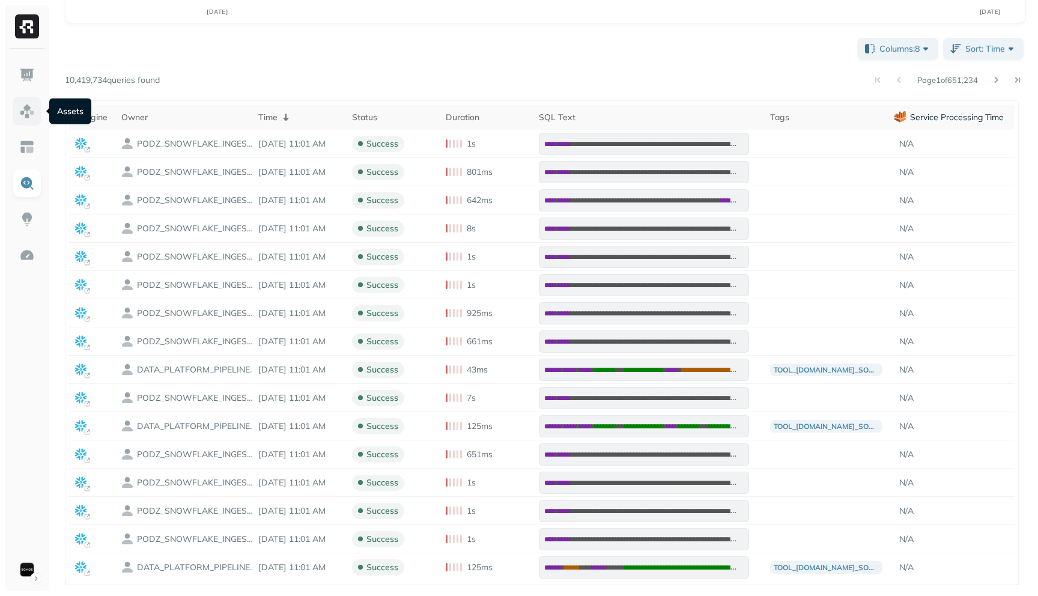
click at [20, 106] on img at bounding box center [27, 111] width 16 height 16
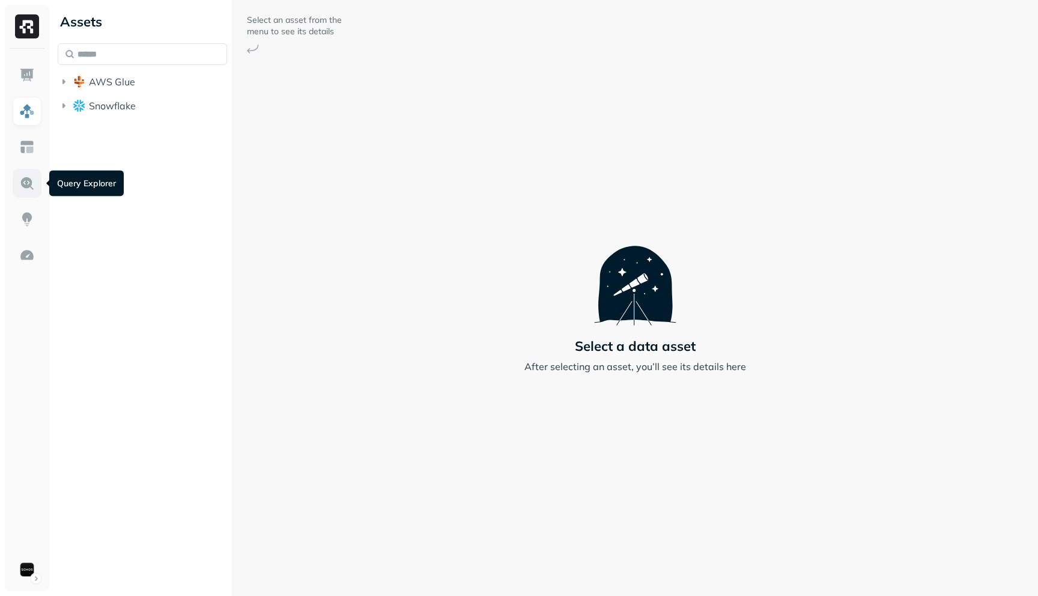
click at [25, 186] on img at bounding box center [27, 183] width 16 height 16
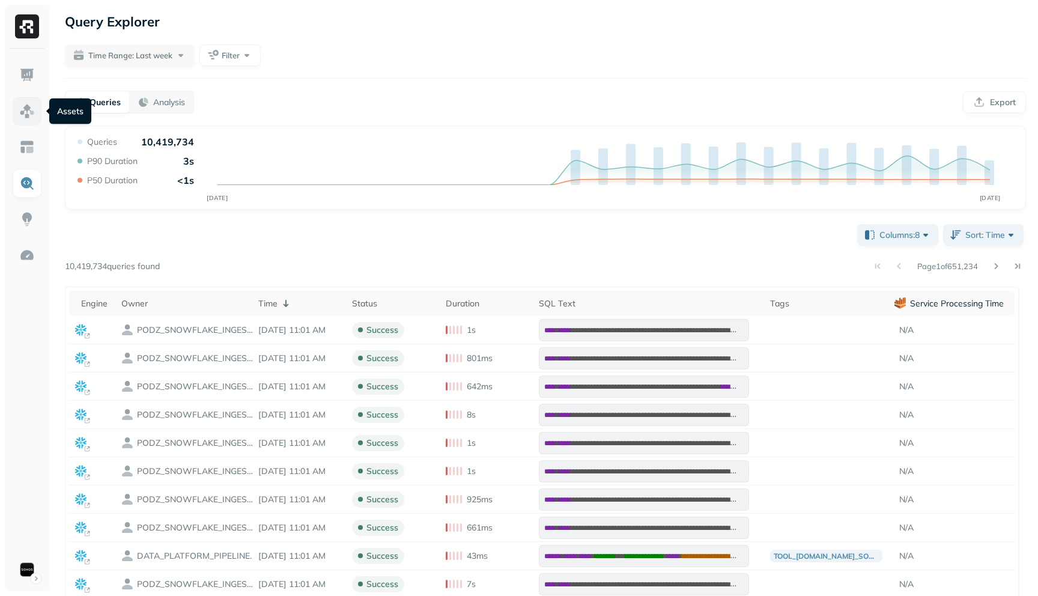
click at [27, 99] on link at bounding box center [27, 111] width 29 height 29
click at [22, 117] on img at bounding box center [27, 111] width 16 height 16
click at [19, 104] on link at bounding box center [27, 111] width 29 height 29
click at [22, 157] on link at bounding box center [27, 147] width 29 height 29
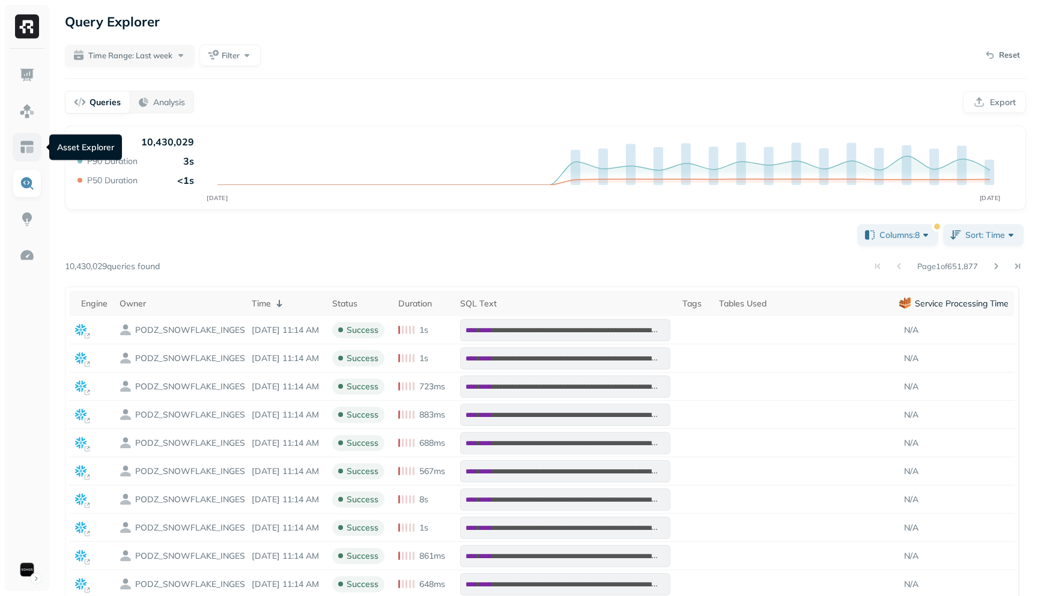
click at [25, 150] on img at bounding box center [27, 147] width 16 height 16
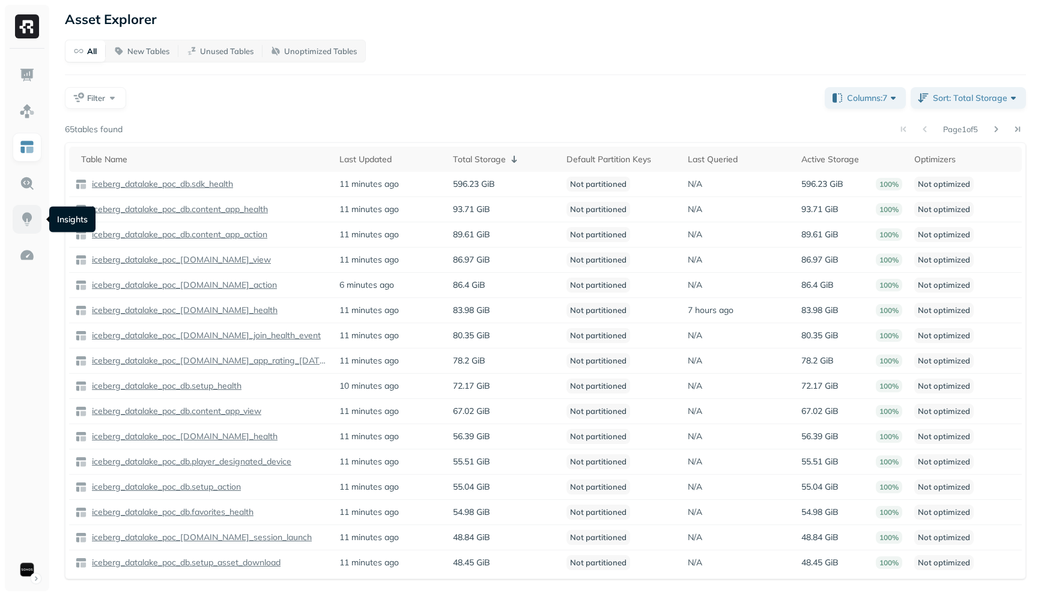
click at [19, 209] on link at bounding box center [27, 219] width 29 height 29
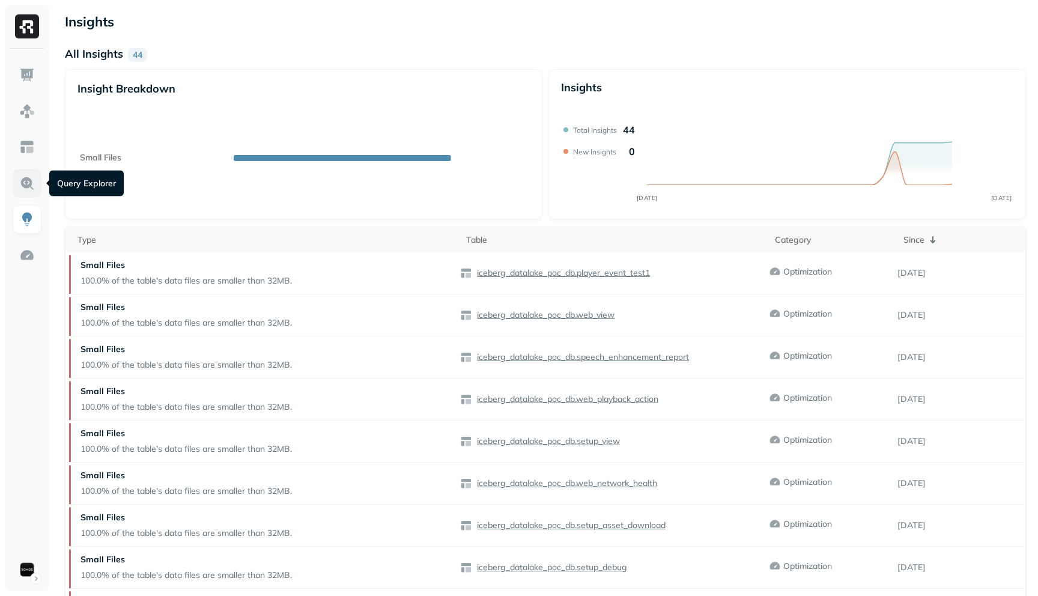
click at [26, 181] on img at bounding box center [27, 183] width 16 height 16
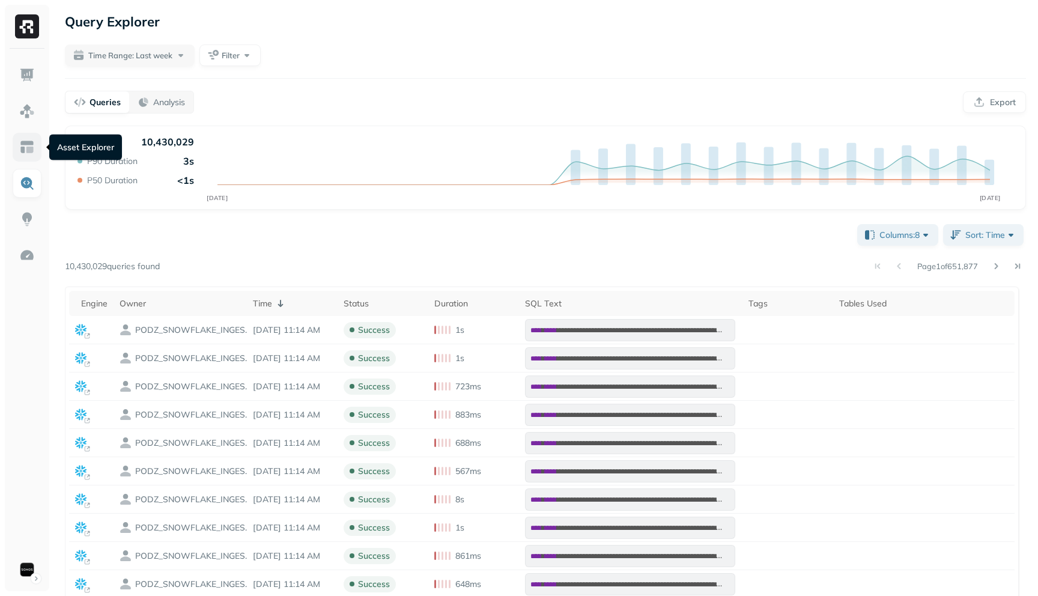
click at [14, 143] on link at bounding box center [27, 147] width 29 height 29
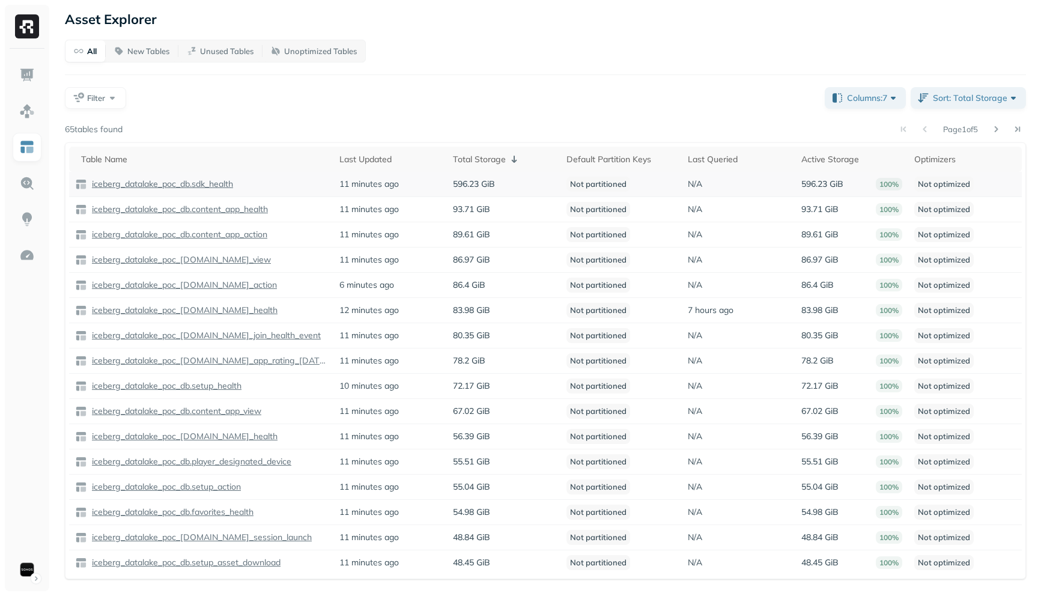
click at [133, 184] on p "iceberg_datalake_poc_db.sdk_health" at bounding box center [162, 183] width 144 height 11
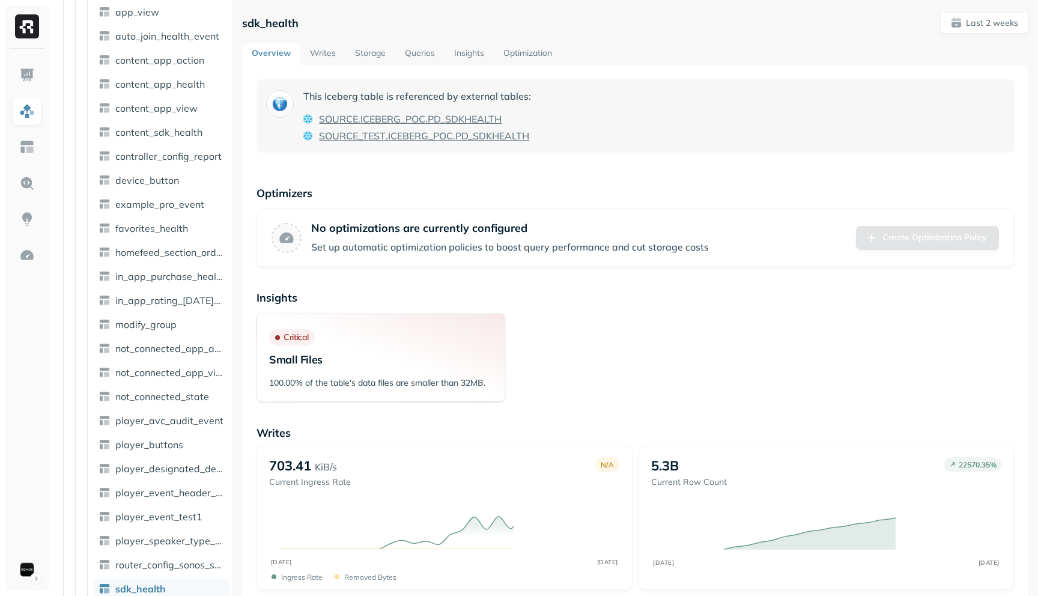
scroll to position [501, 0]
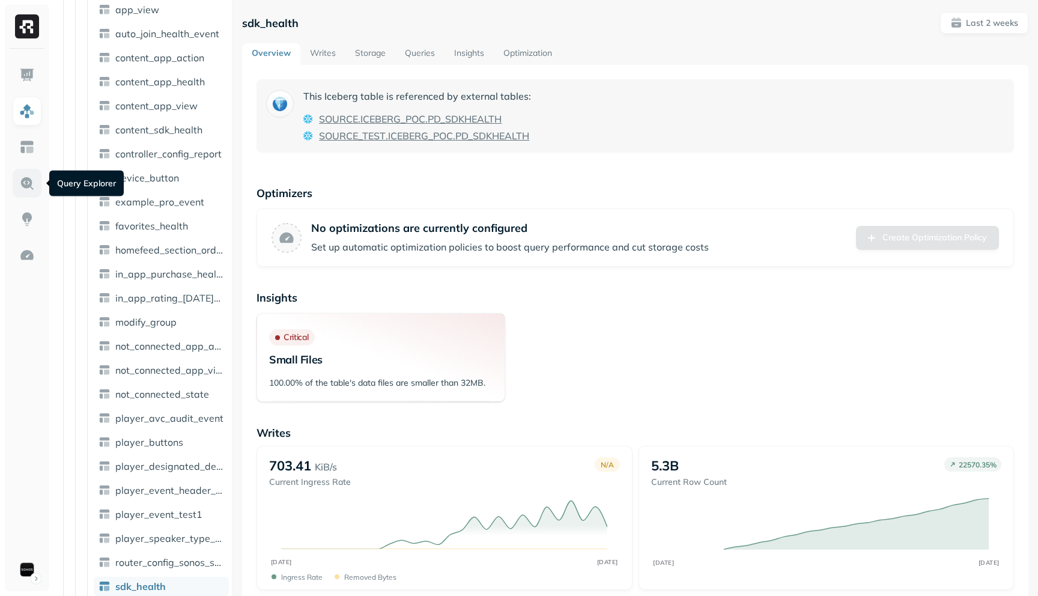
click at [25, 190] on img at bounding box center [27, 183] width 16 height 16
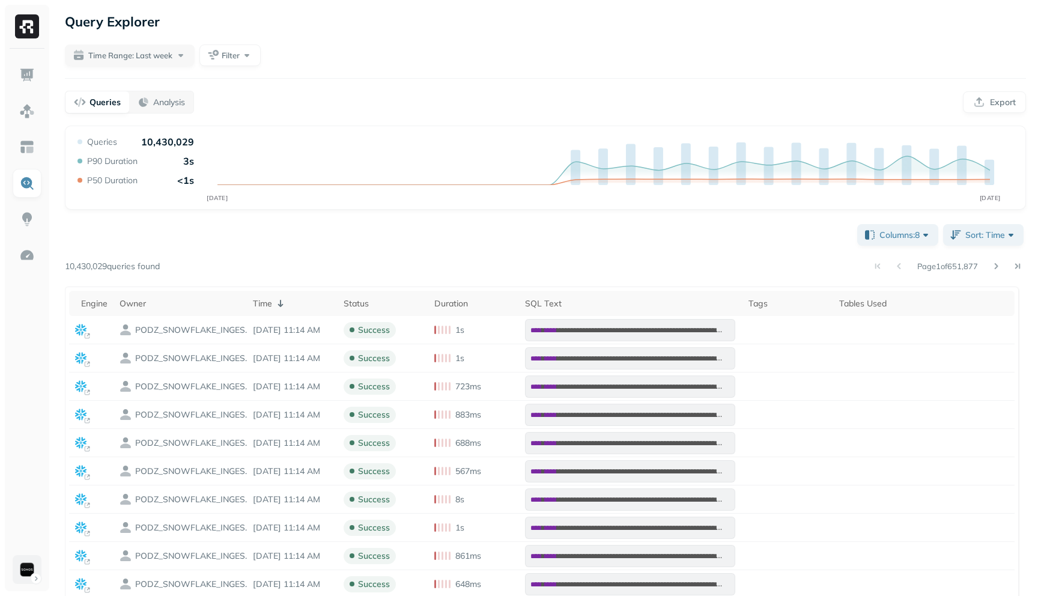
click at [32, 576] on html "**********" at bounding box center [519, 391] width 1038 height 782
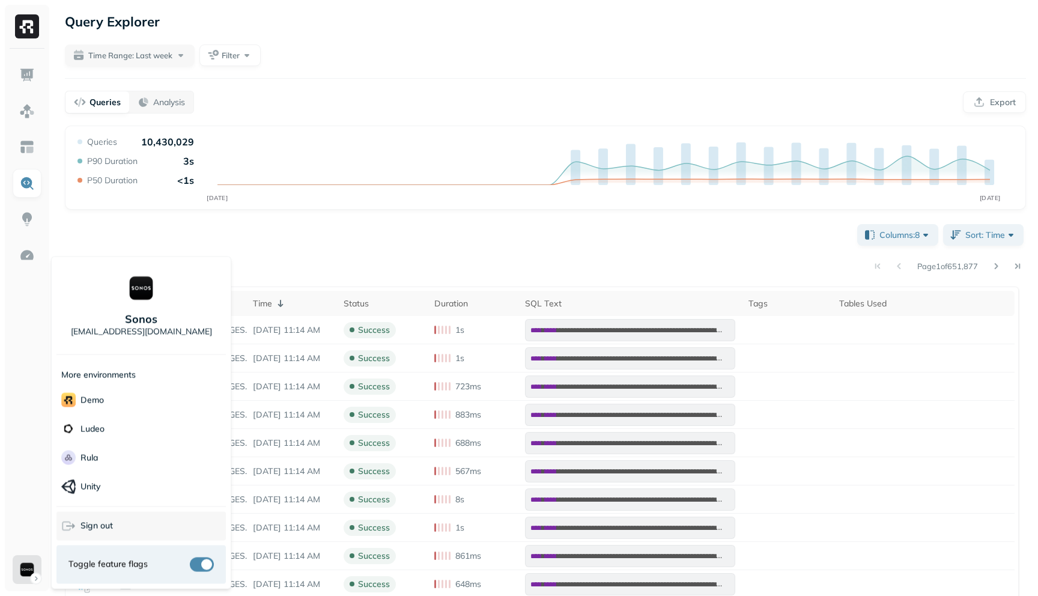
click at [82, 529] on span "Sign out" at bounding box center [97, 525] width 32 height 11
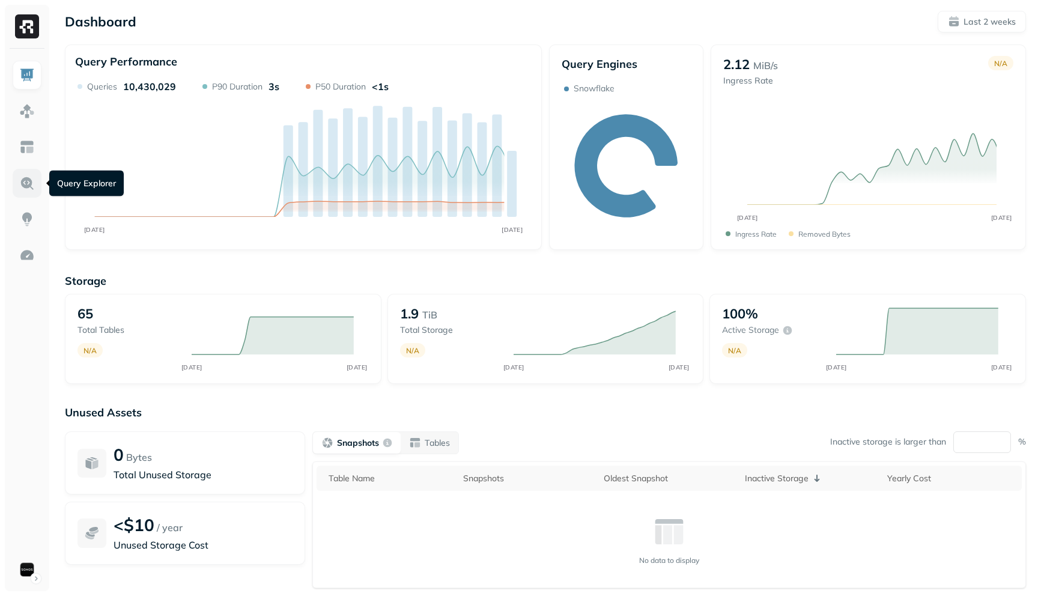
click at [22, 184] on img at bounding box center [27, 183] width 16 height 16
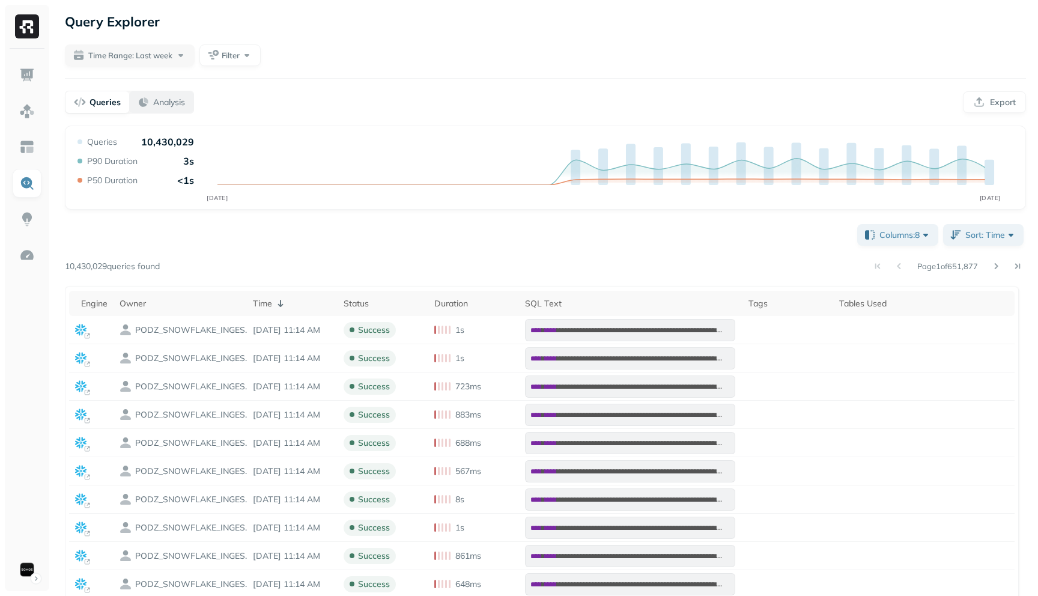
click at [175, 95] on button "Analysis" at bounding box center [161, 102] width 64 height 22
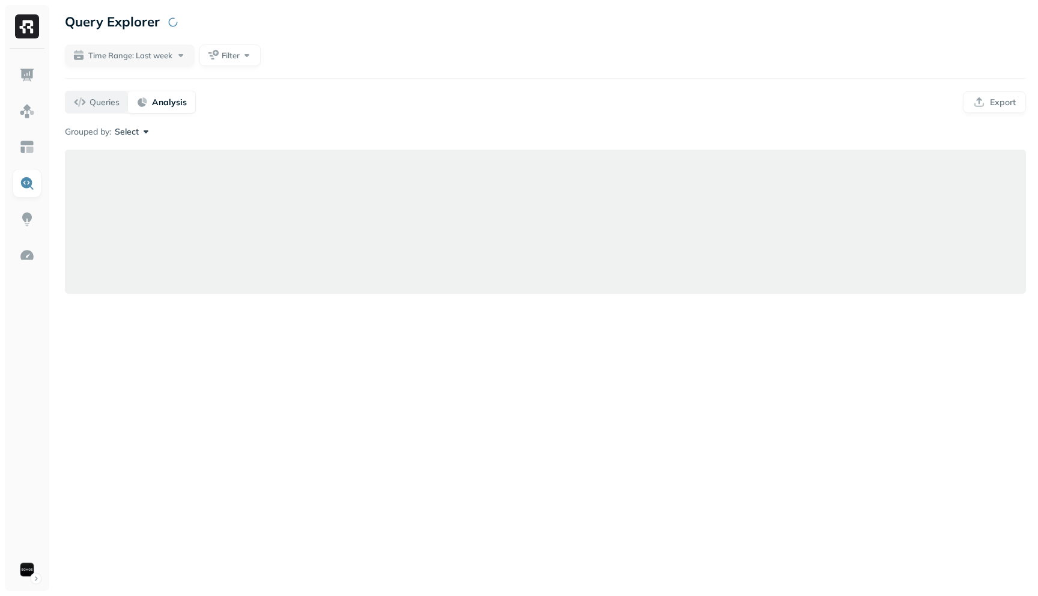
click at [99, 99] on p "Queries" at bounding box center [105, 102] width 30 height 11
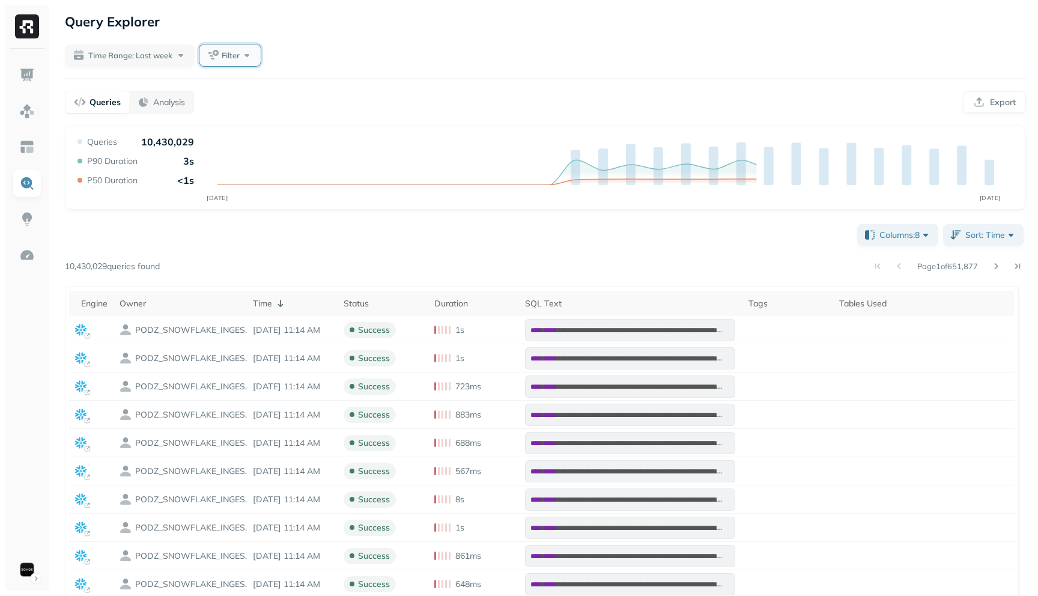
click at [234, 48] on button "Filter" at bounding box center [229, 55] width 61 height 22
type input "****"
click at [224, 154] on button "button" at bounding box center [219, 156] width 12 height 12
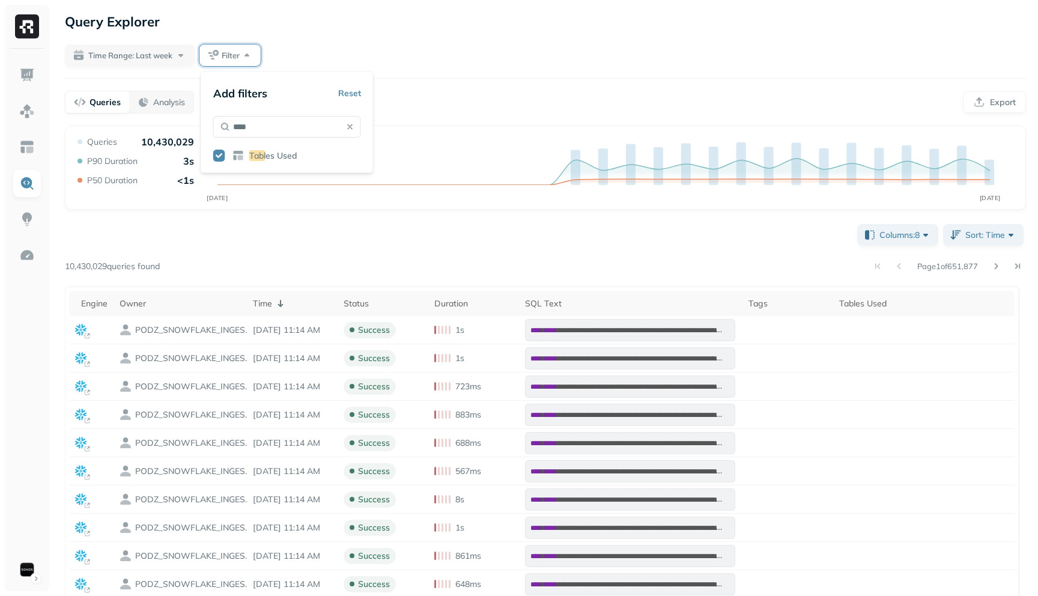
click at [387, 37] on div "**********" at bounding box center [545, 391] width 985 height 782
click at [274, 51] on div "Tables Used" at bounding box center [252, 55] width 58 height 12
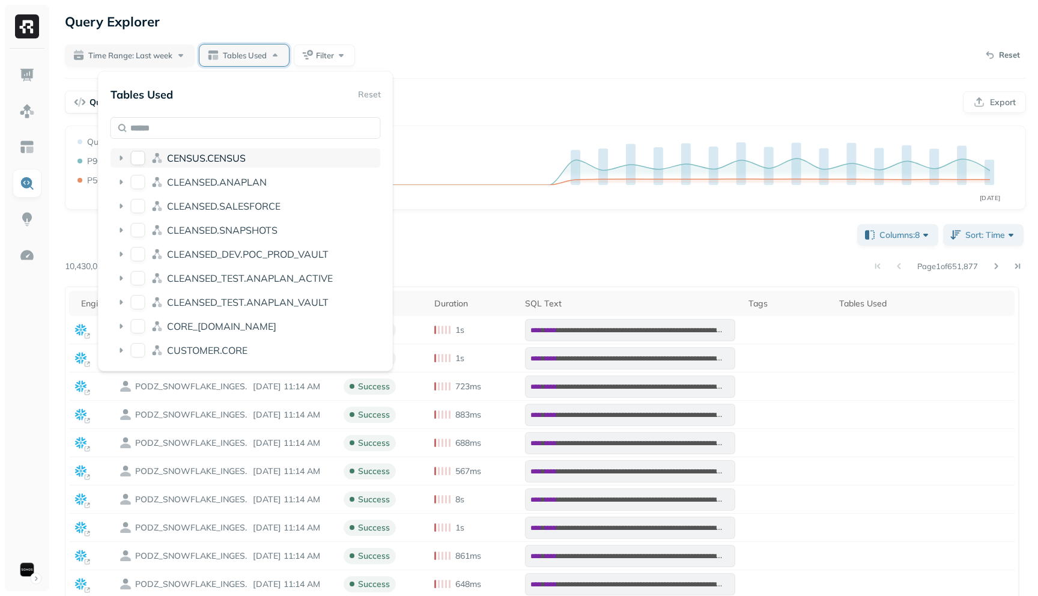
click at [121, 157] on icon at bounding box center [121, 158] width 3 height 5
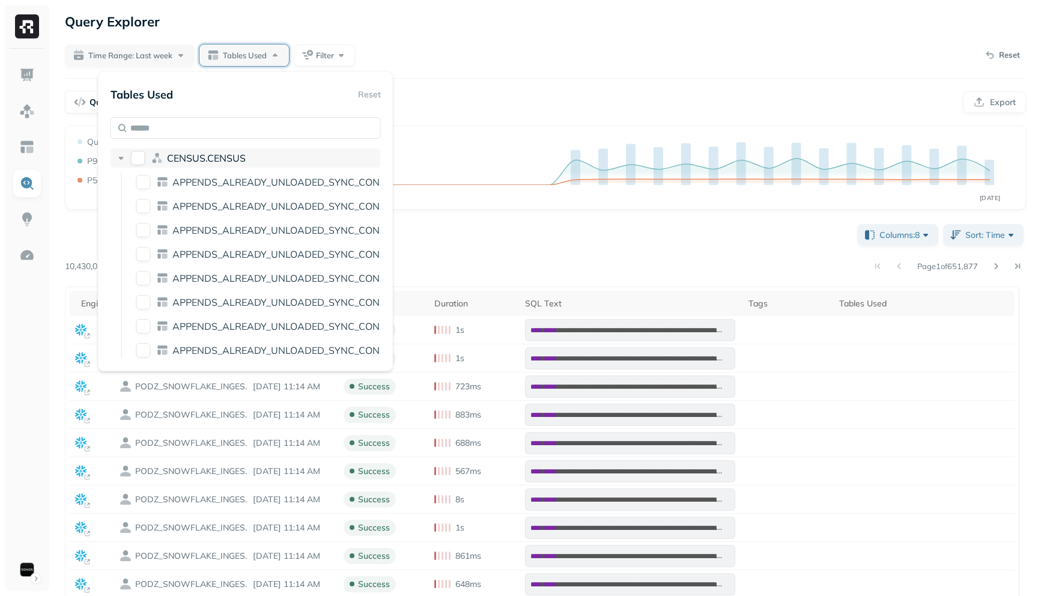
click at [115, 153] on icon at bounding box center [121, 158] width 12 height 12
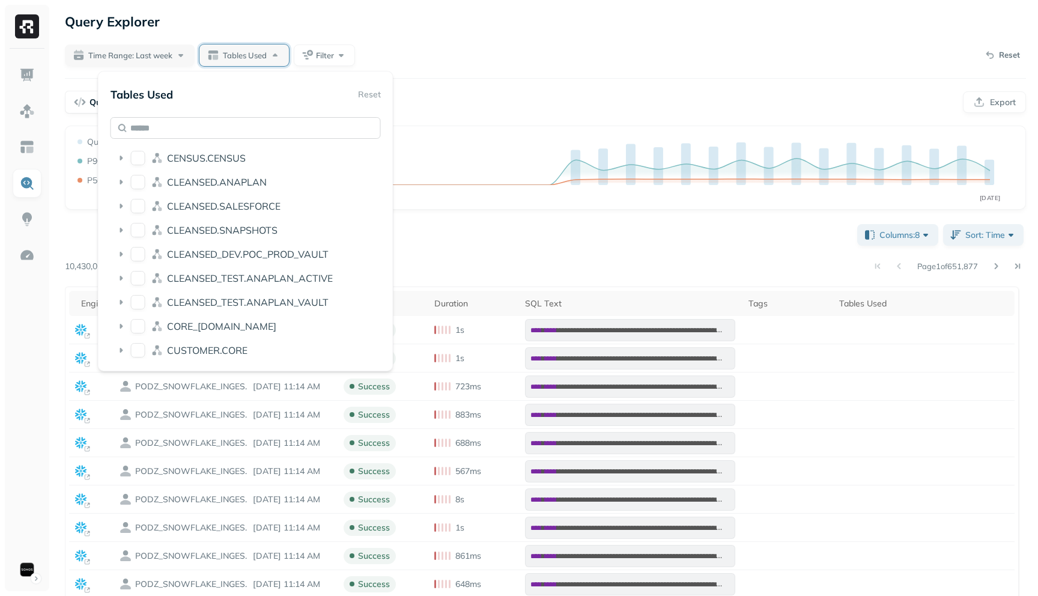
click at [159, 127] on input "text" at bounding box center [246, 128] width 270 height 22
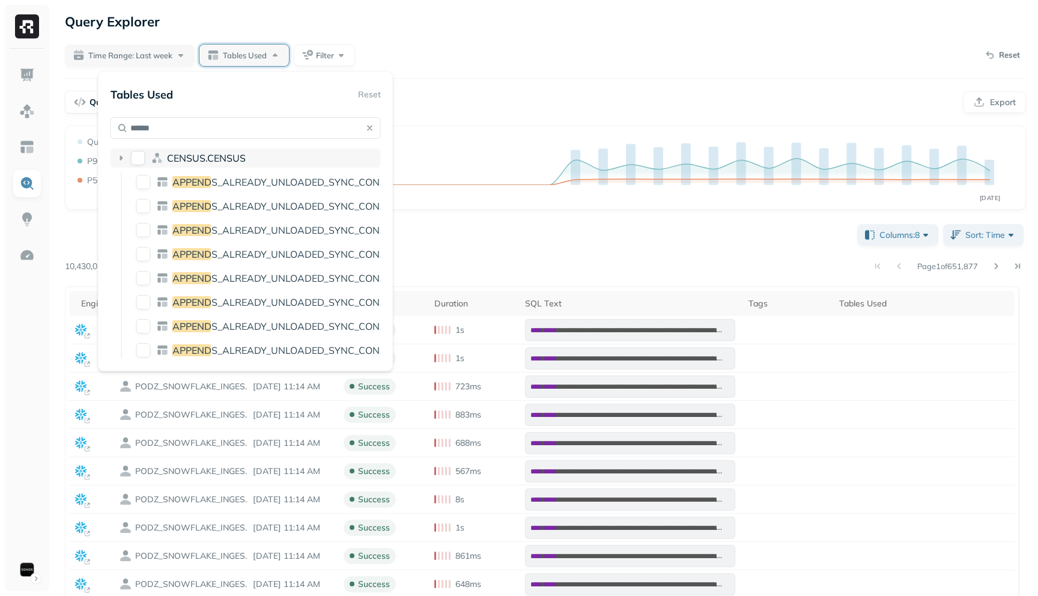
click at [118, 159] on icon at bounding box center [121, 158] width 12 height 12
click at [113, 156] on div "CENSUS.CENSUS" at bounding box center [246, 157] width 270 height 19
click at [169, 135] on input "******" at bounding box center [246, 128] width 270 height 22
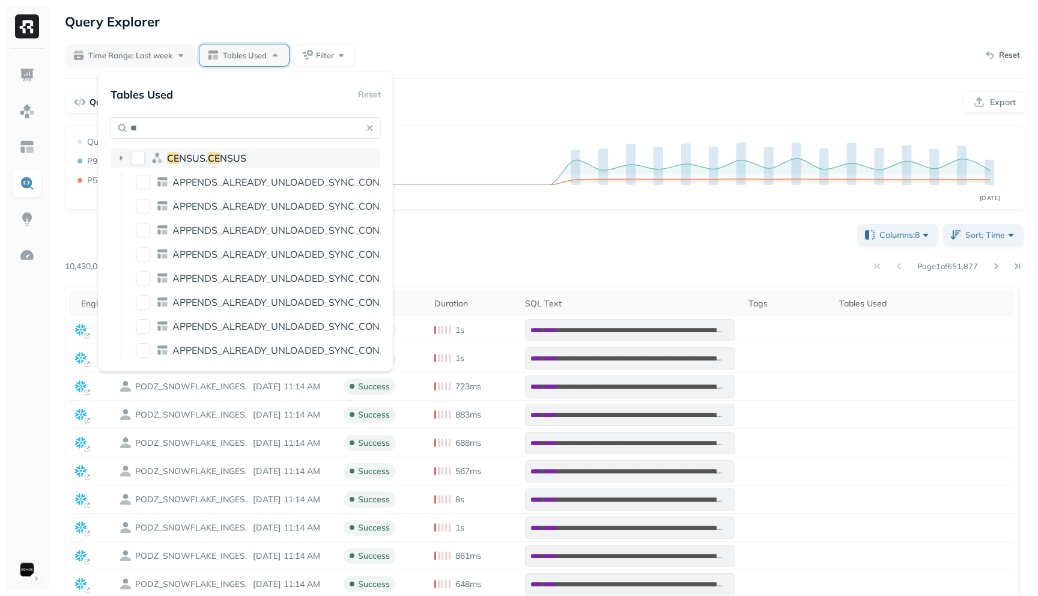
type input "**"
click at [119, 158] on icon at bounding box center [121, 158] width 12 height 12
click at [143, 125] on input "**" at bounding box center [246, 128] width 270 height 22
click at [118, 160] on icon at bounding box center [121, 158] width 12 height 12
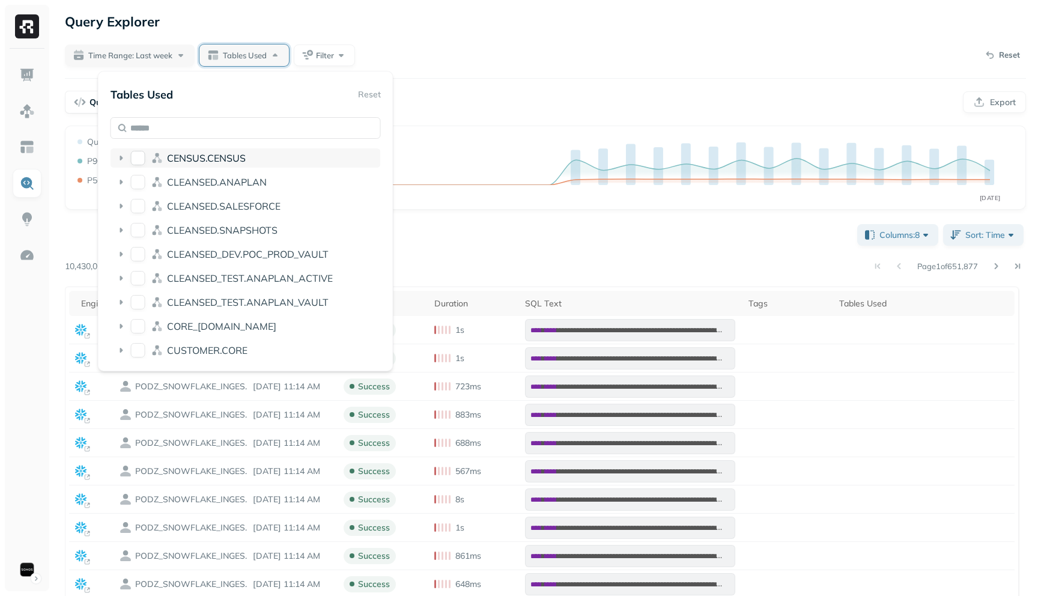
click at [171, 156] on span "CENSUS.CENSUS" at bounding box center [206, 158] width 79 height 12
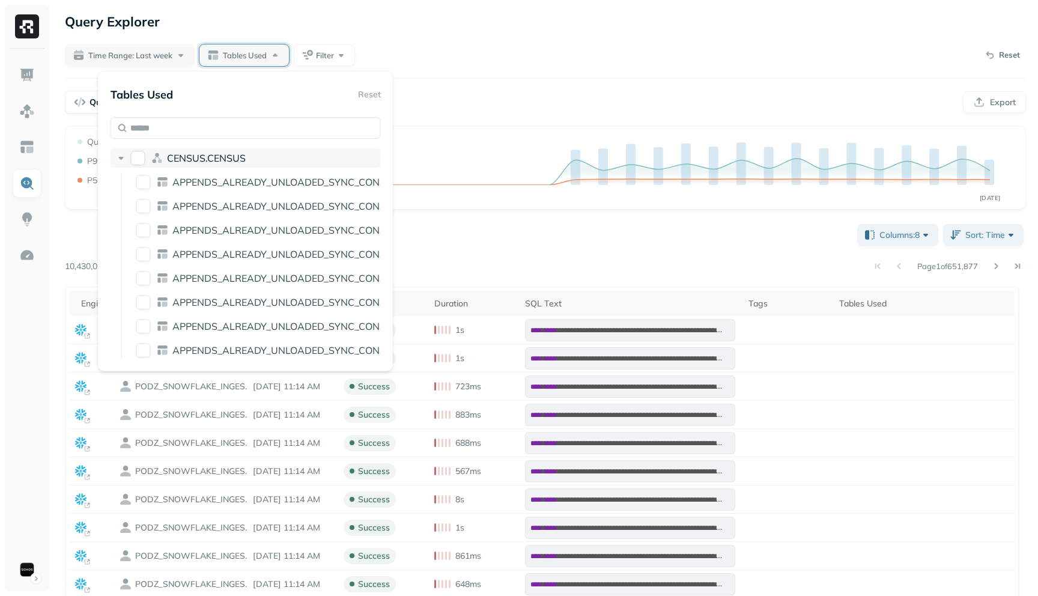
click at [115, 156] on icon at bounding box center [121, 158] width 12 height 12
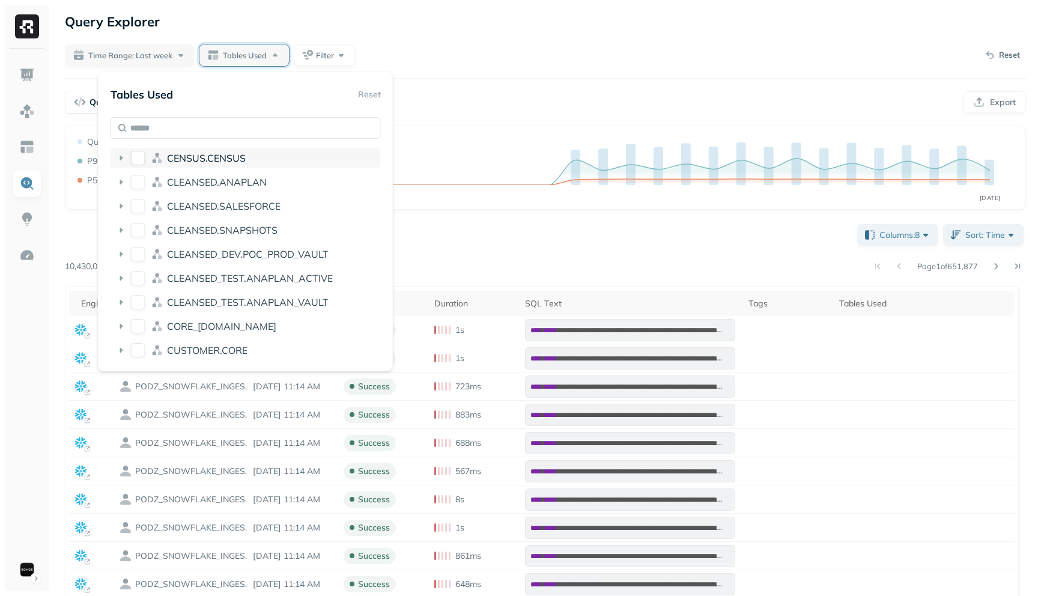
click at [115, 156] on icon at bounding box center [121, 158] width 12 height 12
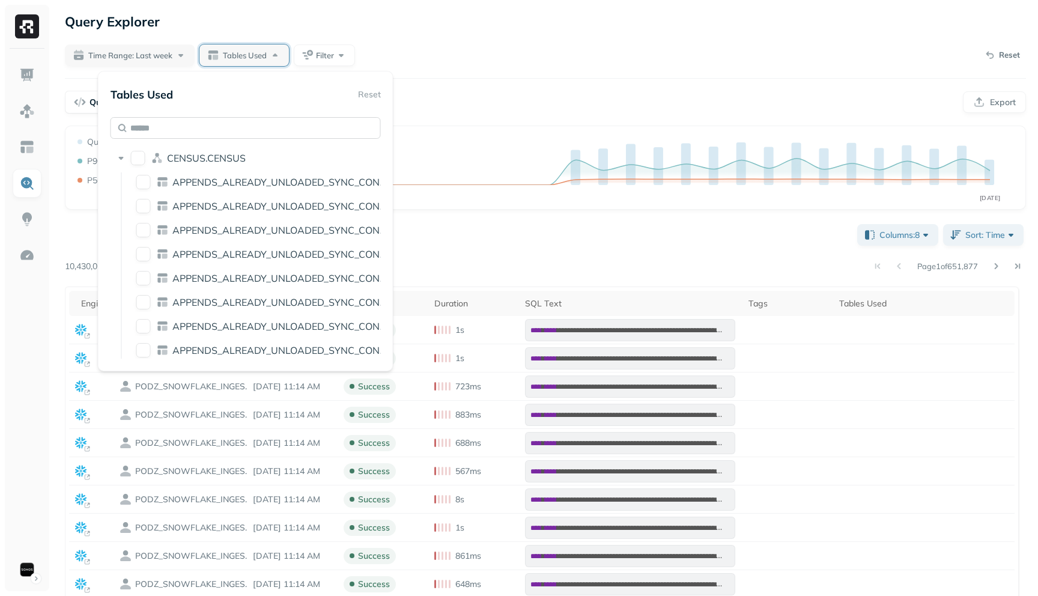
click at [151, 129] on input "text" at bounding box center [246, 128] width 270 height 22
click at [124, 164] on div "CENSUS.CENSUS" at bounding box center [246, 157] width 270 height 19
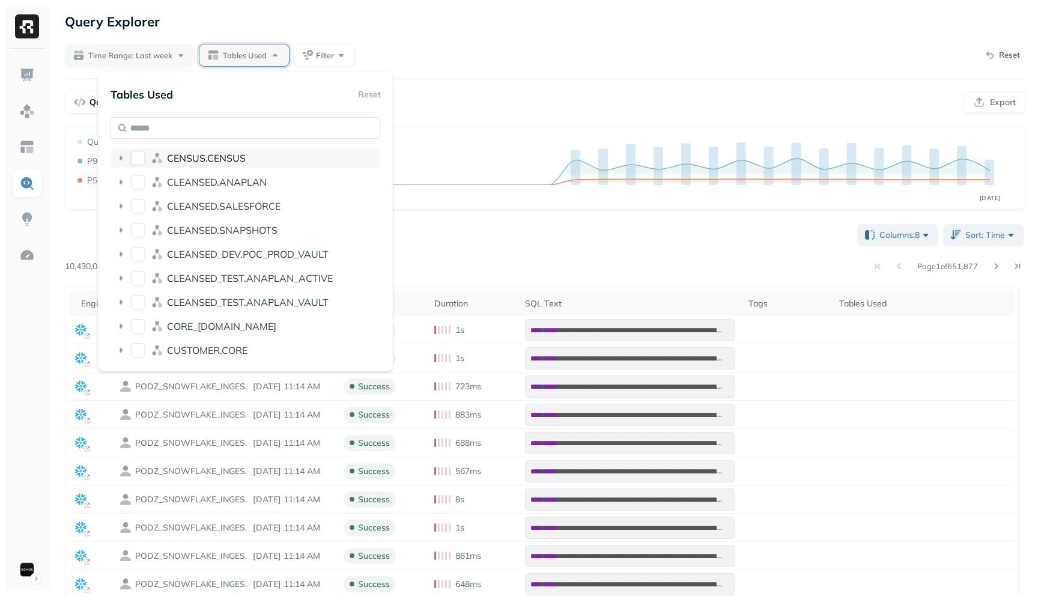
click at [124, 164] on div "CENSUS.CENSUS" at bounding box center [246, 157] width 270 height 19
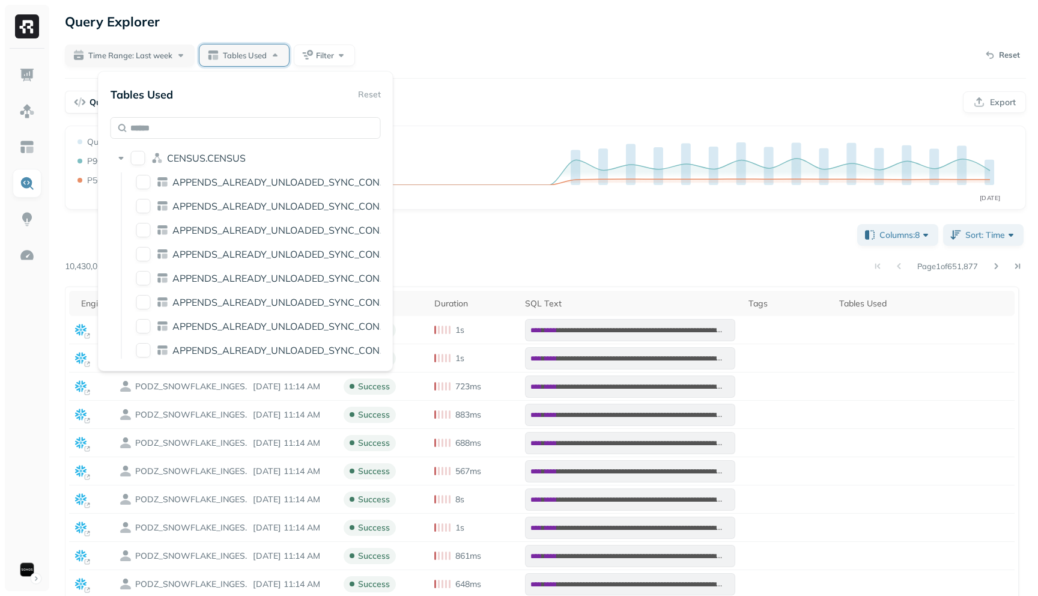
click at [126, 168] on div "CENSUS.CENSUS" at bounding box center [246, 160] width 270 height 24
click at [120, 159] on icon at bounding box center [121, 158] width 12 height 12
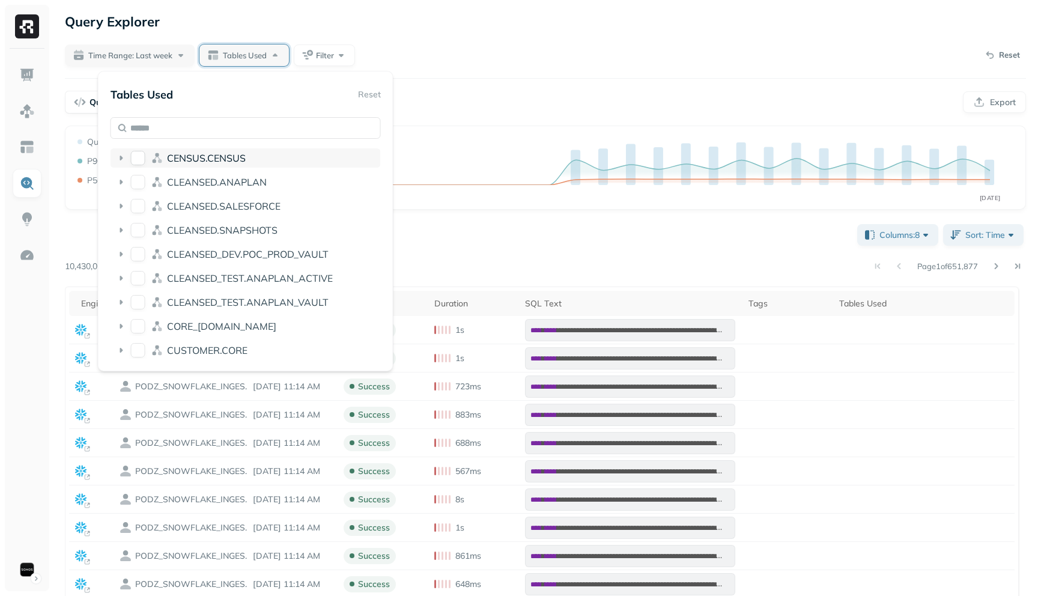
drag, startPoint x: 261, startPoint y: 159, endPoint x: 196, endPoint y: 155, distance: 65.0
click at [196, 155] on div "CENSUS.CENSUS" at bounding box center [271, 158] width 209 height 12
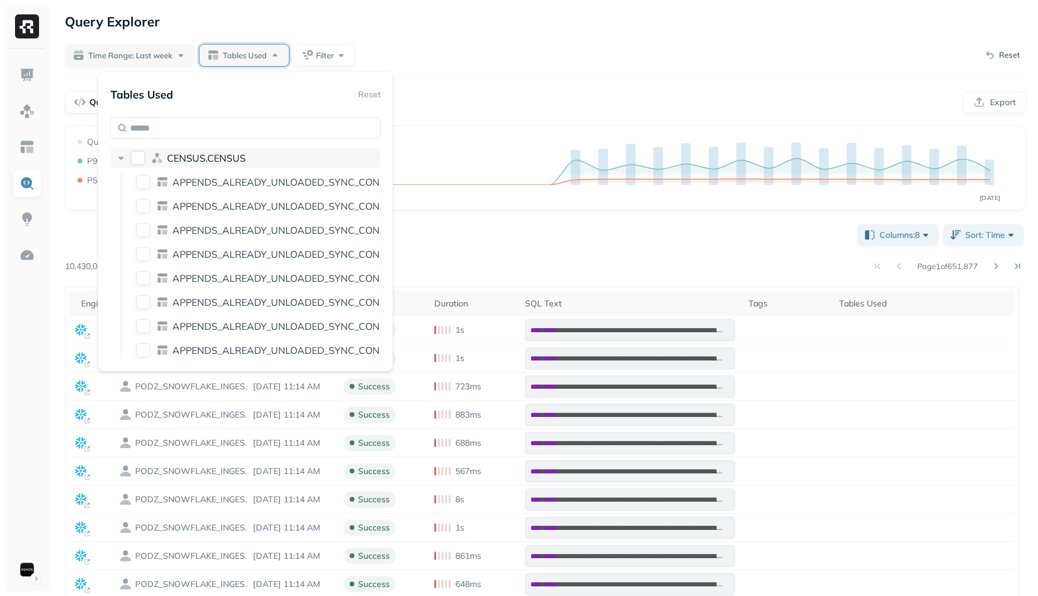
click at [124, 162] on icon at bounding box center [121, 158] width 12 height 12
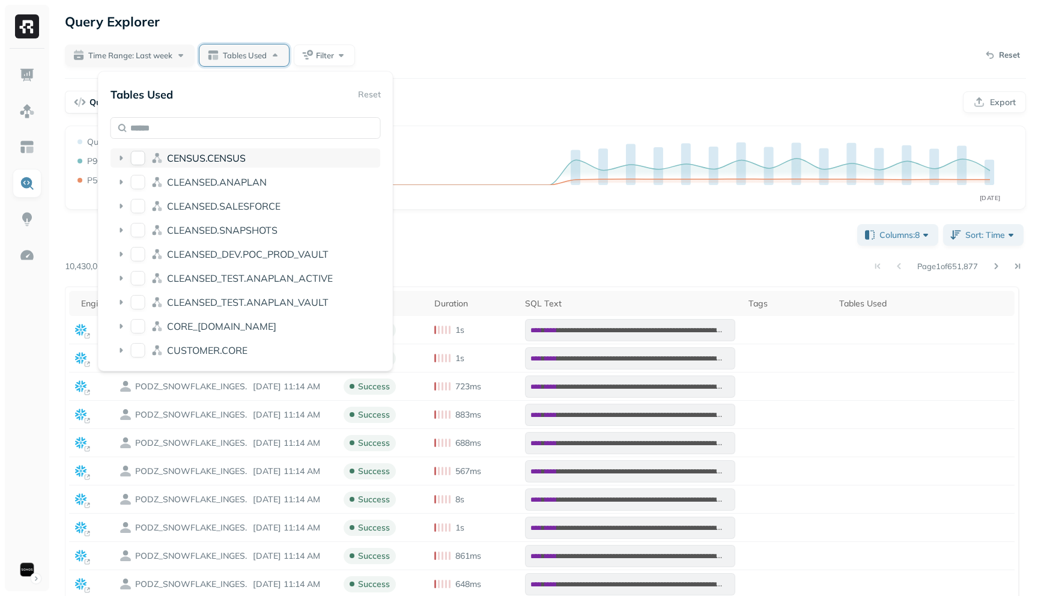
click at [126, 157] on icon at bounding box center [121, 158] width 12 height 12
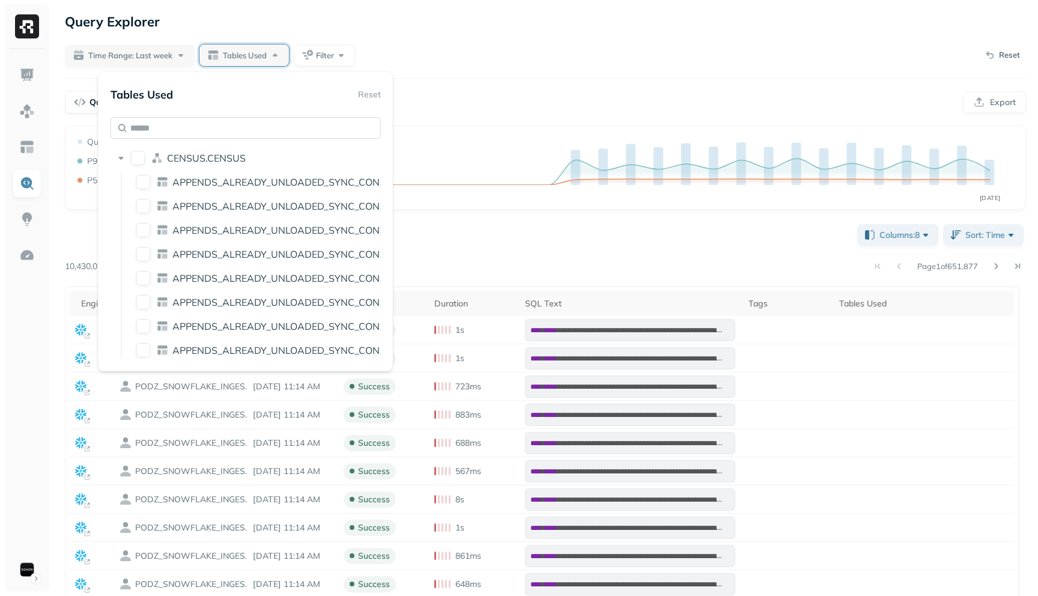
click at [177, 125] on input "text" at bounding box center [246, 128] width 270 height 22
type input "*"
type input "******"
click at [364, 94] on div "Tables Used Reset" at bounding box center [246, 95] width 270 height 22
click at [419, 62] on div "Time Range: Last week Tables Used Filter Reset" at bounding box center [545, 55] width 961 height 22
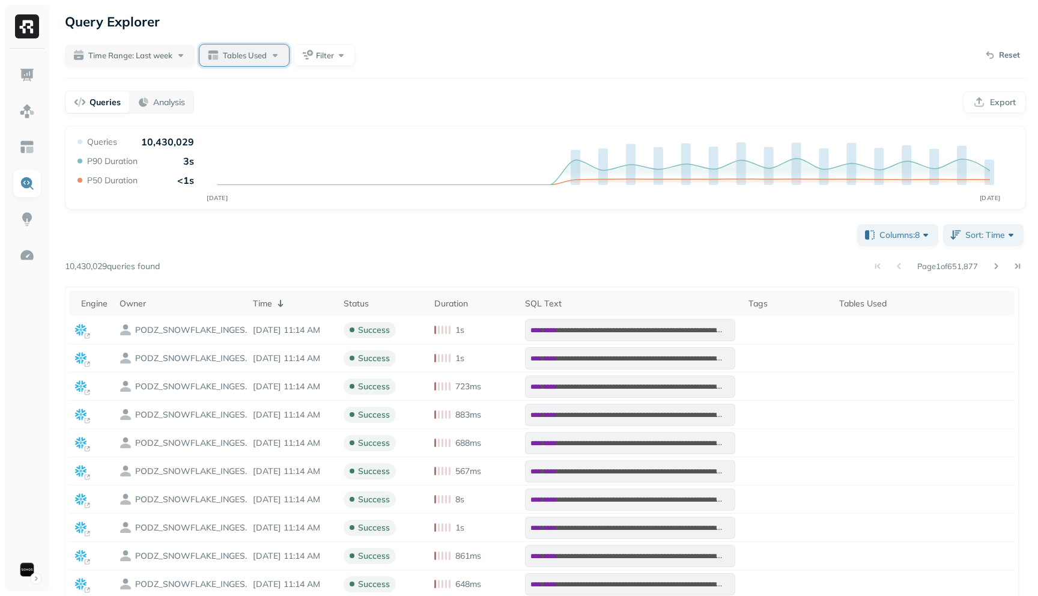
click at [270, 55] on div "Tables Used" at bounding box center [252, 55] width 58 height 12
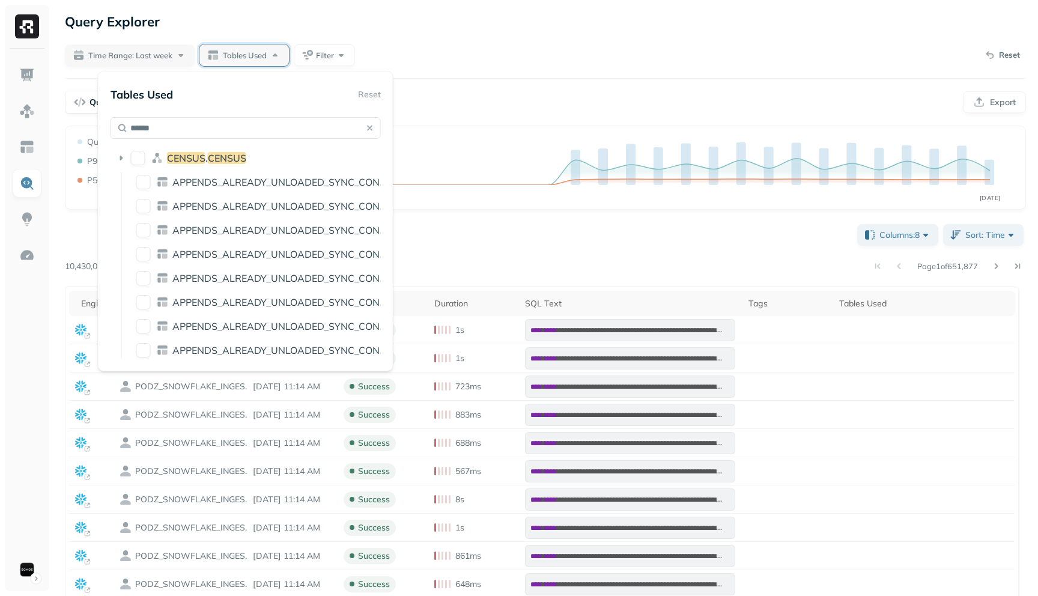
type input "******"
click at [374, 129] on button "button" at bounding box center [370, 128] width 17 height 17
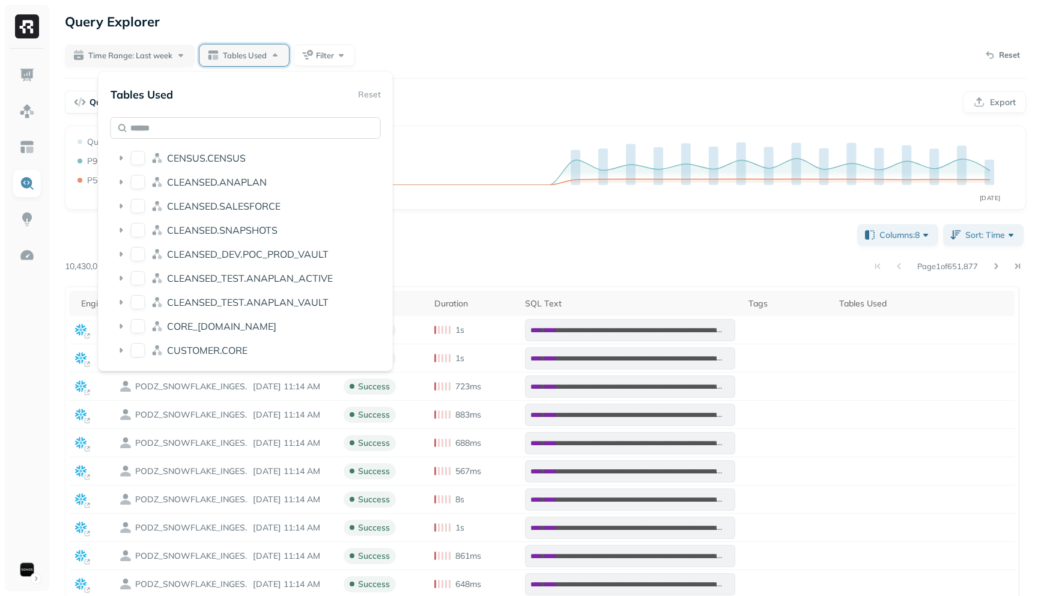
click at [272, 120] on input "text" at bounding box center [246, 128] width 270 height 22
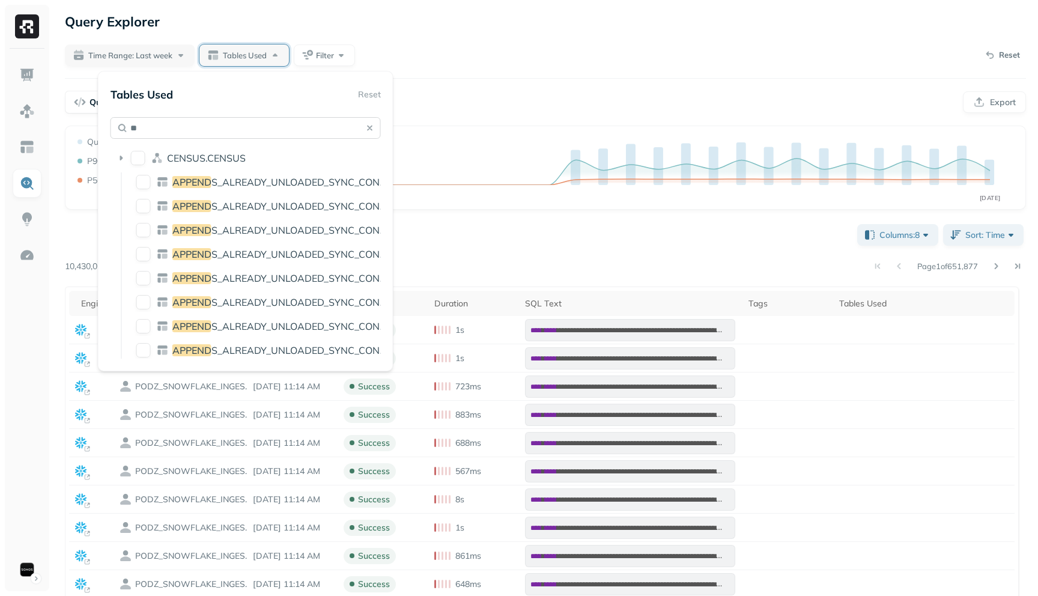
type input "*"
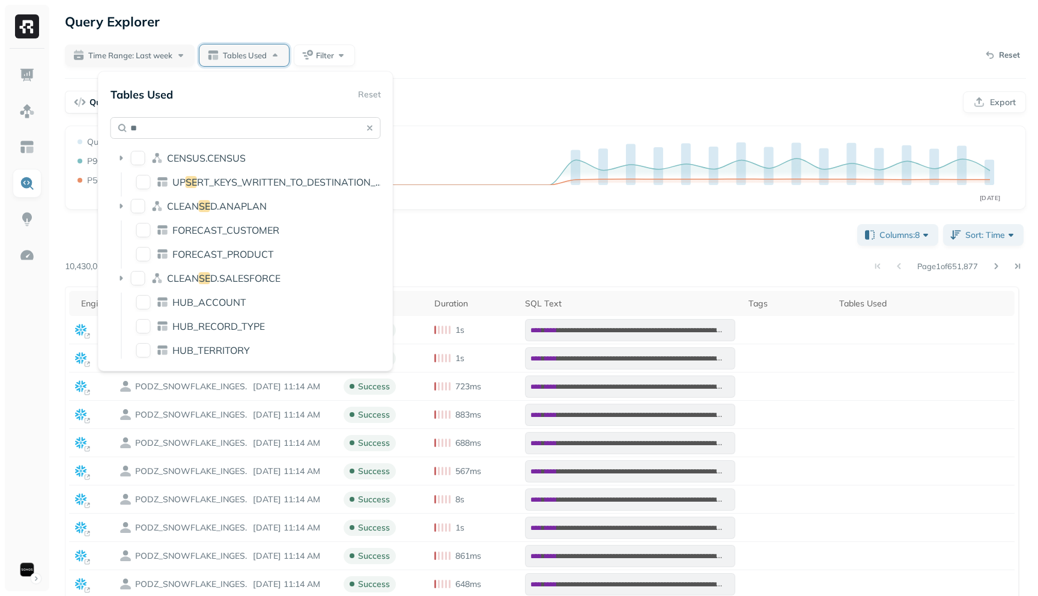
type input "*"
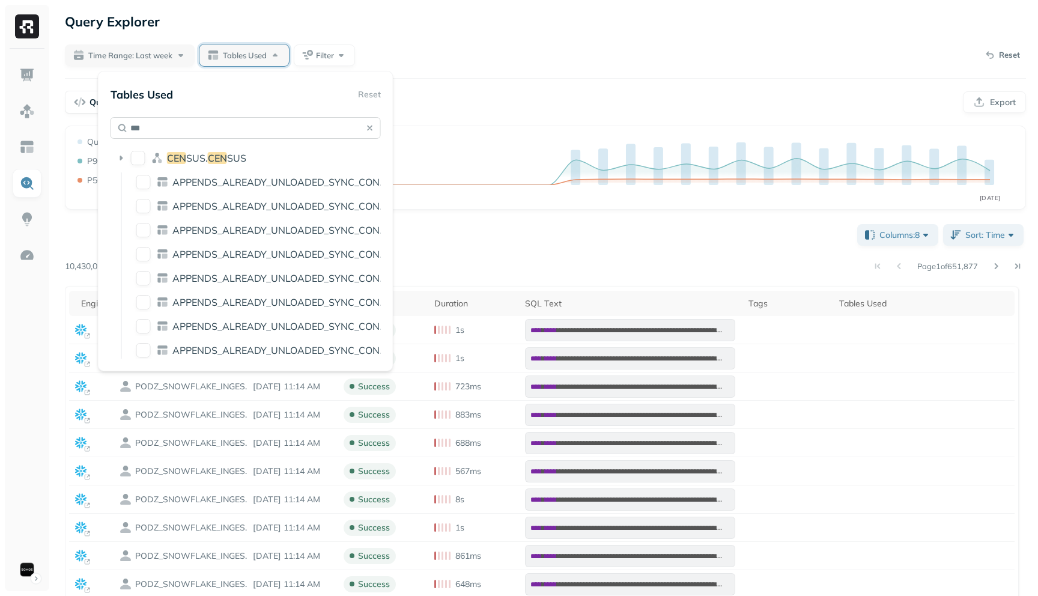
type input "***"
click at [368, 125] on button "button" at bounding box center [370, 128] width 17 height 17
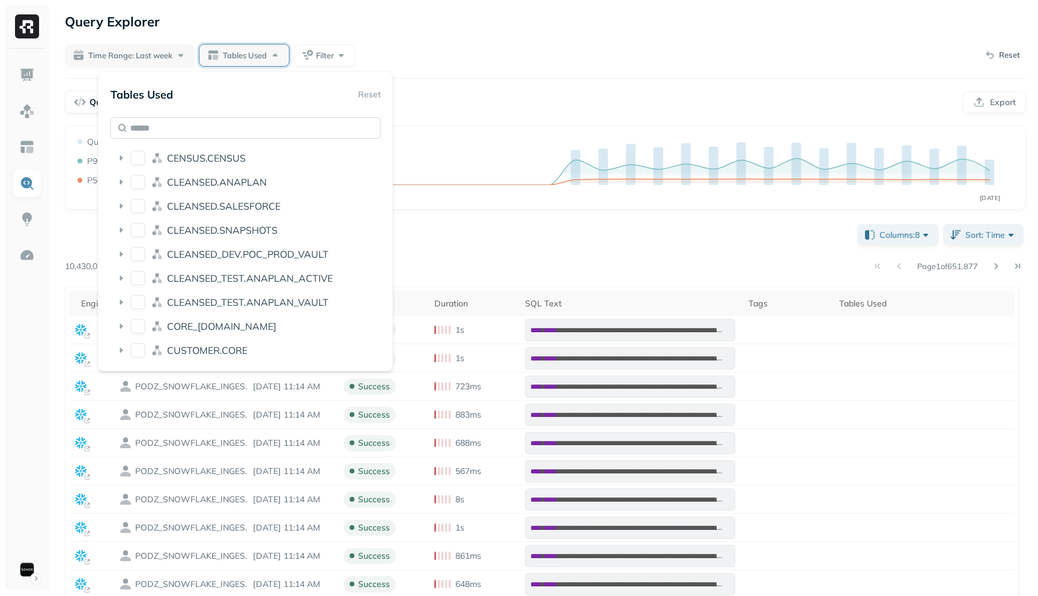
click at [355, 126] on input "text" at bounding box center [246, 128] width 270 height 22
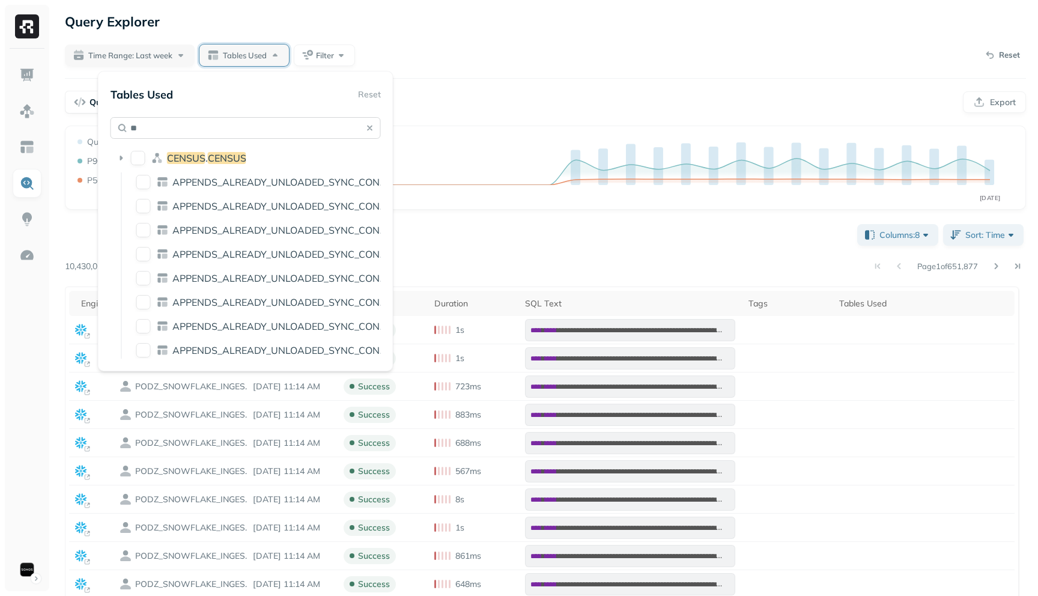
type input "*"
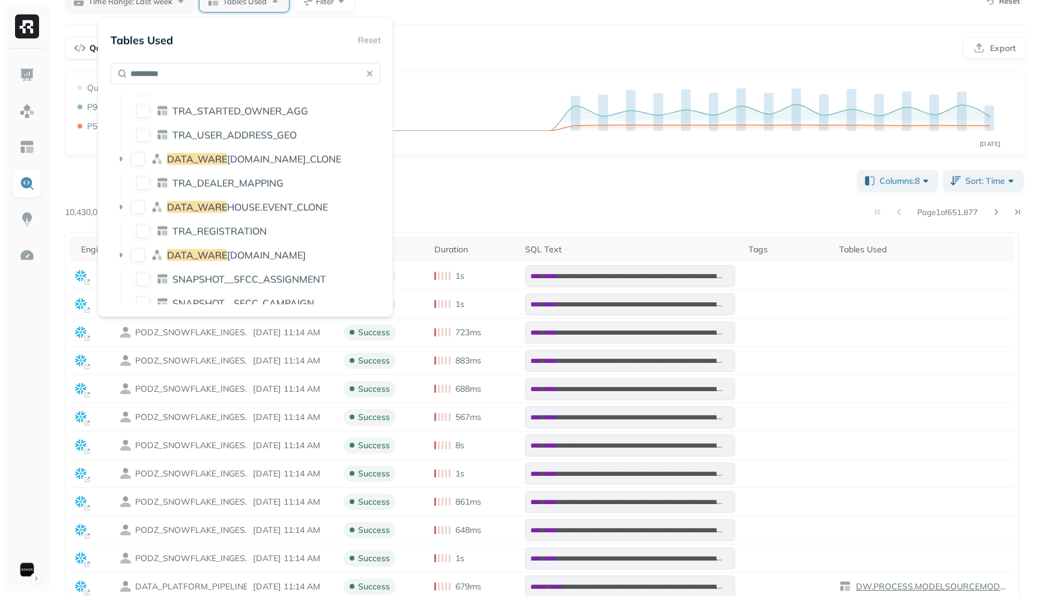
scroll to position [404, 0]
type input "*********"
click at [425, 178] on div "**********" at bounding box center [545, 443] width 961 height 550
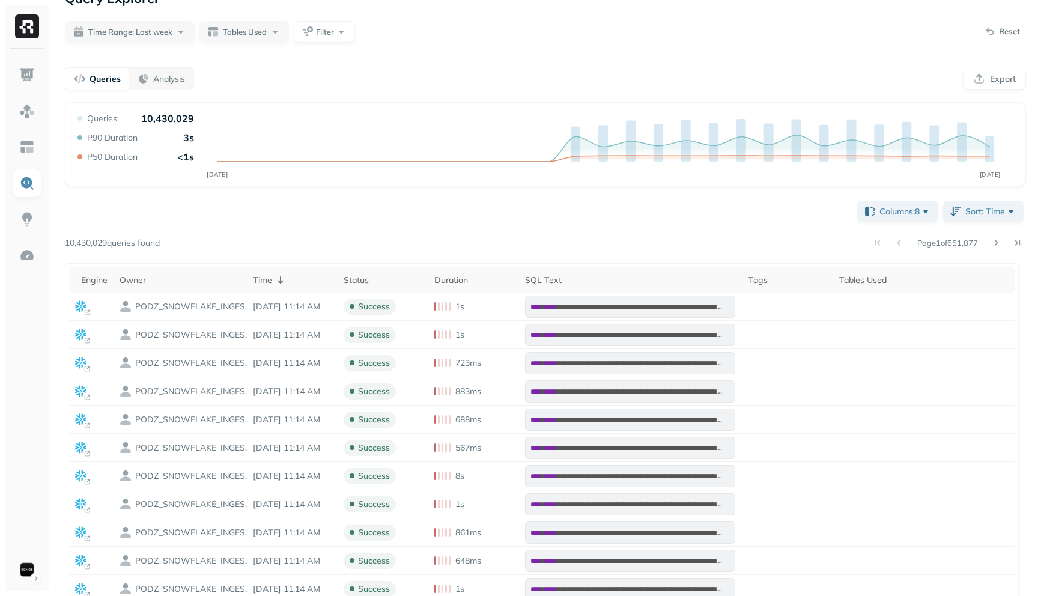
scroll to position [0, 0]
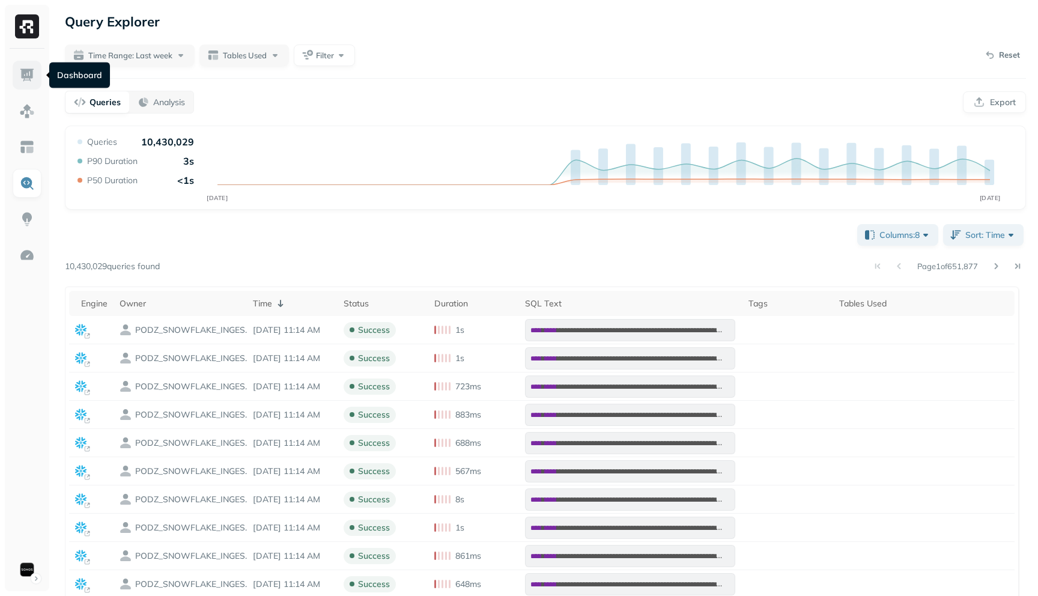
click at [28, 79] on img at bounding box center [27, 75] width 16 height 16
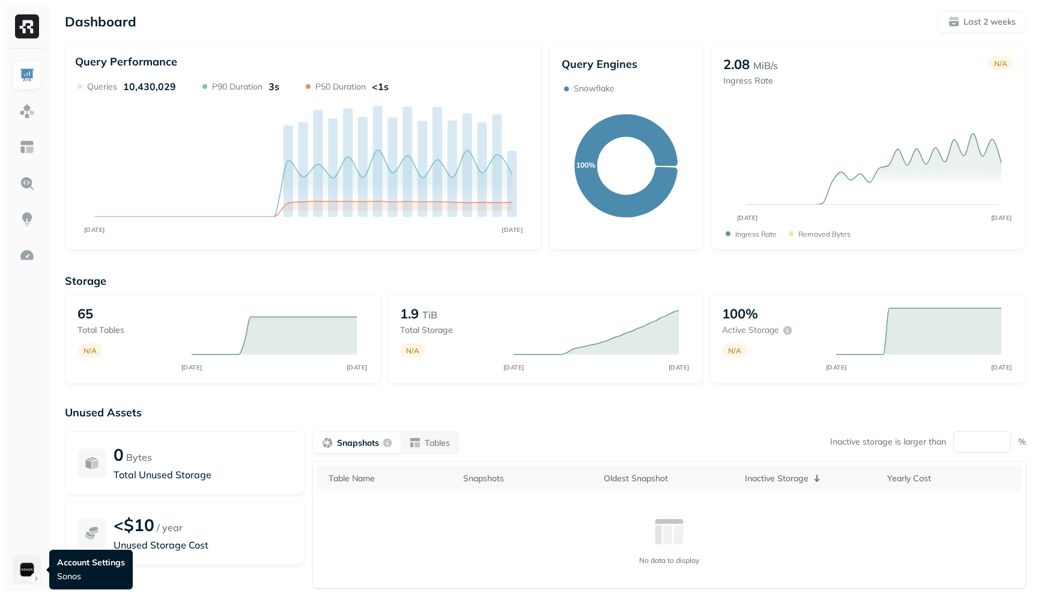
click at [31, 572] on html "Dashboard Last 2 weeks Query Performance SEP 22 OCT 06 Queries 10,430,029 P90 D…" at bounding box center [519, 334] width 1038 height 669
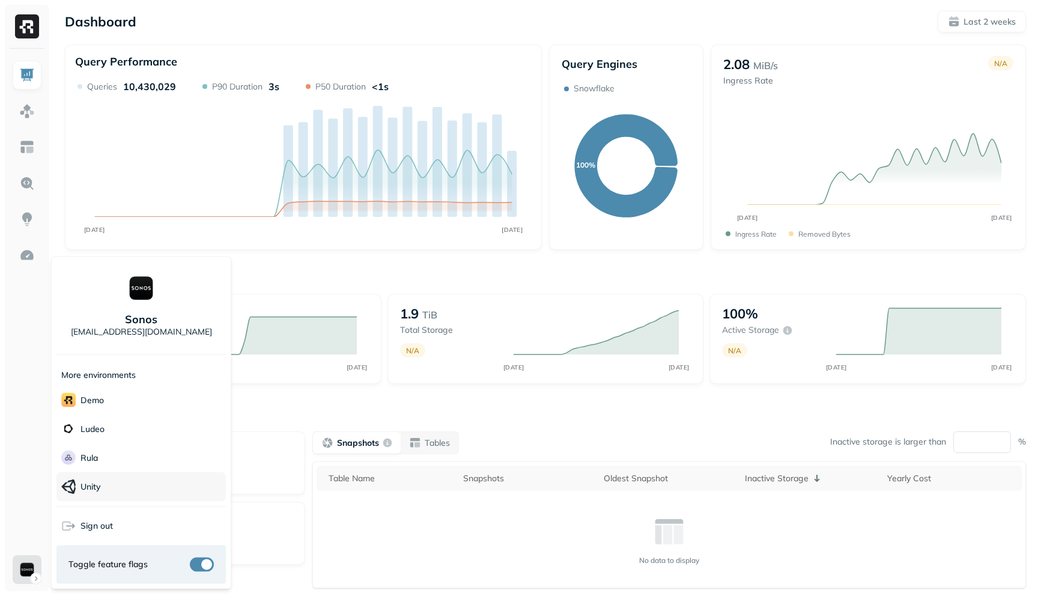
click at [76, 489] on span "Unity" at bounding box center [80, 486] width 39 height 15
